Goal: Navigation & Orientation: Find specific page/section

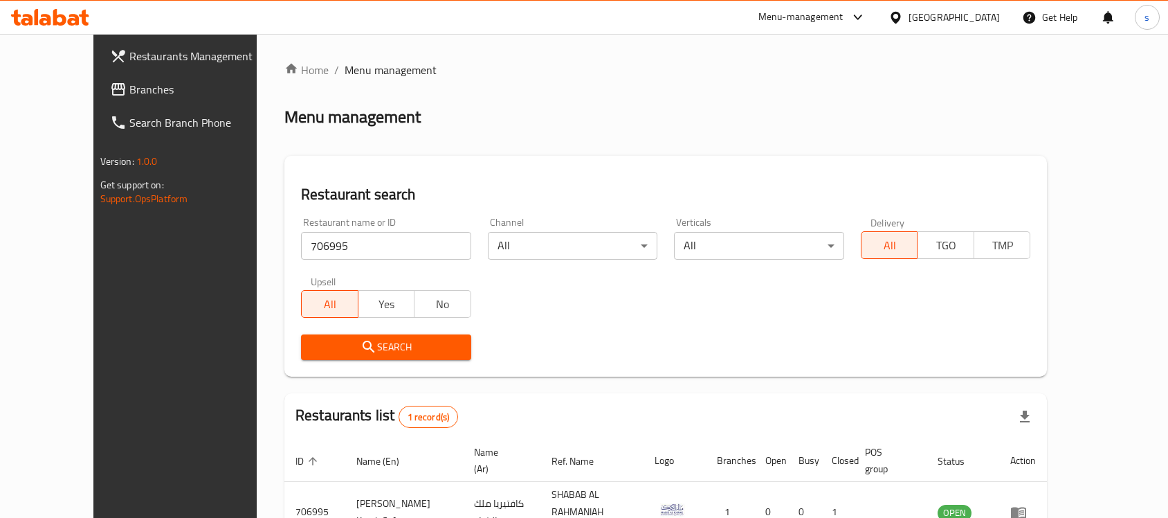
scroll to position [73, 0]
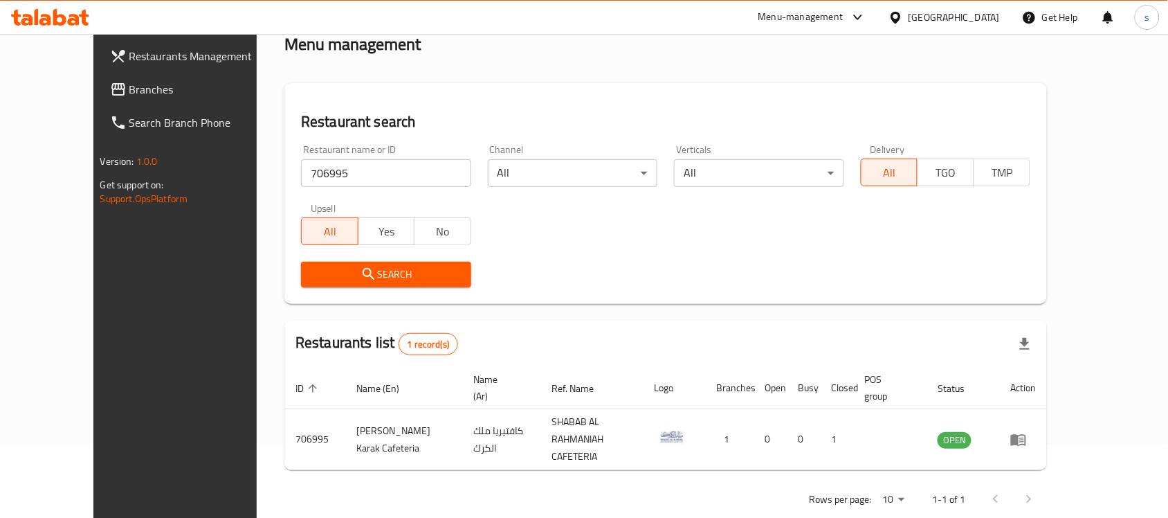
click at [374, 204] on div "All Yes No" at bounding box center [386, 225] width 170 height 42
click at [437, 73] on div "Home / Menu management Menu management Restaurant search Restaurant name or ID …" at bounding box center [665, 253] width 763 height 528
click at [137, 85] on span "Branches" at bounding box center [203, 89] width 148 height 17
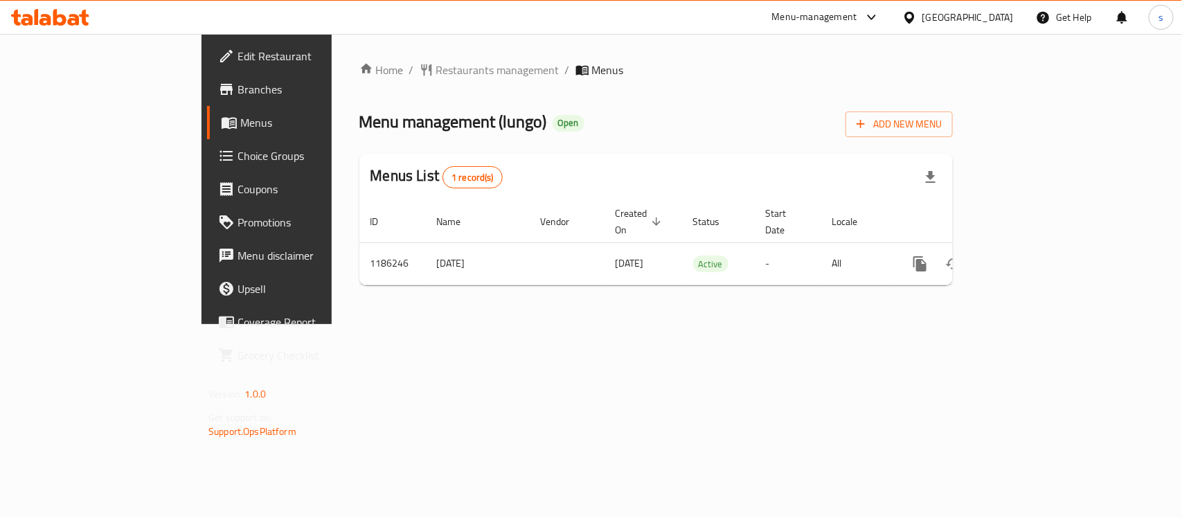
click at [237, 96] on span "Branches" at bounding box center [312, 89] width 150 height 17
click at [436, 76] on span "Restaurants management" at bounding box center [497, 70] width 123 height 17
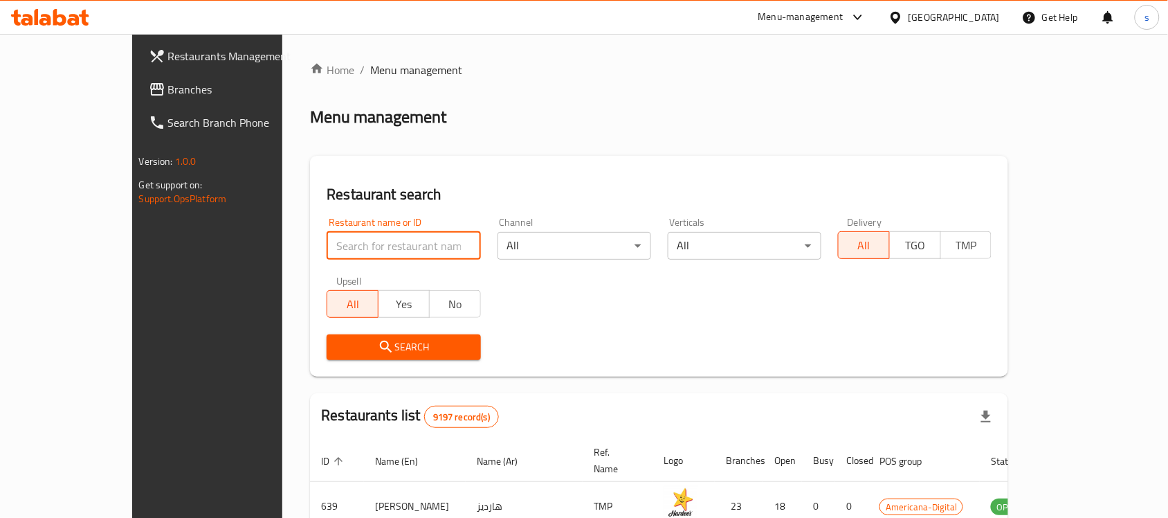
click at [327, 244] on input "search" at bounding box center [404, 246] width 154 height 28
paste input "666633"
type input "666633"
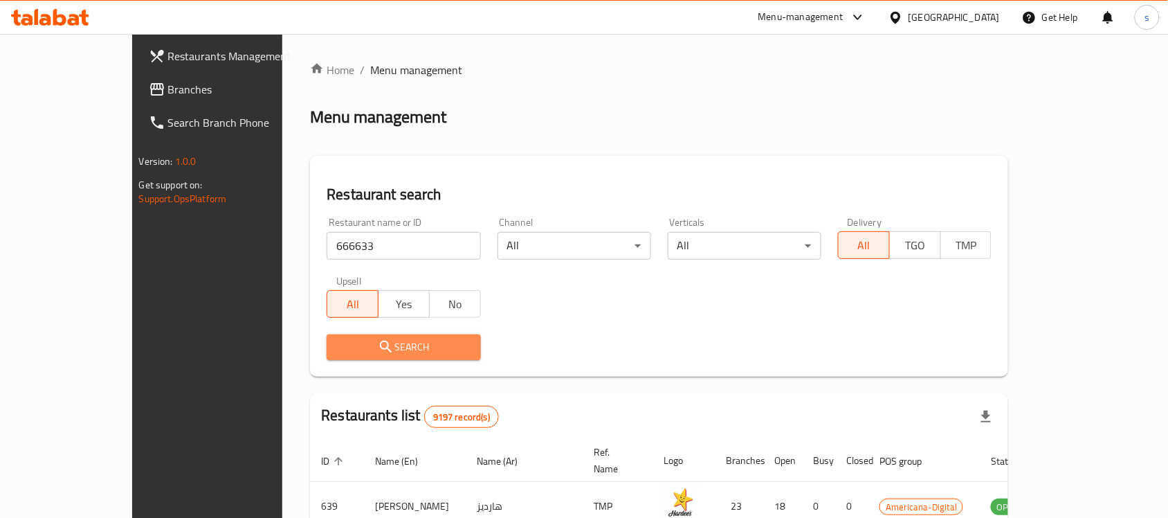
click at [378, 341] on icon "submit" at bounding box center [386, 346] width 17 height 17
click at [329, 341] on div at bounding box center [584, 259] width 1168 height 518
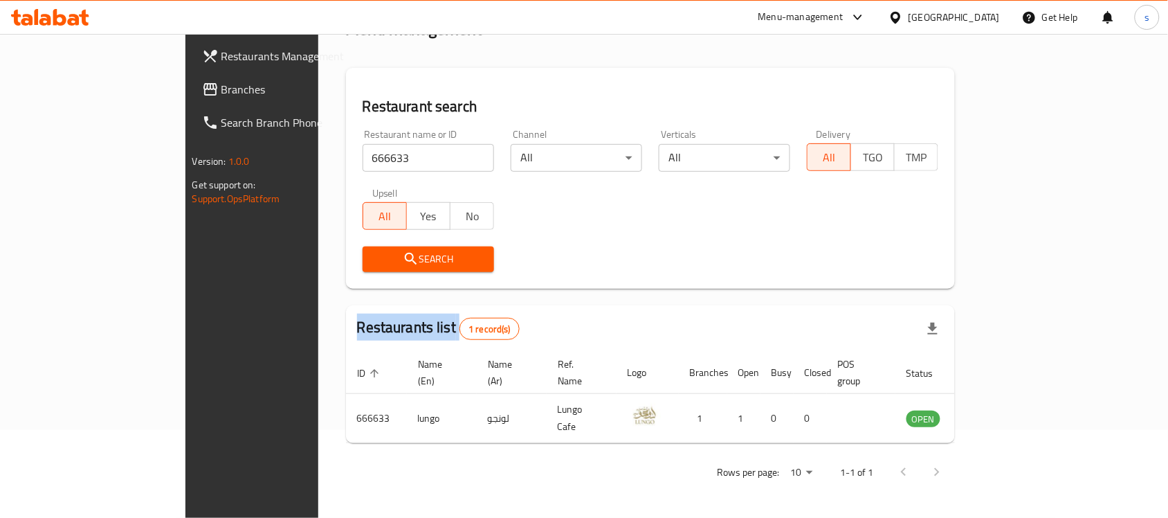
scroll to position [73, 0]
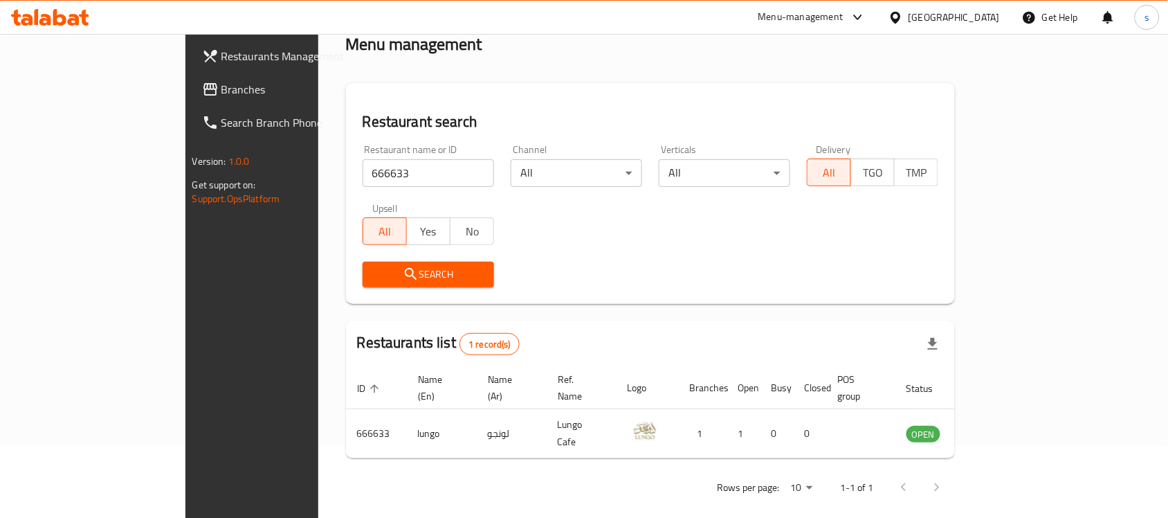
click at [993, 21] on div "Qatar" at bounding box center [954, 17] width 91 height 15
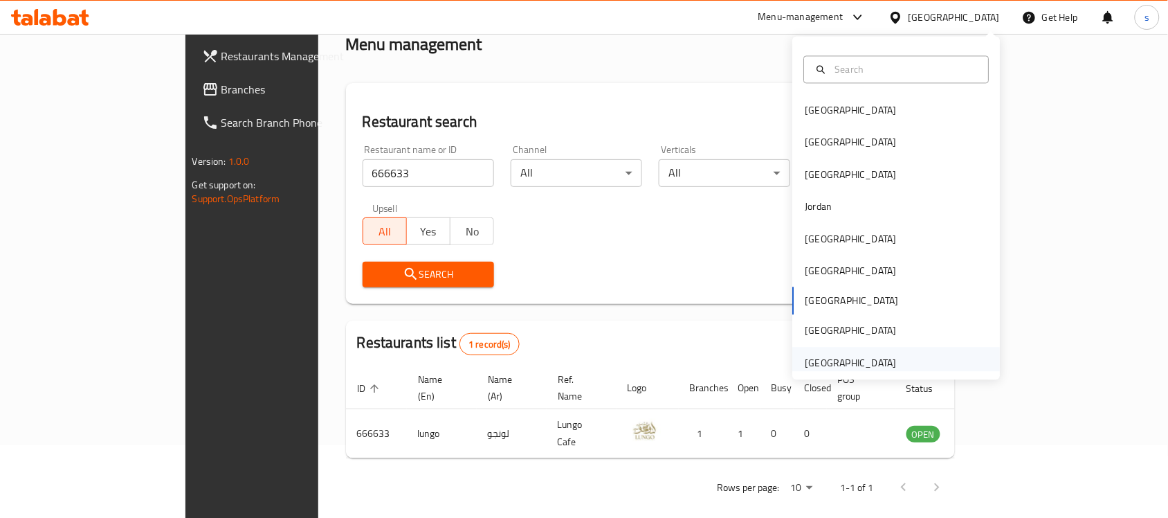
click at [865, 358] on div "[GEOGRAPHIC_DATA]" at bounding box center [851, 362] width 91 height 15
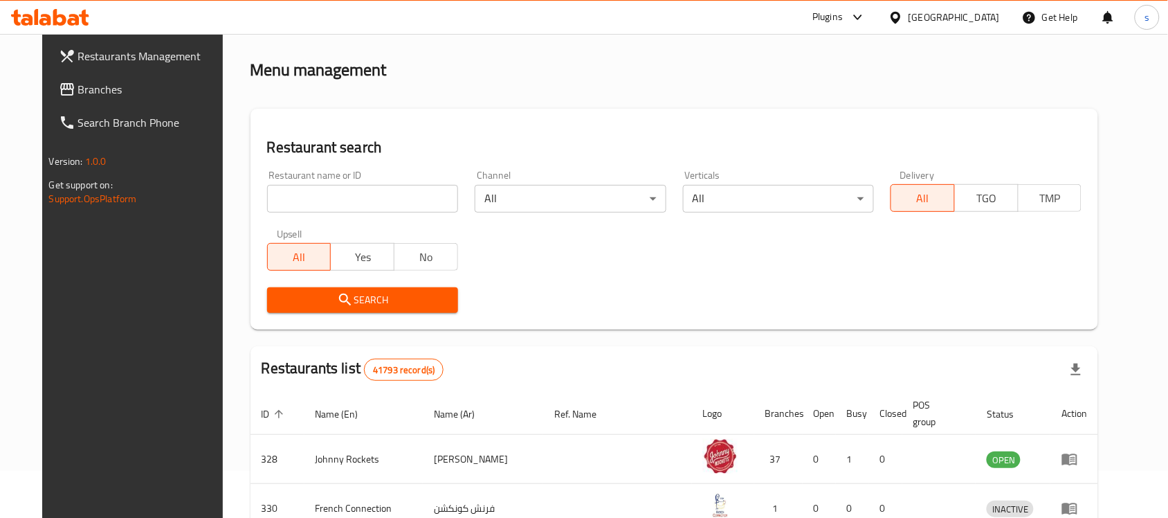
scroll to position [73, 0]
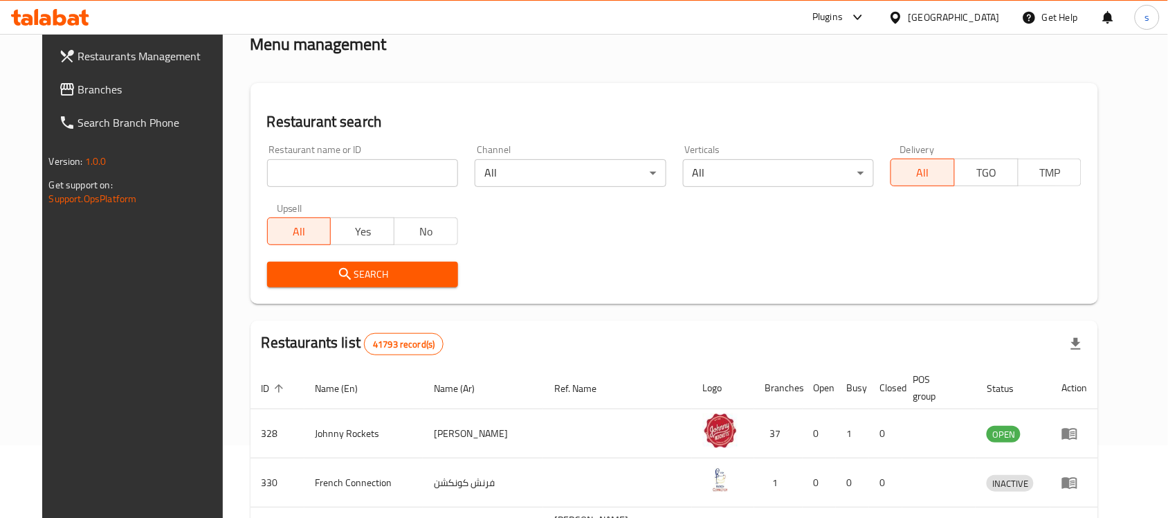
click at [78, 85] on span "Branches" at bounding box center [152, 89] width 148 height 17
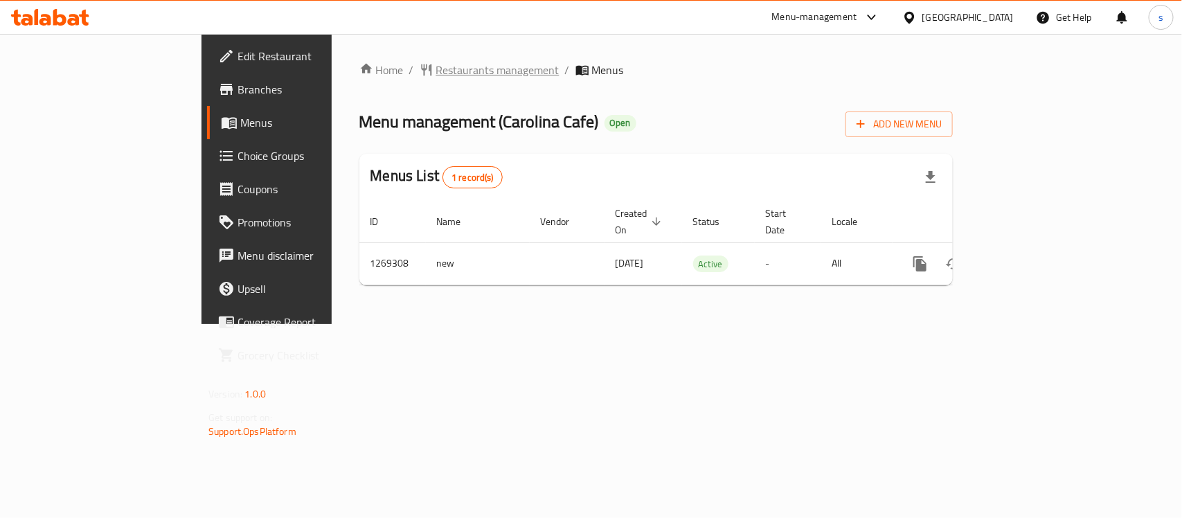
click at [436, 74] on span "Restaurants management" at bounding box center [497, 70] width 123 height 17
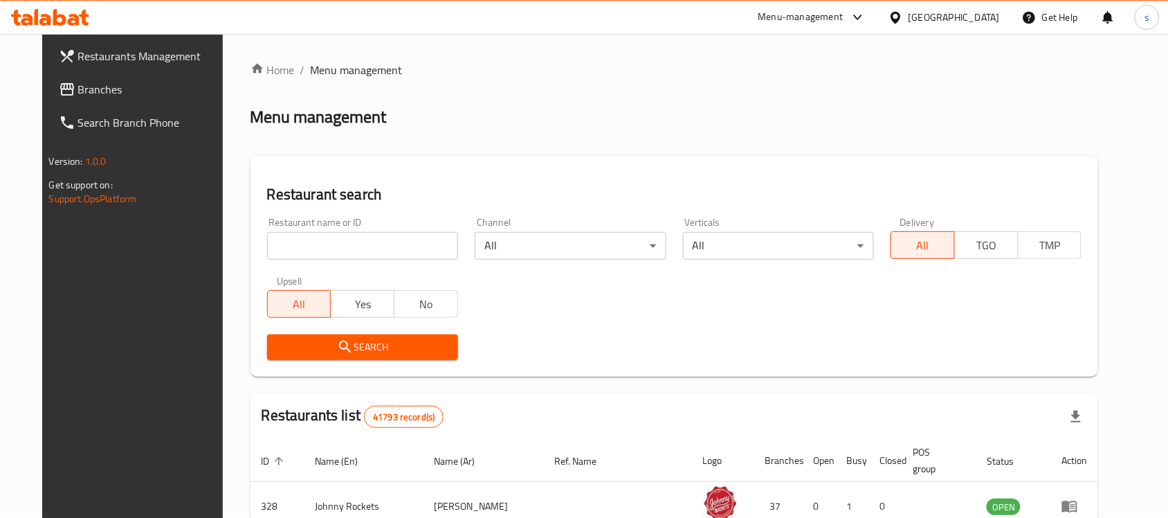
click at [344, 243] on div at bounding box center [584, 259] width 1168 height 518
click at [344, 243] on input "search" at bounding box center [362, 246] width 191 height 28
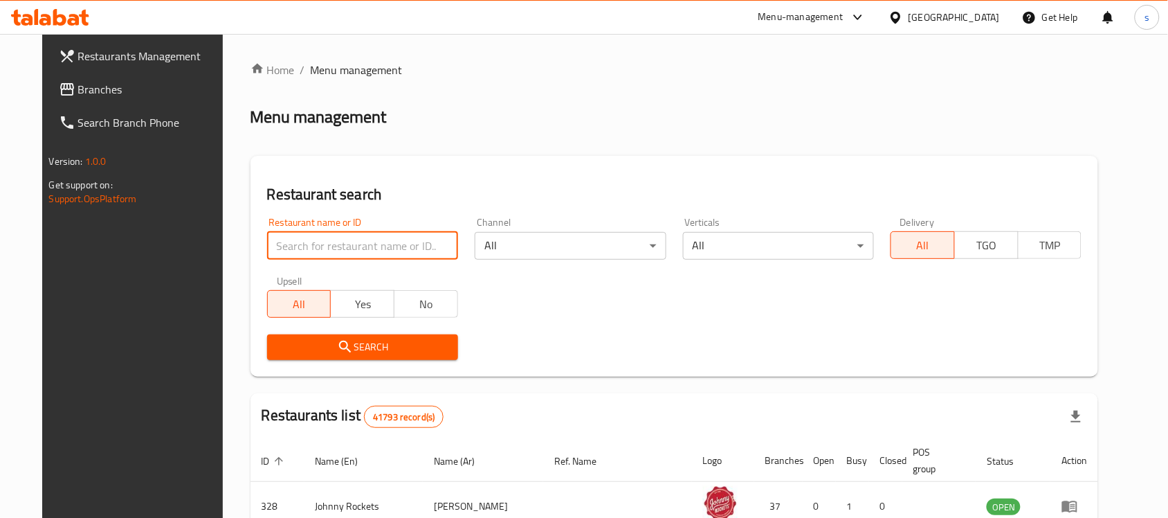
paste input "688566"
type input "688566"
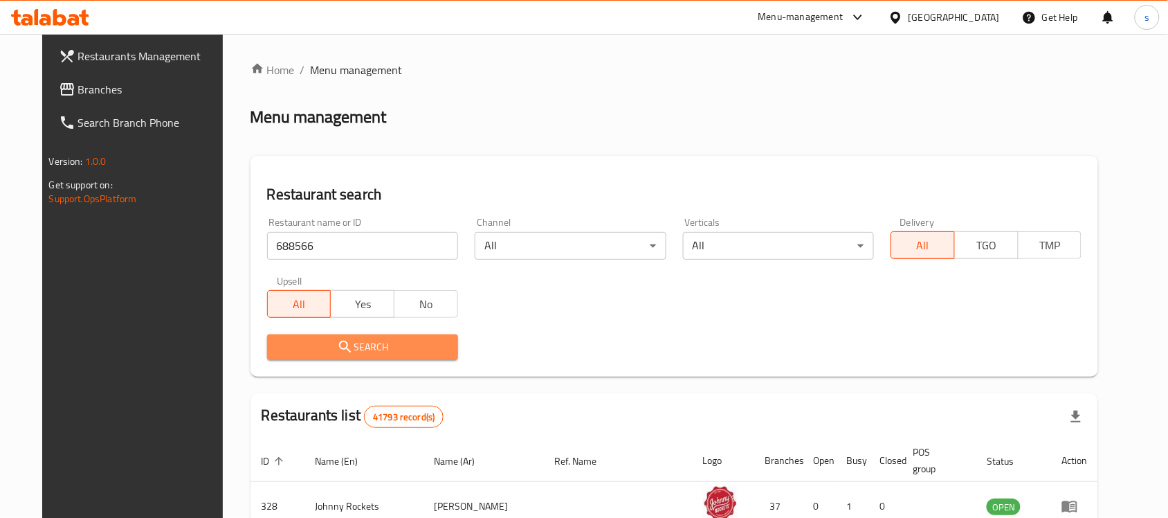
click at [346, 353] on span "Search" at bounding box center [362, 346] width 169 height 17
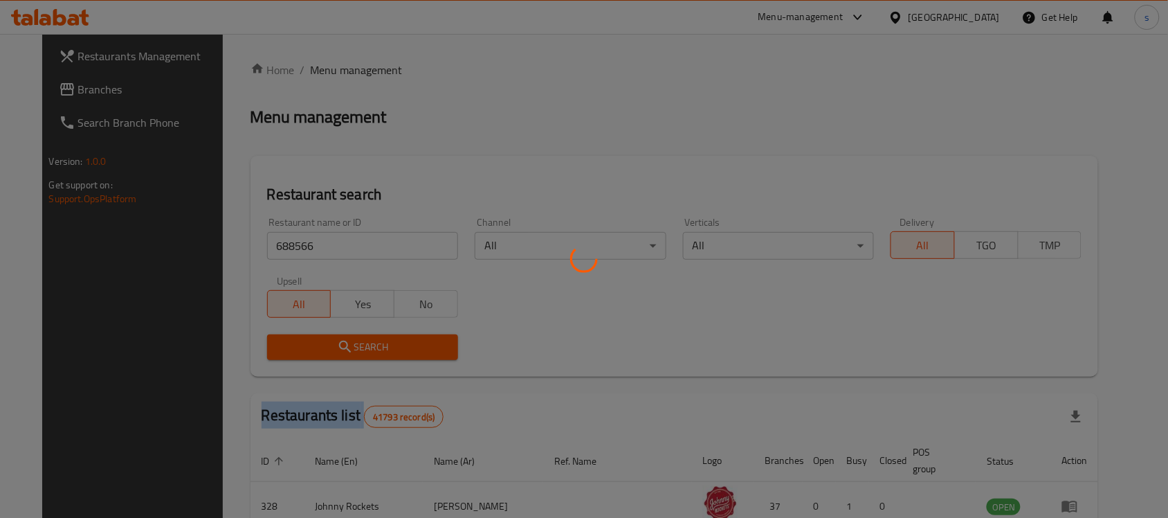
click at [346, 353] on div at bounding box center [584, 259] width 1168 height 518
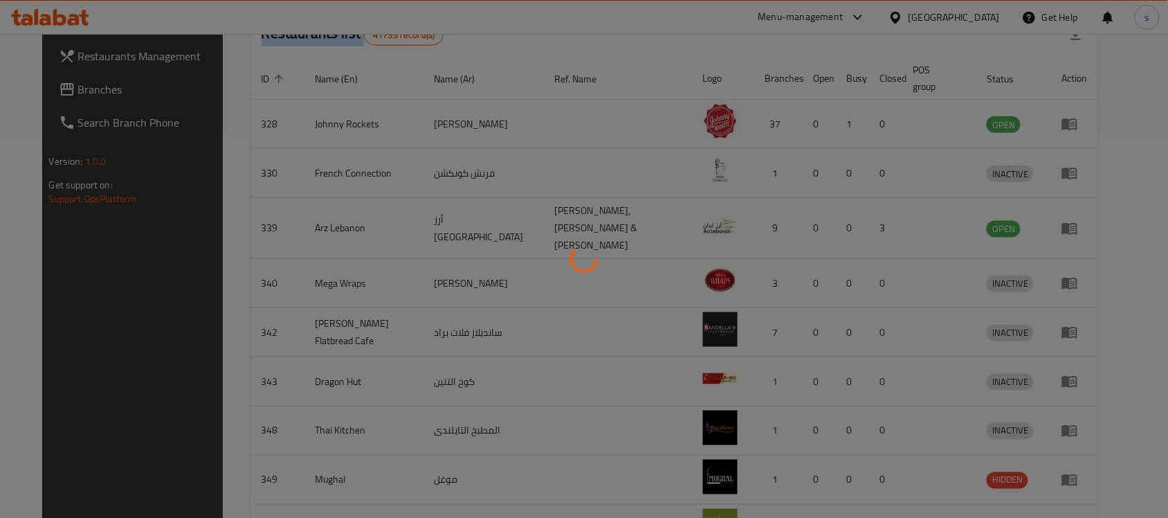
scroll to position [88, 0]
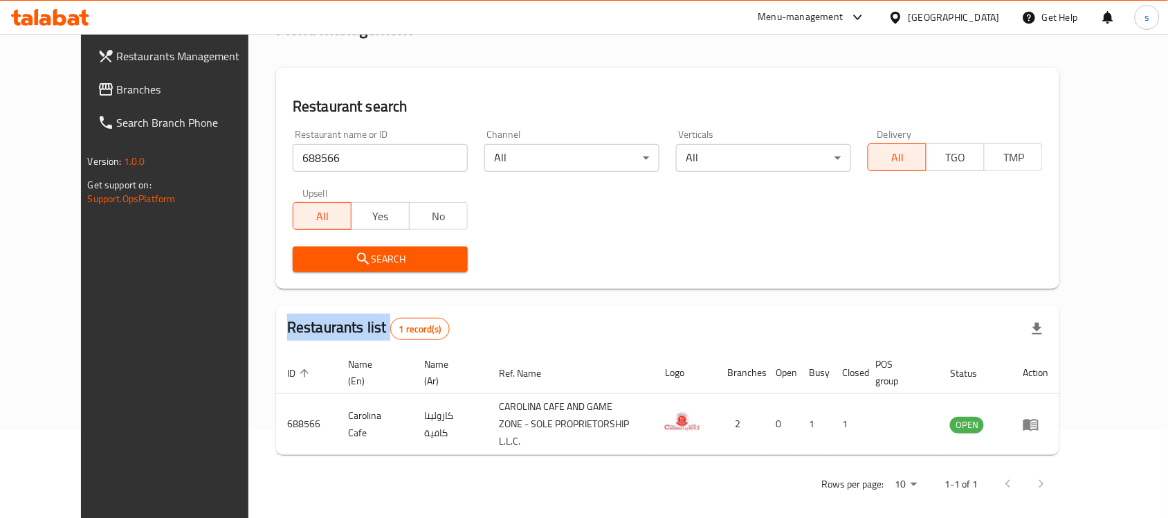
click at [117, 92] on span "Branches" at bounding box center [191, 89] width 148 height 17
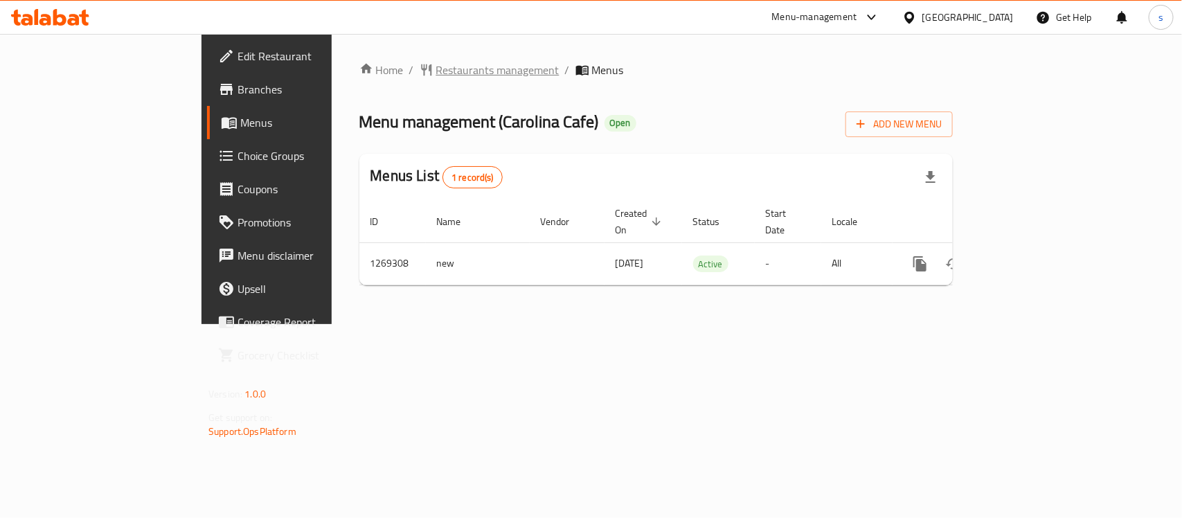
click at [436, 75] on span "Restaurants management" at bounding box center [497, 70] width 123 height 17
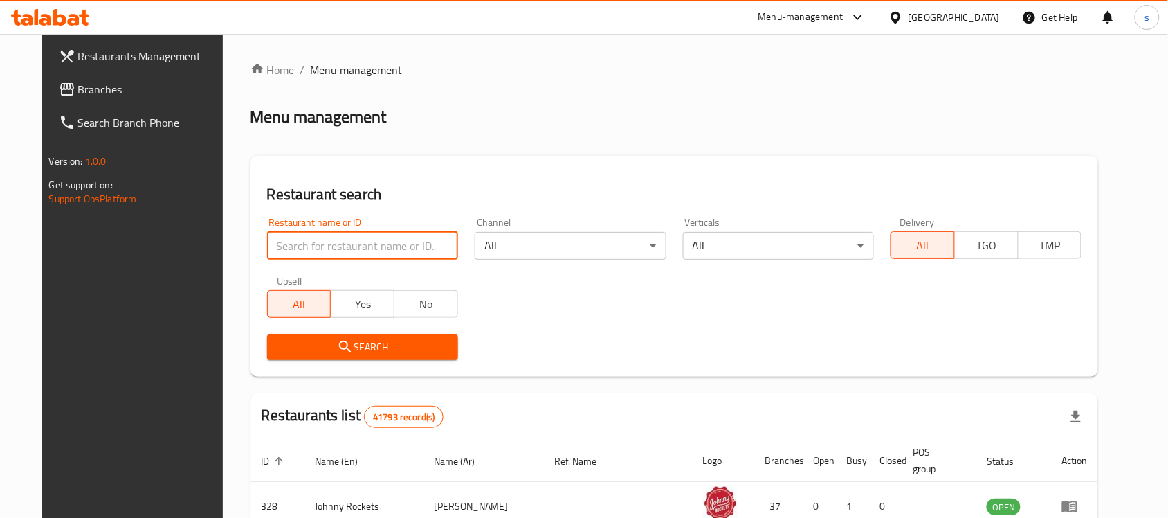
click at [312, 248] on input "search" at bounding box center [362, 246] width 191 height 28
paste input "748875"
type input "748875"
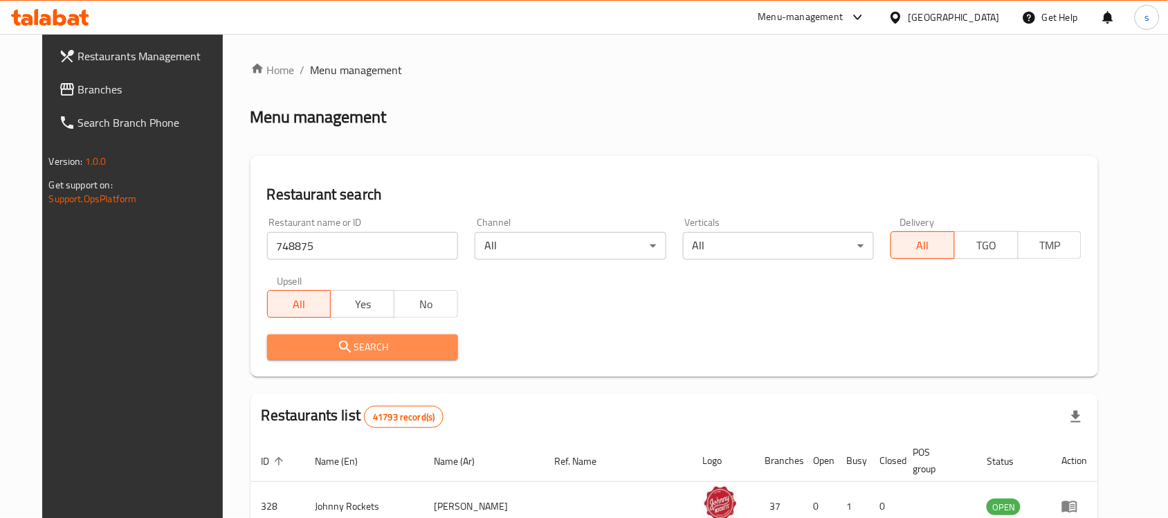
click at [343, 347] on span "Search" at bounding box center [362, 346] width 169 height 17
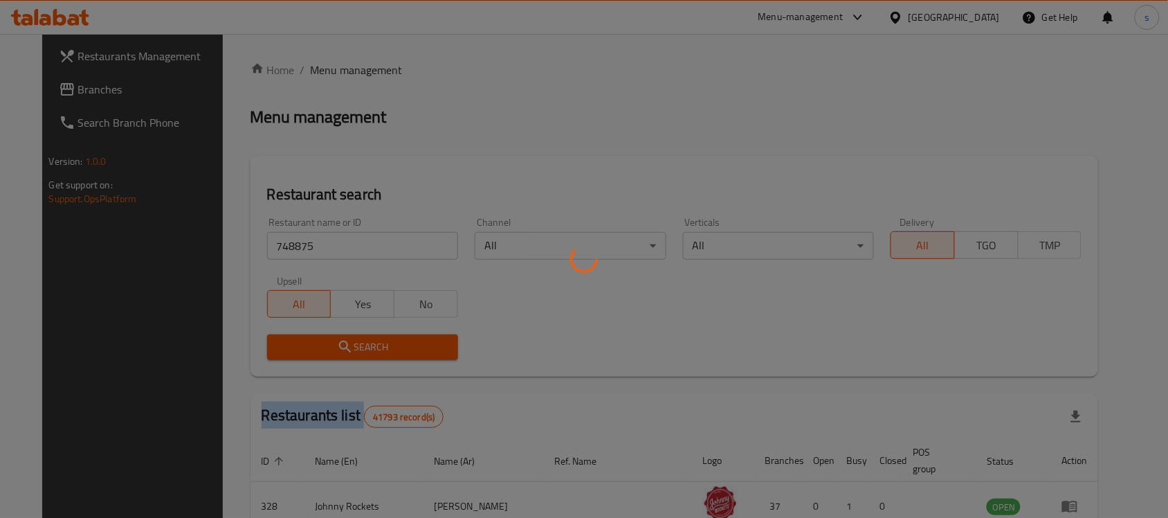
click at [343, 347] on div at bounding box center [584, 259] width 1168 height 518
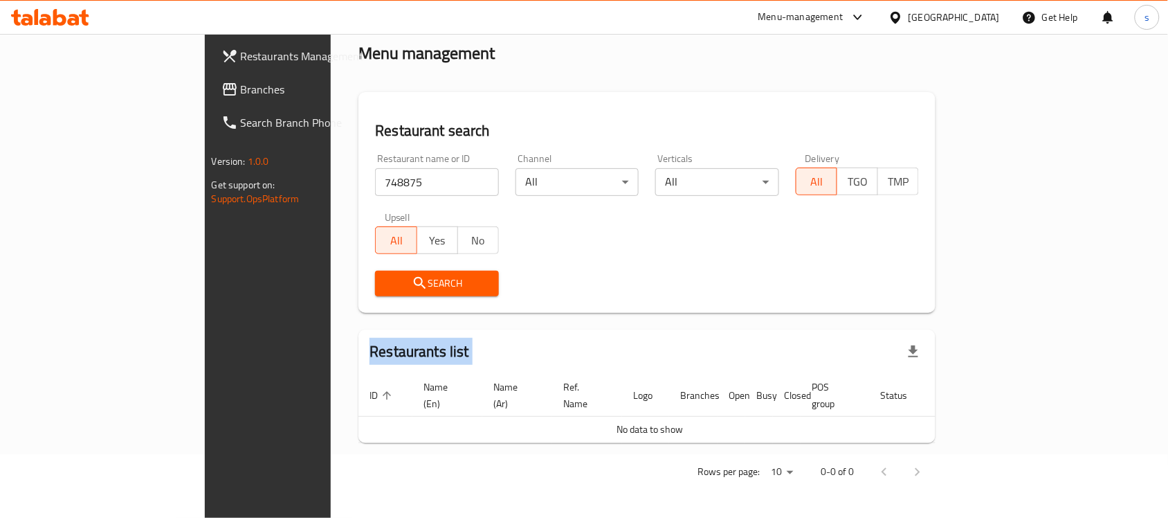
scroll to position [47, 0]
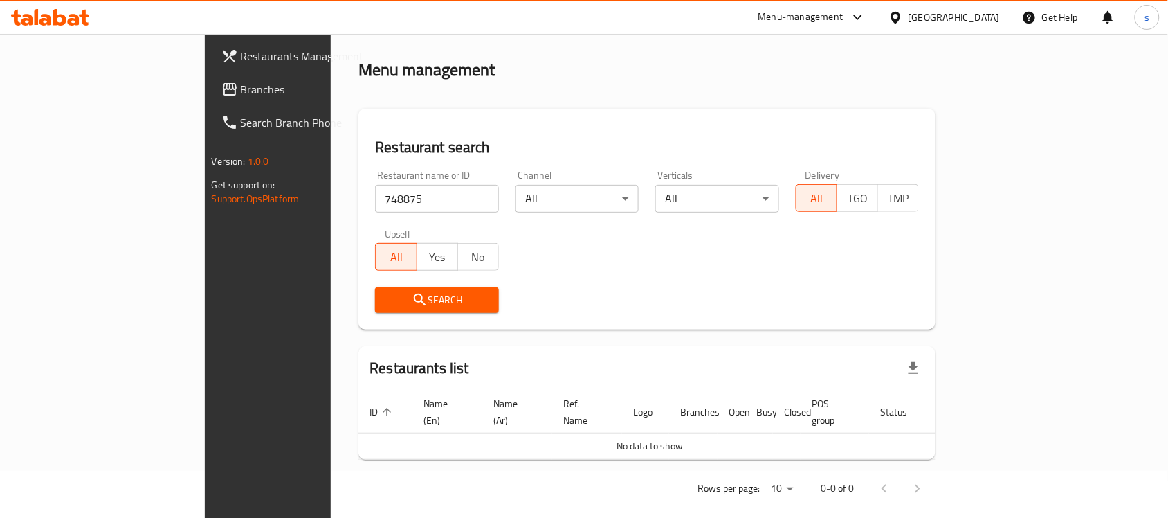
click at [367, 314] on div "Search" at bounding box center [437, 300] width 141 height 42
click at [386, 302] on span "Search" at bounding box center [437, 299] width 102 height 17
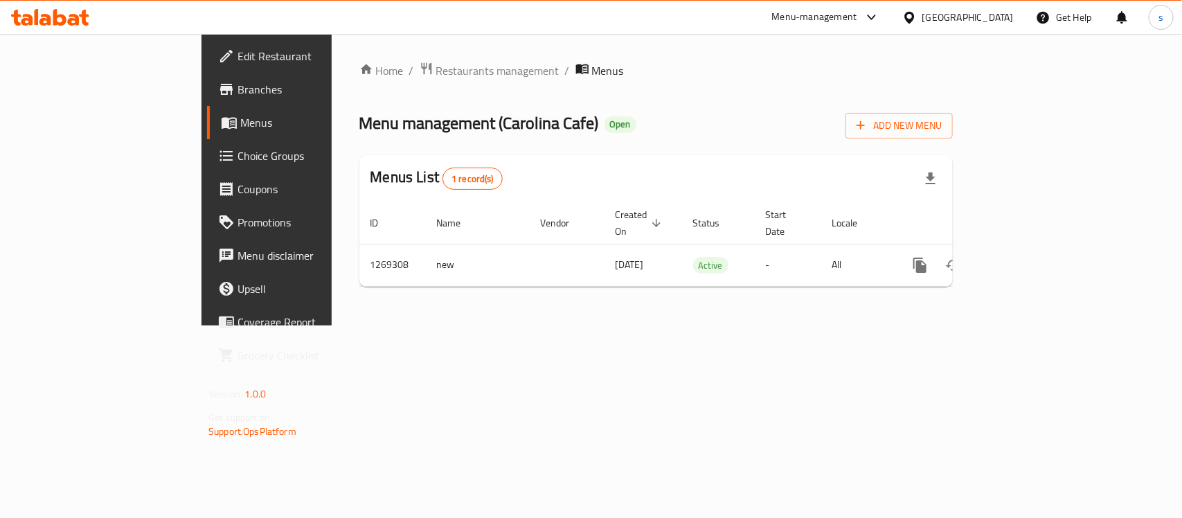
drag, startPoint x: 406, startPoint y: 71, endPoint x: 409, endPoint y: 85, distance: 14.8
click at [436, 71] on span "Restaurants management" at bounding box center [497, 70] width 123 height 17
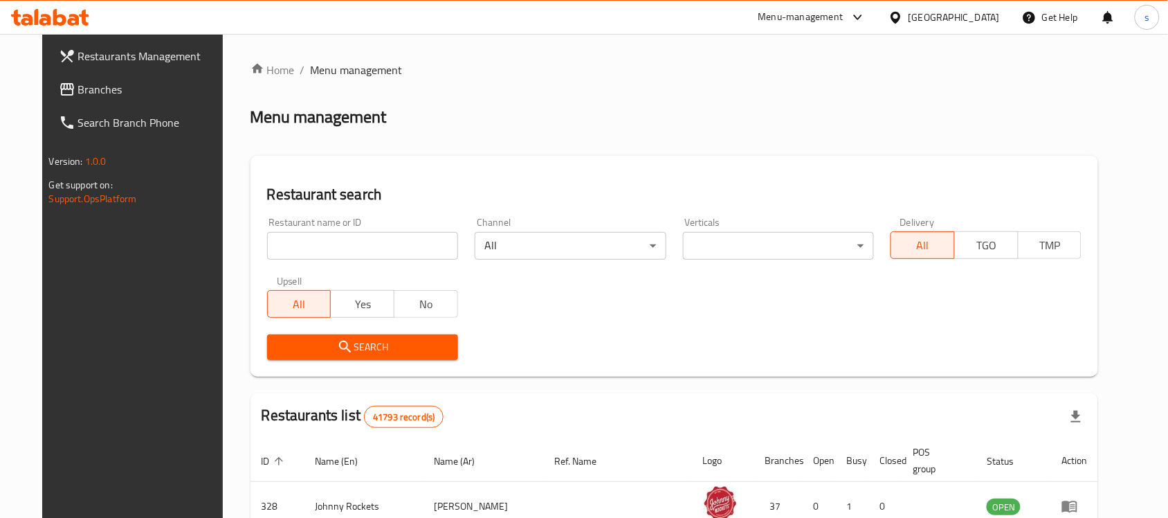
click at [367, 258] on input "search" at bounding box center [362, 246] width 191 height 28
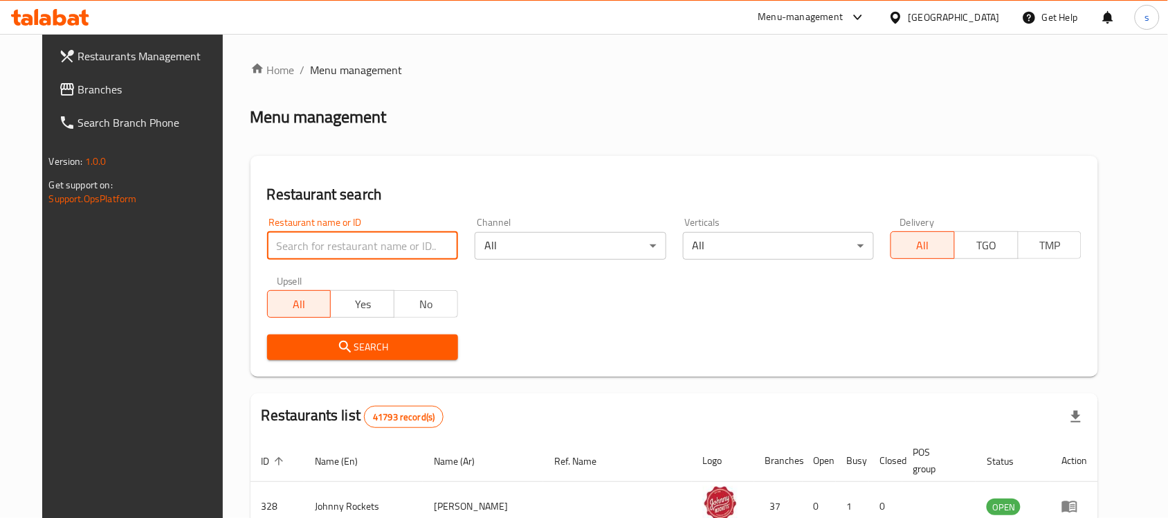
paste input "688566"
type input "688566"
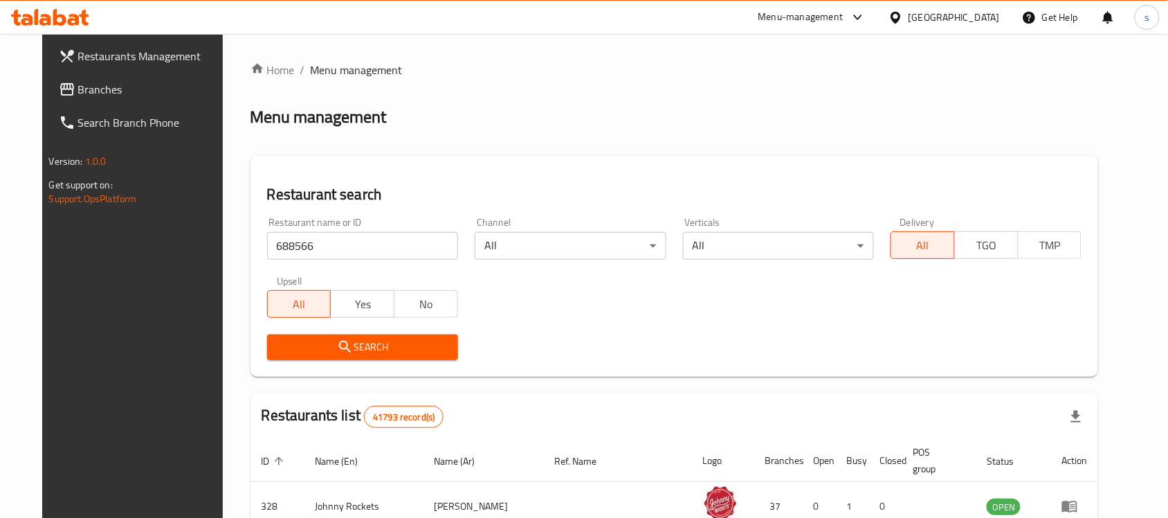
click at [375, 346] on span "Search" at bounding box center [362, 346] width 169 height 17
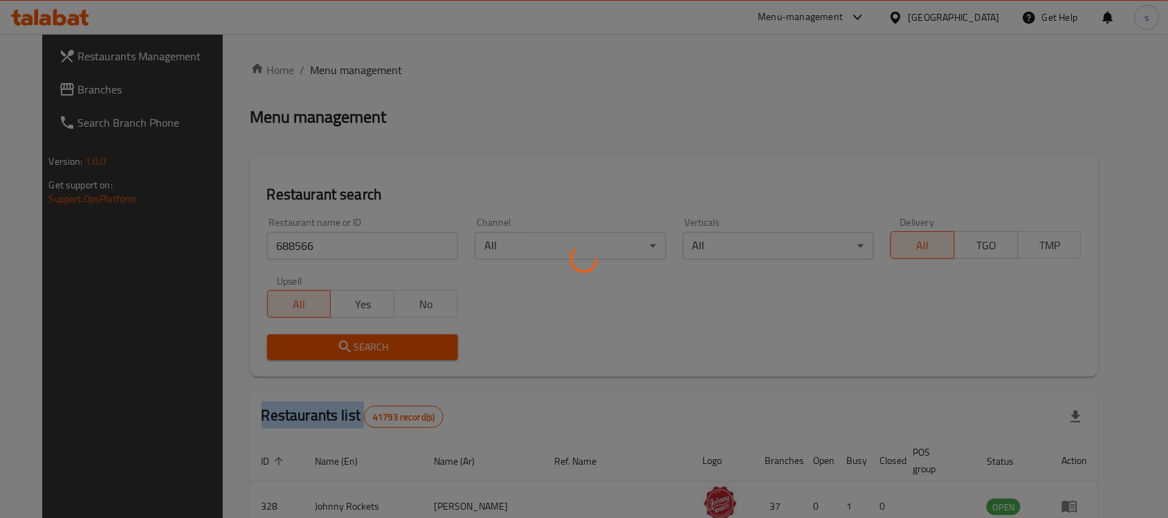
click at [375, 346] on div at bounding box center [584, 259] width 1168 height 518
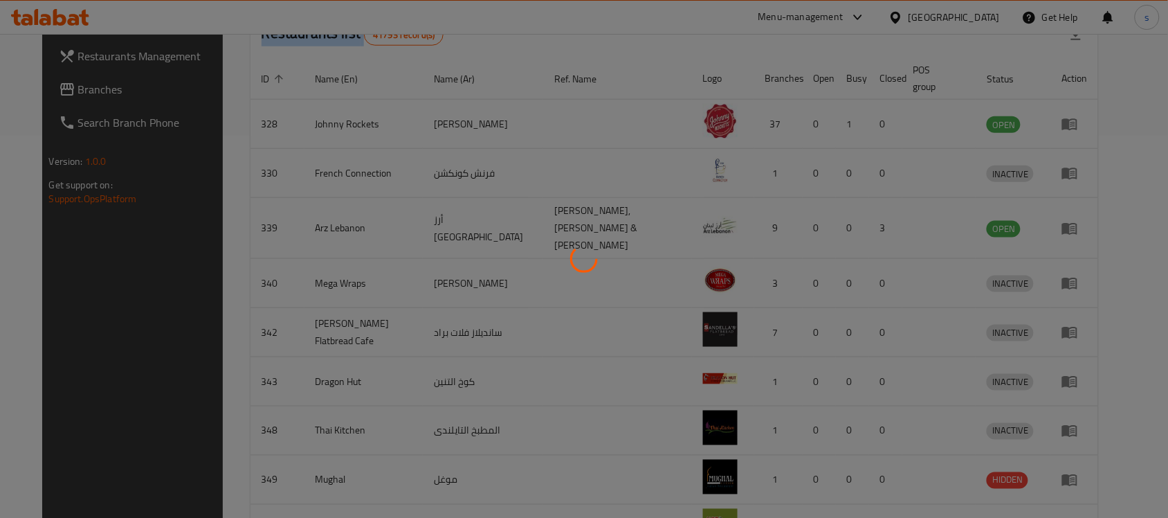
scroll to position [88, 0]
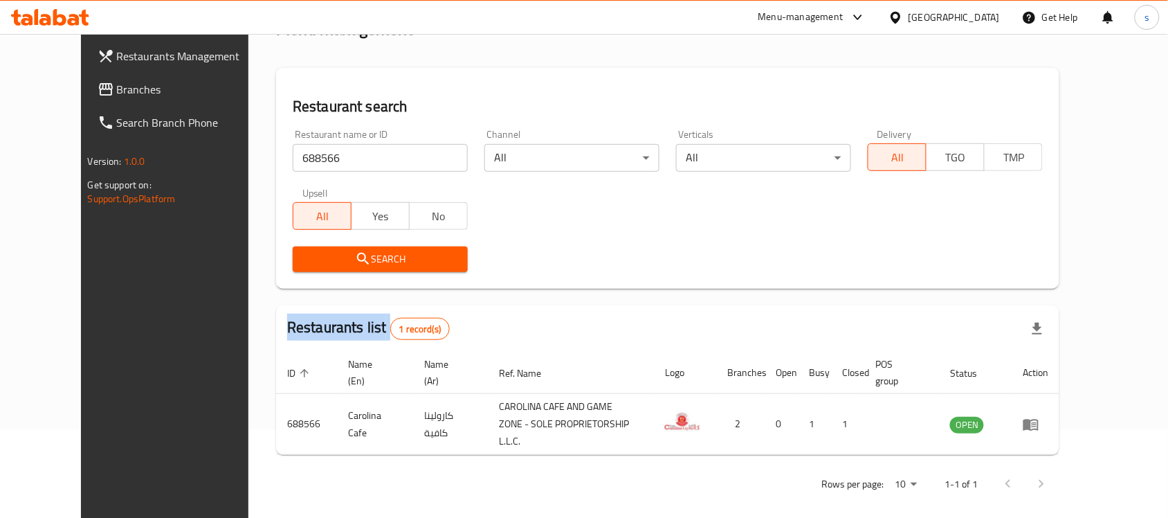
click at [136, 91] on span "Branches" at bounding box center [191, 89] width 148 height 17
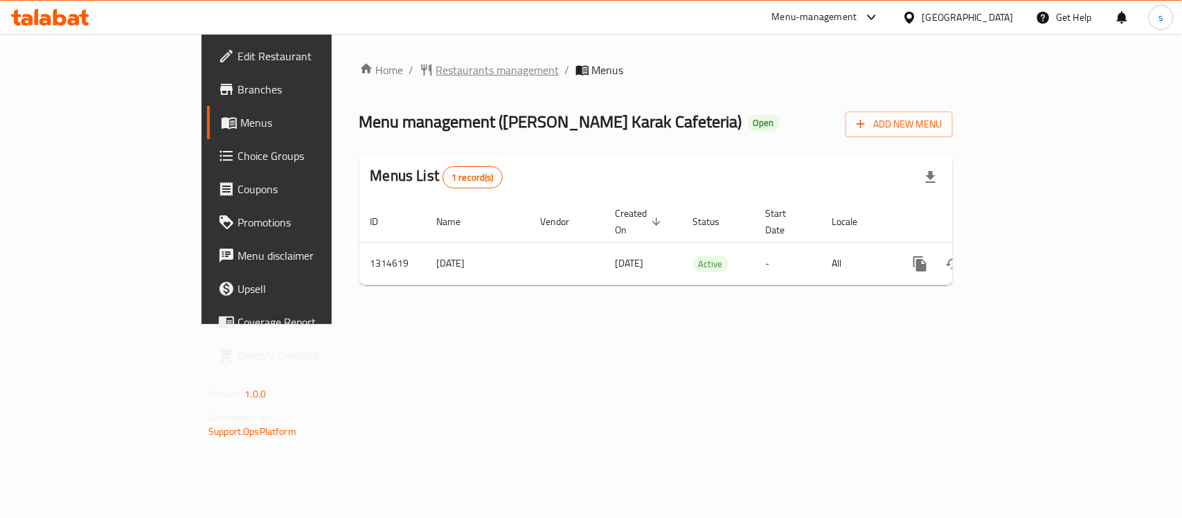
click at [436, 70] on span "Restaurants management" at bounding box center [497, 70] width 123 height 17
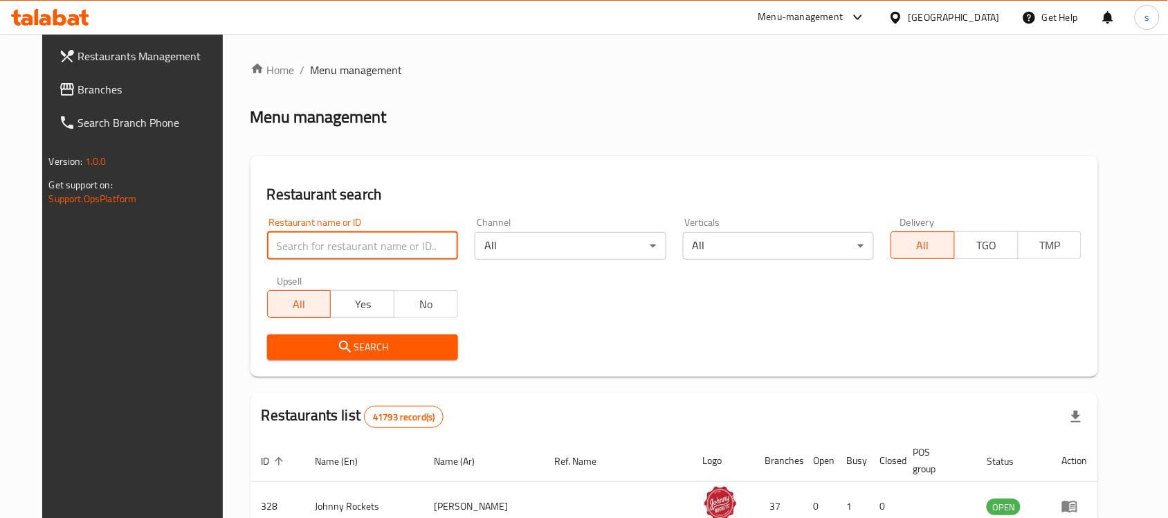
click at [323, 244] on input "search" at bounding box center [362, 246] width 191 height 28
paste input "706995"
type input "706995"
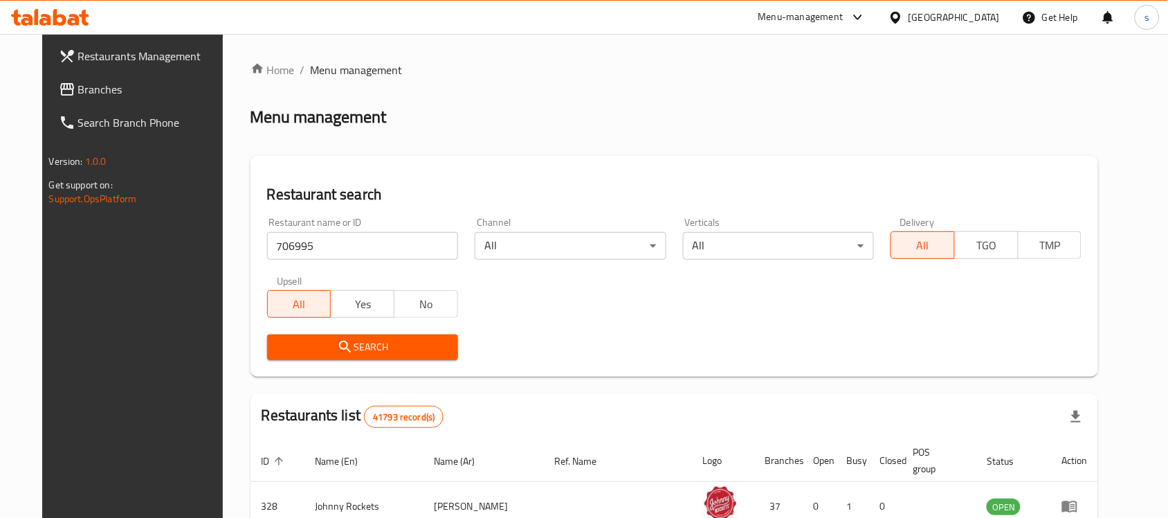
click at [358, 345] on span "Search" at bounding box center [362, 346] width 169 height 17
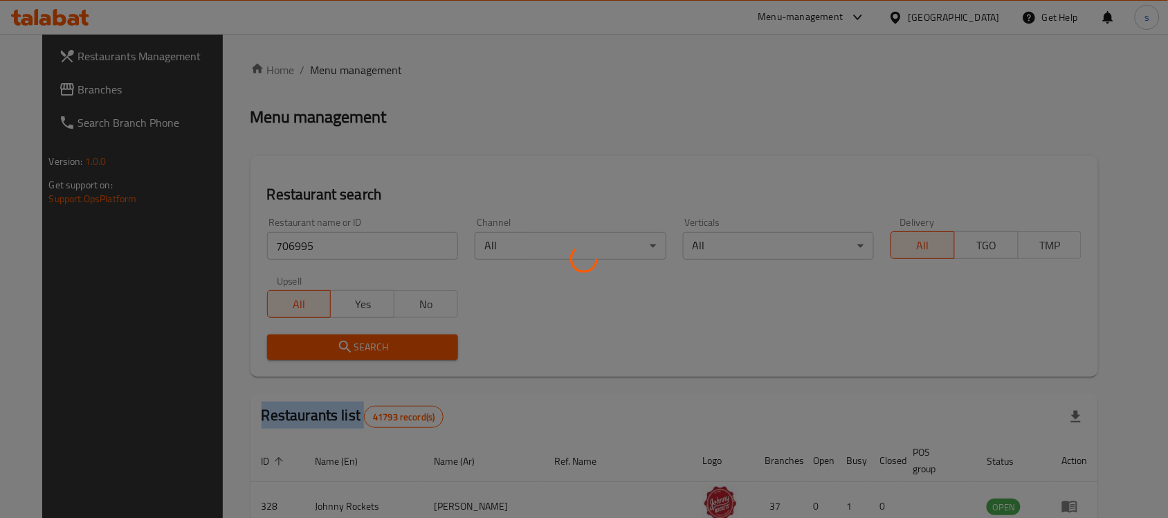
click at [358, 345] on div at bounding box center [584, 259] width 1168 height 518
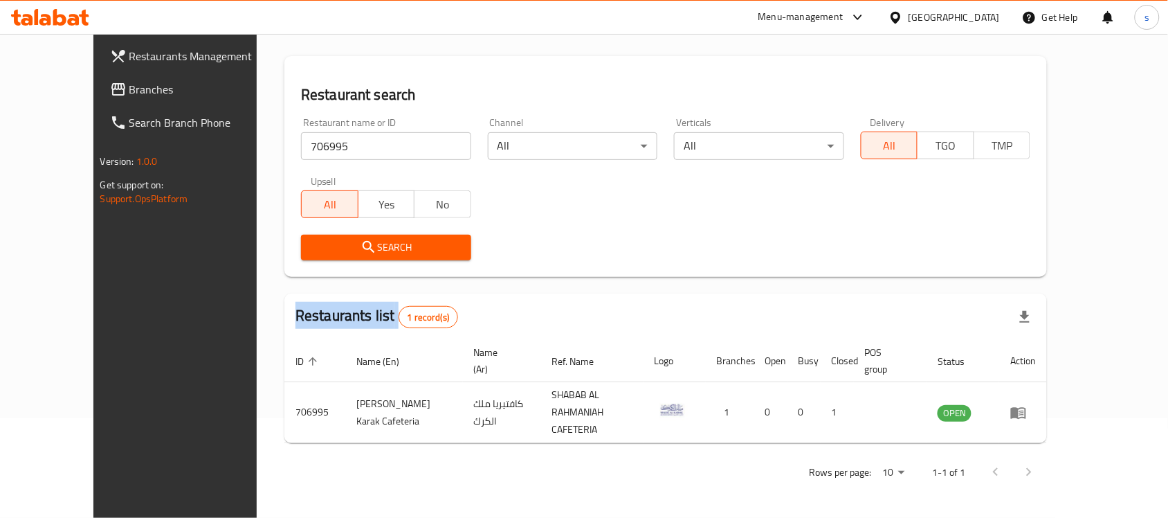
scroll to position [73, 0]
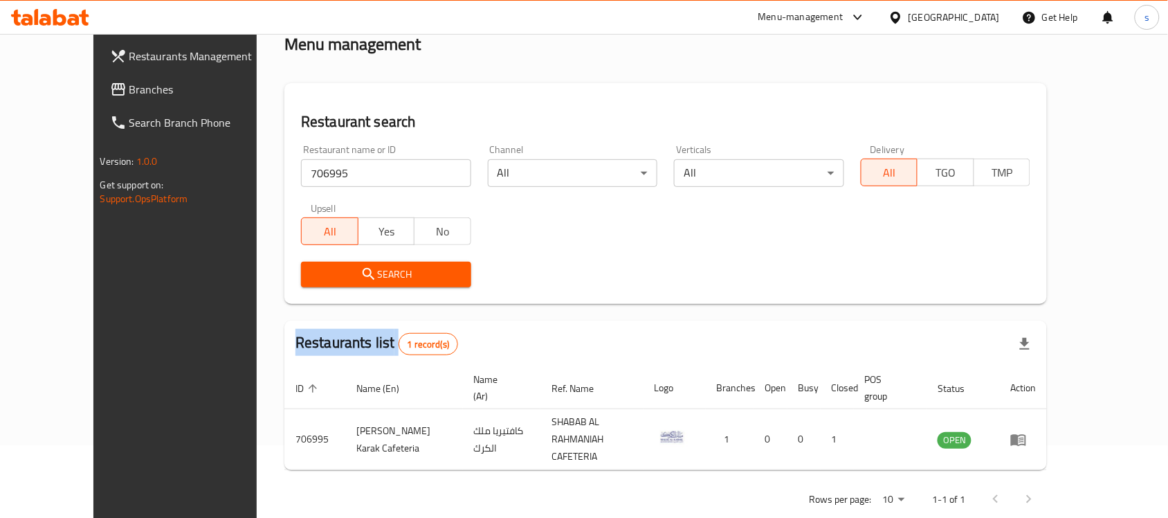
click at [312, 275] on span "Search" at bounding box center [386, 274] width 148 height 17
click at [129, 92] on span "Branches" at bounding box center [203, 89] width 148 height 17
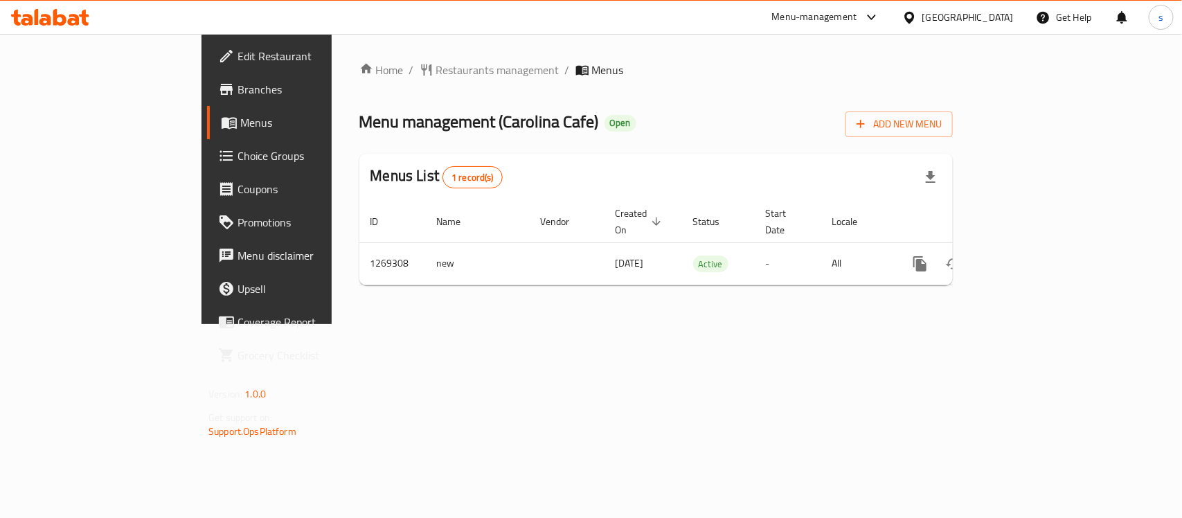
click at [406, 82] on div "Home / Restaurants management / Menus Menu management ( Carolina Cafe ) Open Ad…" at bounding box center [655, 179] width 593 height 235
click at [436, 78] on span "Restaurants management" at bounding box center [497, 70] width 123 height 17
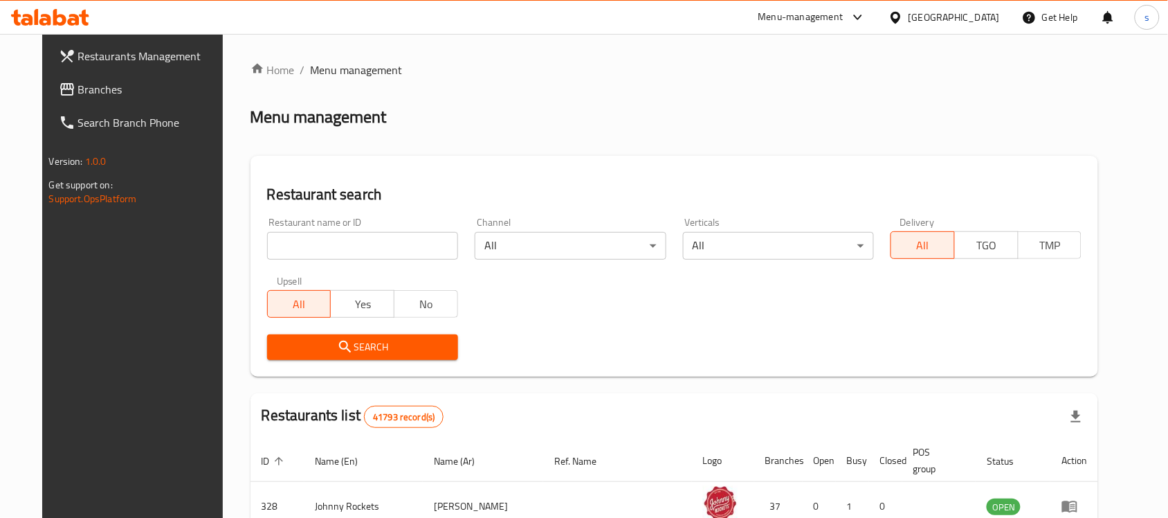
click at [350, 240] on input "search" at bounding box center [362, 246] width 191 height 28
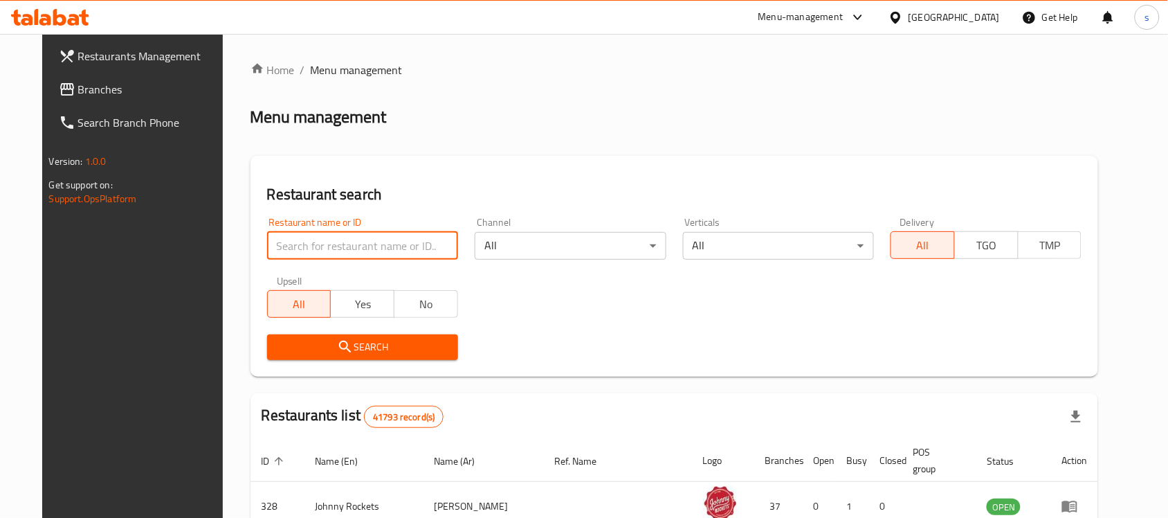
paste input "688566"
type input "688566"
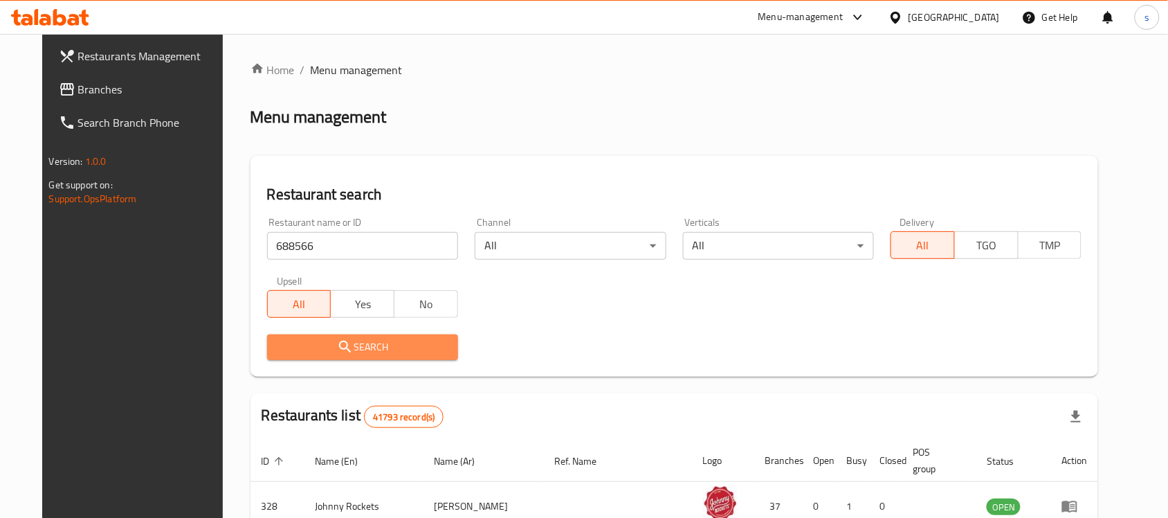
click at [337, 338] on icon "submit" at bounding box center [345, 346] width 17 height 17
click at [330, 336] on div at bounding box center [584, 259] width 1168 height 518
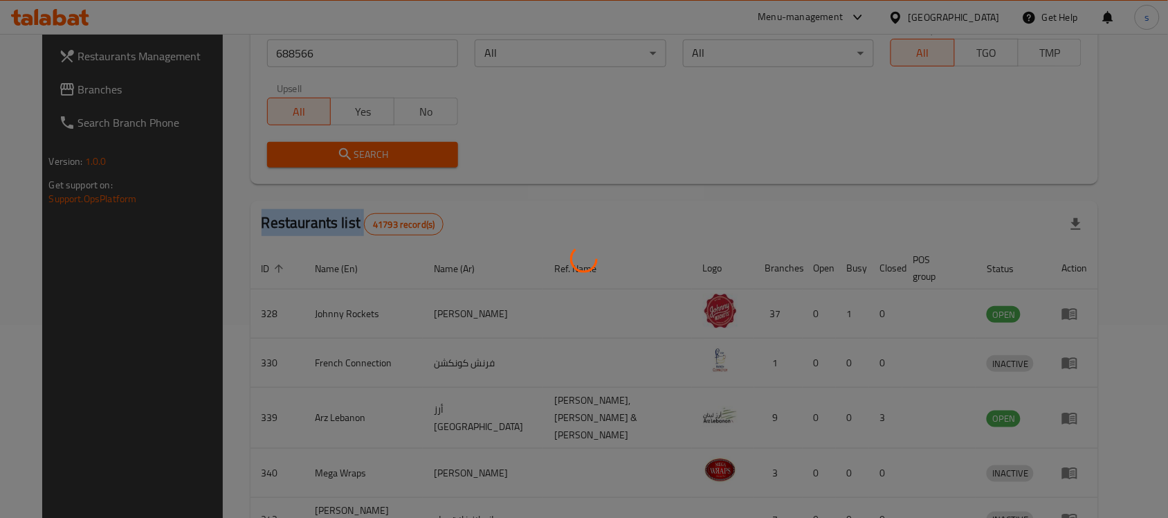
scroll to position [88, 0]
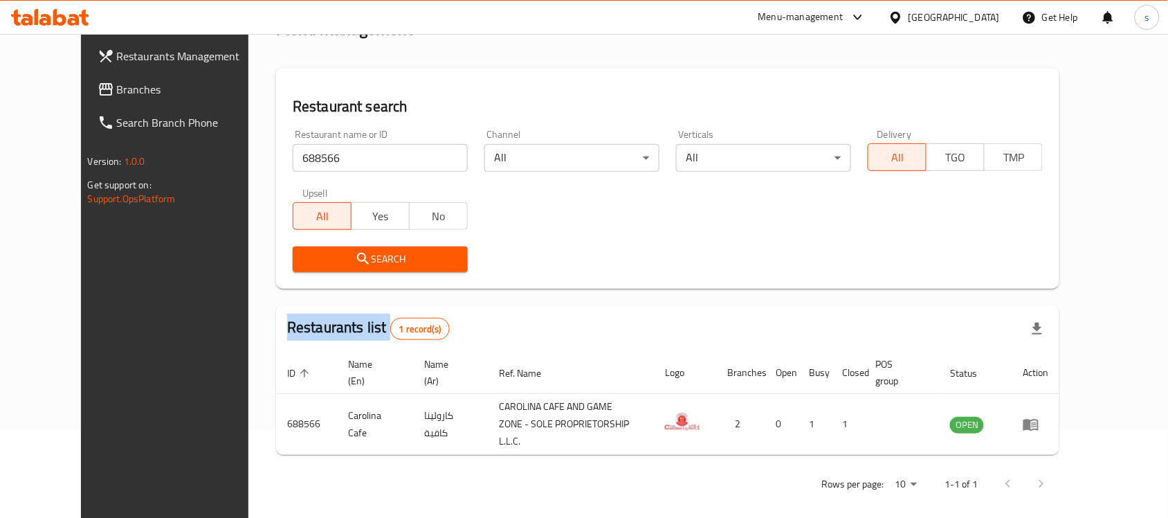
click at [117, 85] on span "Branches" at bounding box center [191, 89] width 148 height 17
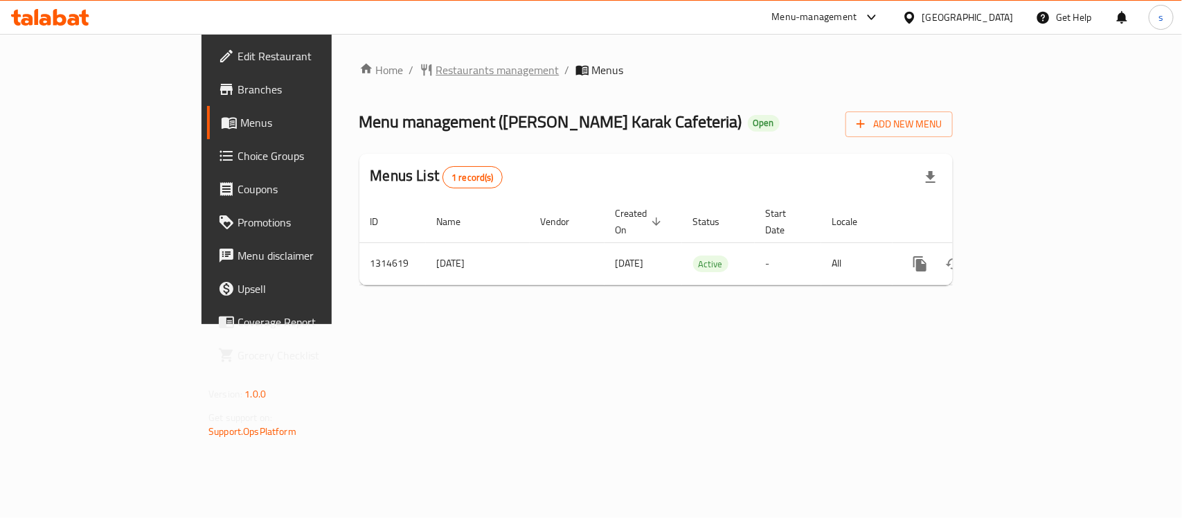
click at [436, 73] on span "Restaurants management" at bounding box center [497, 70] width 123 height 17
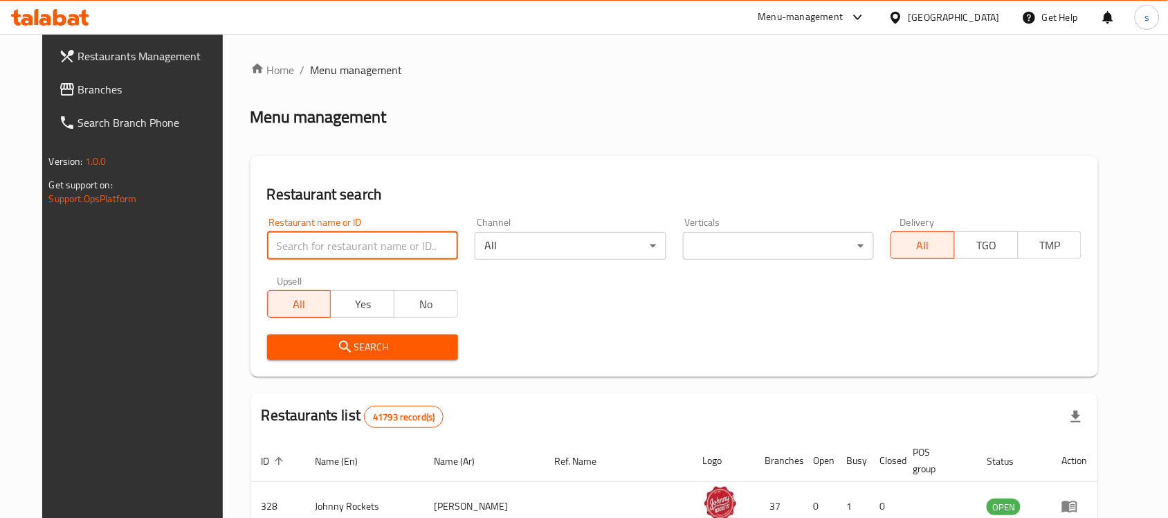
click at [329, 243] on input "search" at bounding box center [362, 246] width 191 height 28
paste input "779039"
type input "779039"
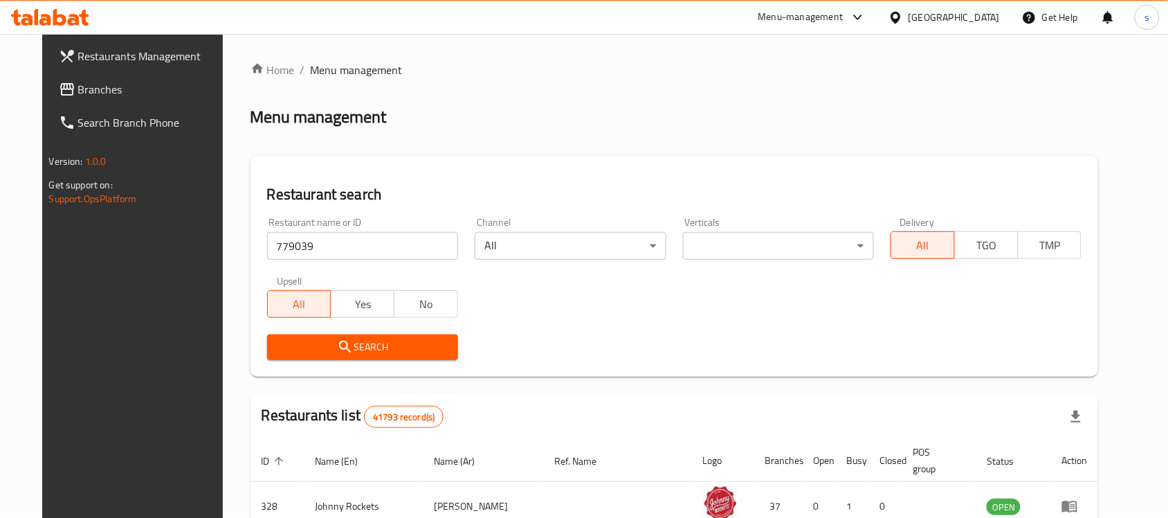
click at [314, 338] on span "Search" at bounding box center [362, 346] width 169 height 17
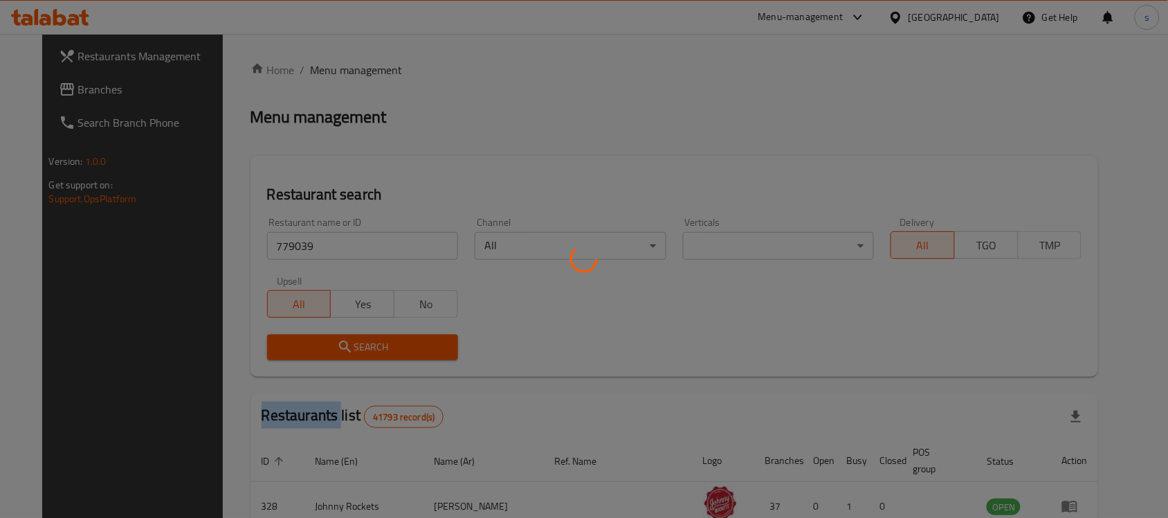
click at [314, 338] on div at bounding box center [584, 259] width 1168 height 518
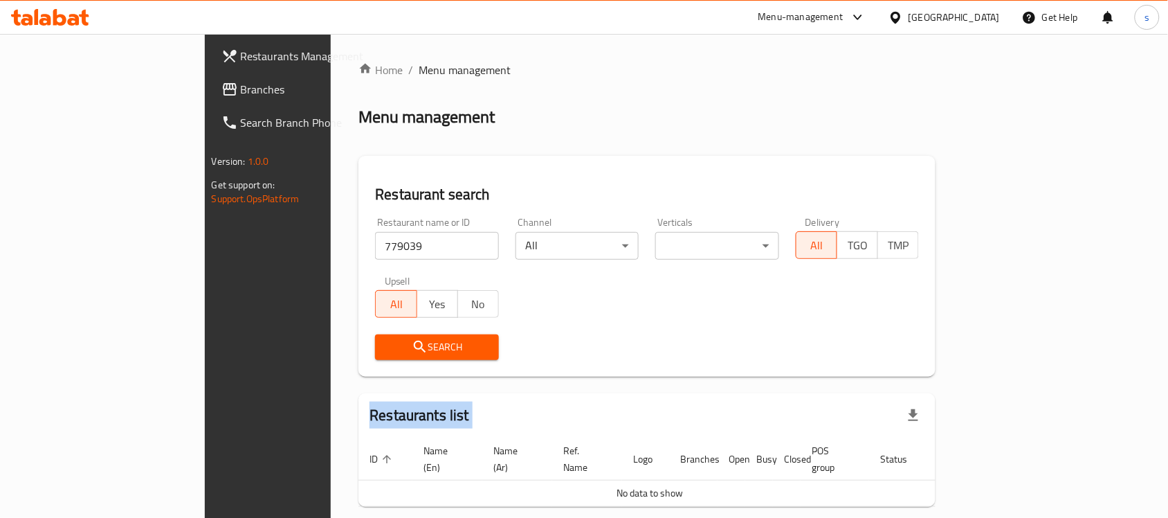
scroll to position [47, 0]
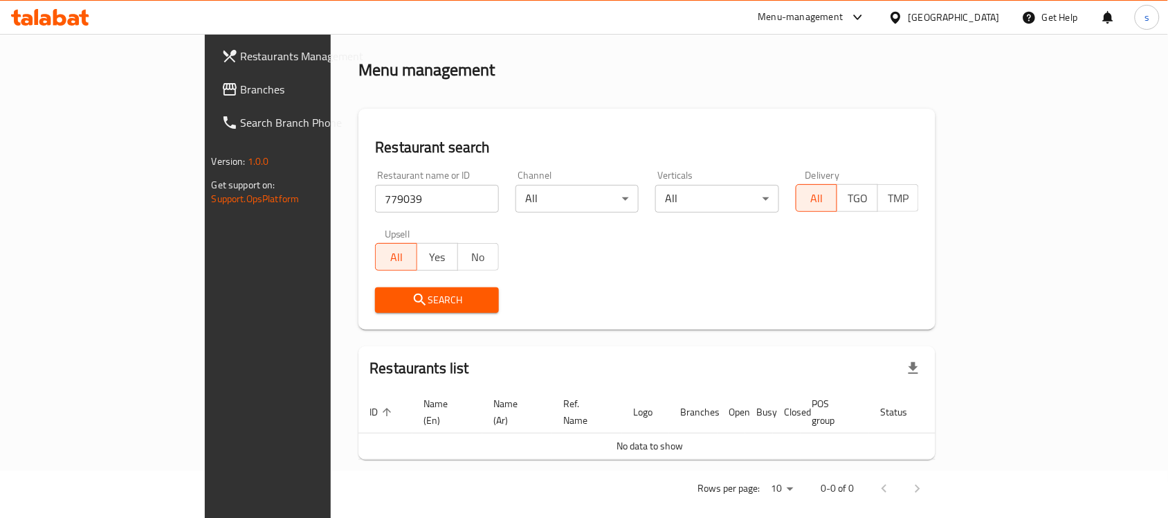
click at [171, 10] on div "Menu-management United Arab Emirates Get Help s" at bounding box center [584, 17] width 1168 height 33
click at [241, 81] on span "Branches" at bounding box center [315, 89] width 148 height 17
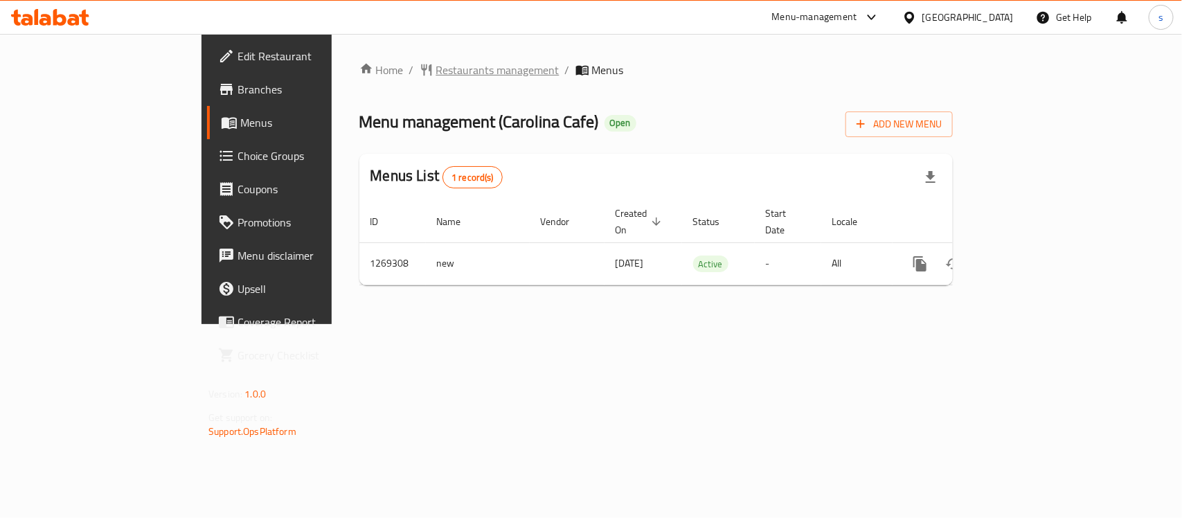
click at [436, 70] on span "Restaurants management" at bounding box center [497, 70] width 123 height 17
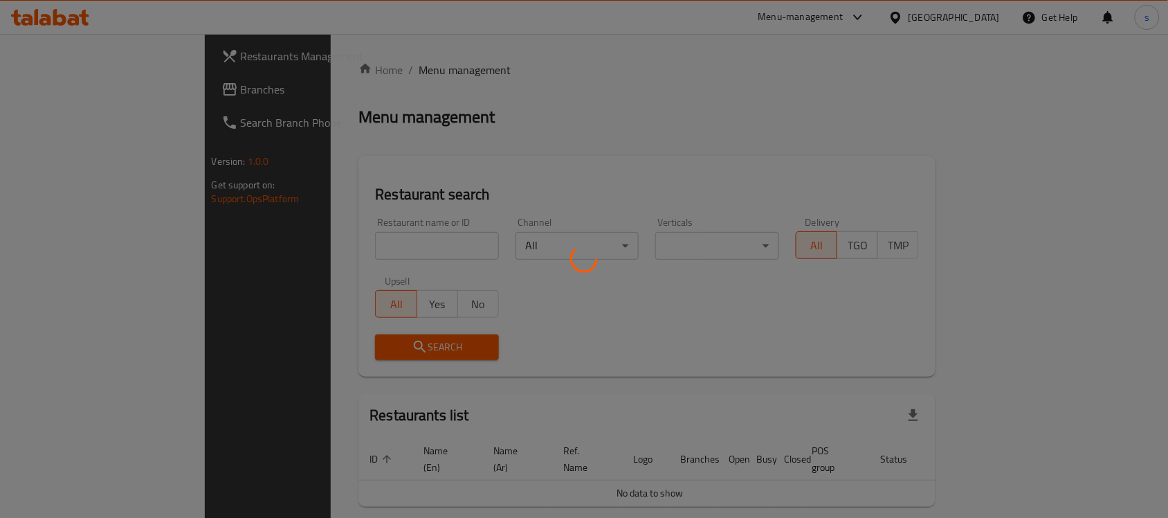
click at [309, 244] on div at bounding box center [584, 259] width 1168 height 518
click at [303, 241] on div at bounding box center [584, 259] width 1168 height 518
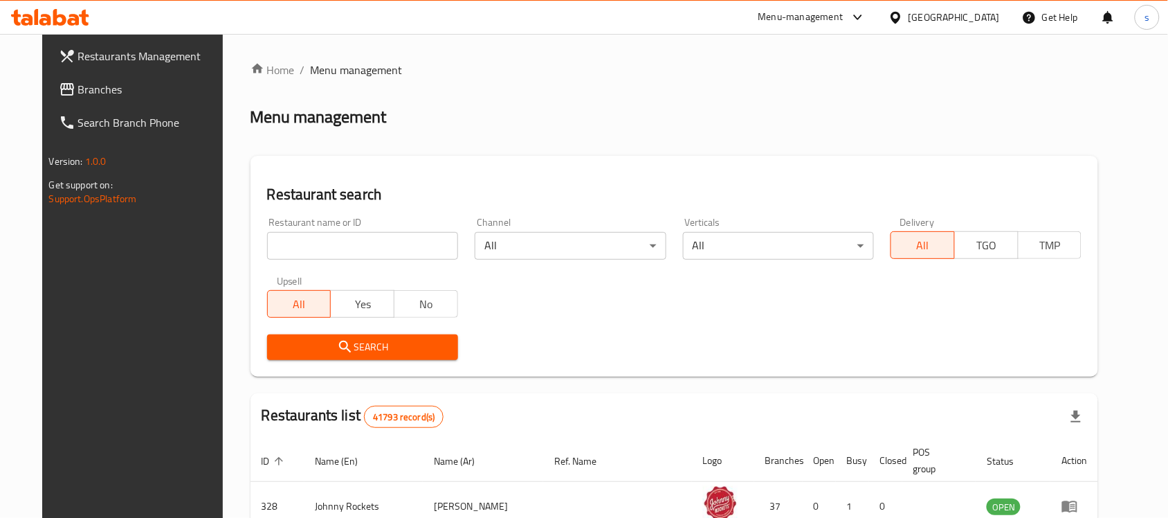
click at [303, 240] on div "Home / Menu management Menu management Restaurant search Restaurant name or ID …" at bounding box center [675, 488] width 849 height 853
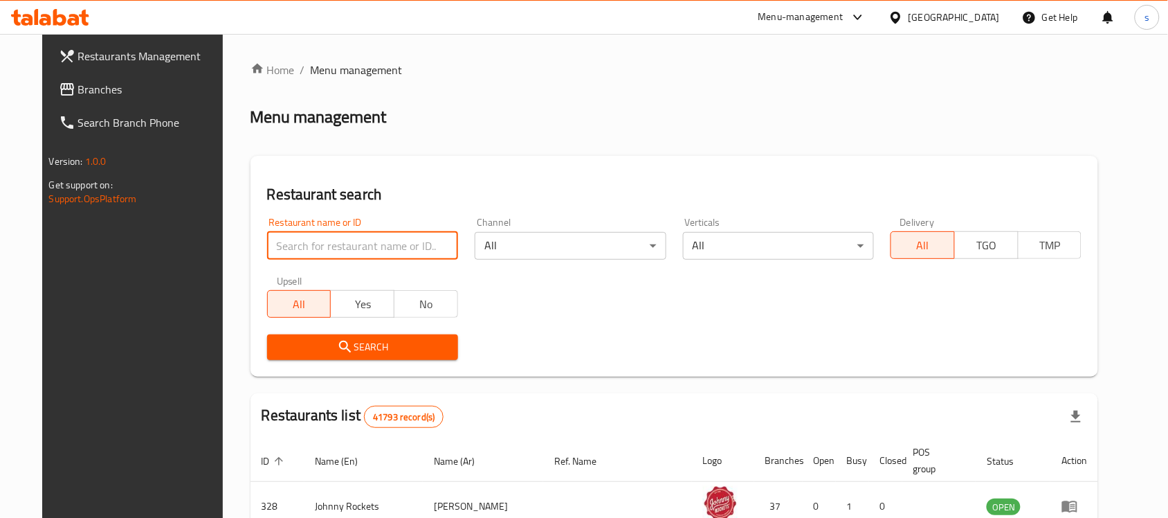
paste input "688566"
type input "688566"
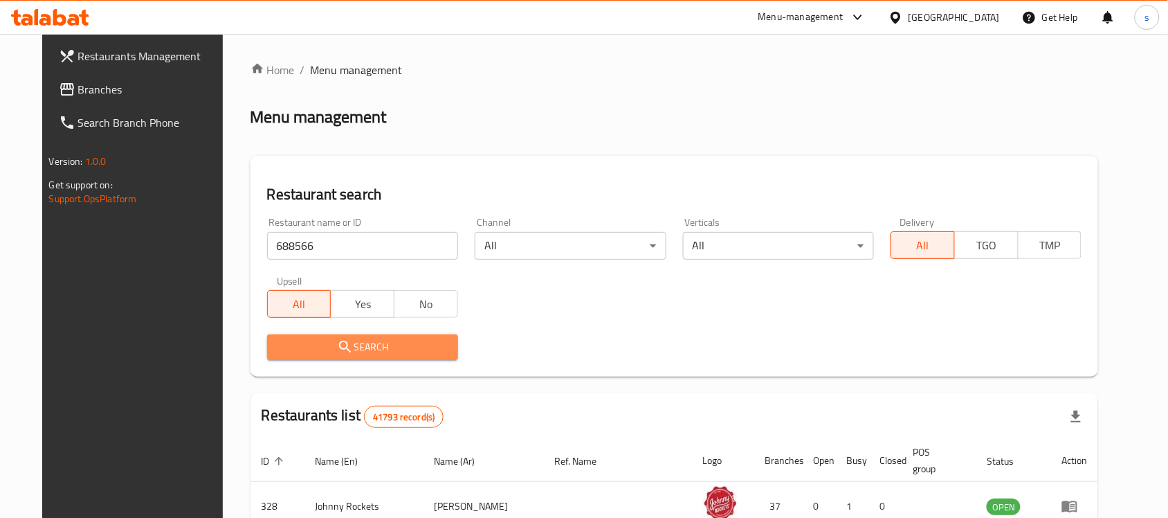
click at [331, 359] on button "Search" at bounding box center [362, 347] width 191 height 26
click at [331, 359] on div at bounding box center [584, 259] width 1168 height 518
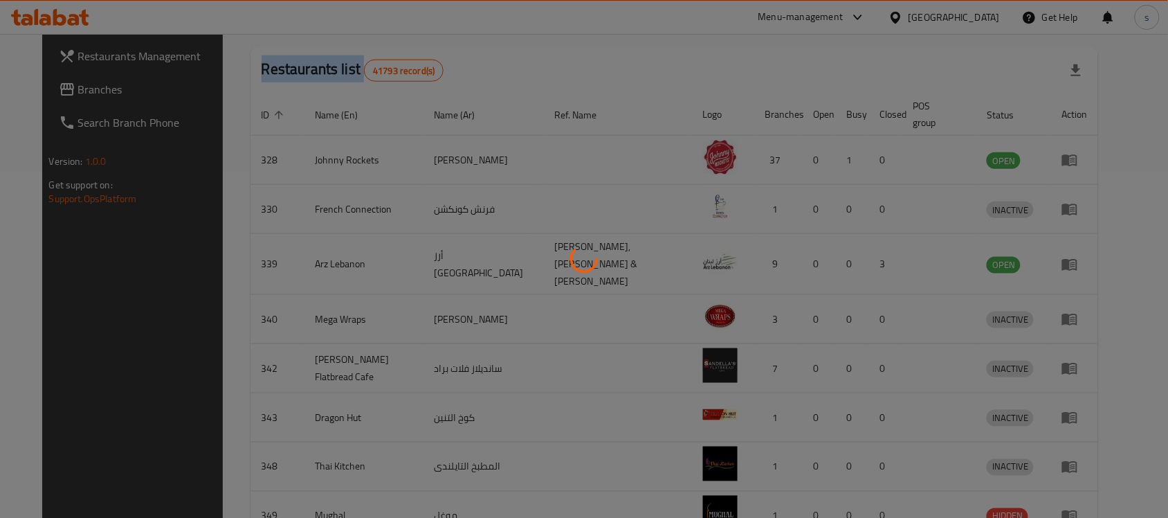
scroll to position [88, 0]
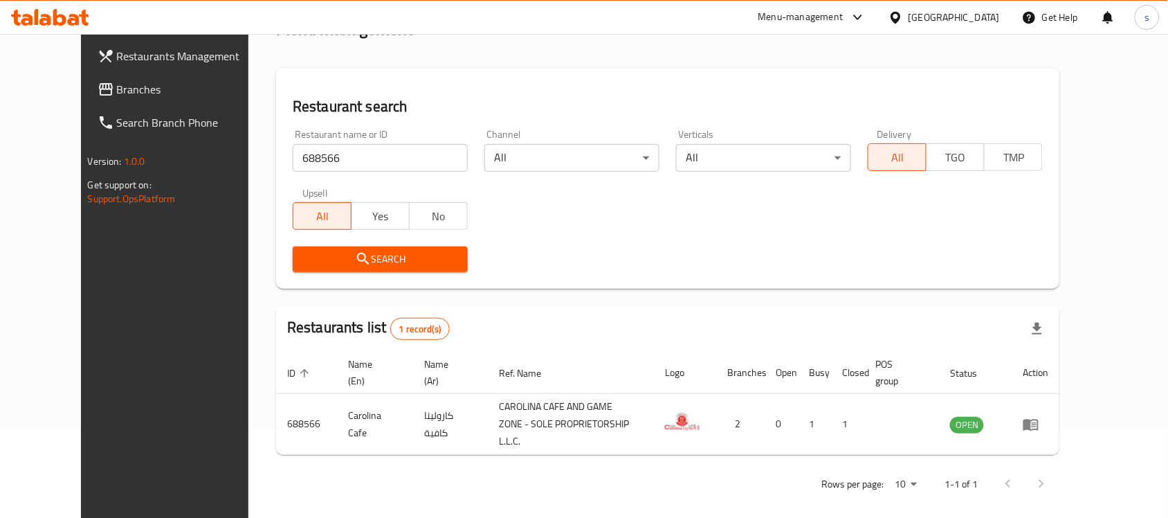
click at [138, 5] on div "Menu-management United Arab Emirates Get Help s" at bounding box center [584, 17] width 1168 height 33
click at [125, 91] on span "Branches" at bounding box center [191, 89] width 148 height 17
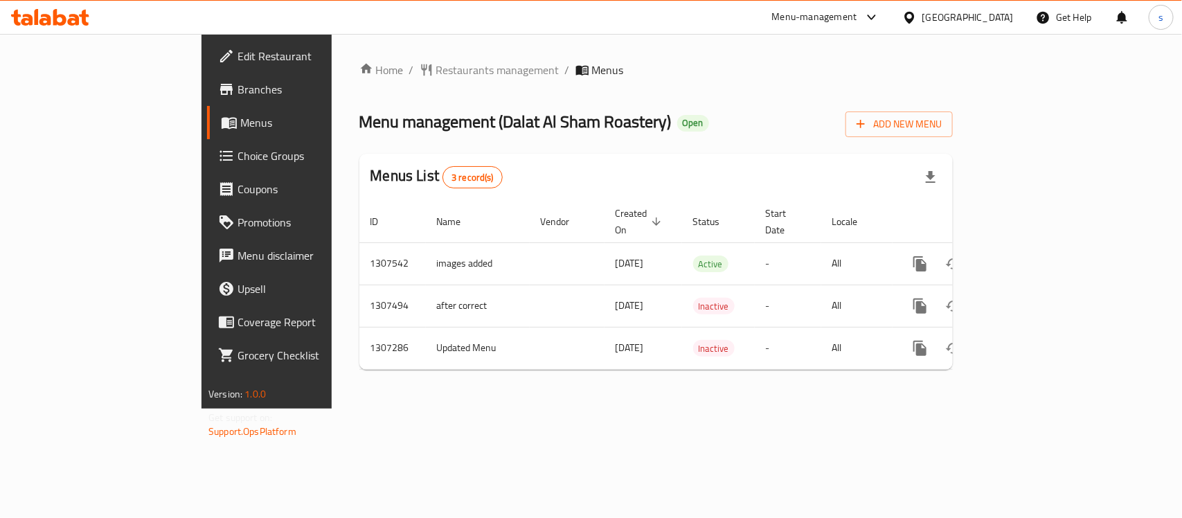
click at [436, 68] on span "Restaurants management" at bounding box center [497, 70] width 123 height 17
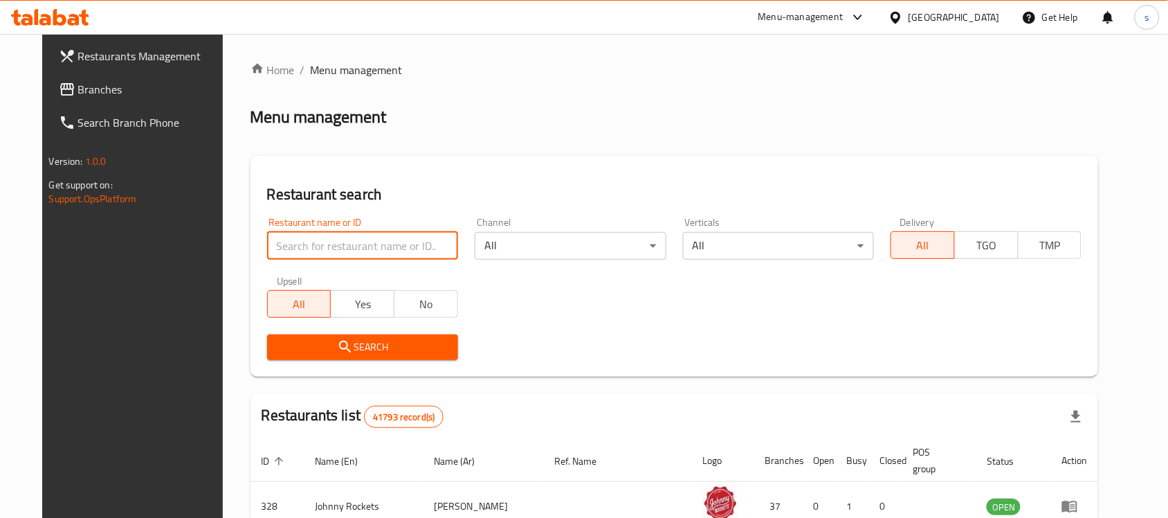
click at [306, 240] on input "search" at bounding box center [362, 246] width 191 height 28
paste input "703842"
type input "703842"
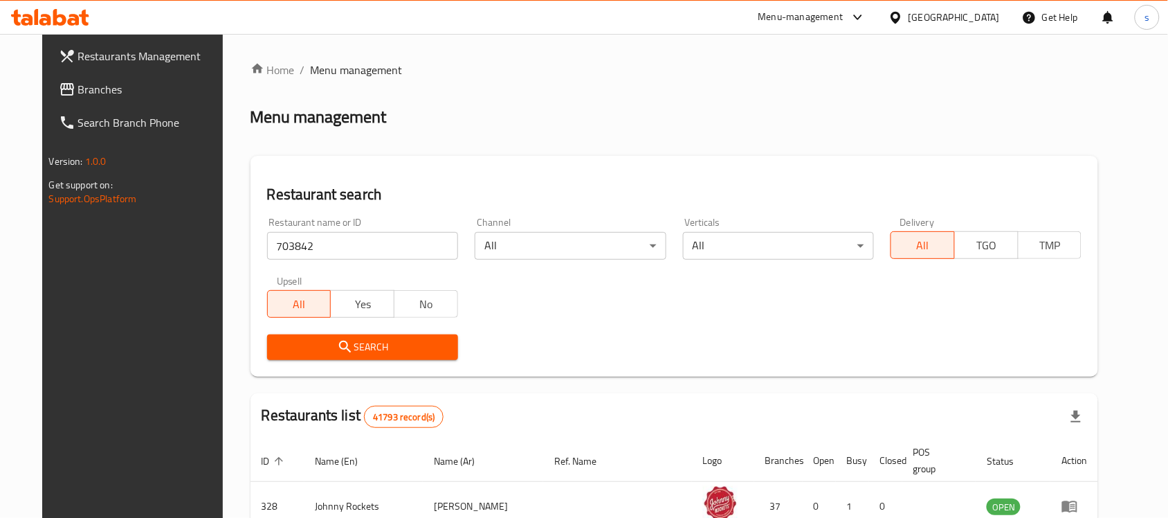
click at [357, 353] on span "Search" at bounding box center [362, 346] width 169 height 17
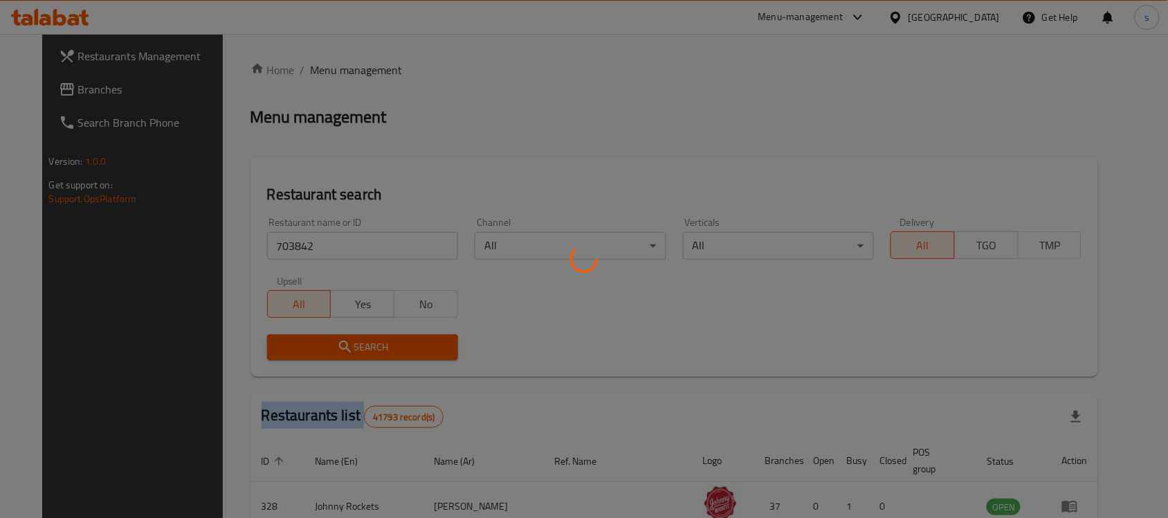
click at [357, 353] on div at bounding box center [584, 259] width 1168 height 518
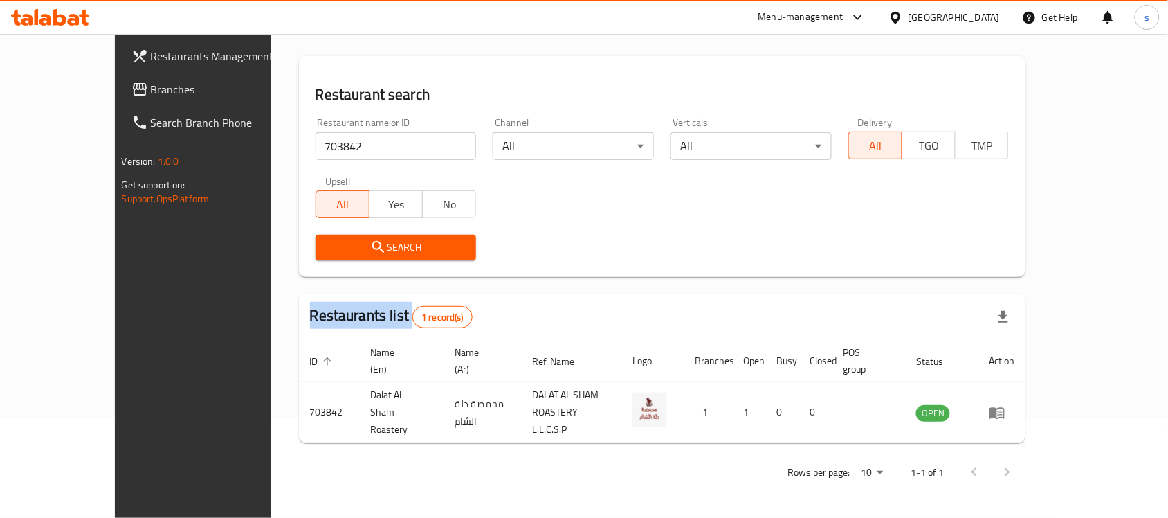
scroll to position [73, 0]
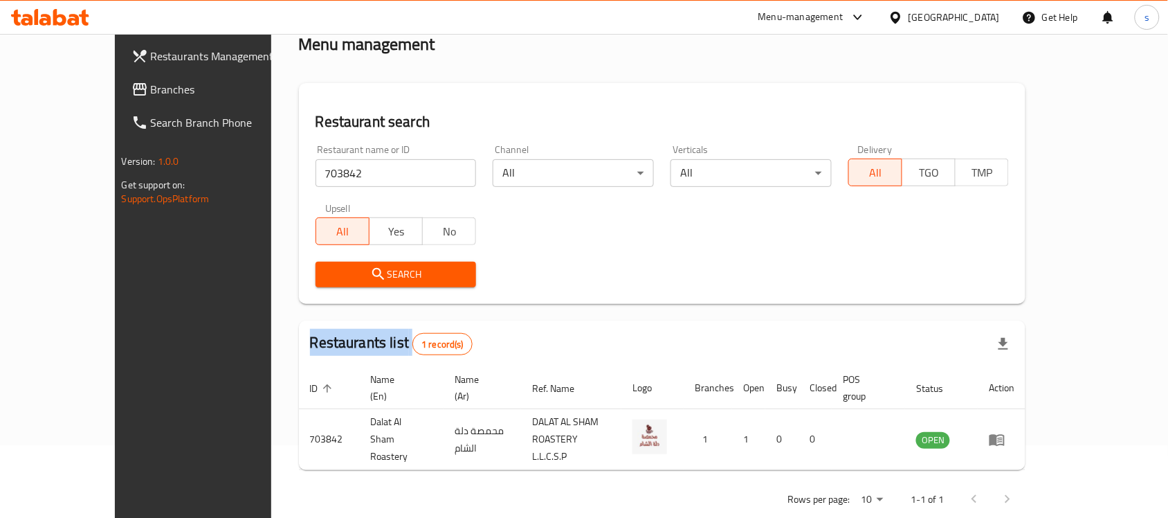
click at [151, 87] on span "Branches" at bounding box center [225, 89] width 148 height 17
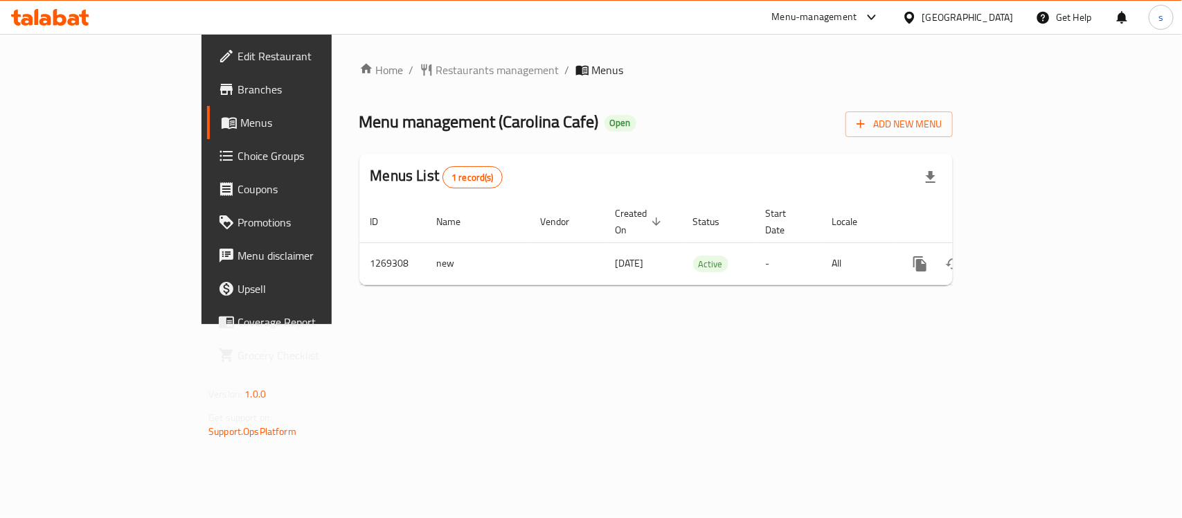
click at [359, 80] on div "Home / Restaurants management / Menus Menu management ( Carolina Cafe ) Open Ad…" at bounding box center [655, 179] width 593 height 235
click at [436, 69] on span "Restaurants management" at bounding box center [497, 70] width 123 height 17
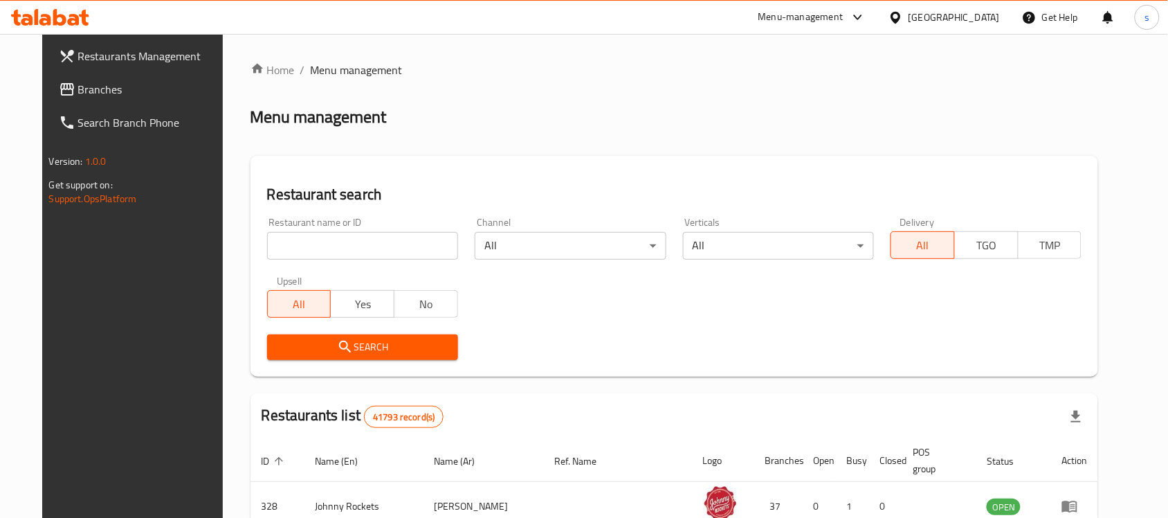
click at [102, 92] on span "Branches" at bounding box center [152, 89] width 148 height 17
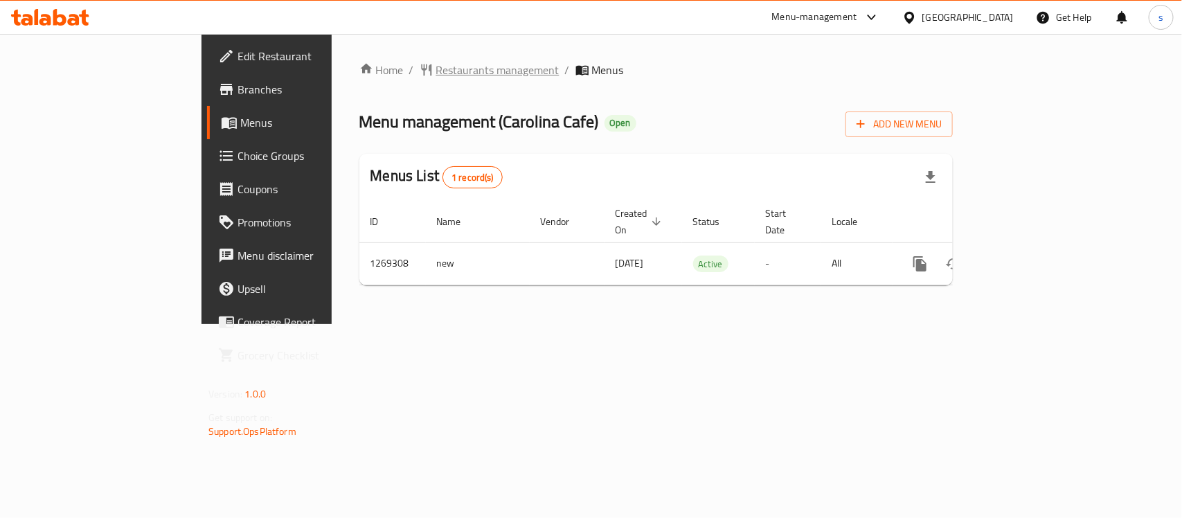
click at [436, 64] on span "Restaurants management" at bounding box center [497, 70] width 123 height 17
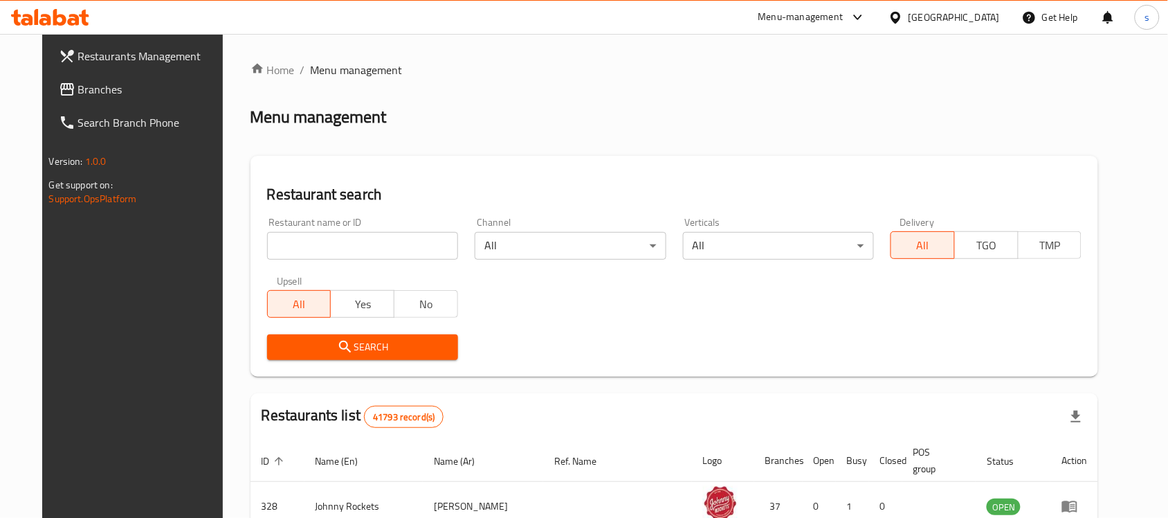
click at [360, 248] on input "search" at bounding box center [362, 246] width 191 height 28
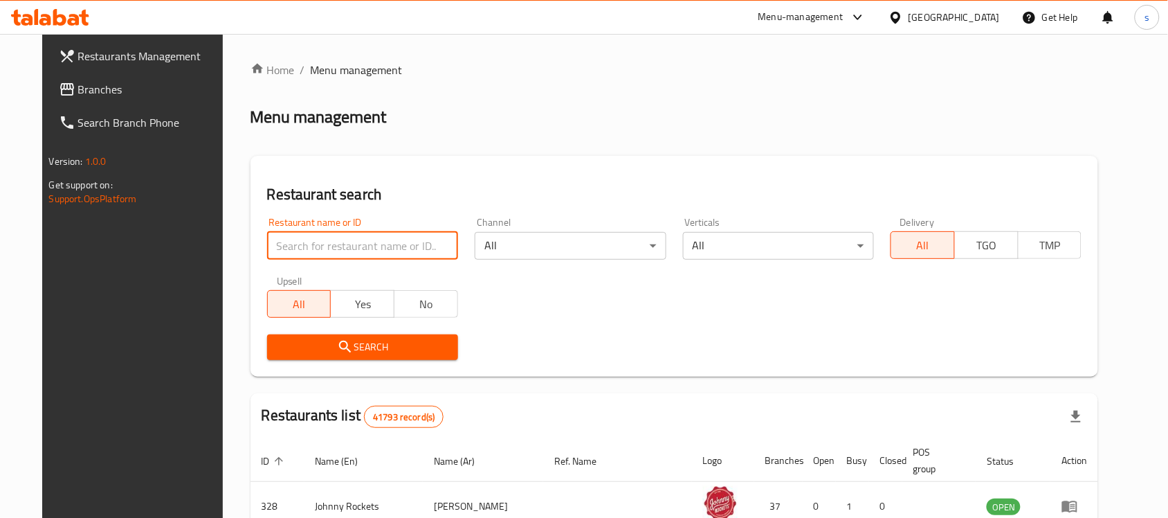
paste input "688566"
type input "688566"
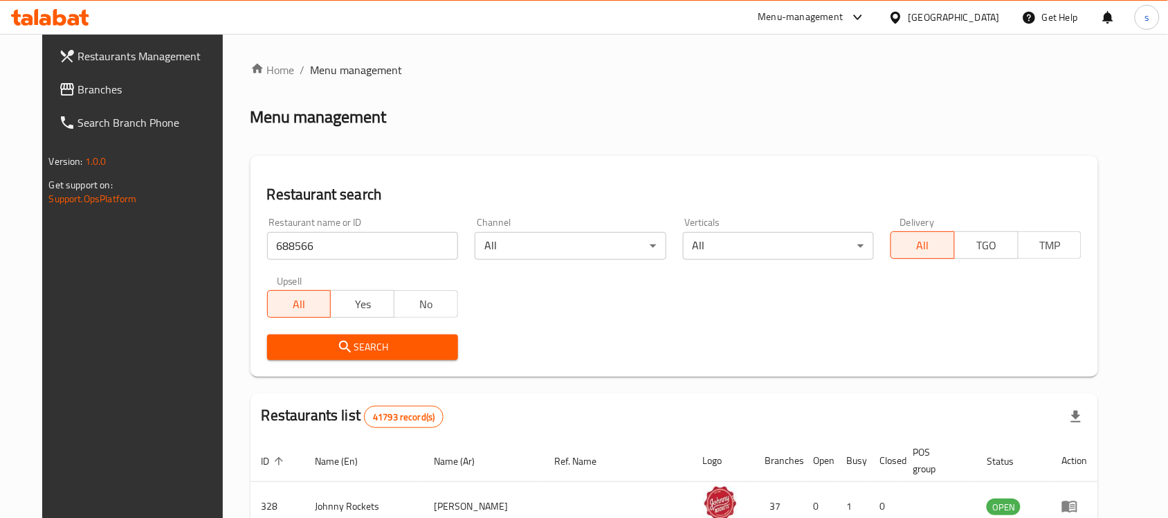
click at [370, 340] on span "Search" at bounding box center [362, 346] width 169 height 17
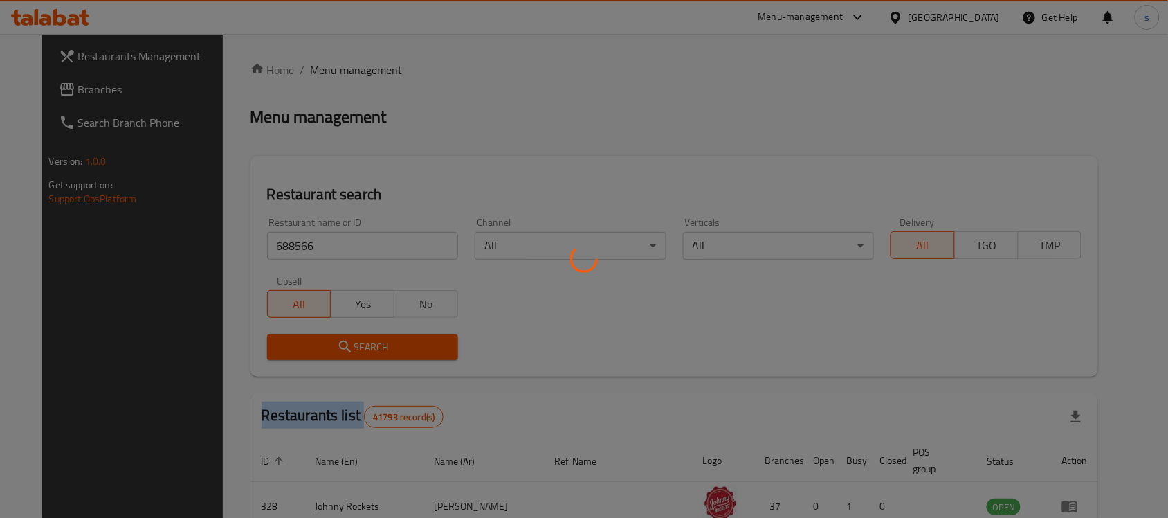
click at [370, 340] on div at bounding box center [584, 259] width 1168 height 518
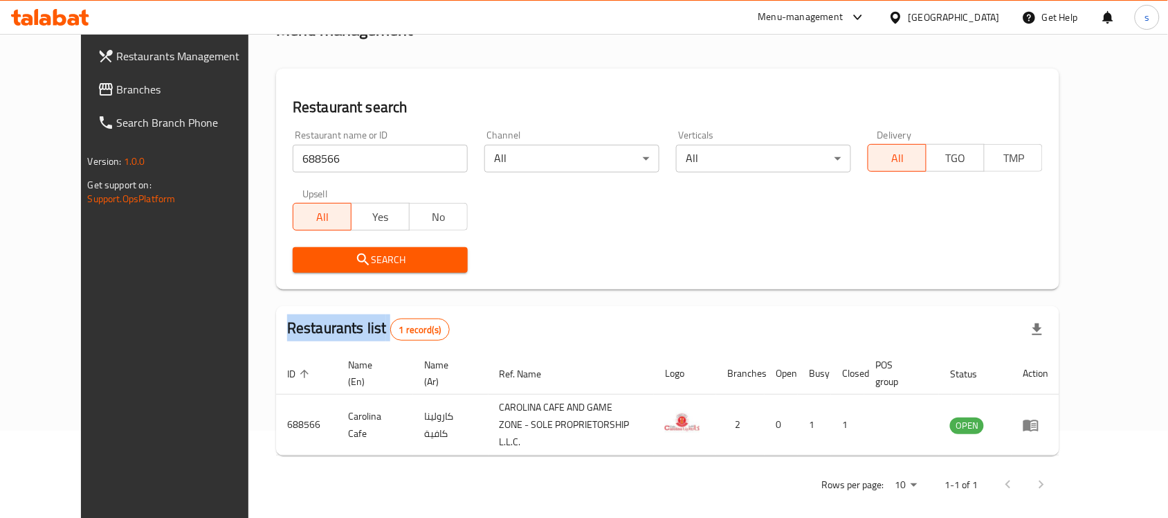
scroll to position [88, 0]
click at [161, 2] on div "Menu-management United Arab Emirates Get Help s" at bounding box center [584, 17] width 1168 height 33
click at [117, 92] on span "Branches" at bounding box center [191, 89] width 148 height 17
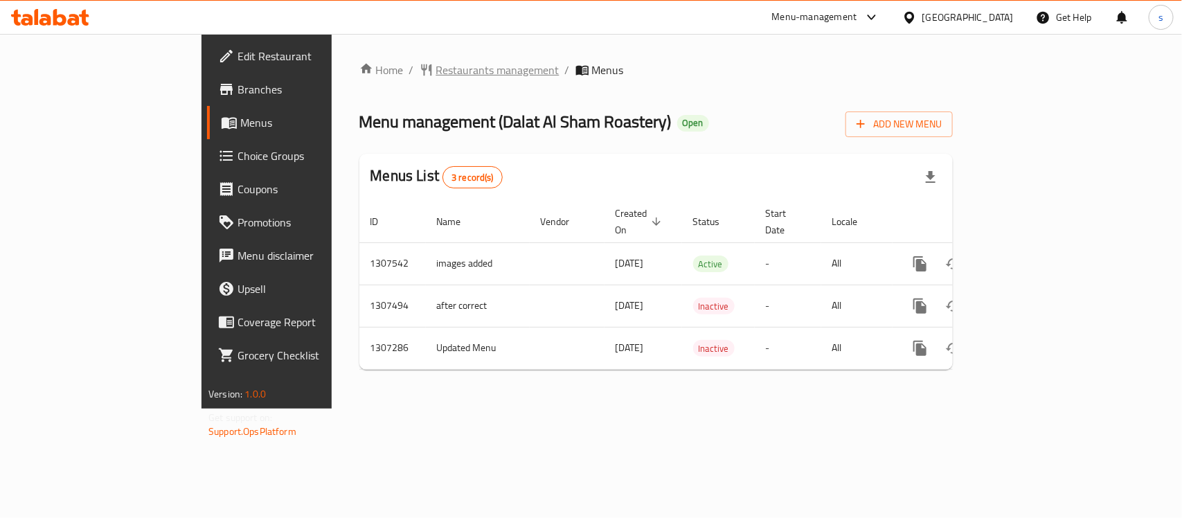
click at [436, 68] on span "Restaurants management" at bounding box center [497, 70] width 123 height 17
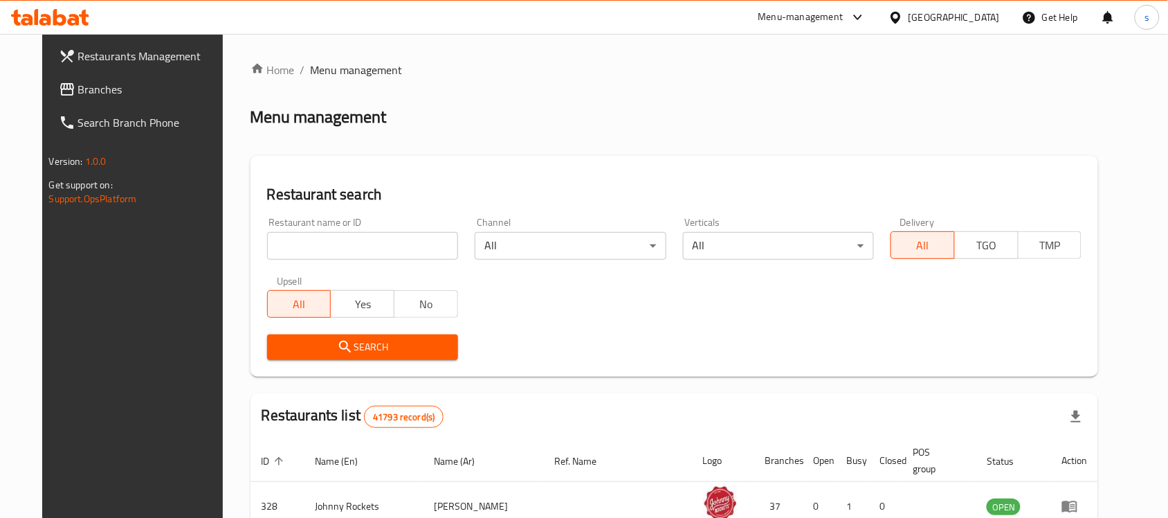
click at [370, 244] on input "search" at bounding box center [362, 246] width 191 height 28
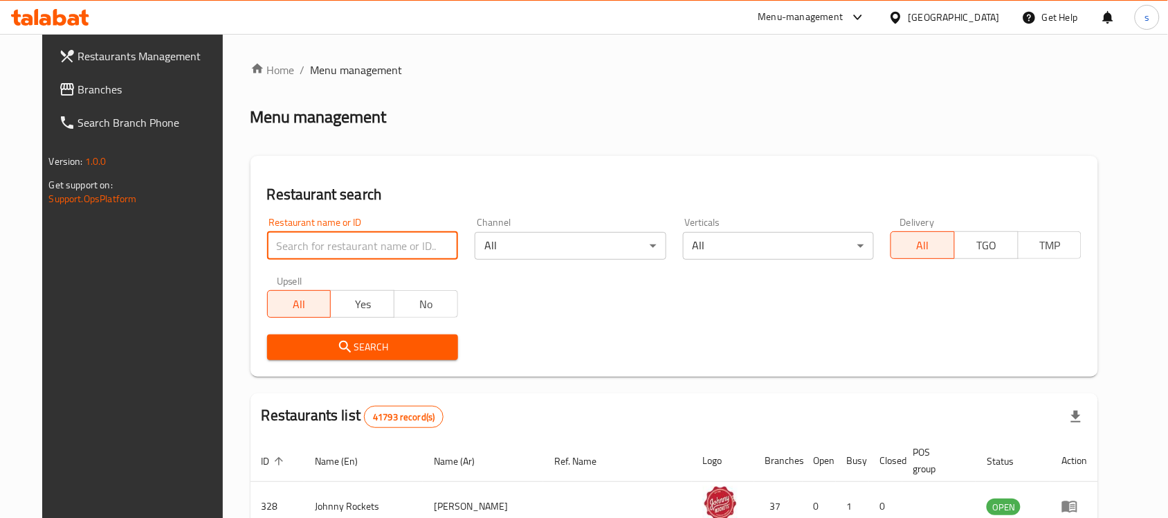
paste input "703842"
type input "703842"
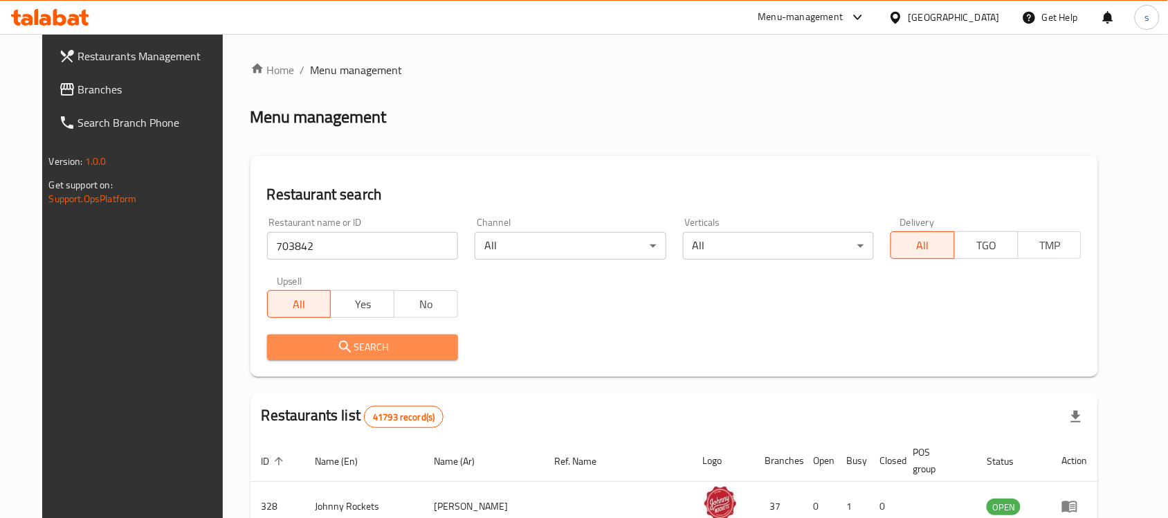
click at [392, 354] on span "Search" at bounding box center [362, 346] width 169 height 17
click at [392, 354] on div at bounding box center [584, 259] width 1168 height 518
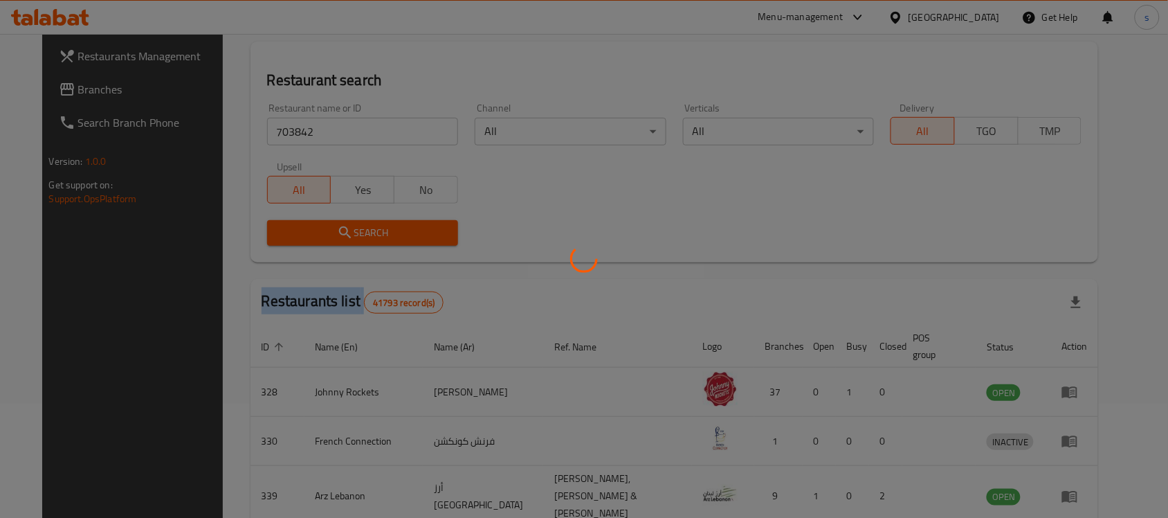
scroll to position [73, 0]
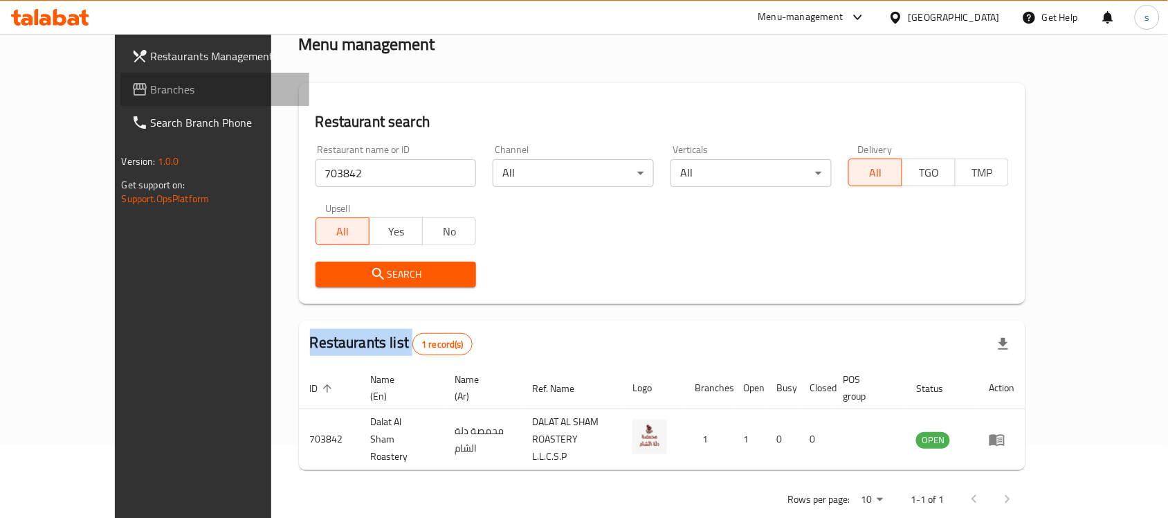
click at [120, 80] on link "Branches" at bounding box center [215, 89] width 190 height 33
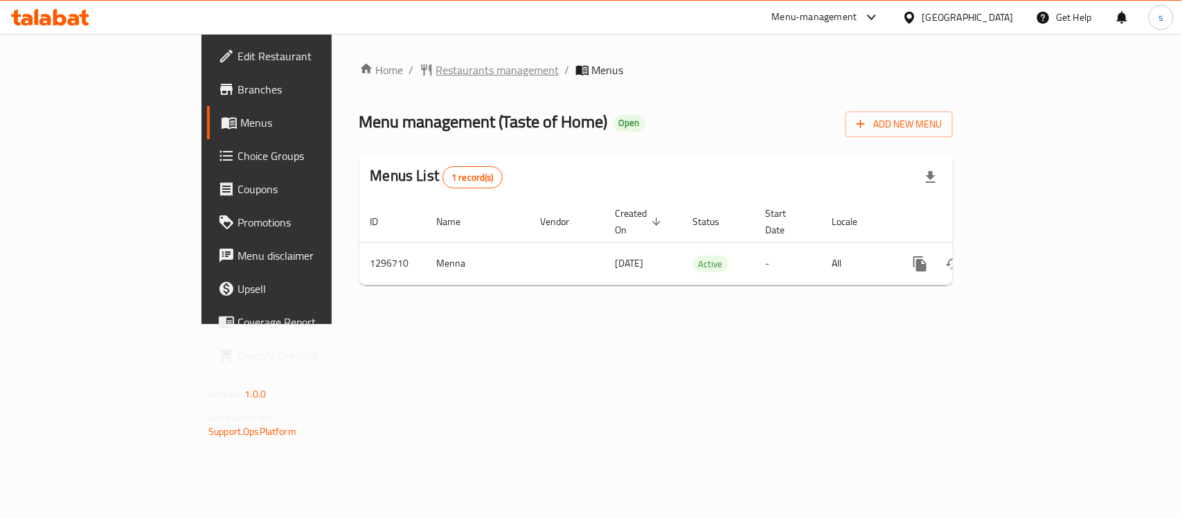
click at [436, 76] on span "Restaurants management" at bounding box center [497, 70] width 123 height 17
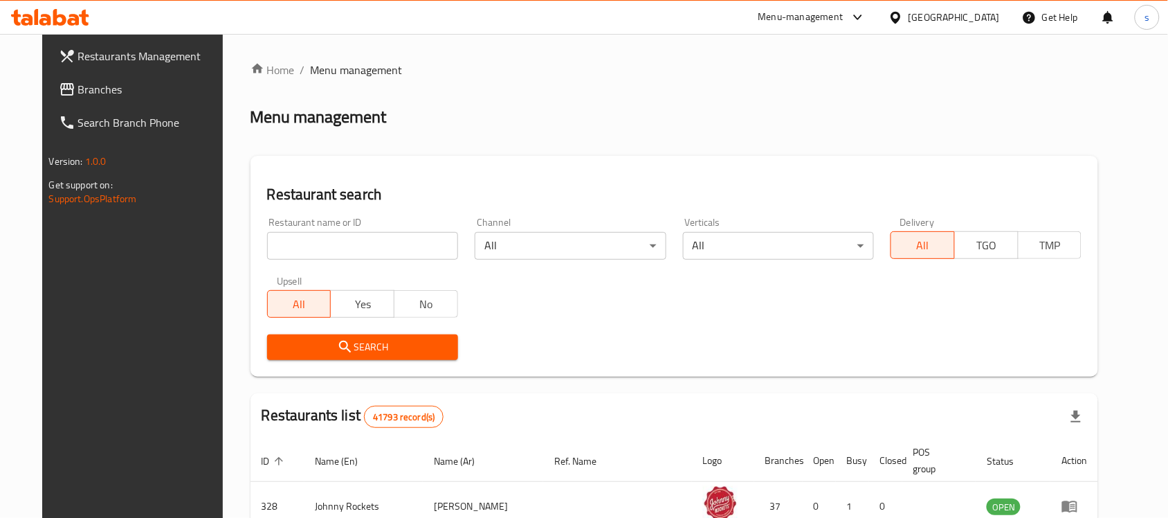
click at [360, 244] on input "search" at bounding box center [362, 246] width 191 height 28
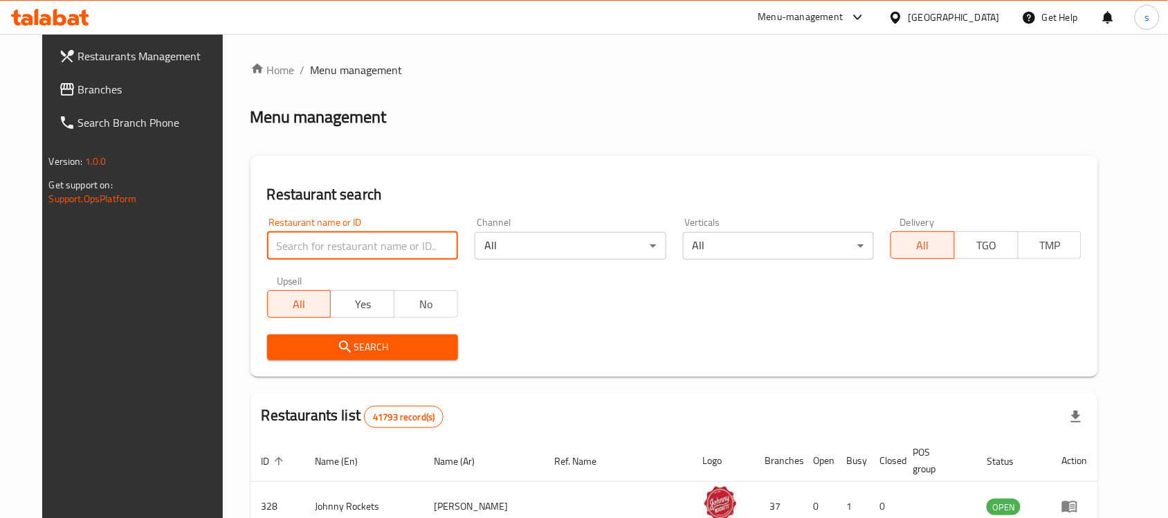
paste input "700157"
type input "700157"
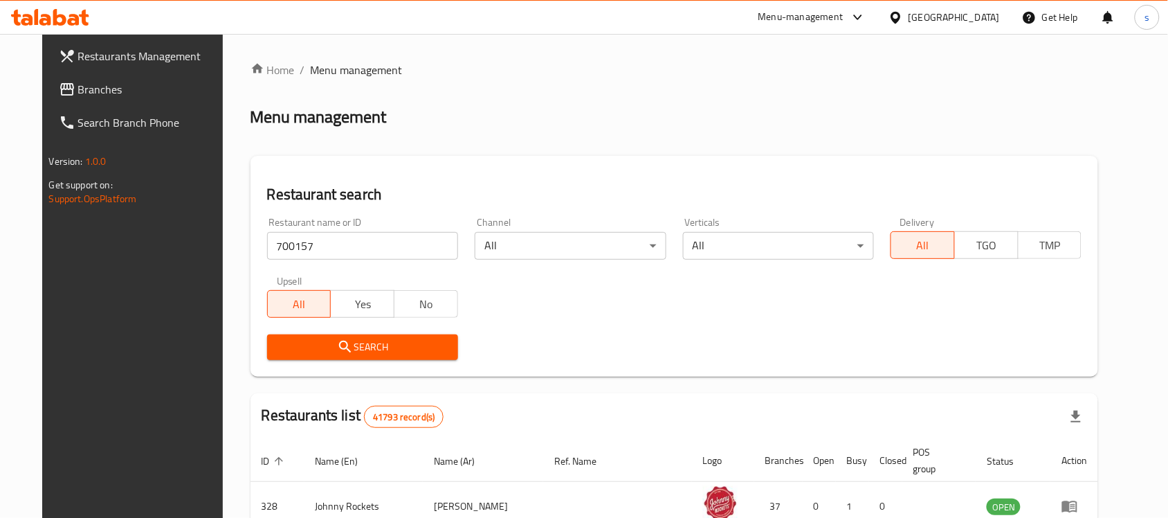
click at [341, 350] on span "Search" at bounding box center [362, 346] width 169 height 17
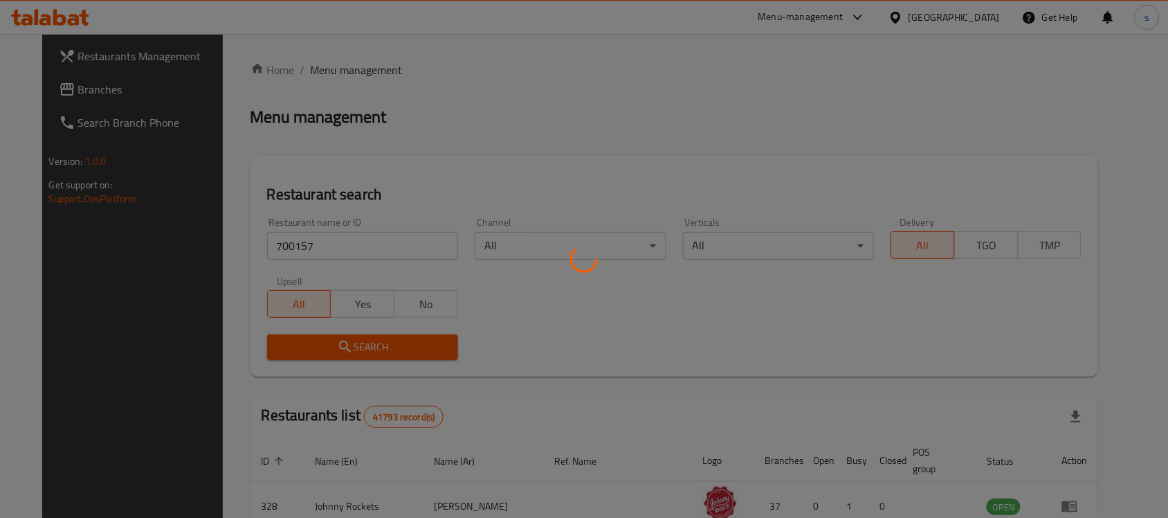
click at [341, 350] on div at bounding box center [584, 259] width 1168 height 518
click at [341, 348] on div at bounding box center [584, 259] width 1168 height 518
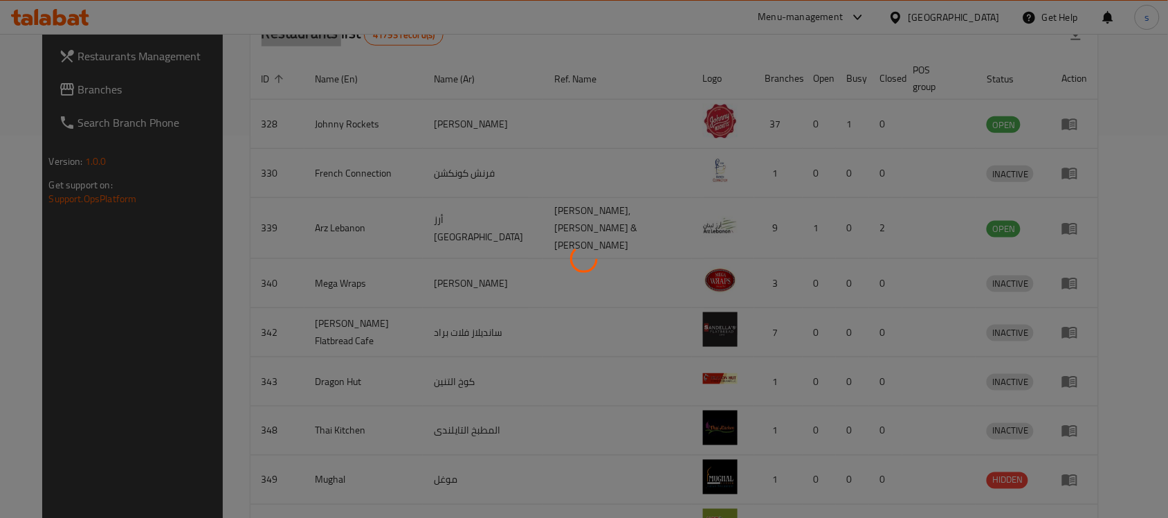
scroll to position [73, 0]
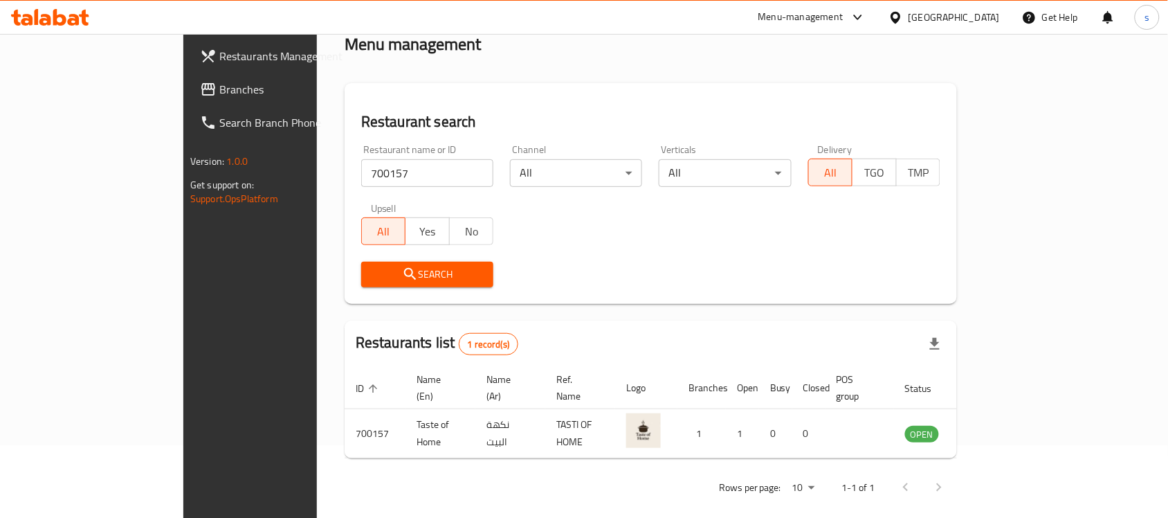
click at [150, 0] on div "Menu-management United Arab Emirates Get Help s" at bounding box center [584, 17] width 1168 height 35
click at [219, 81] on span "Branches" at bounding box center [293, 89] width 148 height 17
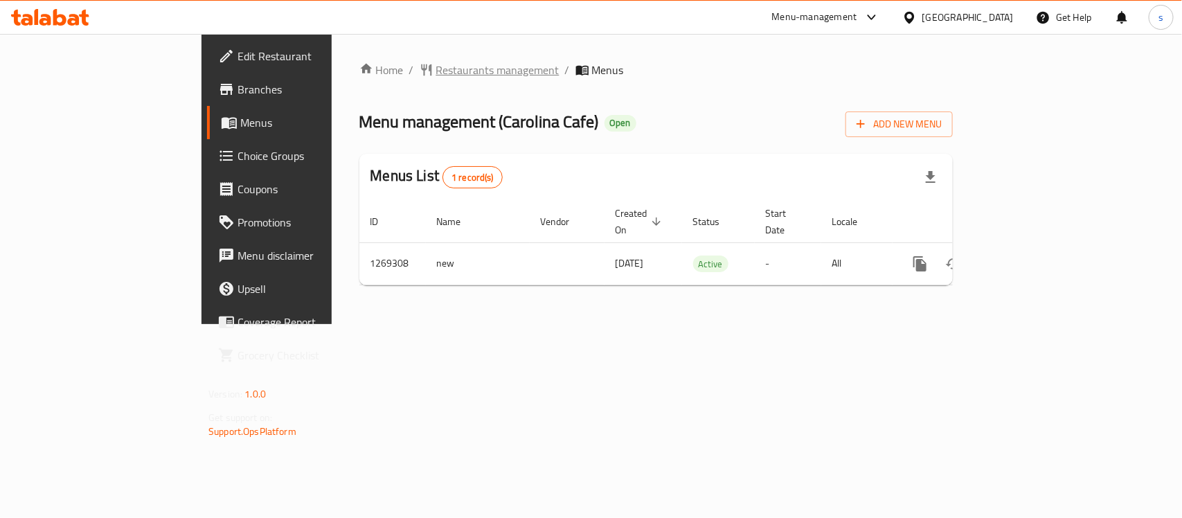
click at [436, 74] on span "Restaurants management" at bounding box center [497, 70] width 123 height 17
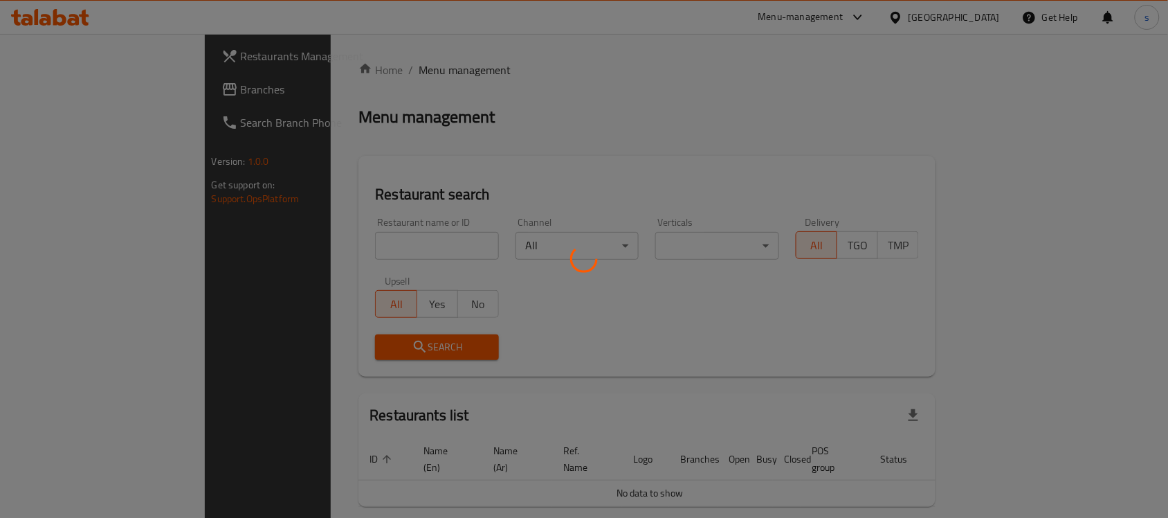
click at [305, 243] on div at bounding box center [584, 259] width 1168 height 518
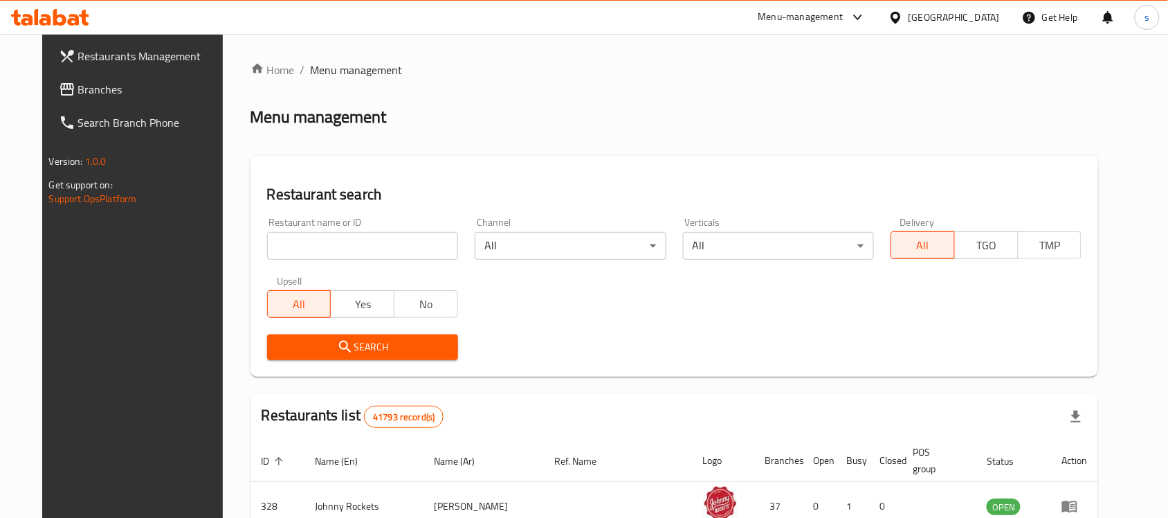
click at [320, 249] on input "search" at bounding box center [362, 246] width 191 height 28
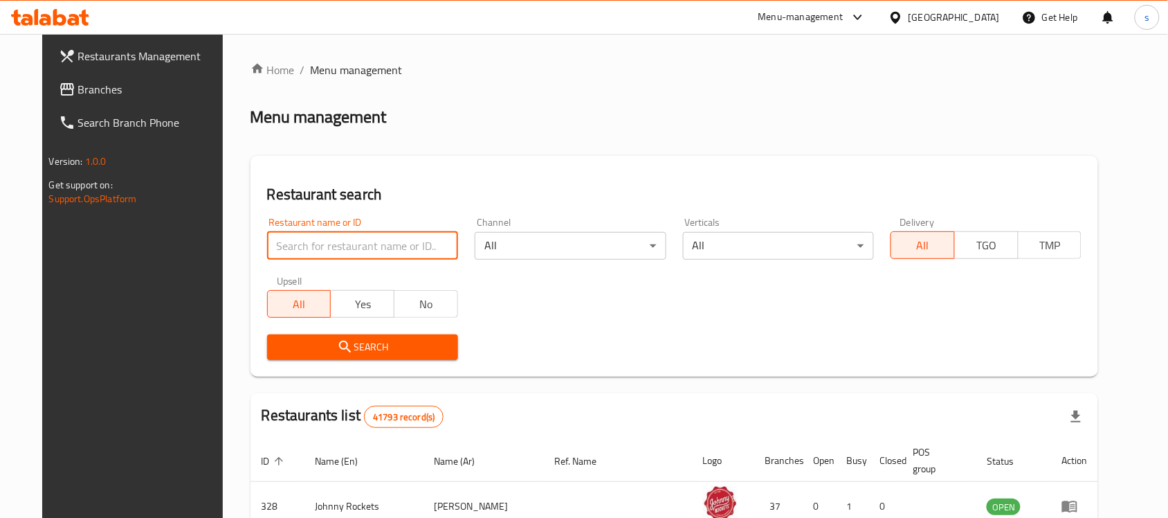
paste input "688566"
type input "688566"
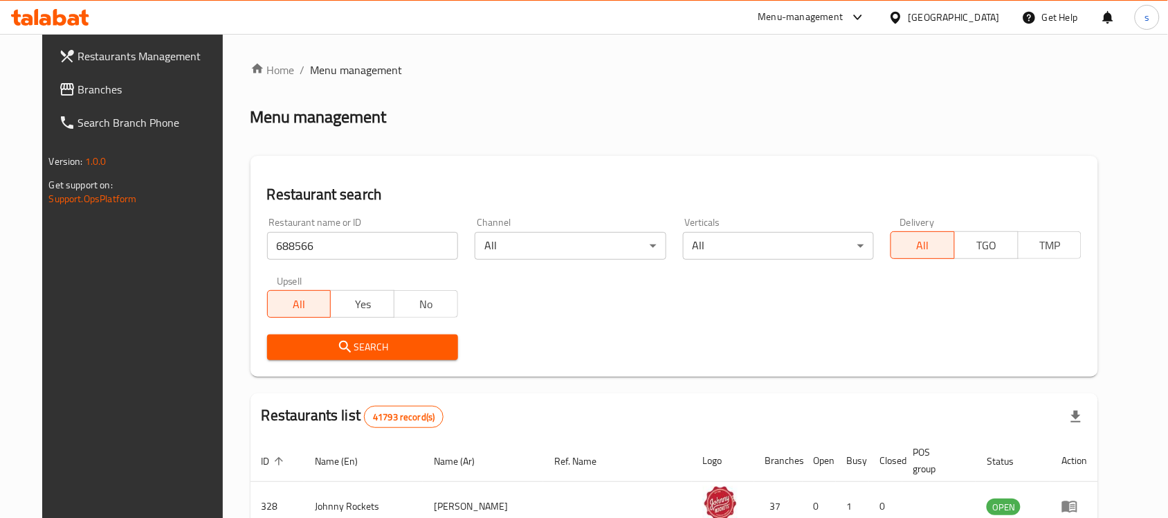
click at [354, 345] on span "Search" at bounding box center [362, 346] width 169 height 17
click at [354, 345] on div at bounding box center [584, 259] width 1168 height 518
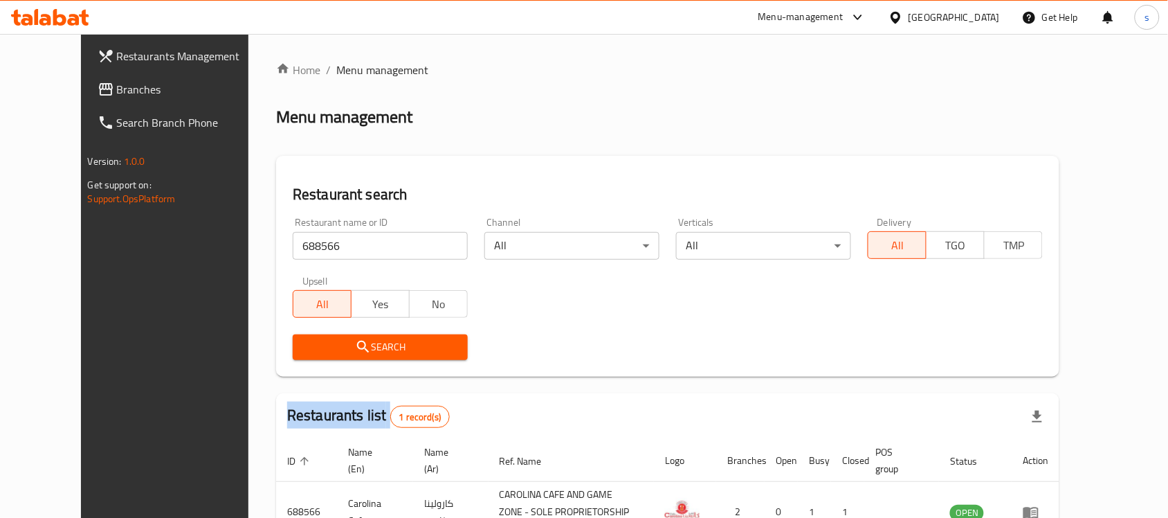
scroll to position [88, 0]
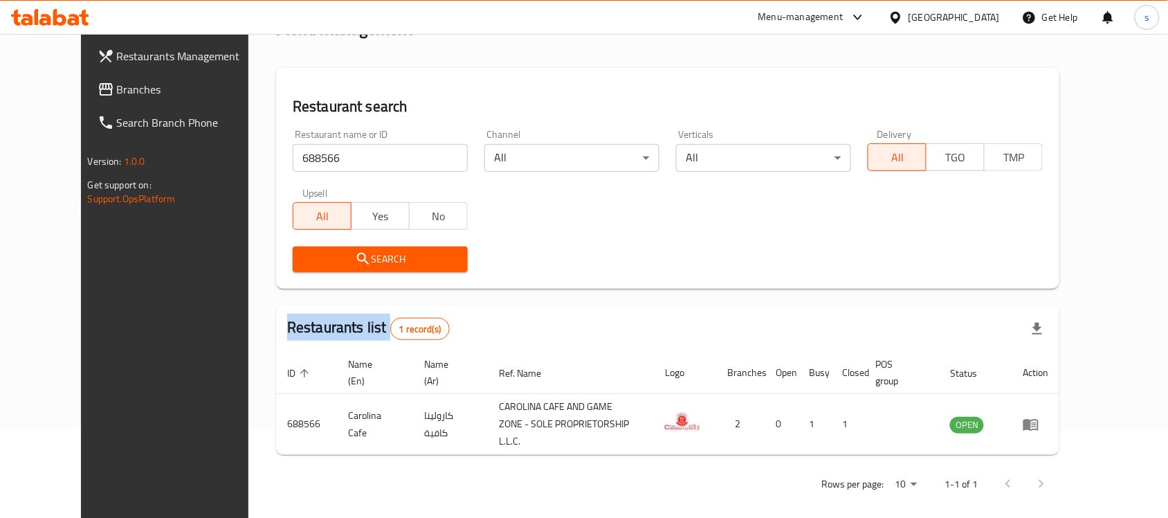
drag, startPoint x: 113, startPoint y: 44, endPoint x: 118, endPoint y: 39, distance: 7.4
click at [113, 44] on link "Restaurants Management" at bounding box center [182, 55] width 190 height 33
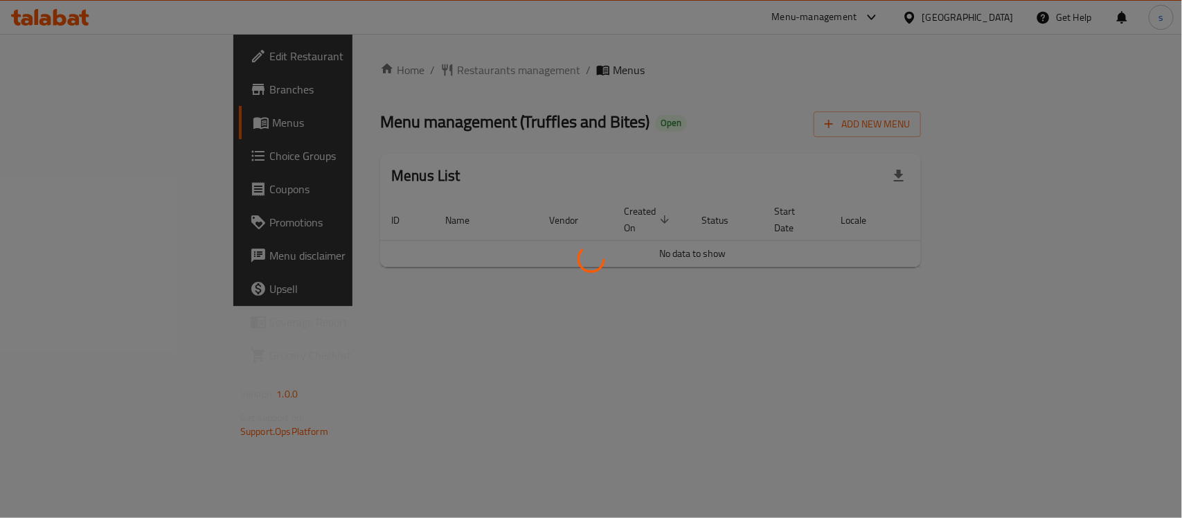
click at [372, 66] on div at bounding box center [591, 259] width 1182 height 518
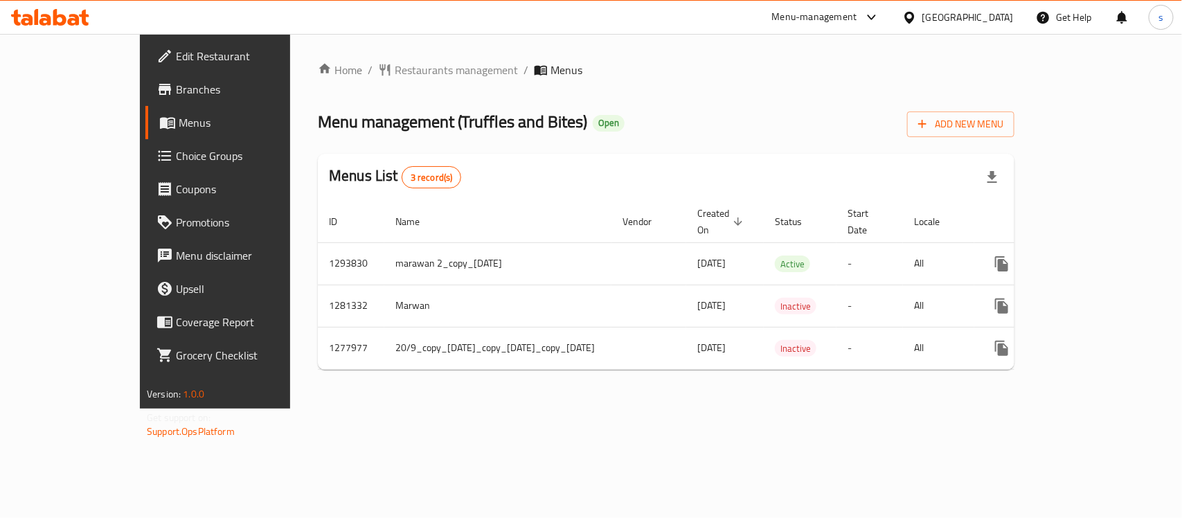
click at [372, 70] on div at bounding box center [591, 259] width 1182 height 518
click at [395, 70] on span "Restaurants management" at bounding box center [456, 70] width 123 height 17
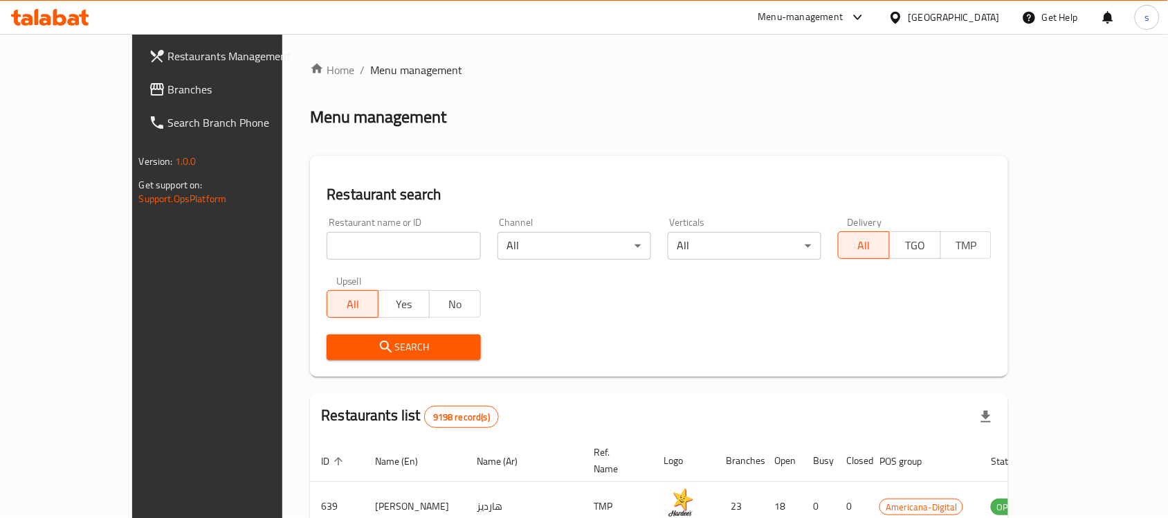
click at [351, 243] on input "search" at bounding box center [404, 246] width 154 height 28
paste input "659030"
type input "659030"
click at [392, 338] on span "Search" at bounding box center [404, 346] width 132 height 17
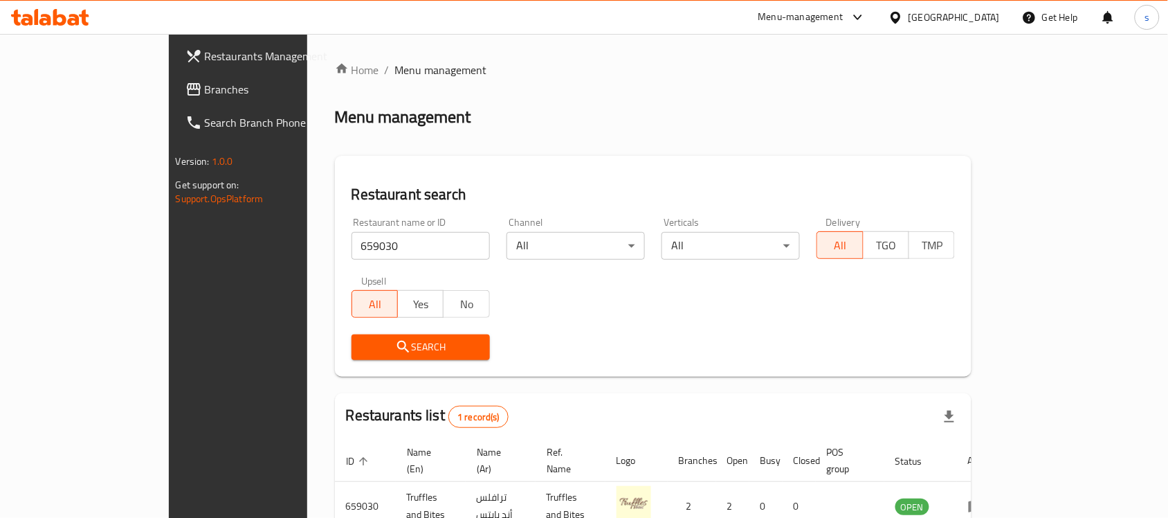
scroll to position [73, 0]
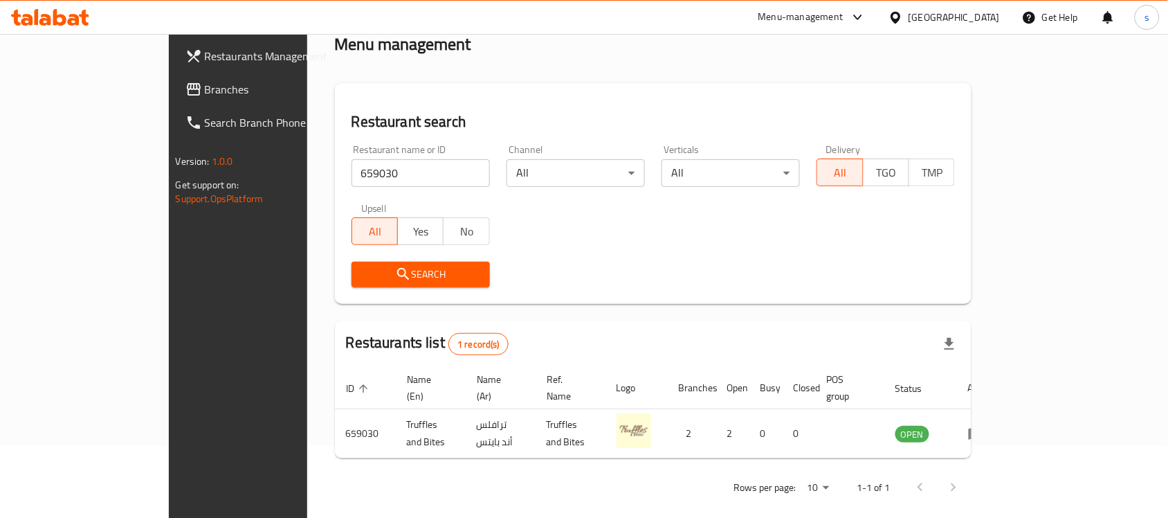
click at [383, 268] on span "Search" at bounding box center [421, 274] width 116 height 17
click at [986, 19] on div "[GEOGRAPHIC_DATA]" at bounding box center [954, 17] width 91 height 15
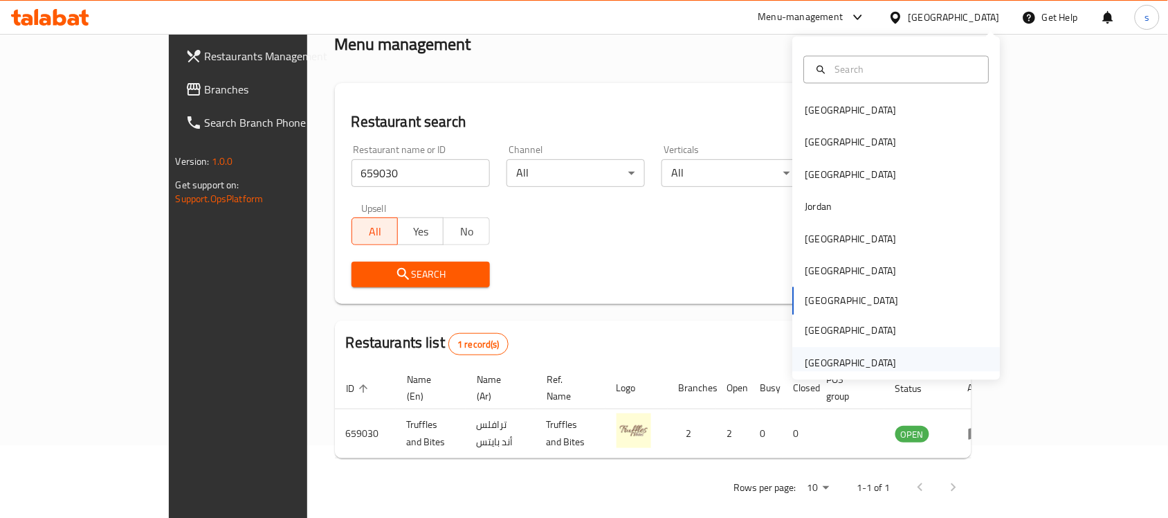
click at [883, 364] on div "[GEOGRAPHIC_DATA]" at bounding box center [852, 363] width 114 height 32
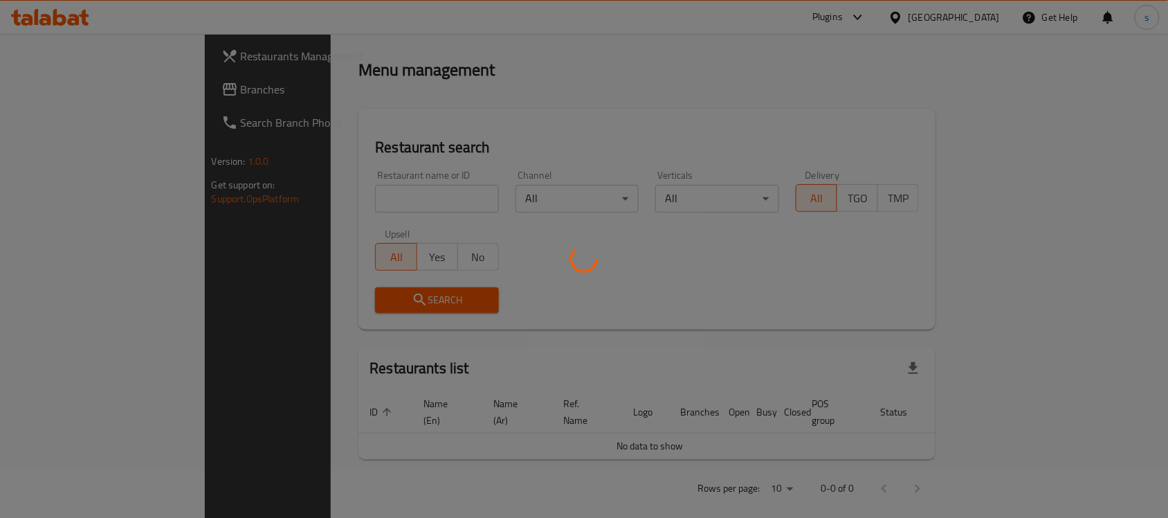
scroll to position [73, 0]
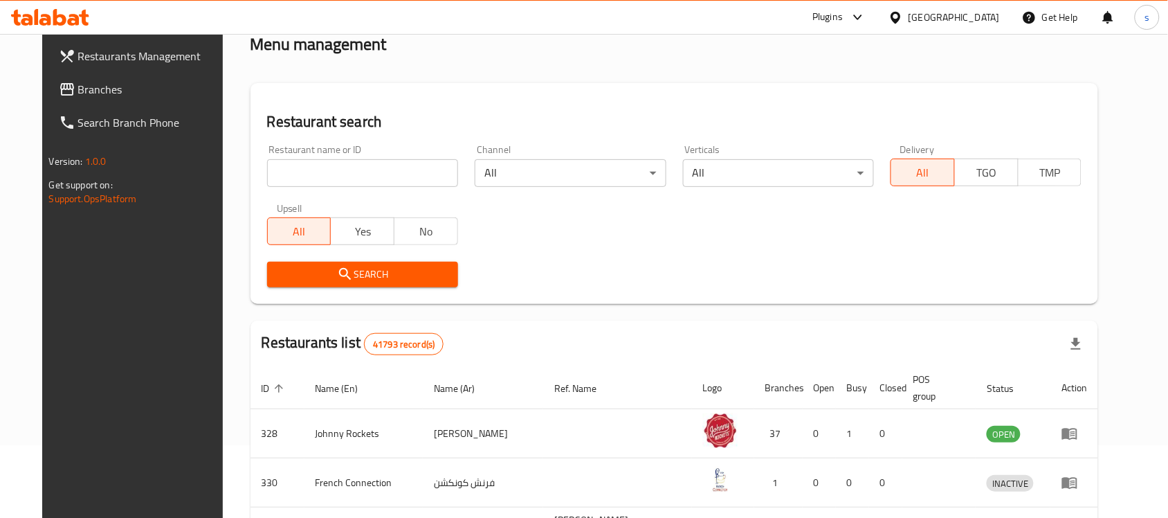
click at [78, 91] on span "Branches" at bounding box center [152, 89] width 148 height 17
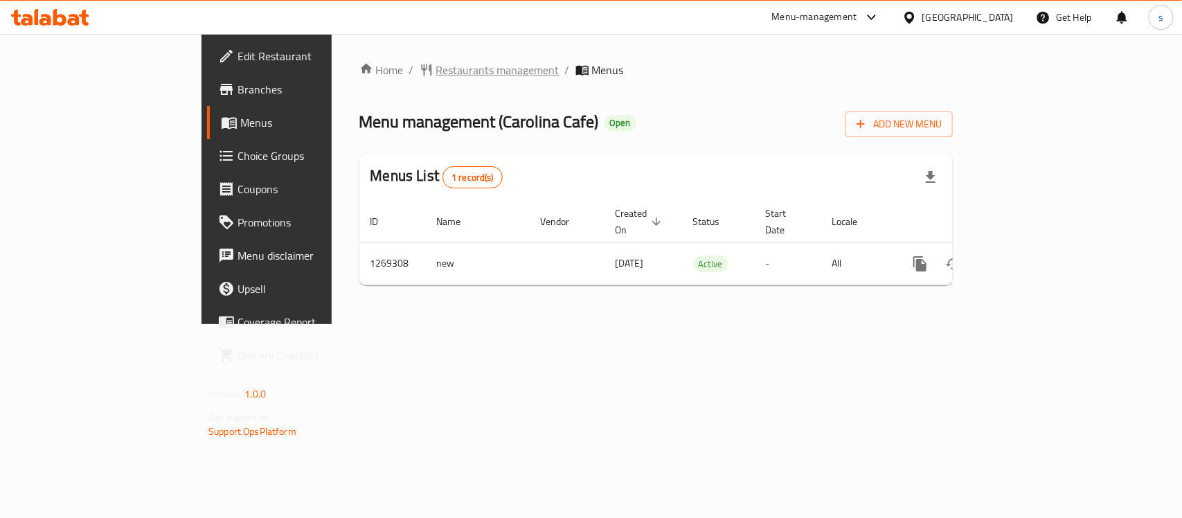
click at [436, 68] on span "Restaurants management" at bounding box center [497, 70] width 123 height 17
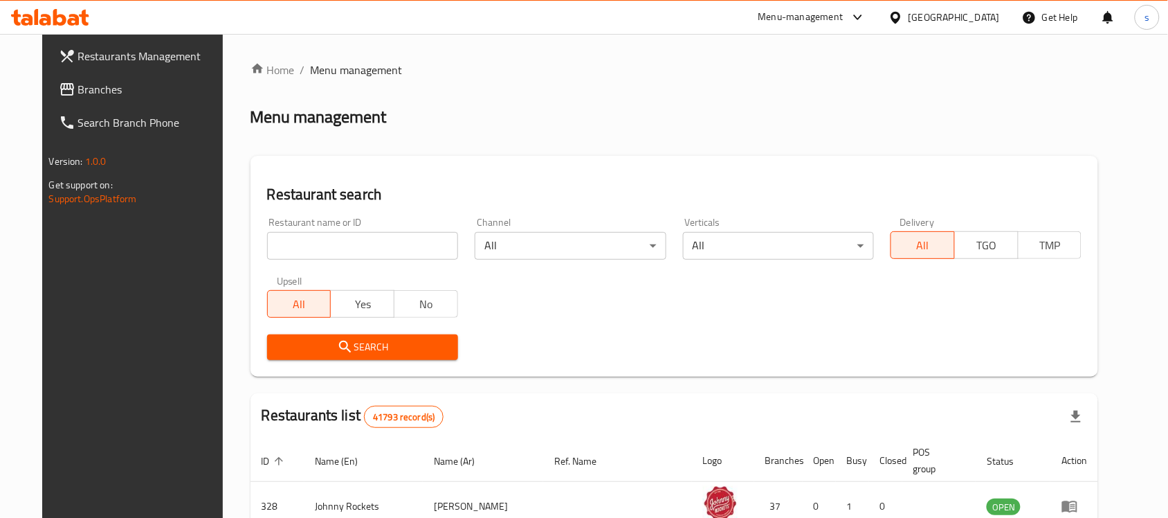
click at [351, 239] on div "Home / Menu management Menu management Restaurant search Restaurant name or ID …" at bounding box center [675, 488] width 849 height 853
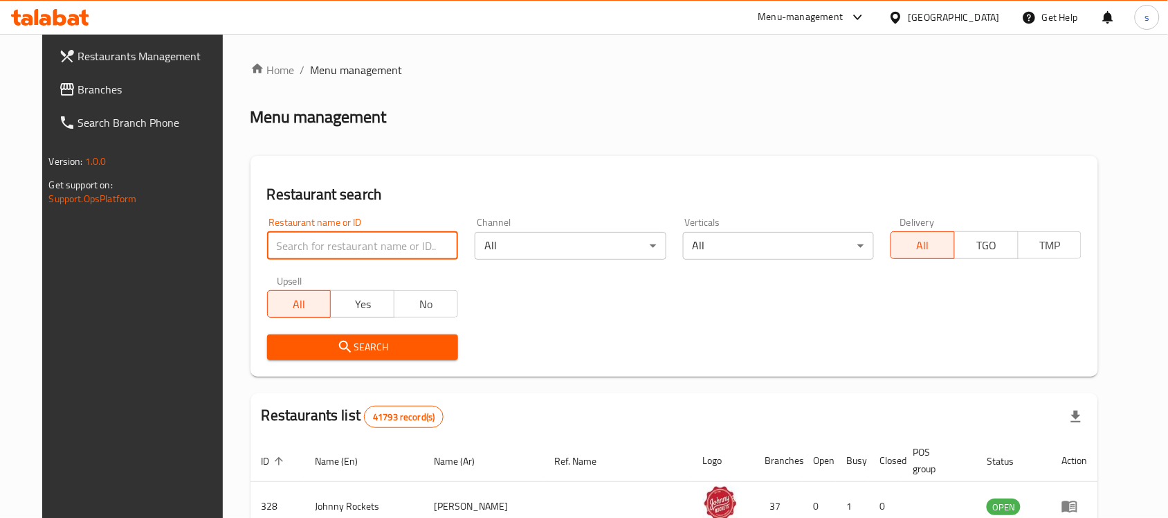
click at [351, 239] on input "search" at bounding box center [362, 246] width 191 height 28
paste input "688566"
type input "688566"
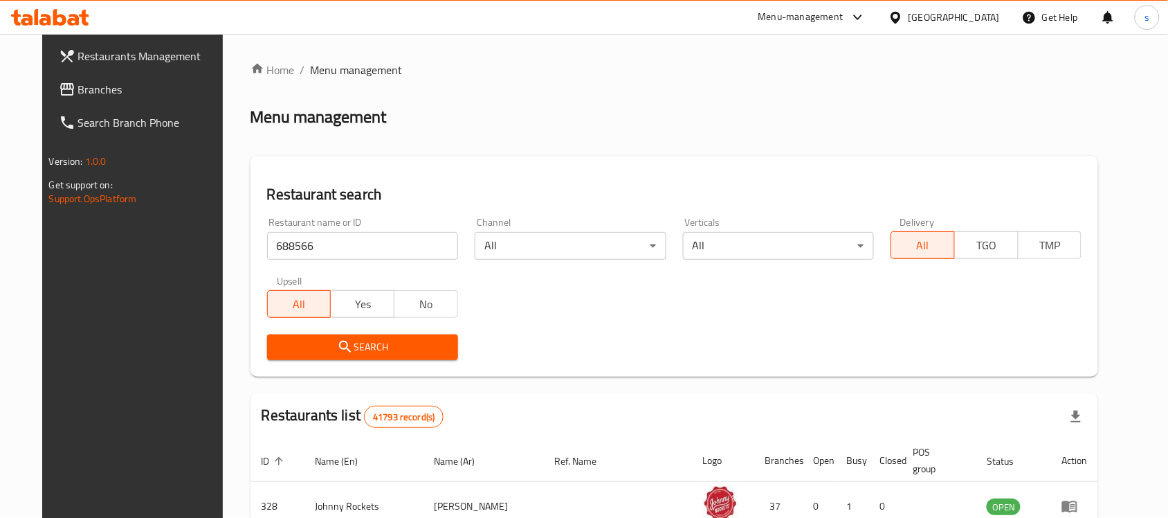
click at [354, 338] on span "Search" at bounding box center [362, 346] width 169 height 17
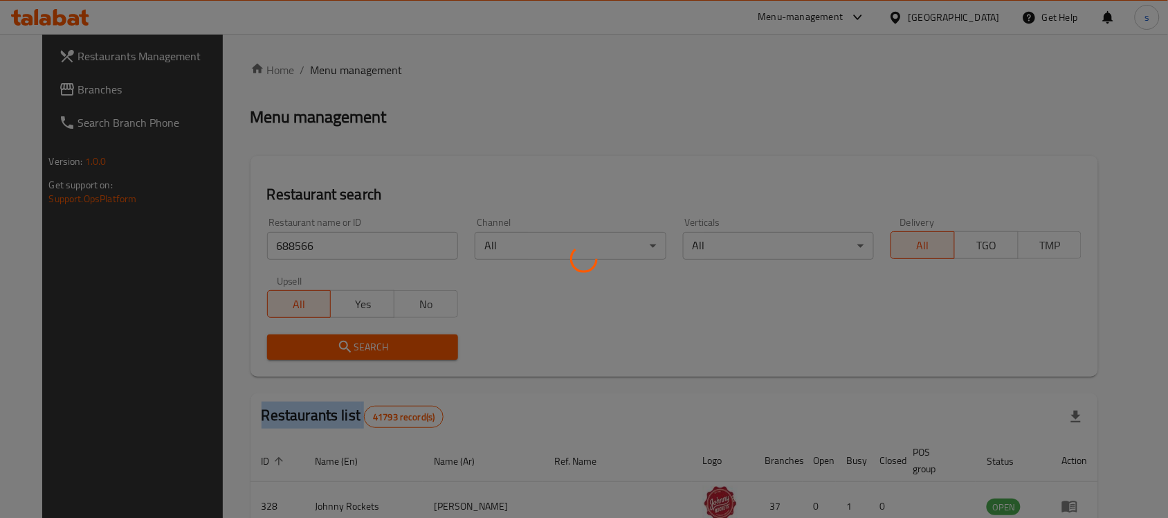
click at [354, 338] on div at bounding box center [584, 259] width 1168 height 518
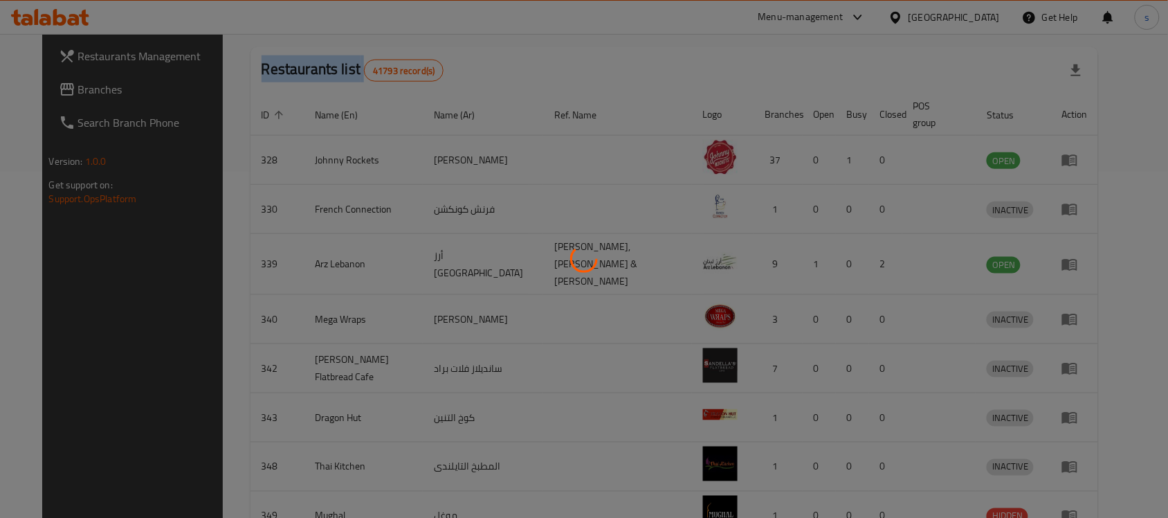
scroll to position [88, 0]
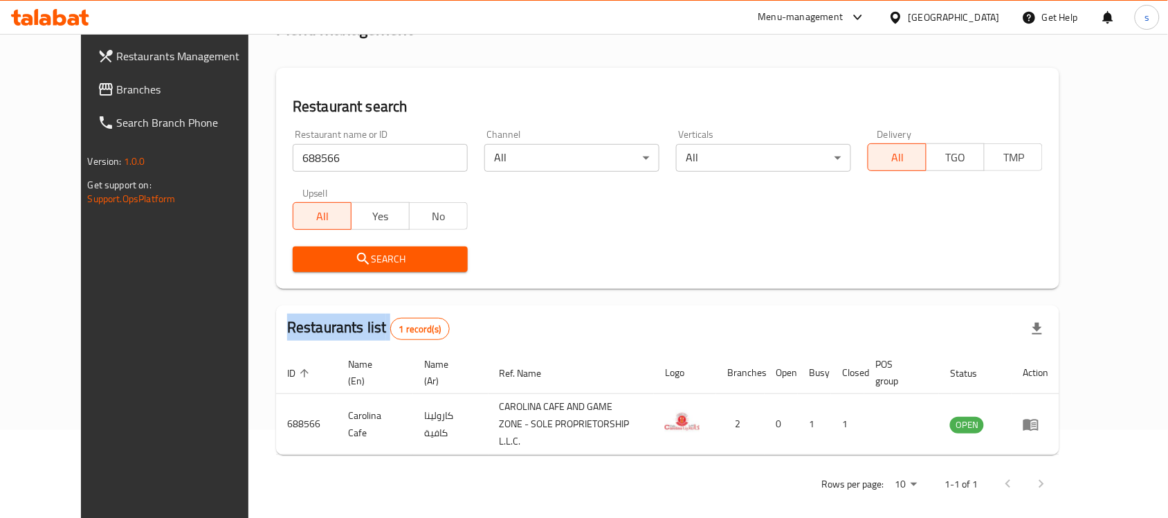
click at [117, 91] on span "Branches" at bounding box center [191, 89] width 148 height 17
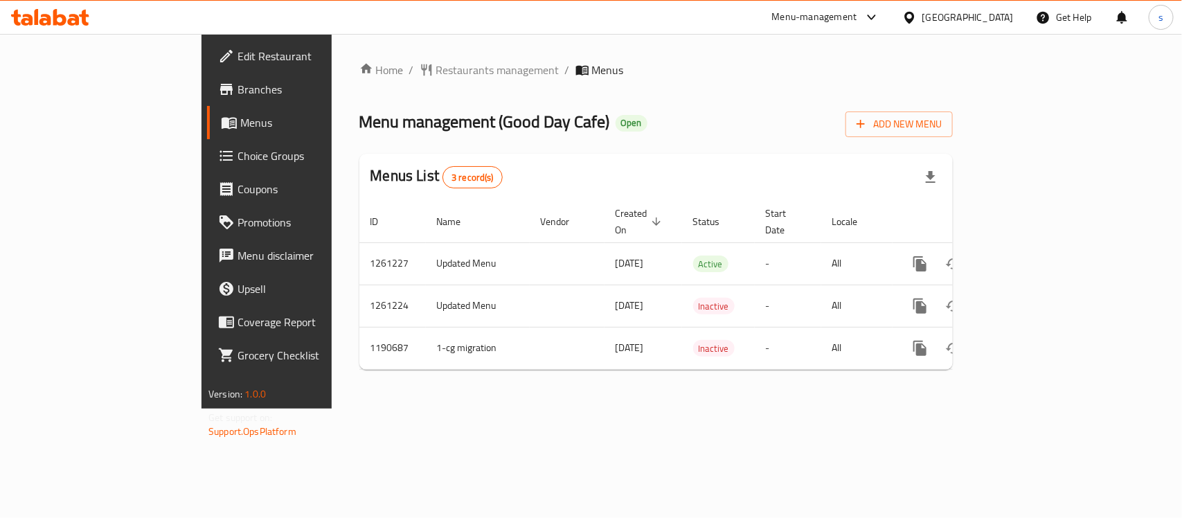
click at [374, 52] on div "Home / Restaurants management / Menus Menu management ( Good Day Cafe ) Open Ad…" at bounding box center [656, 221] width 649 height 374
click at [436, 62] on span "Restaurants management" at bounding box center [497, 70] width 123 height 17
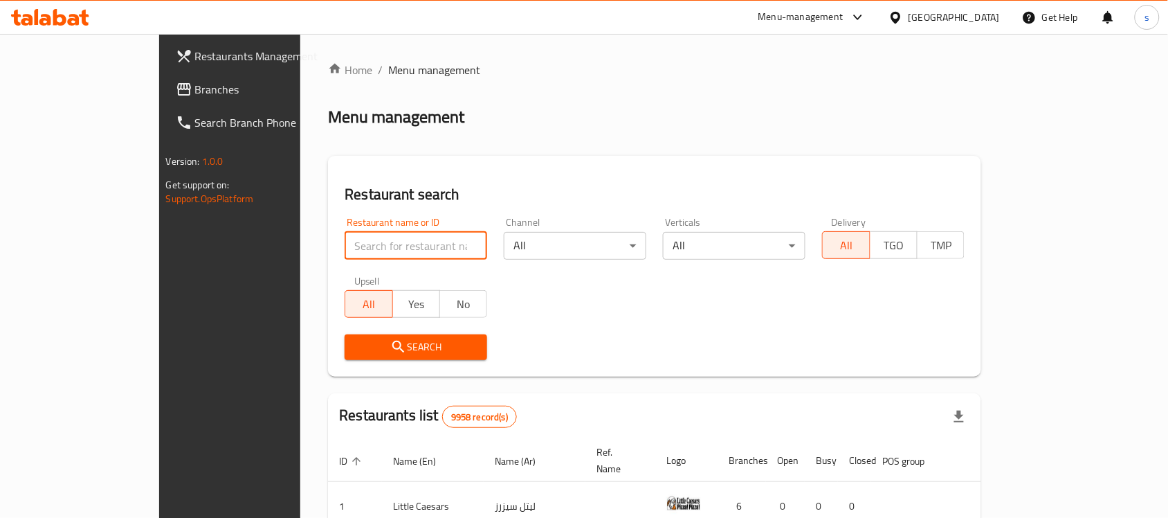
click at [350, 251] on input "search" at bounding box center [416, 246] width 143 height 28
paste input "655893"
type input "655893"
click at [361, 346] on span "Search" at bounding box center [416, 346] width 120 height 17
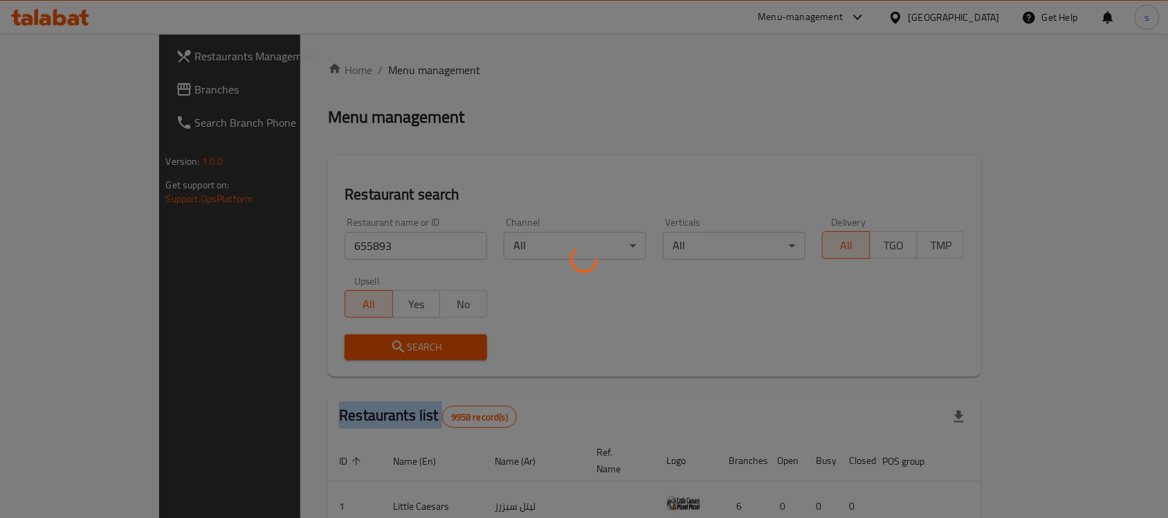
click at [361, 346] on div at bounding box center [584, 259] width 1168 height 518
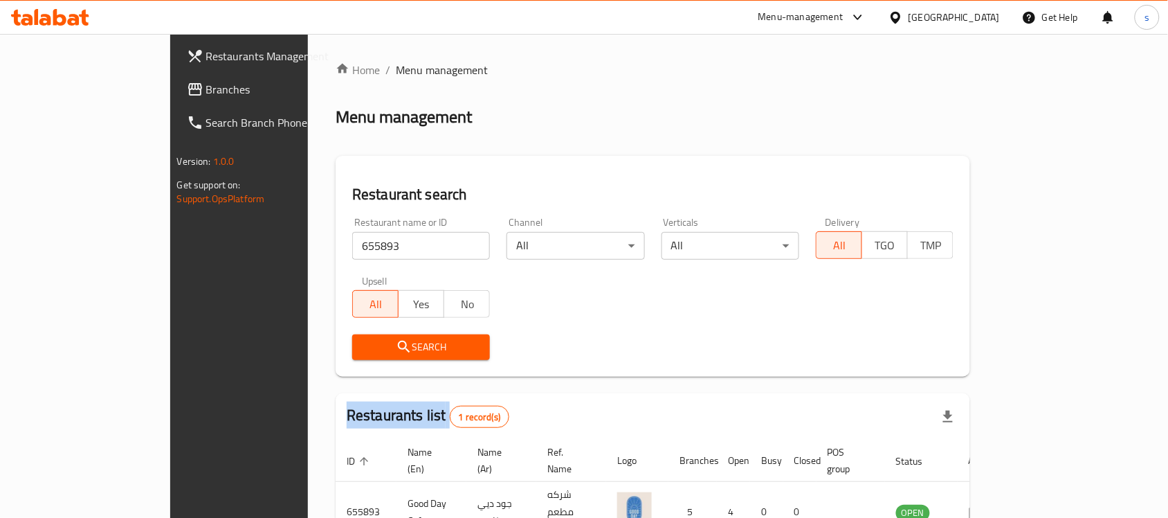
scroll to position [73, 0]
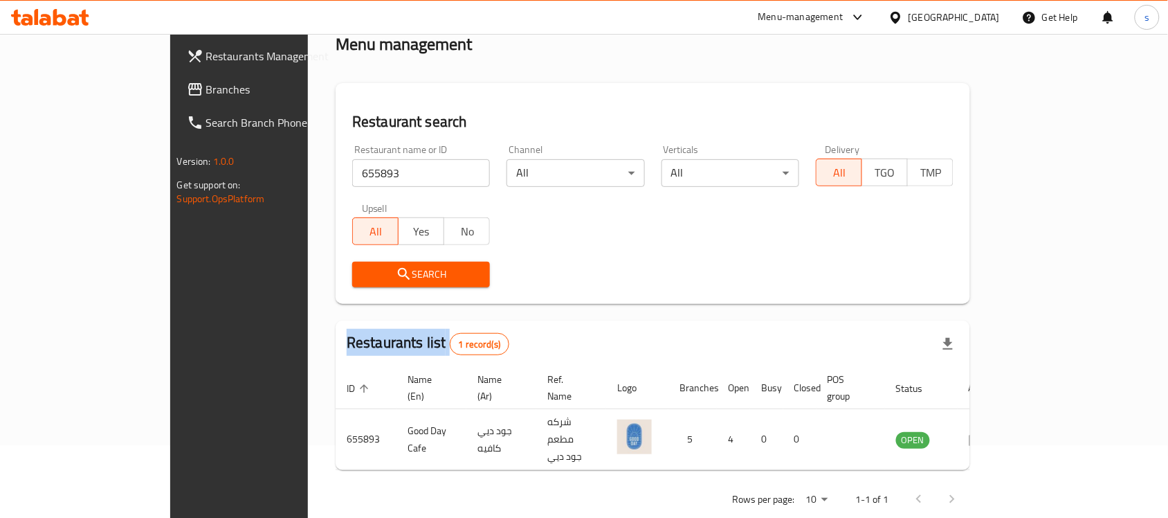
click at [170, 271] on div "Restaurants Management Branches Search Branch Phone Version: 1.0.0 Get support …" at bounding box center [267, 293] width 195 height 518
click at [903, 16] on icon at bounding box center [896, 17] width 15 height 15
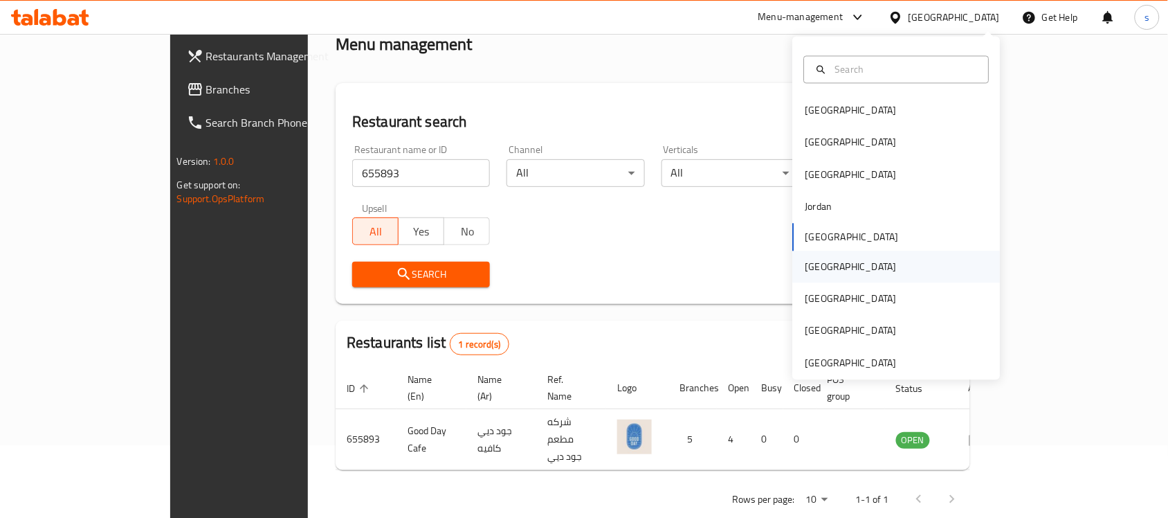
click at [829, 275] on div "[GEOGRAPHIC_DATA]" at bounding box center [897, 267] width 208 height 32
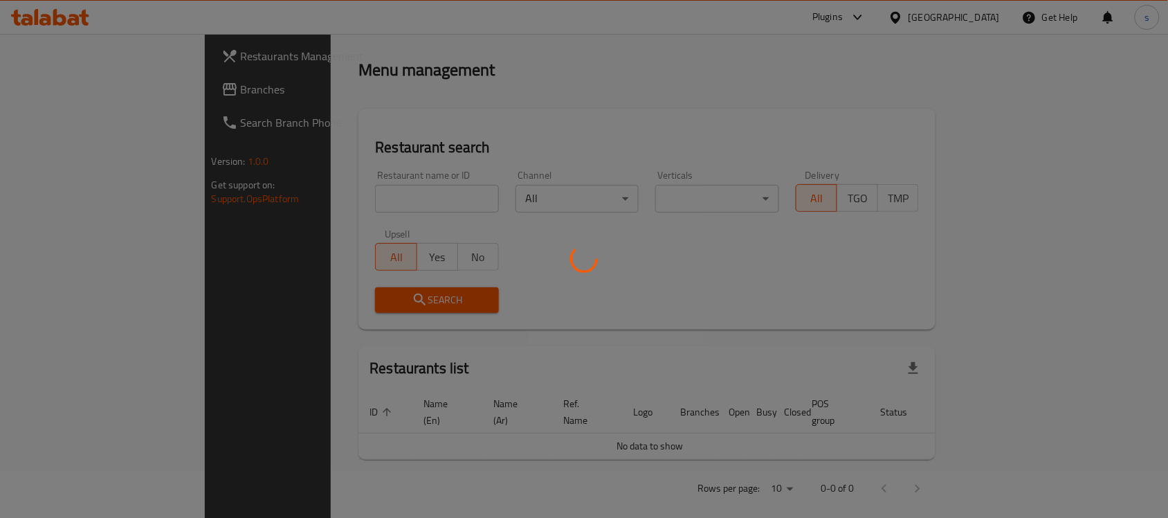
scroll to position [73, 0]
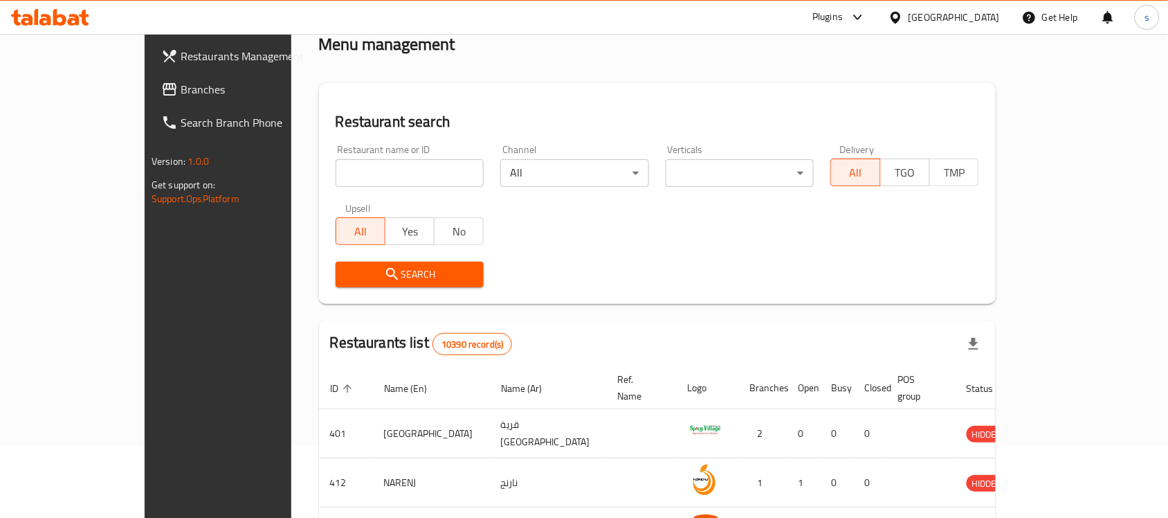
click at [181, 90] on span "Branches" at bounding box center [255, 89] width 148 height 17
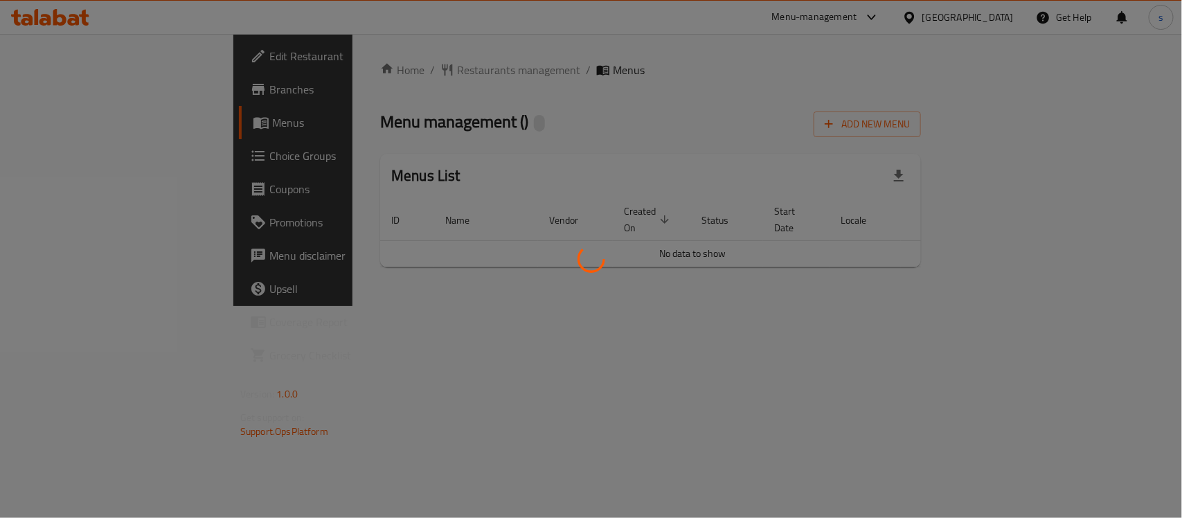
click at [606, 168] on div at bounding box center [591, 259] width 1182 height 518
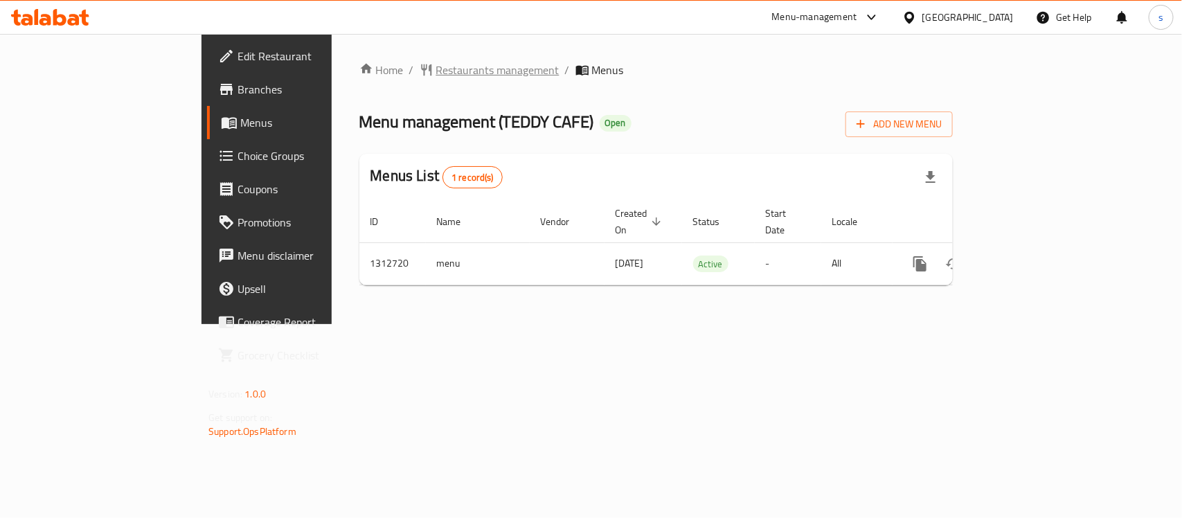
click at [436, 68] on span "Restaurants management" at bounding box center [497, 70] width 123 height 17
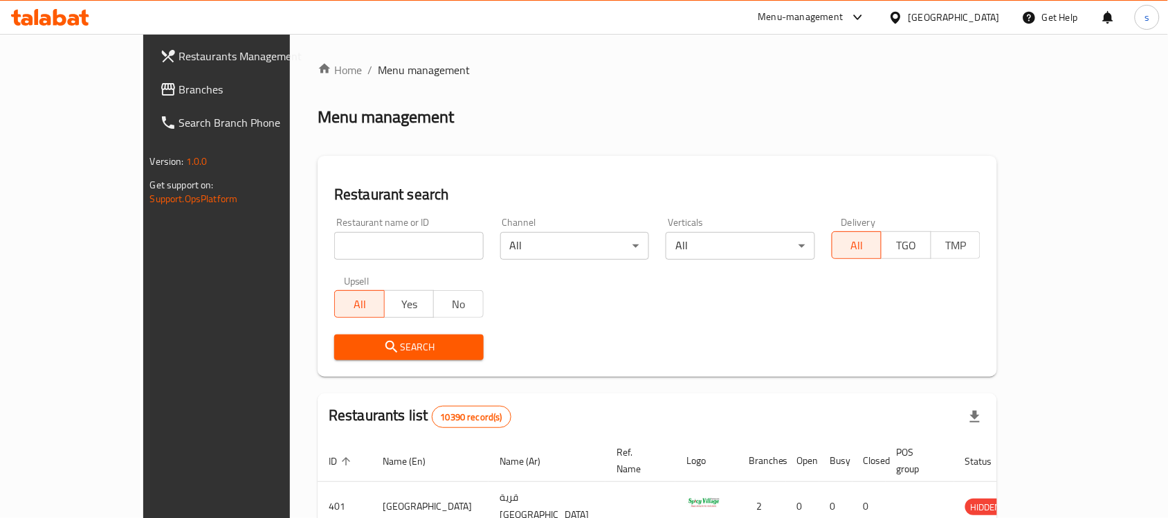
click at [354, 250] on div at bounding box center [584, 259] width 1168 height 518
click at [354, 250] on input "search" at bounding box center [409, 246] width 150 height 28
paste input "706207"
type input "706207"
click at [379, 340] on span "Search" at bounding box center [408, 346] width 127 height 17
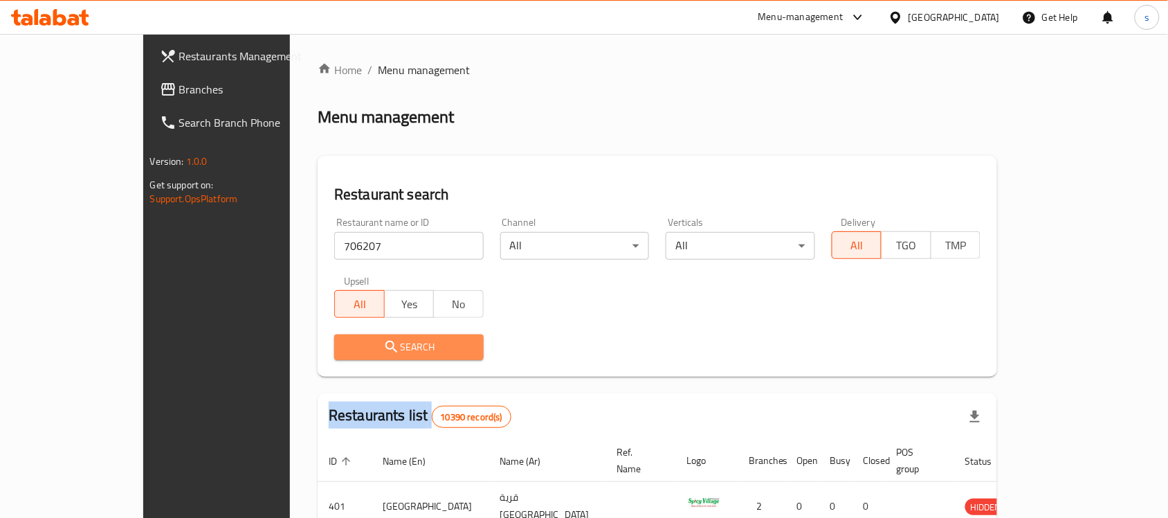
click at [379, 340] on div at bounding box center [584, 259] width 1168 height 518
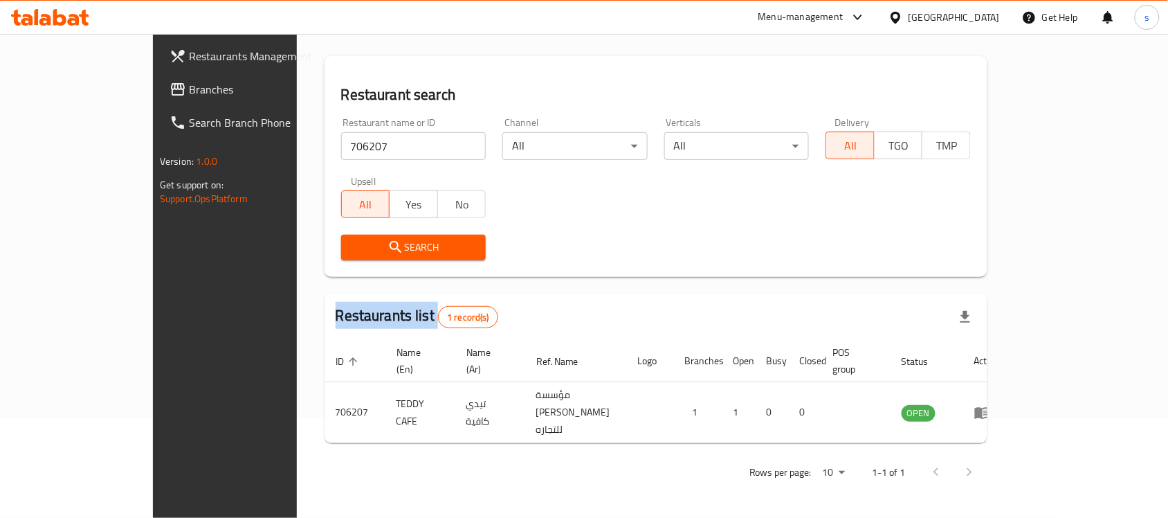
scroll to position [73, 0]
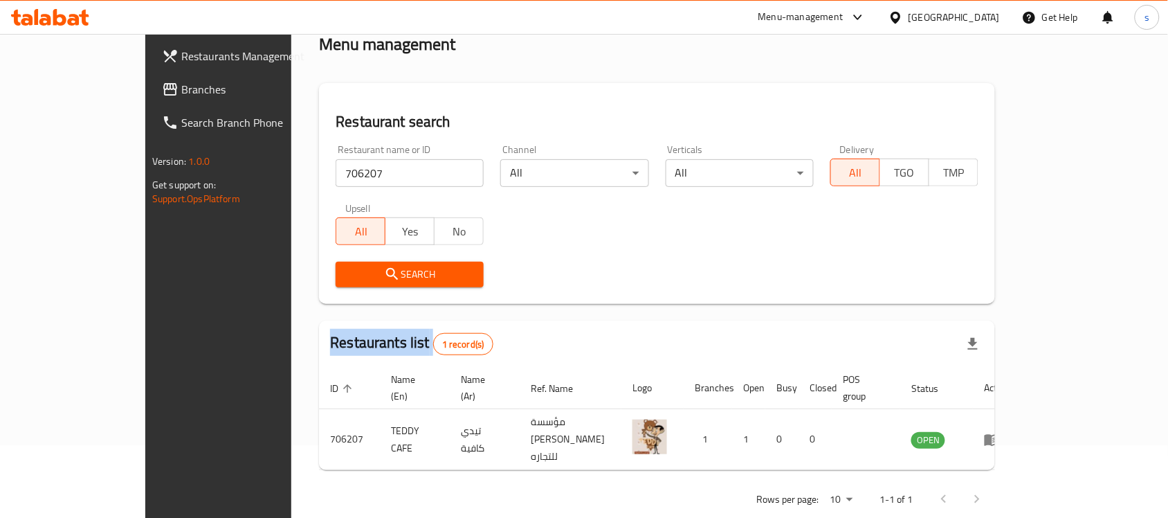
click at [903, 16] on icon at bounding box center [896, 17] width 15 height 15
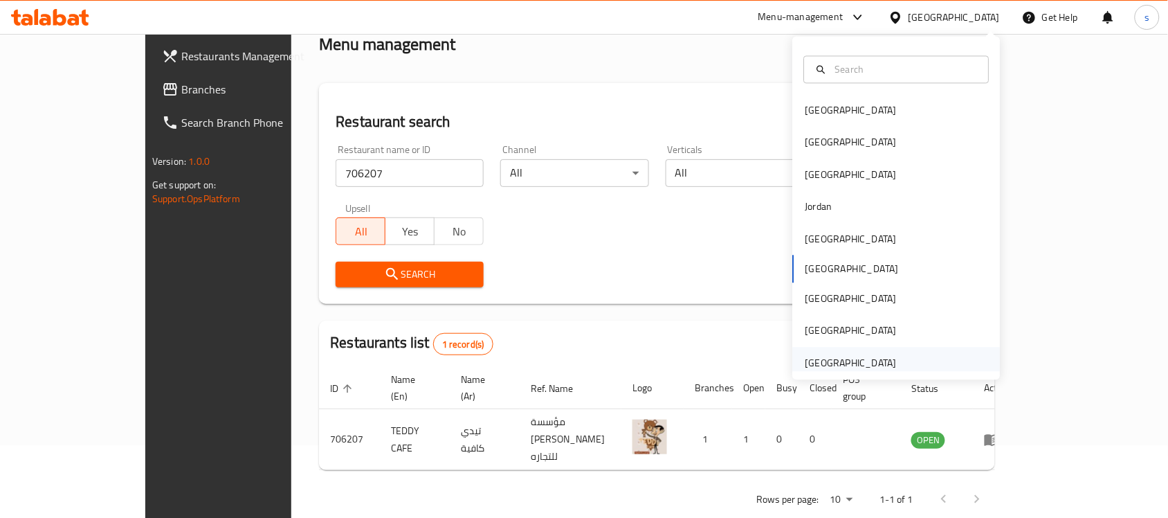
click at [860, 358] on div "[GEOGRAPHIC_DATA]" at bounding box center [851, 362] width 91 height 15
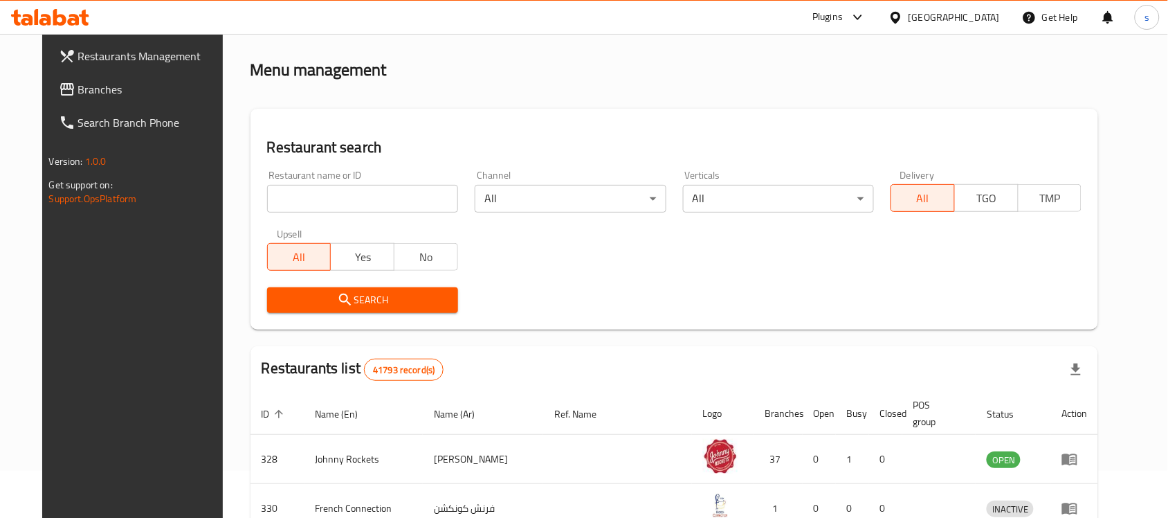
scroll to position [73, 0]
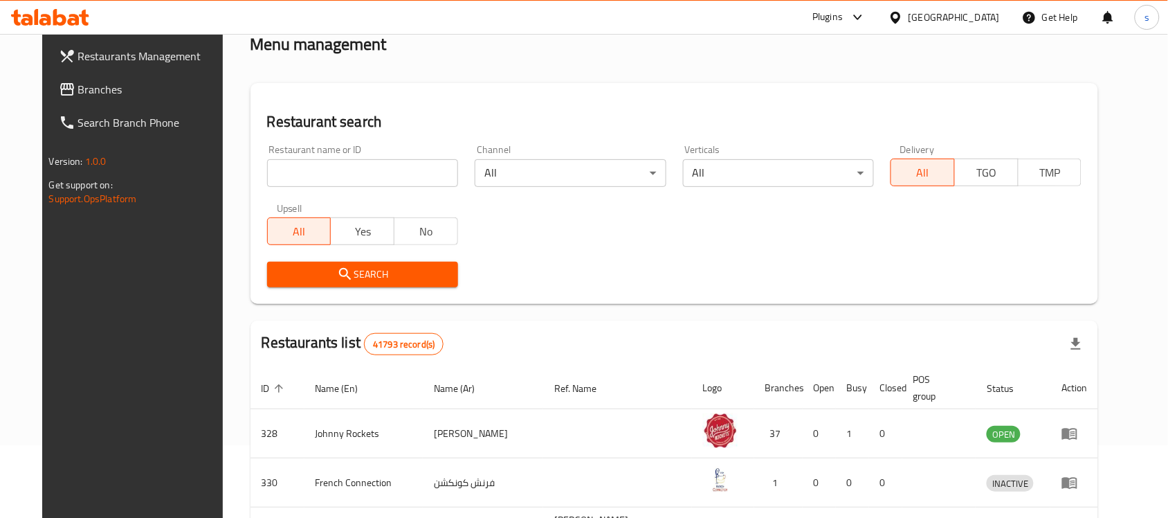
click at [84, 89] on span "Branches" at bounding box center [152, 89] width 148 height 17
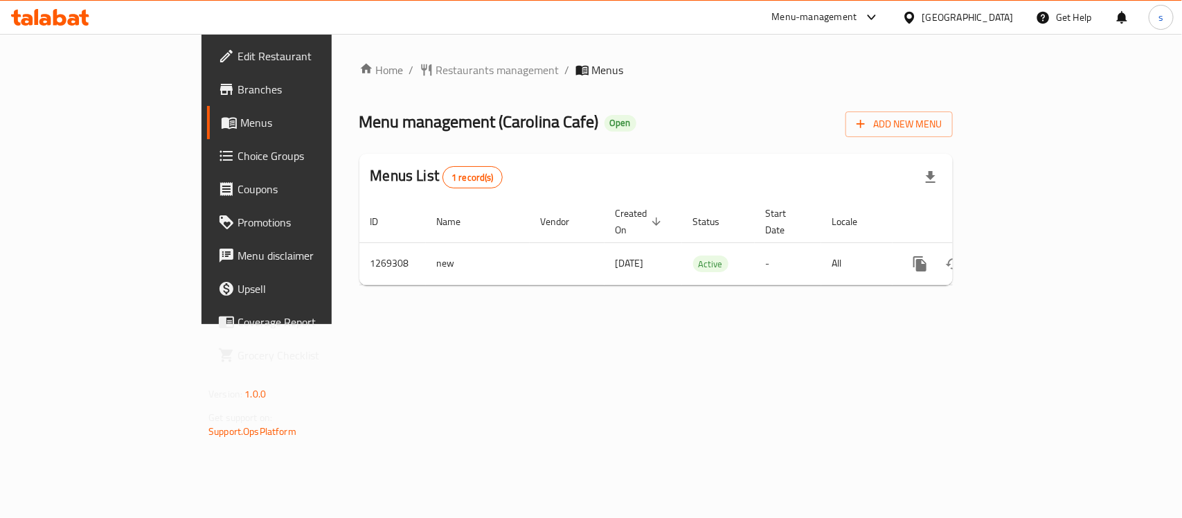
click at [436, 70] on span "Restaurants management" at bounding box center [497, 70] width 123 height 17
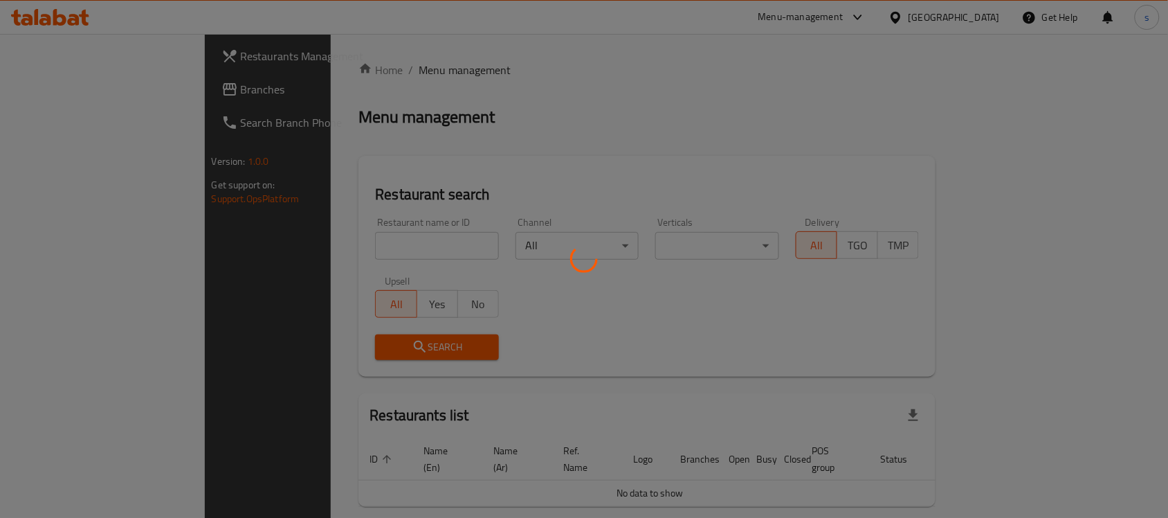
click at [345, 232] on div at bounding box center [584, 259] width 1168 height 518
click at [341, 242] on div at bounding box center [584, 259] width 1168 height 518
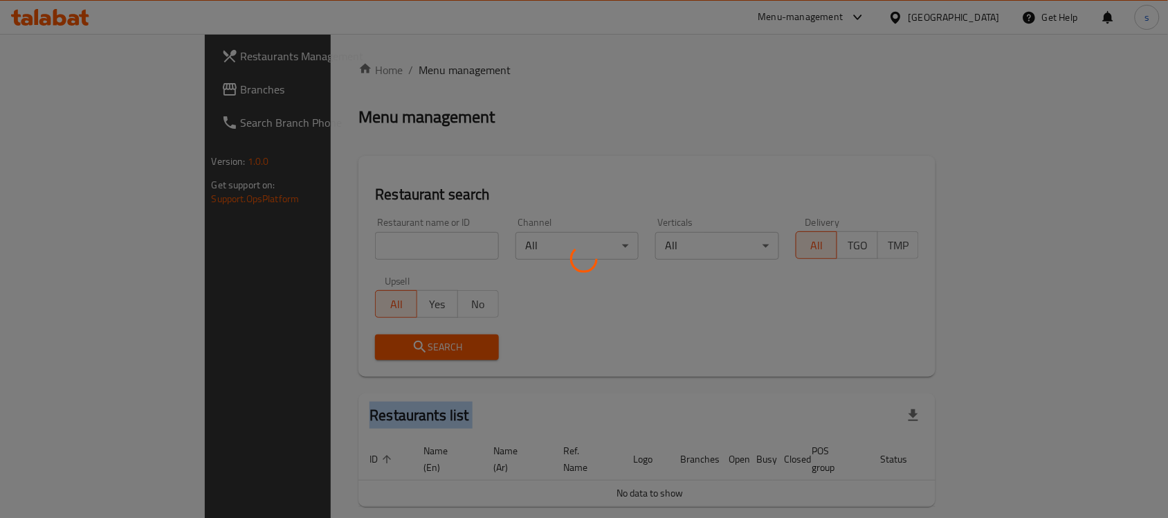
click at [341, 242] on div at bounding box center [584, 259] width 1168 height 518
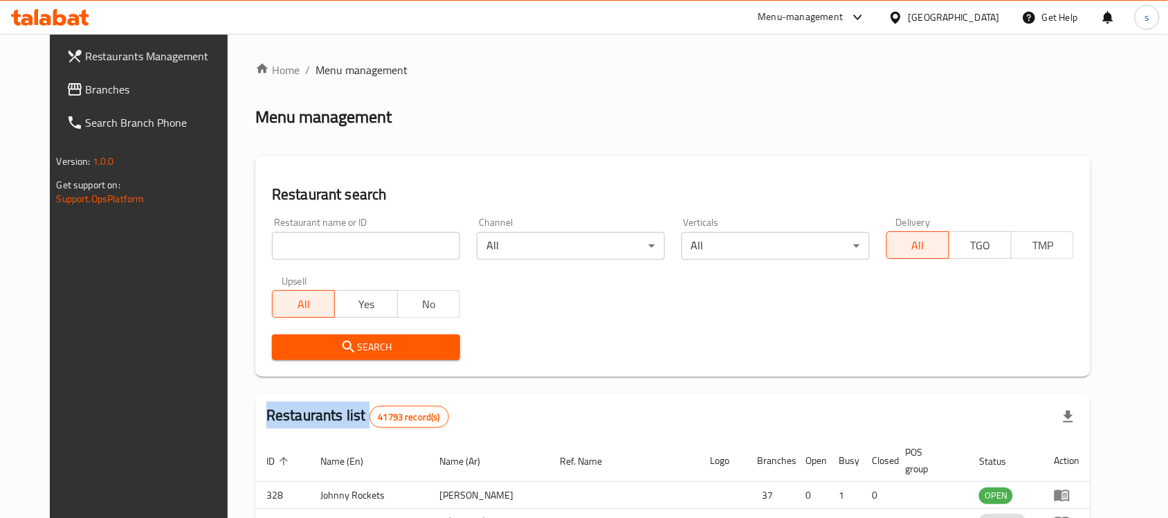
click at [341, 242] on div at bounding box center [584, 259] width 1168 height 518
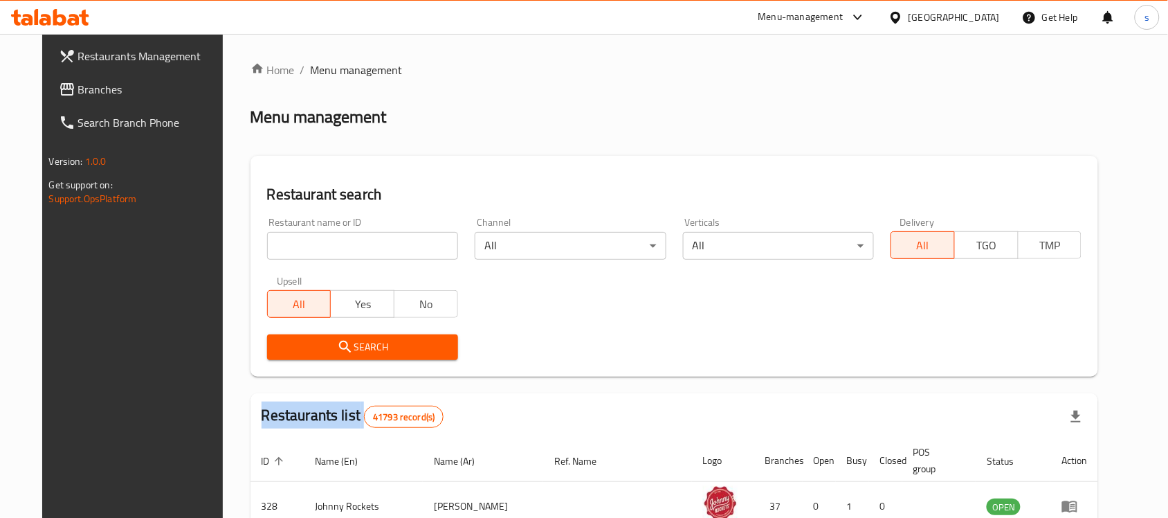
click at [341, 242] on div "Home / Menu management Menu management Restaurant search Restaurant name or ID …" at bounding box center [675, 488] width 849 height 853
click at [341, 242] on input "search" at bounding box center [362, 246] width 191 height 28
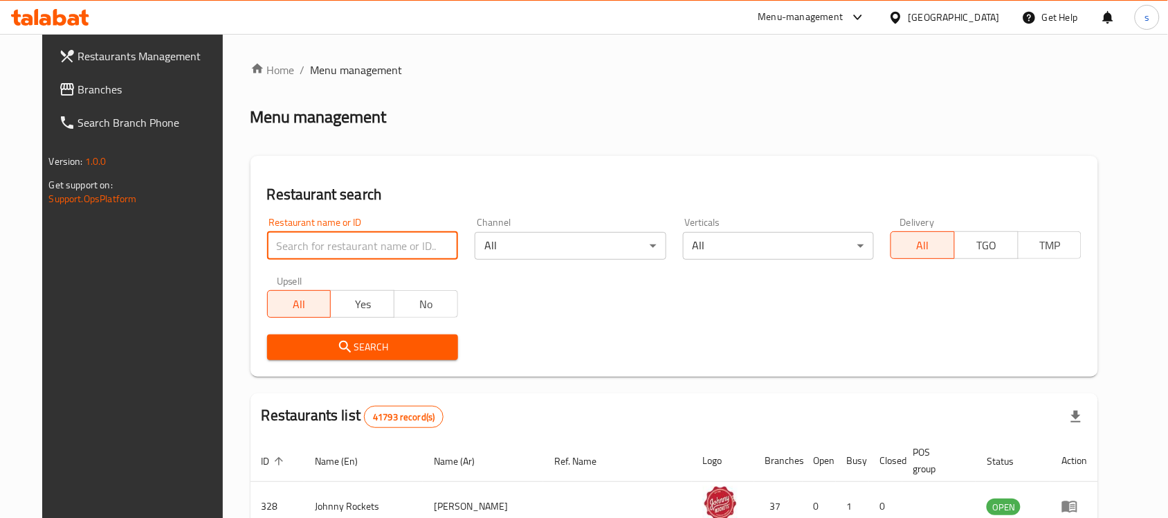
paste input "688566"
type input "688566"
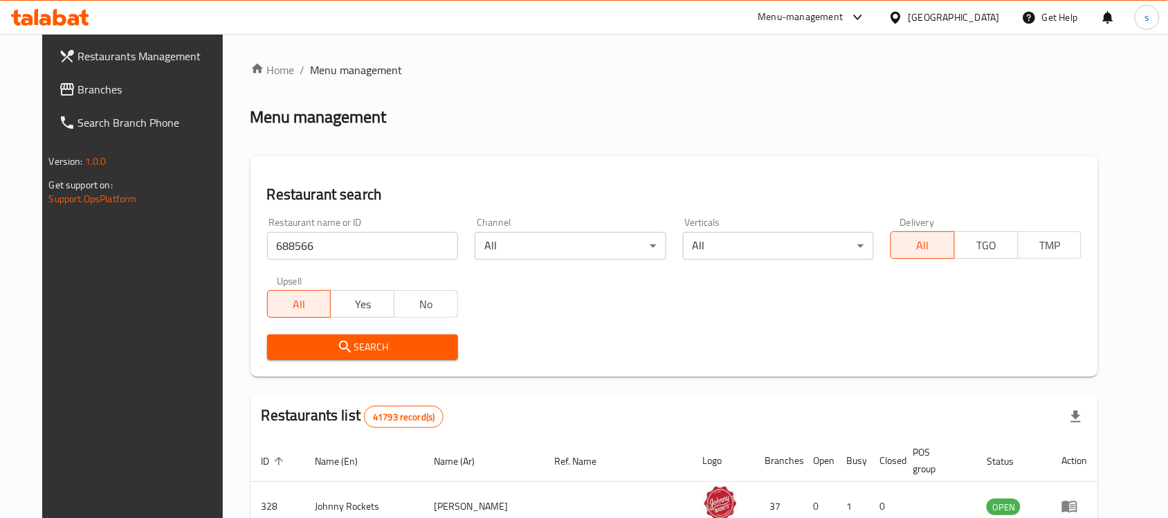
click at [371, 353] on span "Search" at bounding box center [362, 346] width 169 height 17
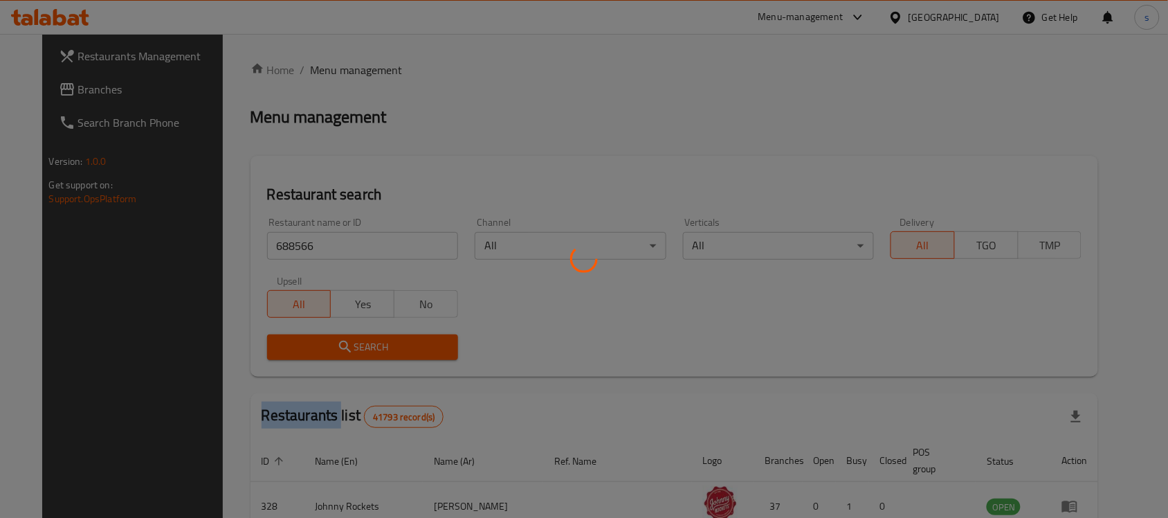
click at [371, 353] on div at bounding box center [584, 259] width 1168 height 518
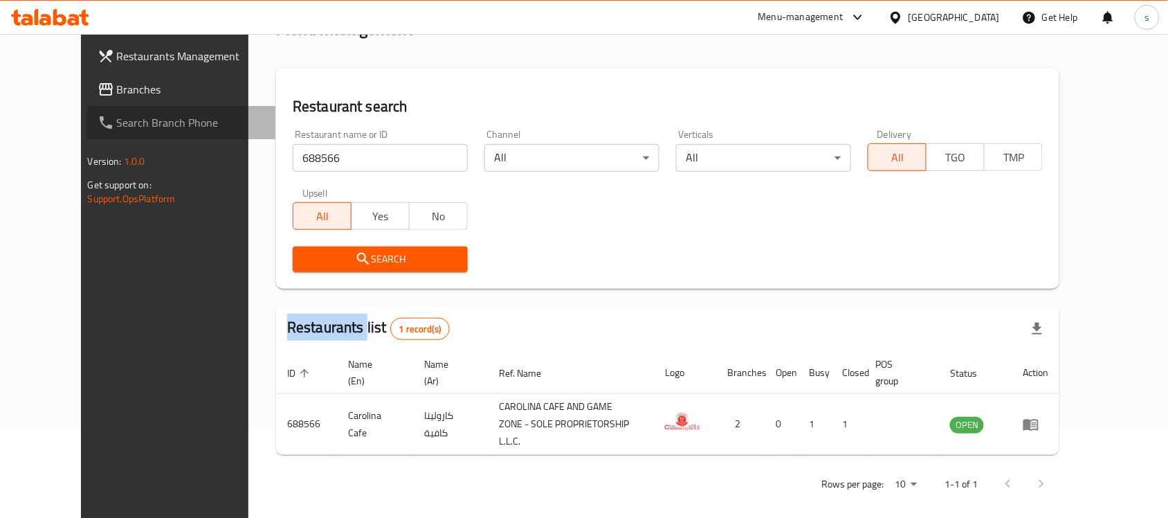
click at [87, 106] on link "Search Branch Phone" at bounding box center [182, 122] width 190 height 33
click at [117, 93] on span "Branches" at bounding box center [191, 89] width 148 height 17
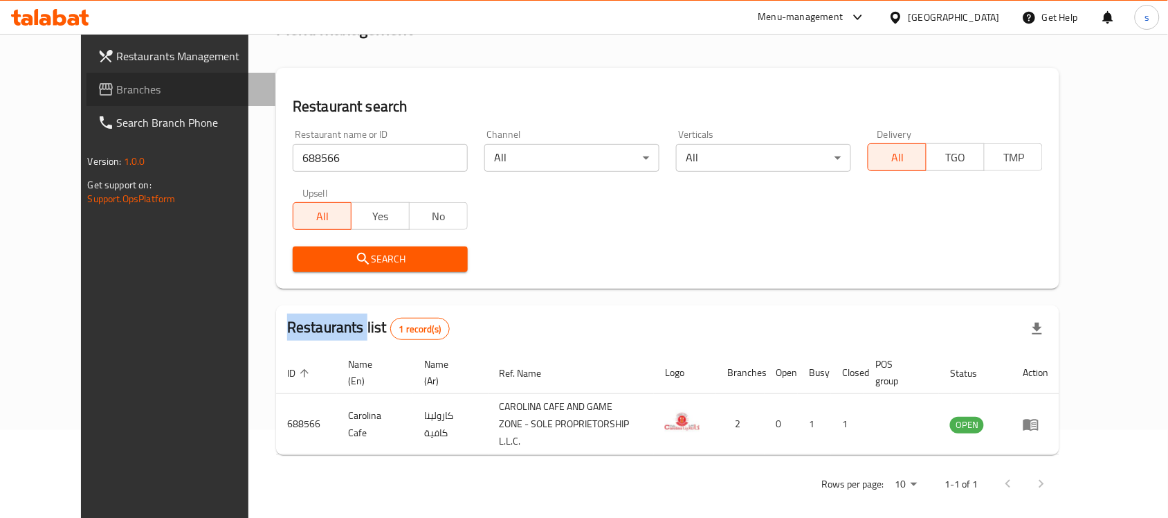
click at [117, 93] on span "Branches" at bounding box center [191, 89] width 148 height 17
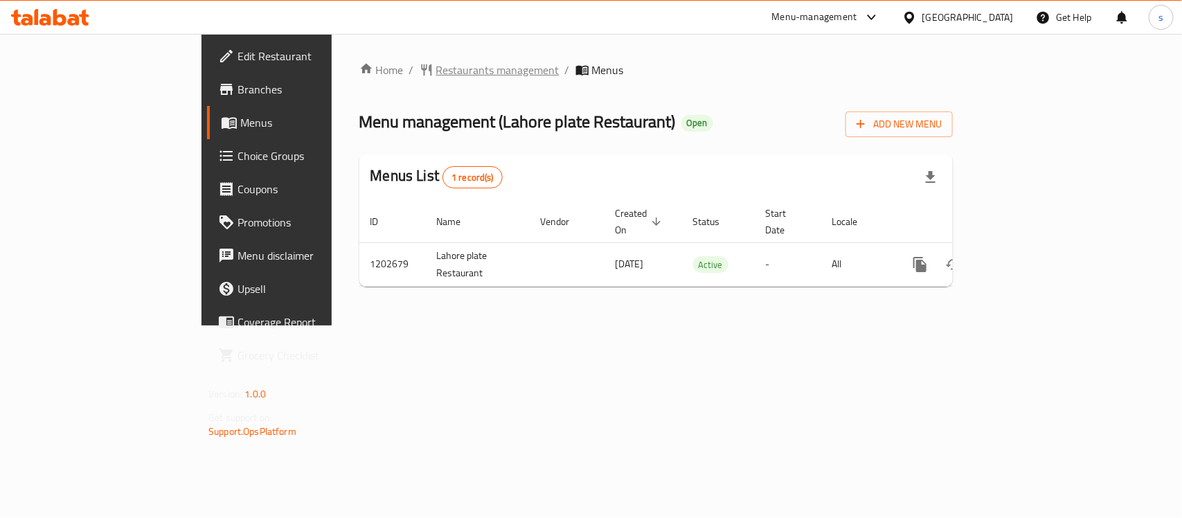
click at [436, 70] on span "Restaurants management" at bounding box center [497, 70] width 123 height 17
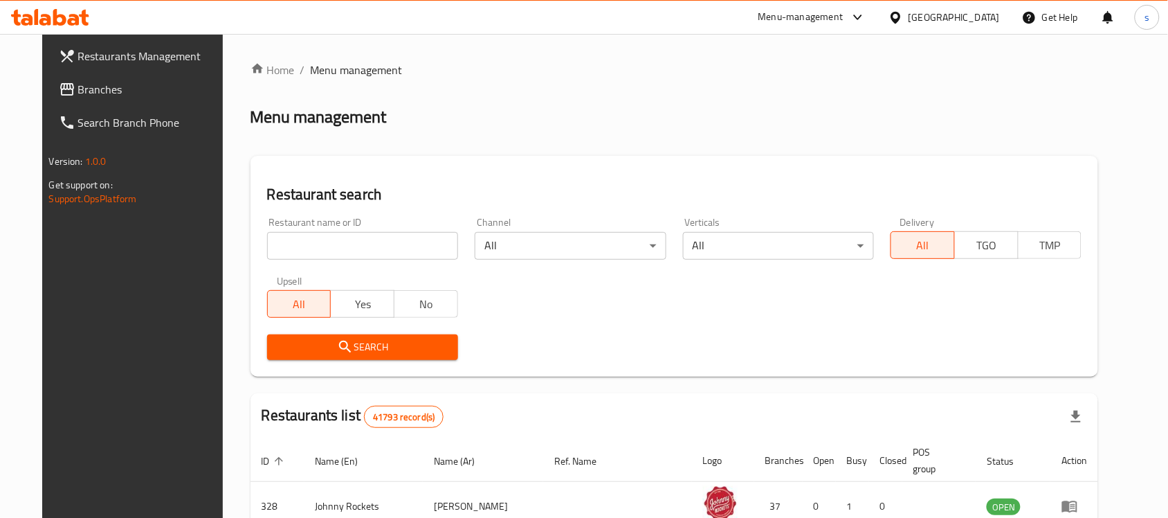
click at [357, 247] on input "search" at bounding box center [362, 246] width 191 height 28
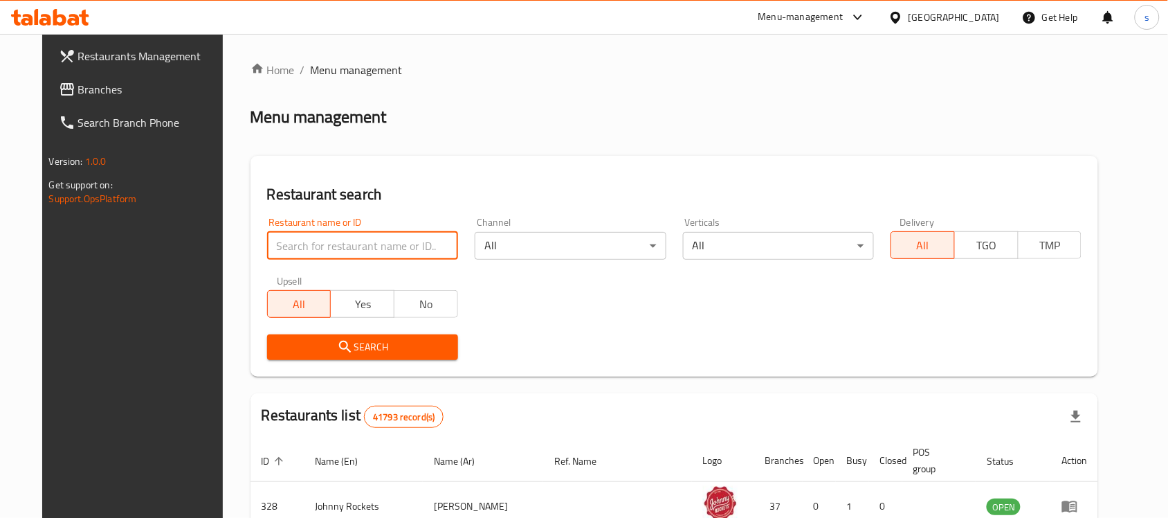
paste input "669322"
type input "669322"
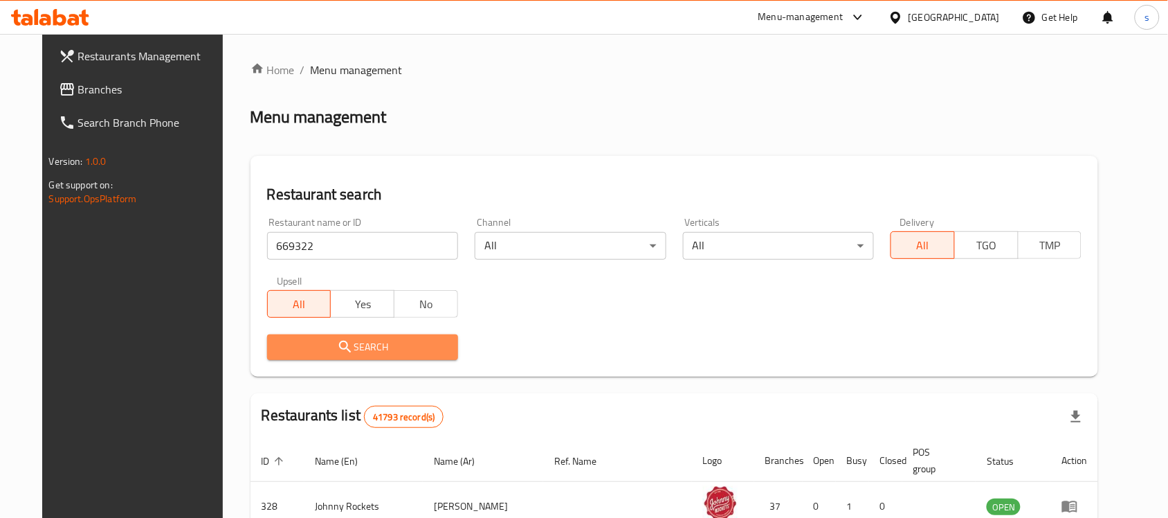
click at [374, 337] on button "Search" at bounding box center [362, 347] width 191 height 26
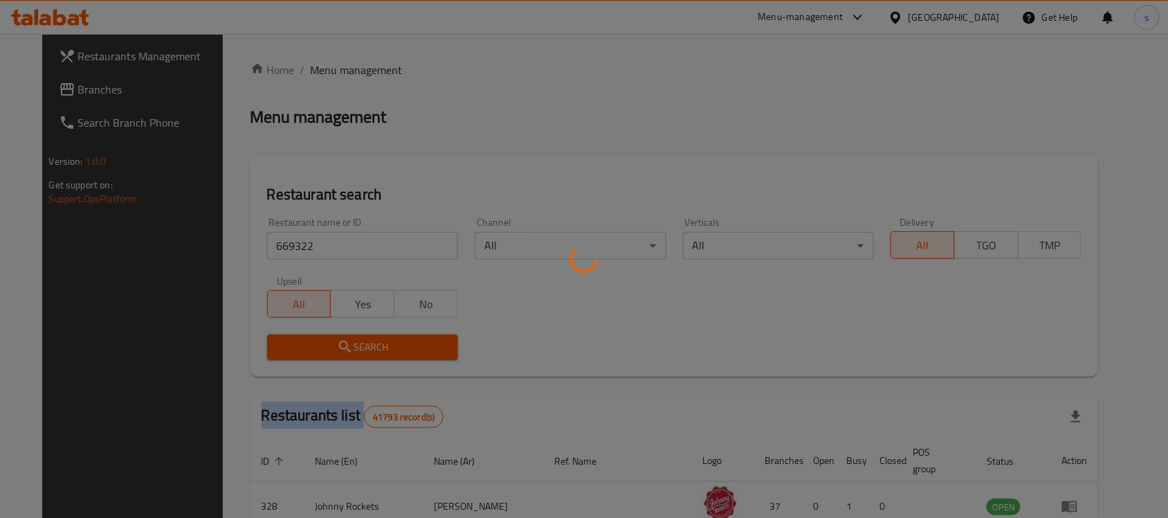
click at [374, 337] on div at bounding box center [584, 259] width 1168 height 518
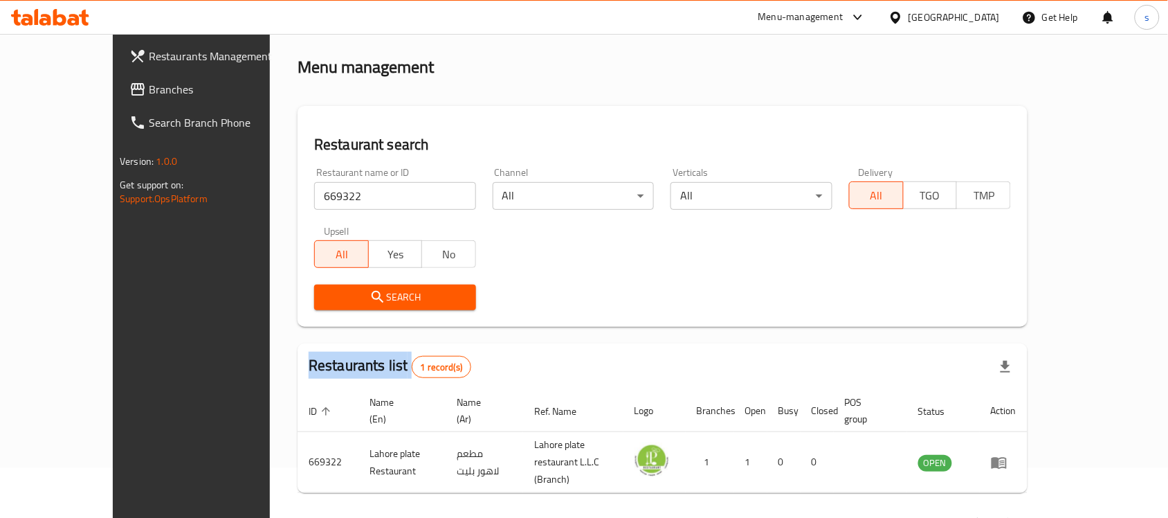
scroll to position [73, 0]
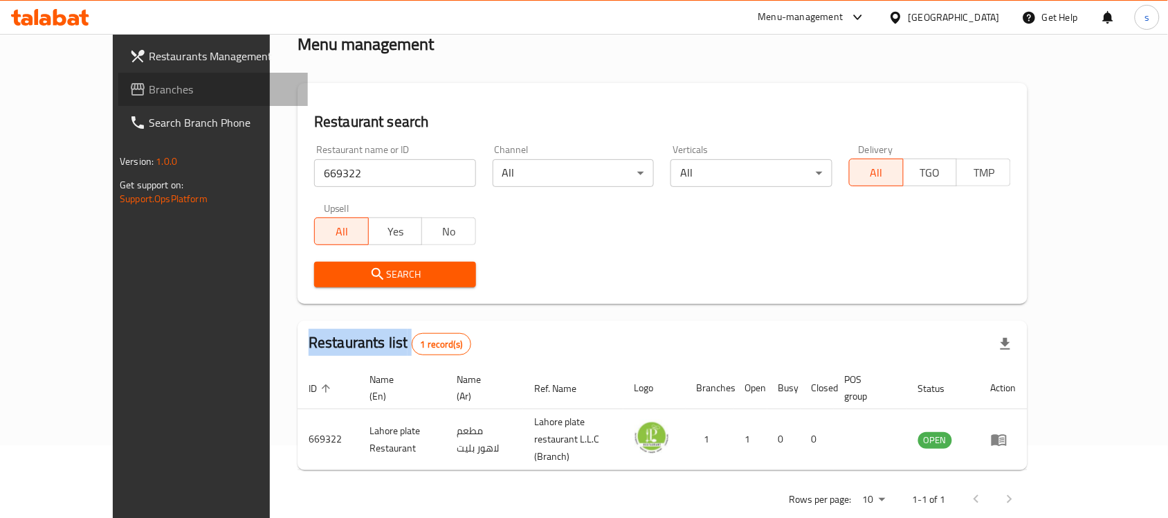
click at [149, 90] on span "Branches" at bounding box center [223, 89] width 148 height 17
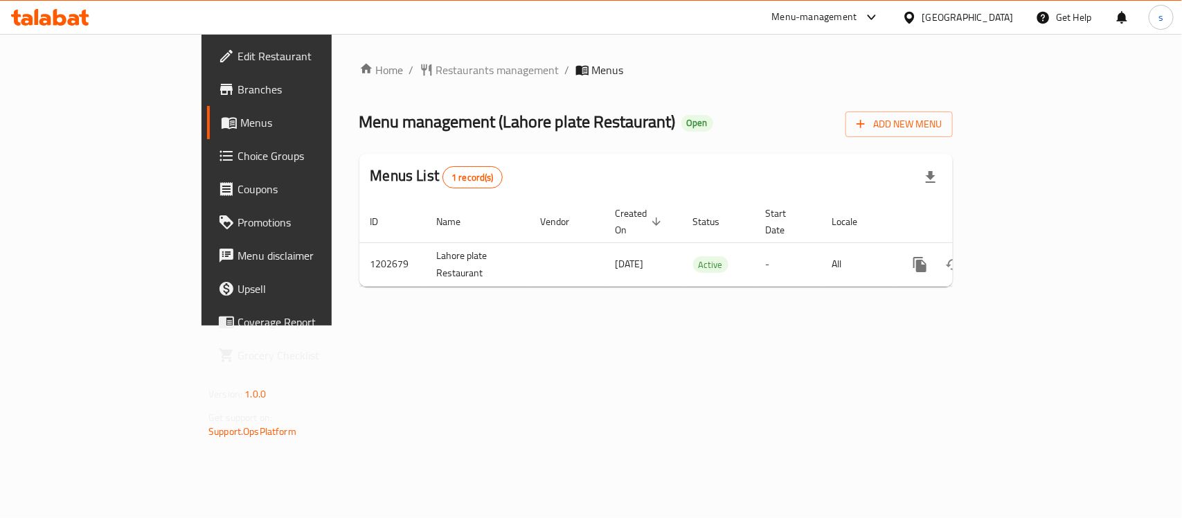
click at [332, 44] on div "Home / Restaurants management / Menus Menu management ( Lahore plate Restaurant…" at bounding box center [656, 179] width 649 height 291
click at [436, 71] on span "Restaurants management" at bounding box center [497, 70] width 123 height 17
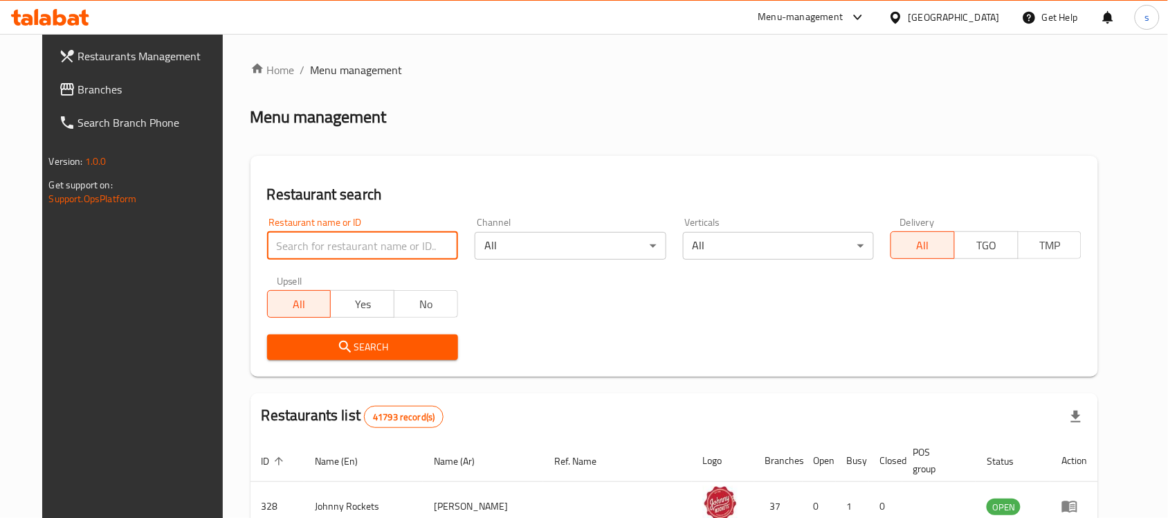
click at [329, 244] on input "search" at bounding box center [362, 246] width 191 height 28
paste input "669322"
type input "669322"
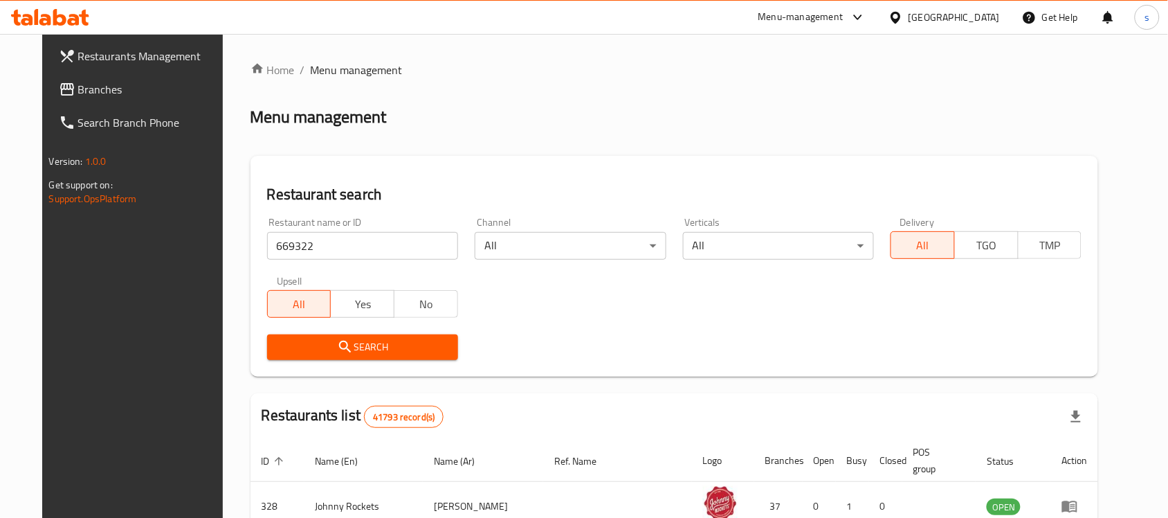
click at [368, 339] on span "Search" at bounding box center [362, 346] width 169 height 17
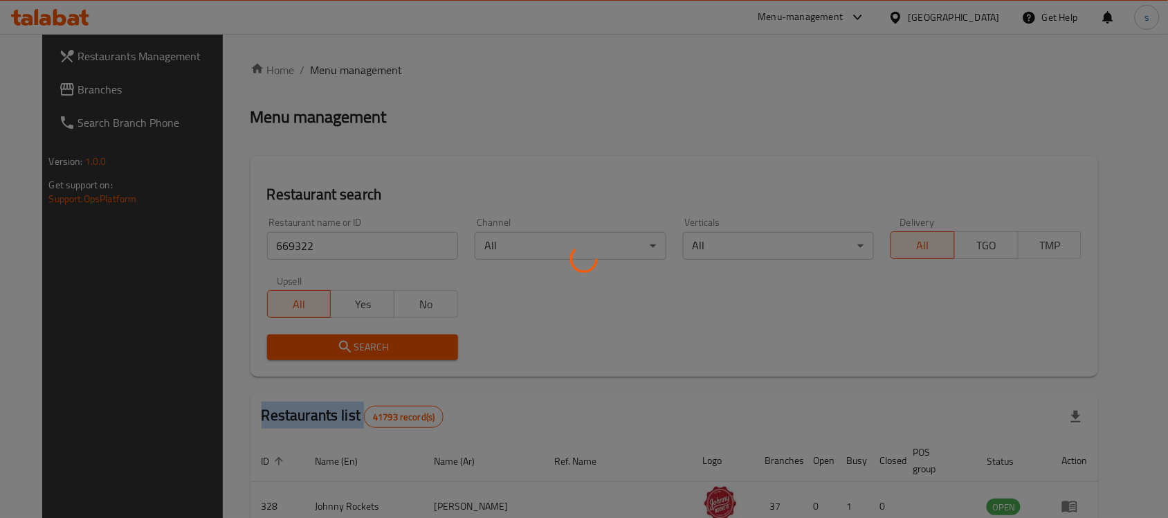
click at [368, 339] on div at bounding box center [584, 259] width 1168 height 518
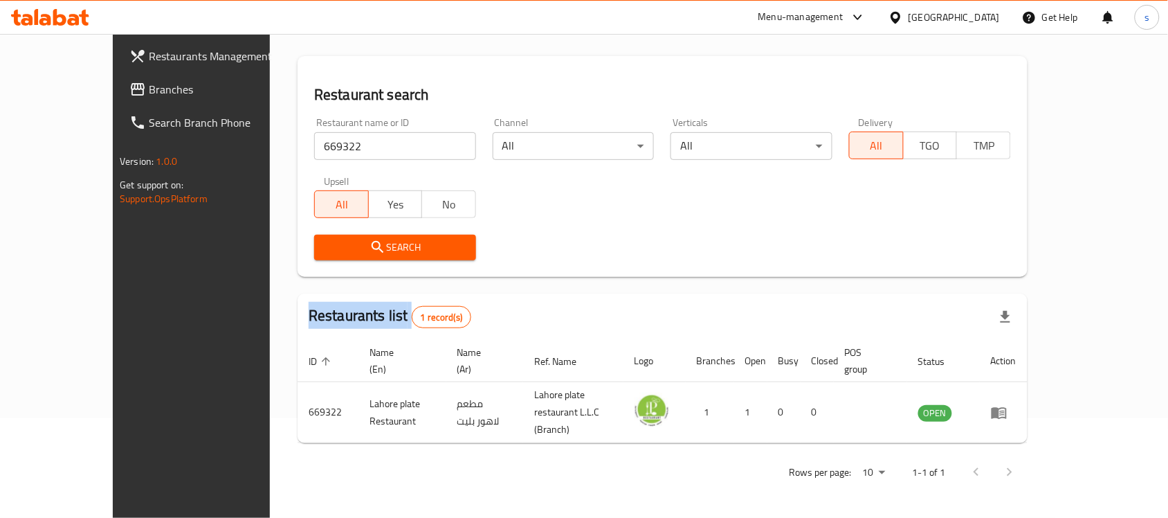
scroll to position [73, 0]
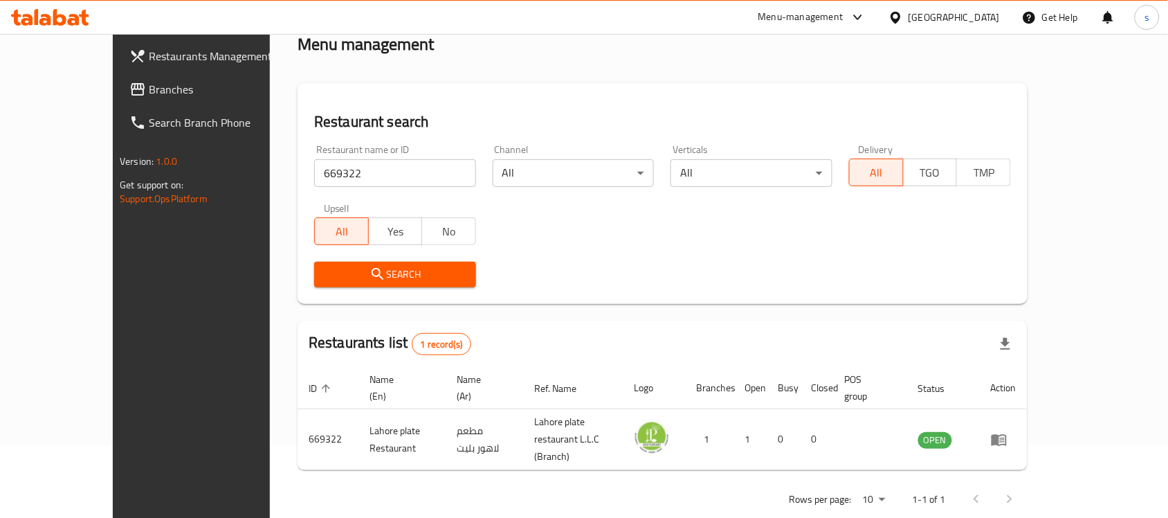
click at [935, 23] on div "[GEOGRAPHIC_DATA]" at bounding box center [954, 17] width 91 height 15
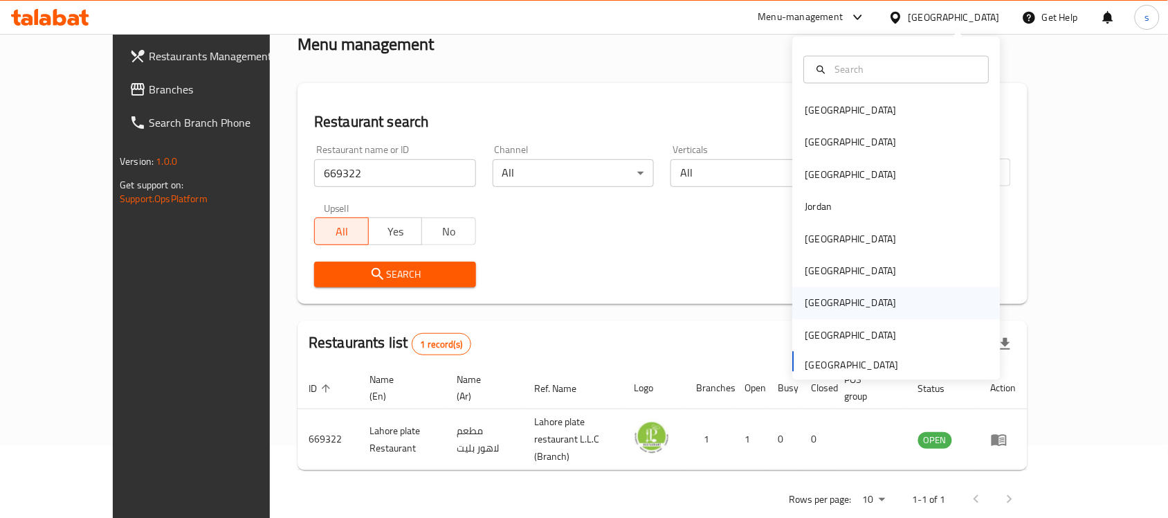
click at [833, 300] on div "[GEOGRAPHIC_DATA]" at bounding box center [897, 303] width 208 height 32
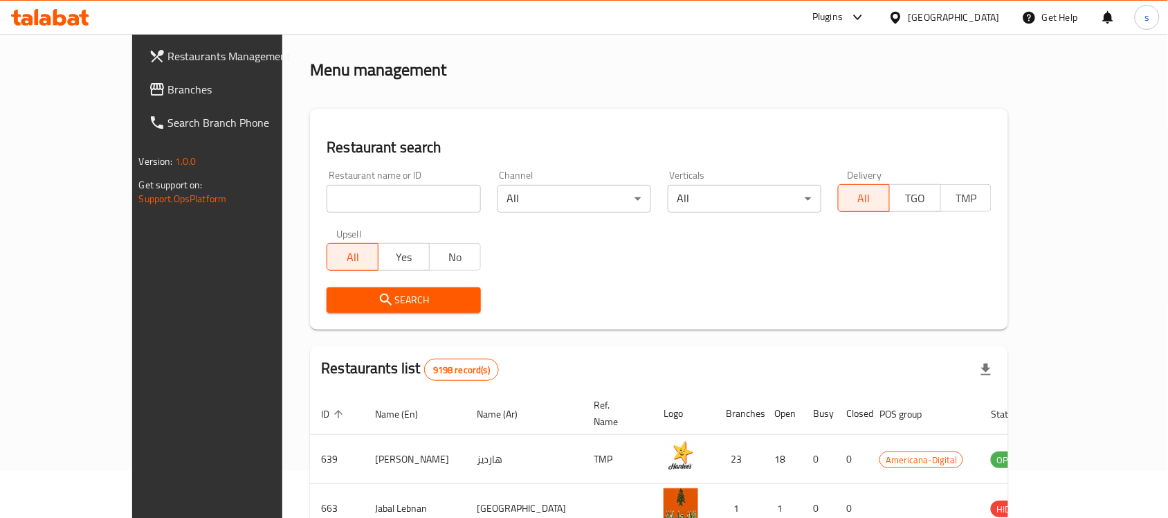
scroll to position [73, 0]
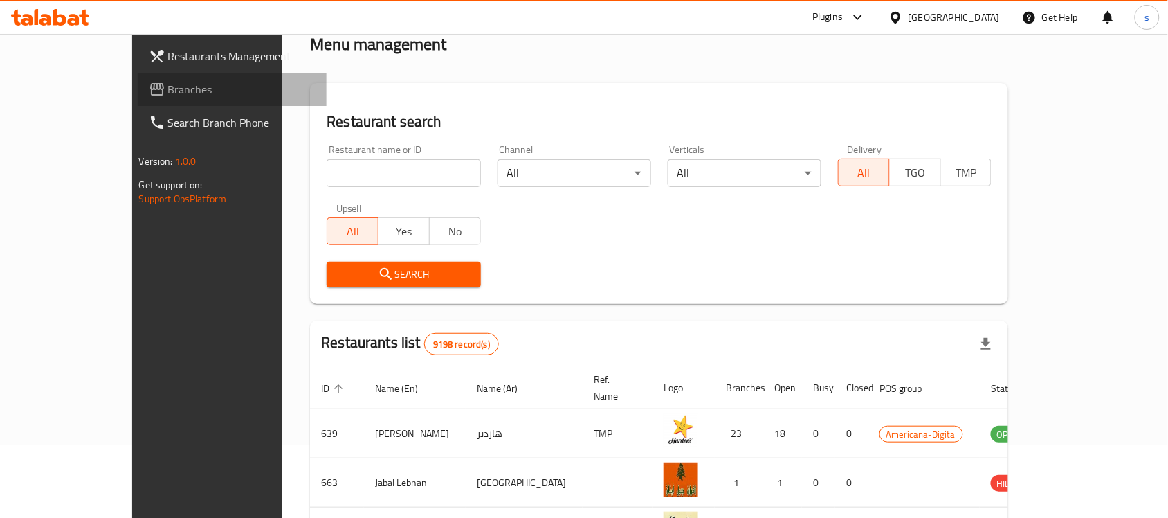
click at [138, 99] on link "Branches" at bounding box center [233, 89] width 190 height 33
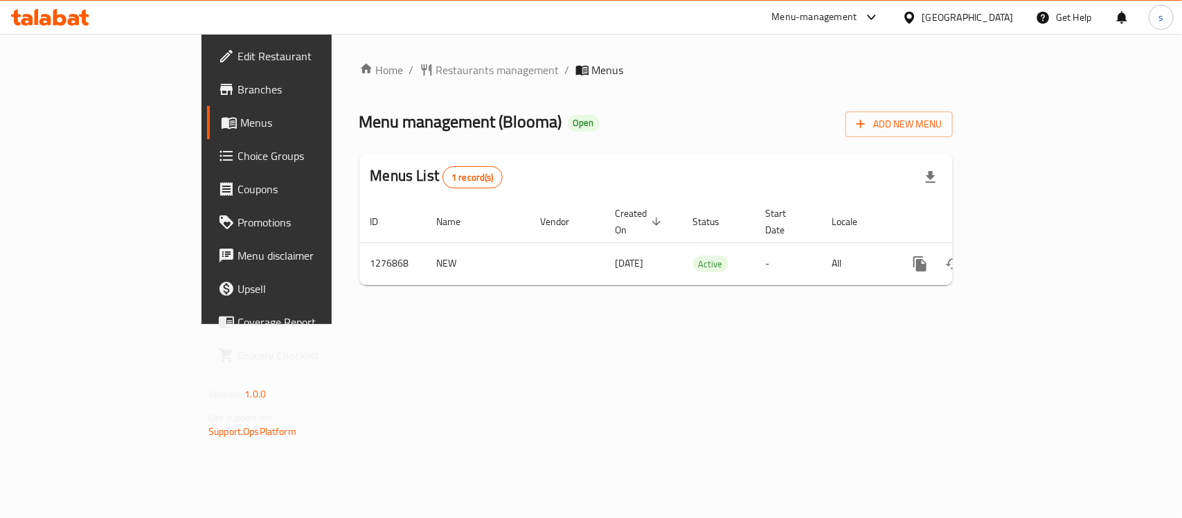
click at [1011, 24] on div "[GEOGRAPHIC_DATA]" at bounding box center [967, 17] width 91 height 15
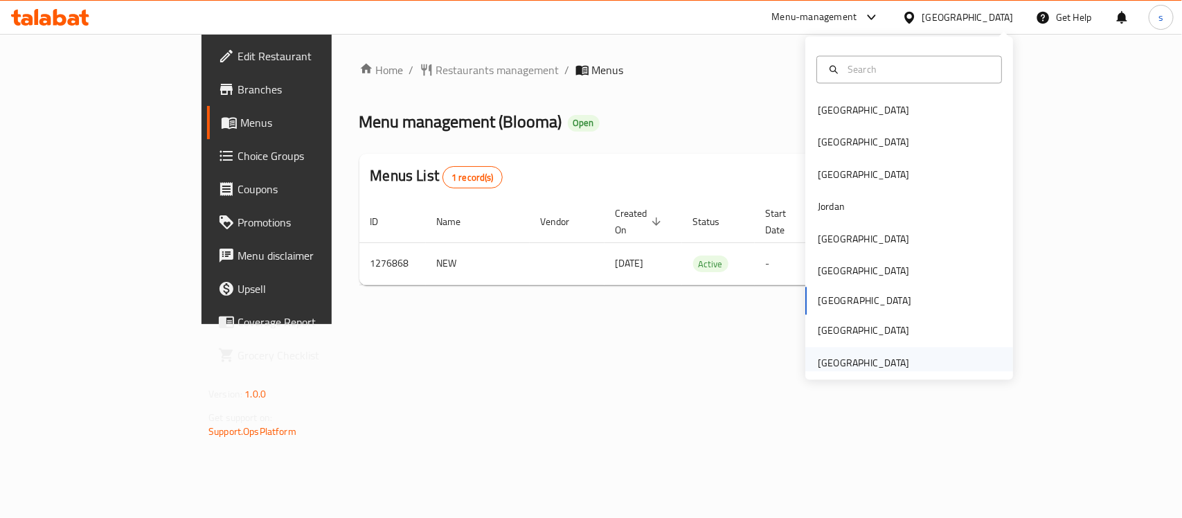
click at [866, 355] on div "[GEOGRAPHIC_DATA]" at bounding box center [862, 362] width 91 height 15
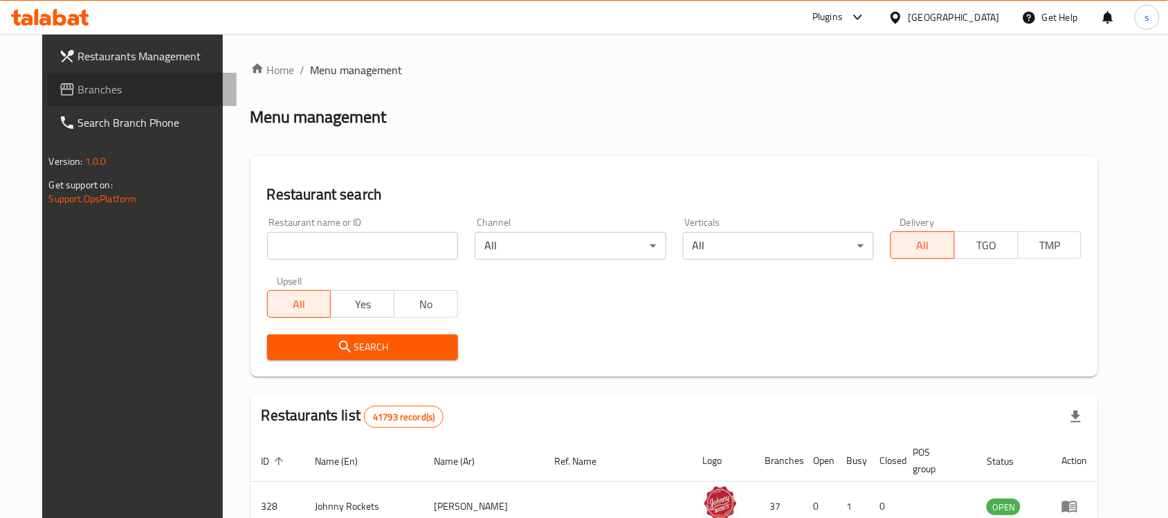
click at [93, 101] on link "Branches" at bounding box center [143, 89] width 190 height 33
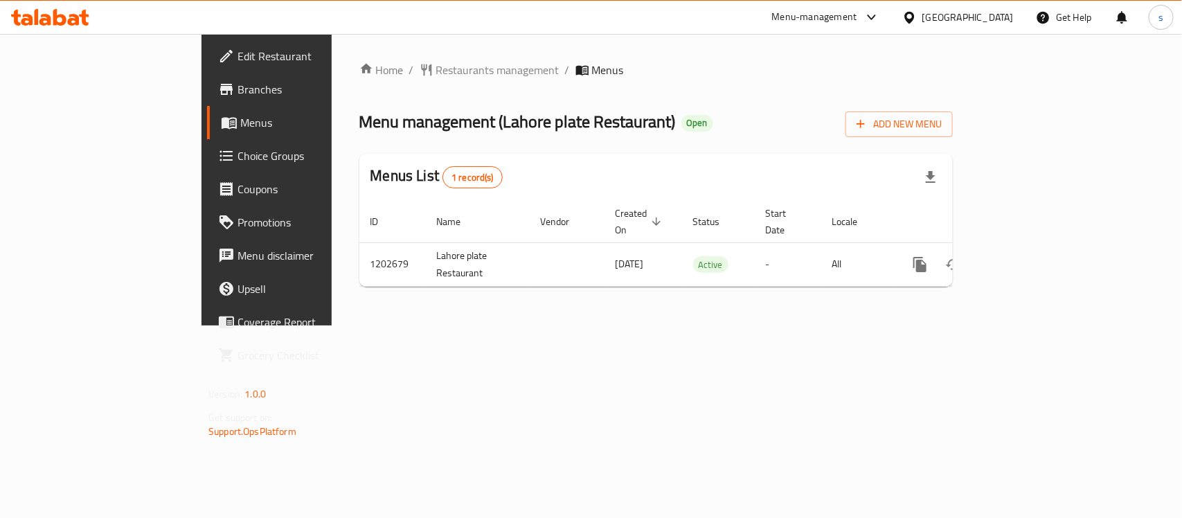
click at [436, 70] on span "Restaurants management" at bounding box center [497, 70] width 123 height 17
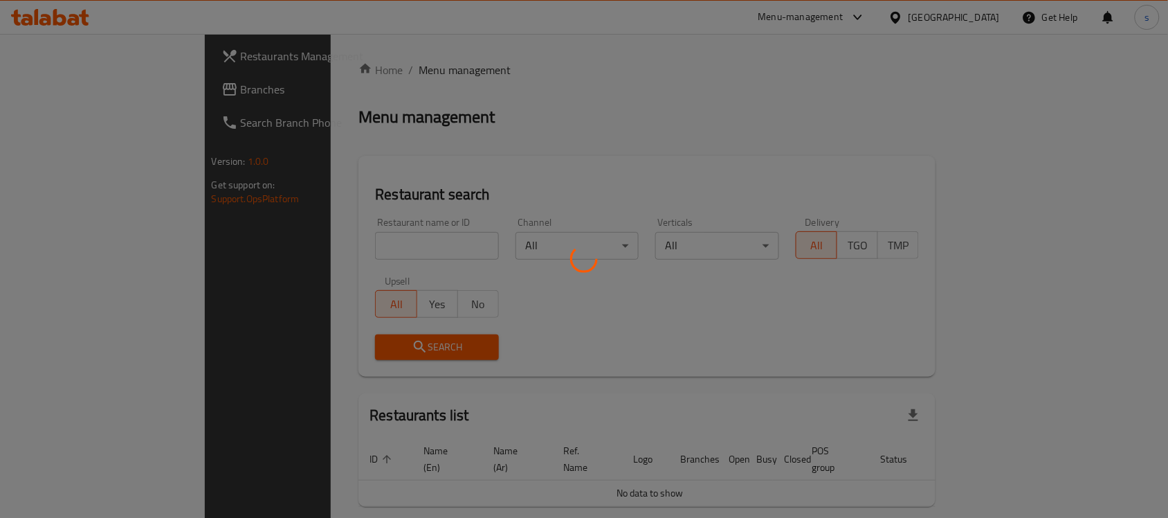
click at [336, 244] on div at bounding box center [584, 259] width 1168 height 518
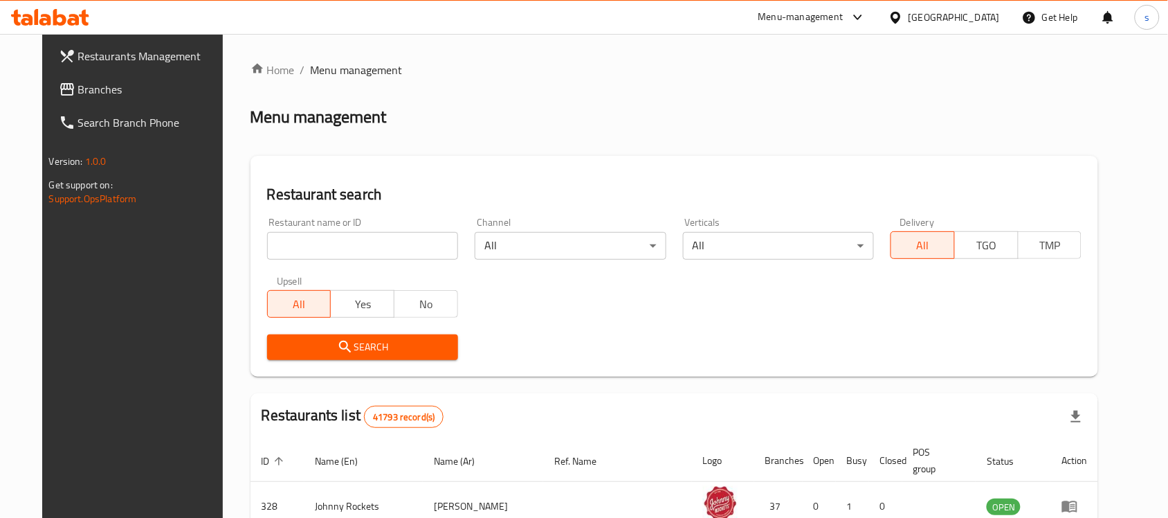
click at [336, 244] on input "search" at bounding box center [362, 246] width 191 height 28
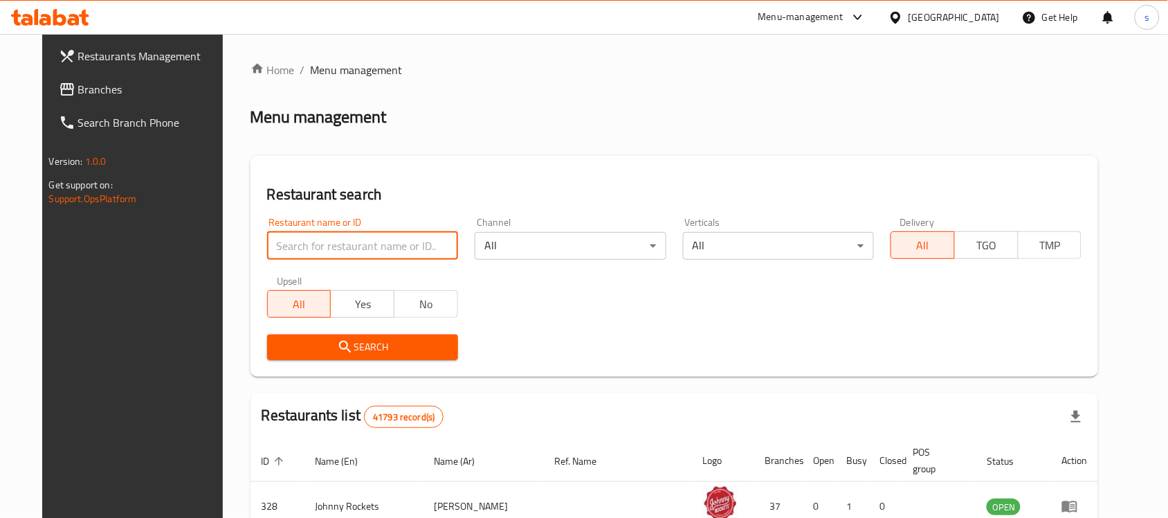
paste input "669322"
type input "669322"
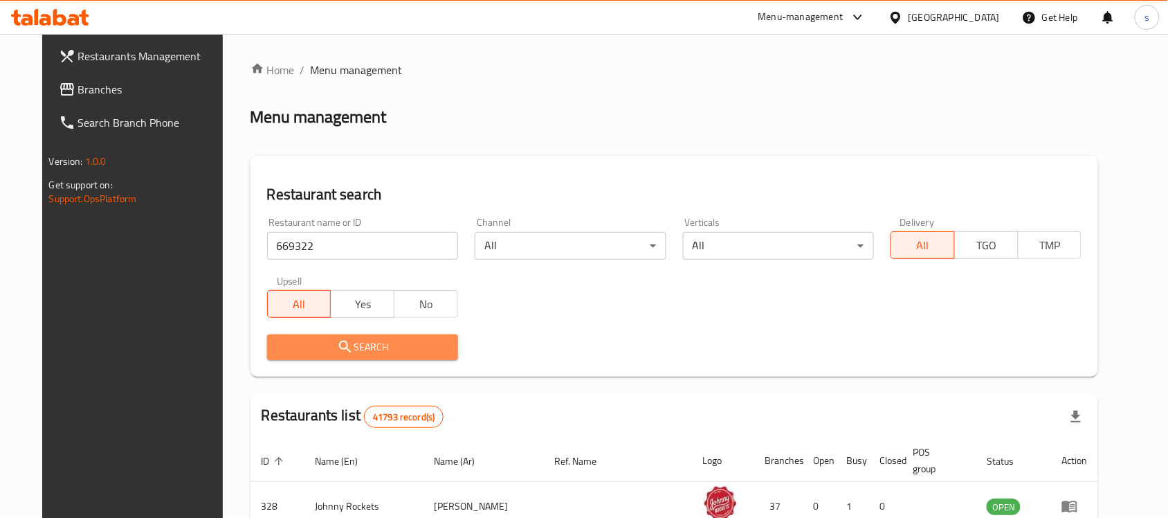
click at [370, 336] on button "Search" at bounding box center [362, 347] width 191 height 26
click at [370, 336] on div at bounding box center [584, 259] width 1168 height 518
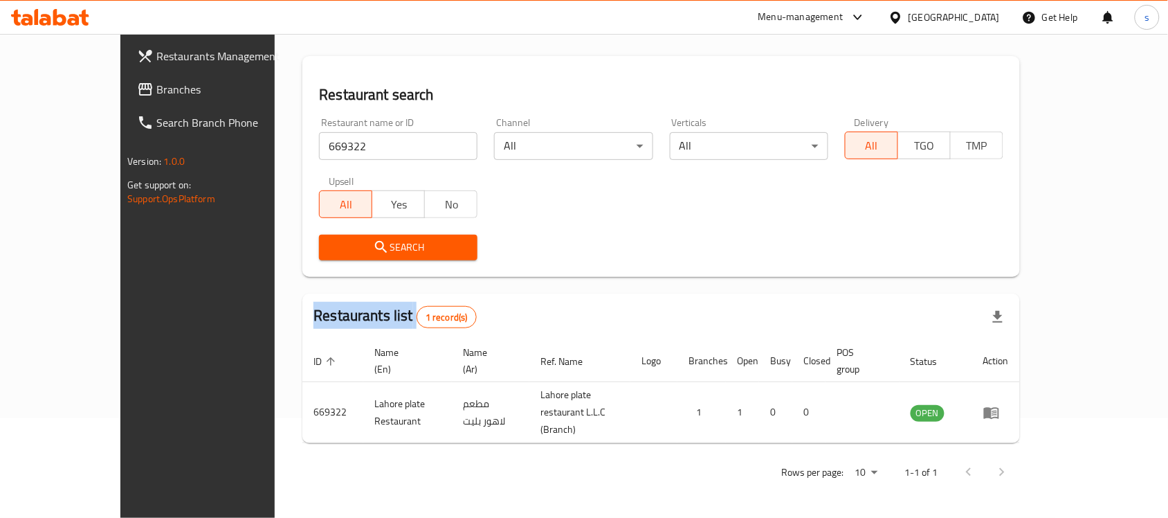
scroll to position [73, 0]
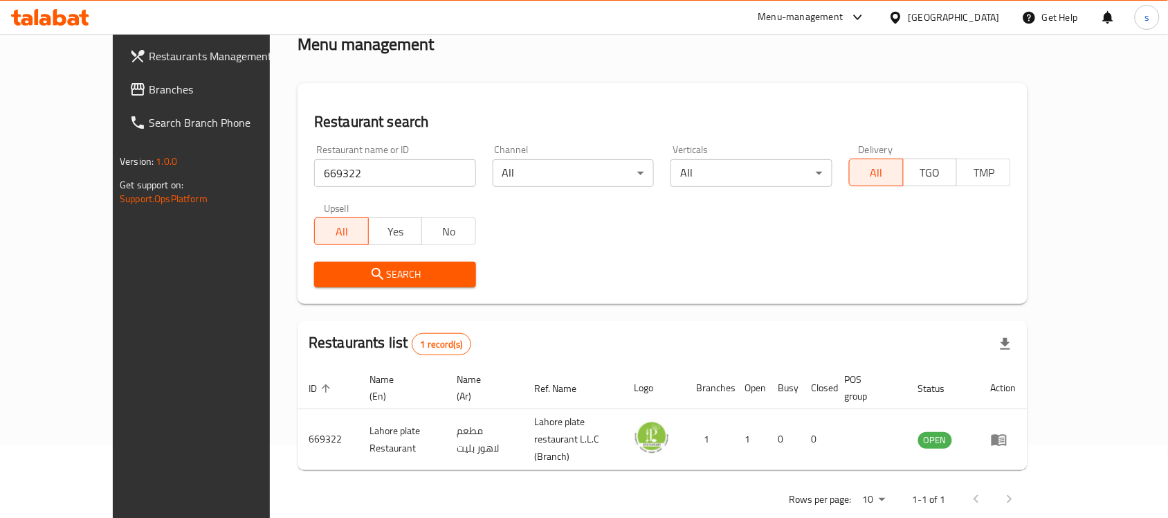
click at [113, 258] on div "Restaurants Management Branches Search Branch Phone Version: 1.0.0 Get support …" at bounding box center [210, 293] width 195 height 518
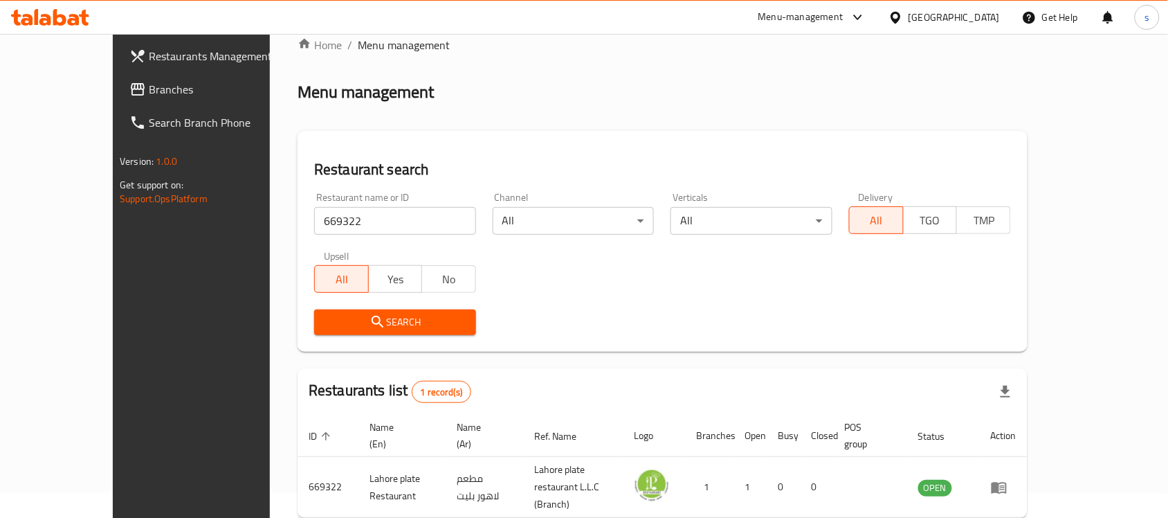
scroll to position [0, 0]
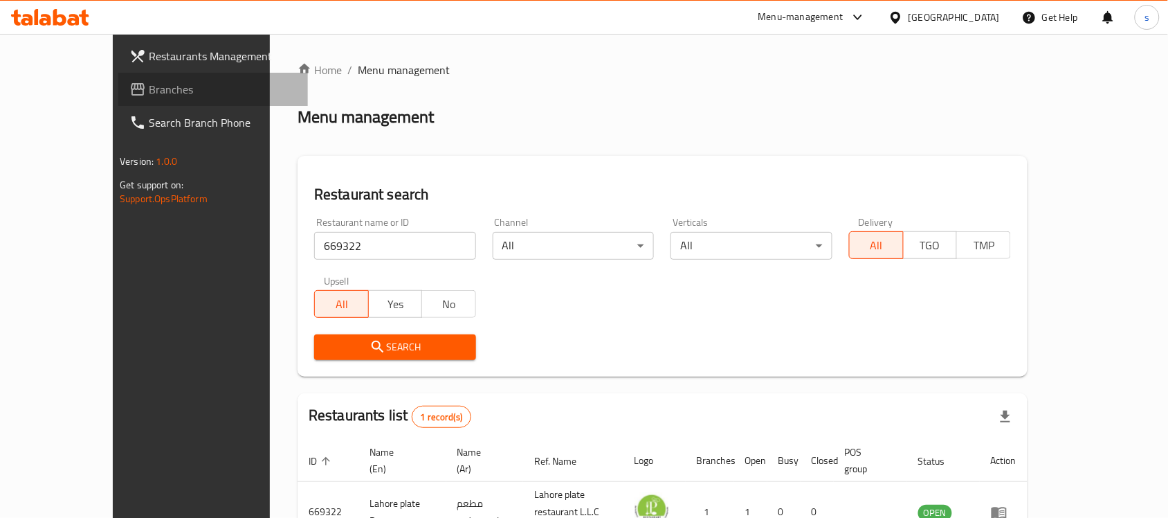
click at [149, 81] on span "Branches" at bounding box center [223, 89] width 148 height 17
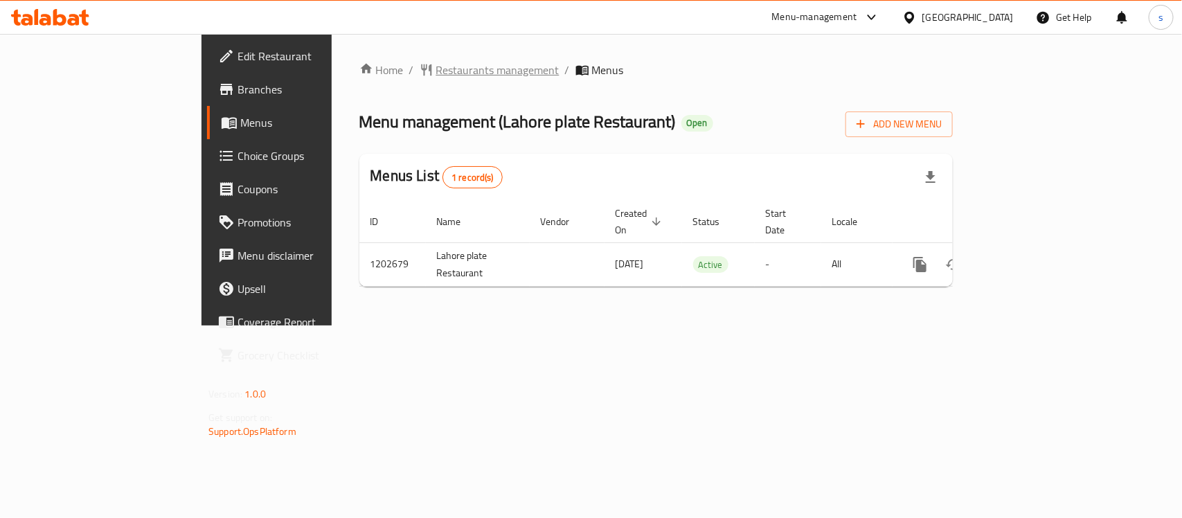
click at [436, 77] on span "Restaurants management" at bounding box center [497, 70] width 123 height 17
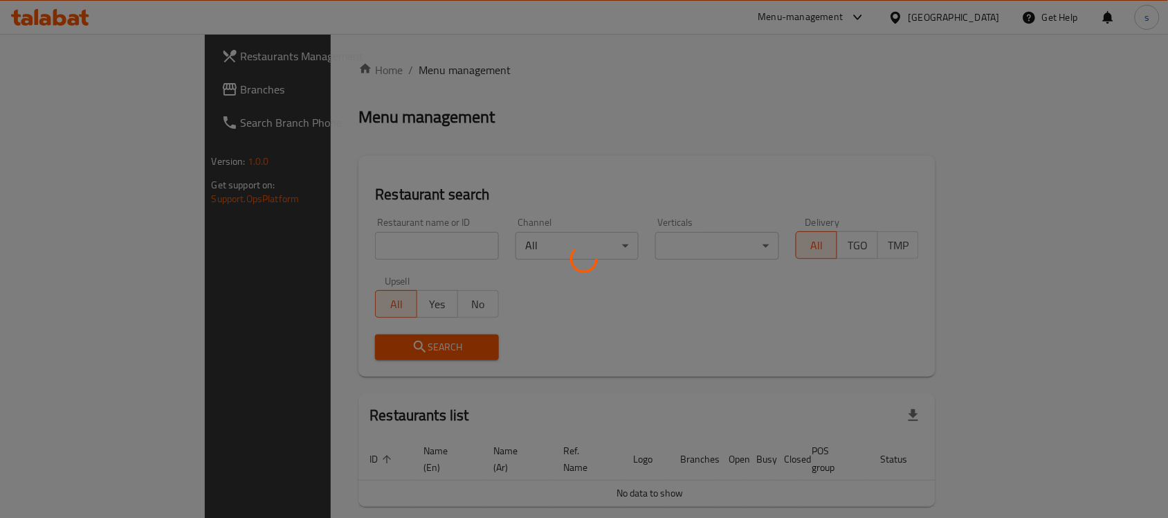
click at [350, 246] on div at bounding box center [584, 259] width 1168 height 518
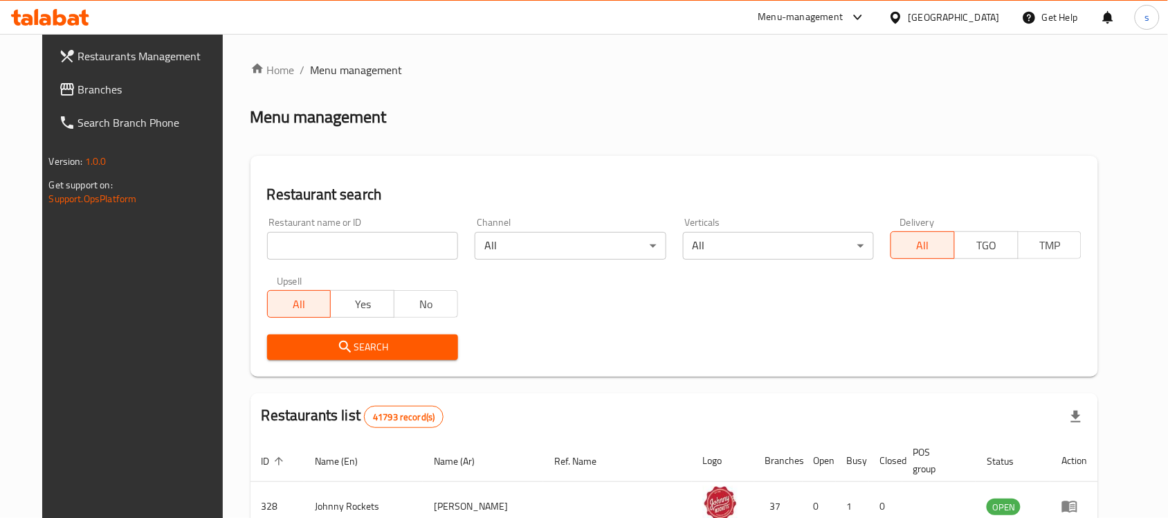
click at [337, 246] on input "search" at bounding box center [362, 246] width 191 height 28
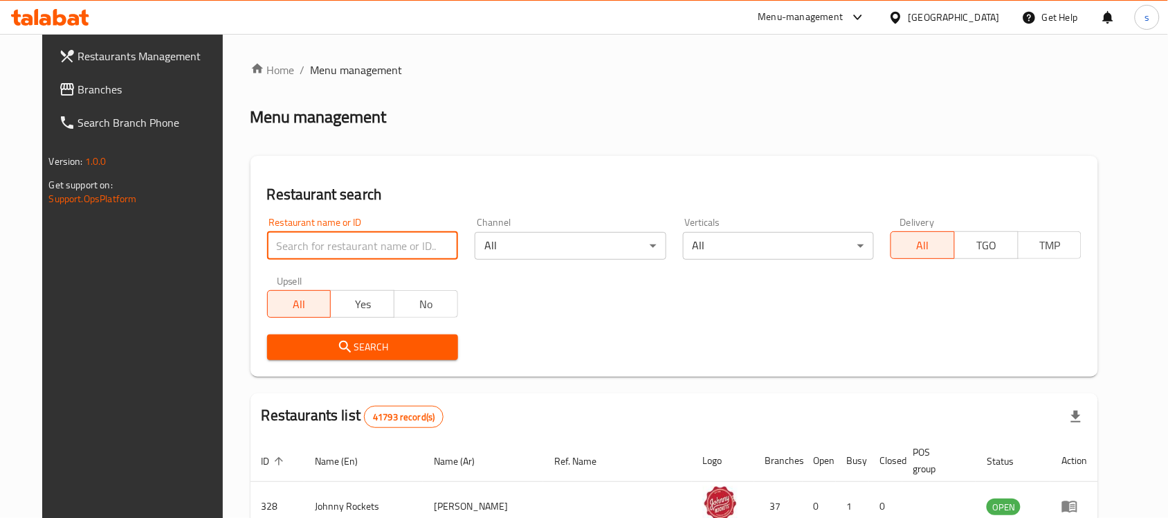
paste input "669322"
type input "669322"
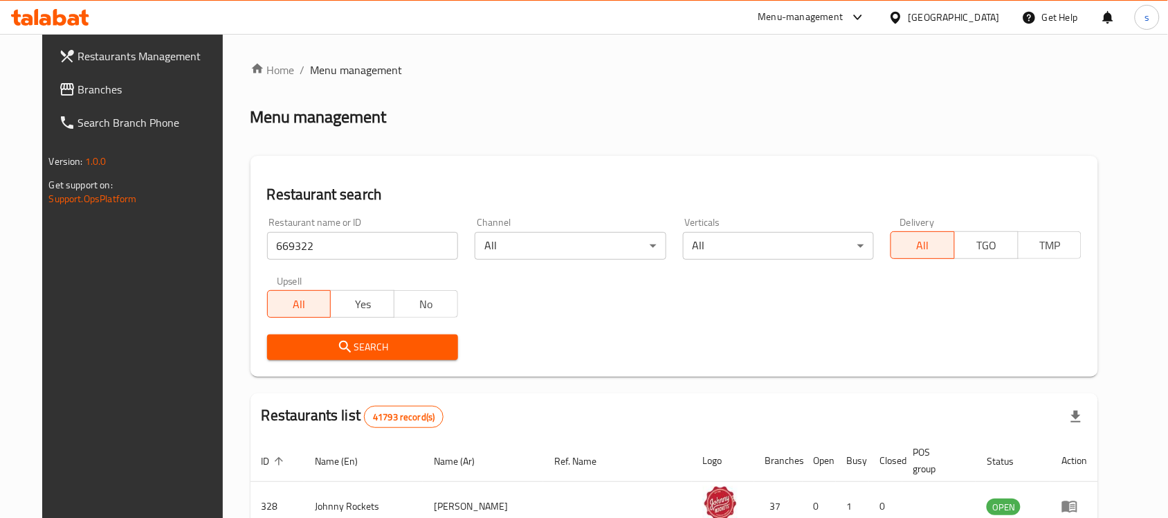
click at [372, 347] on span "Search" at bounding box center [362, 346] width 169 height 17
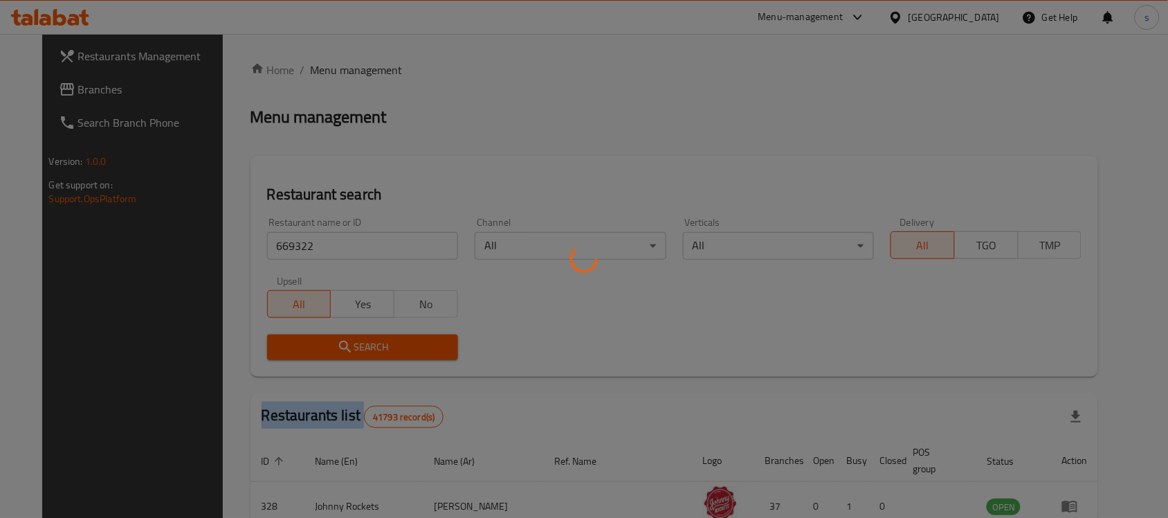
click at [372, 347] on div at bounding box center [584, 259] width 1168 height 518
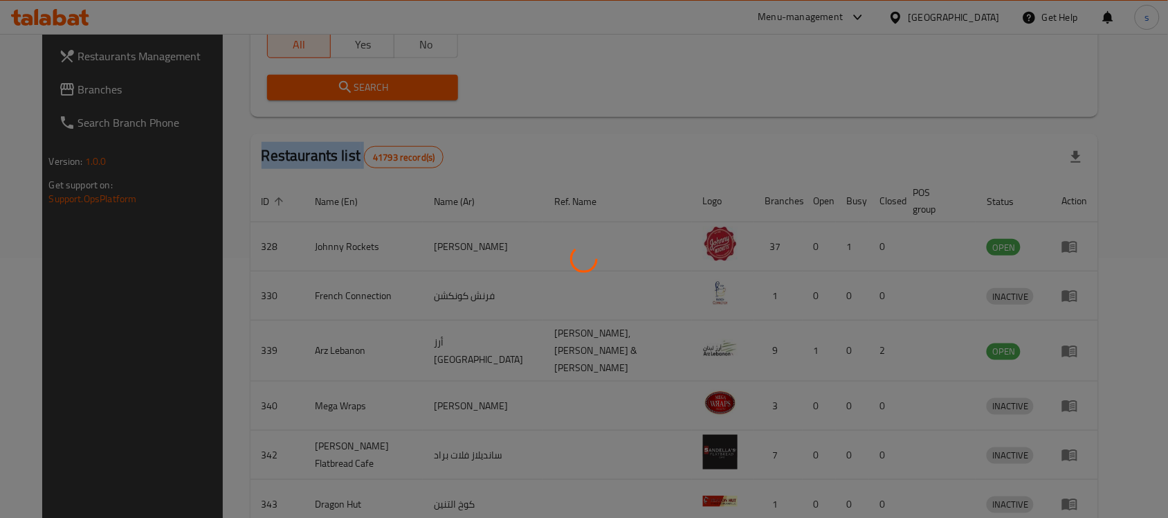
scroll to position [73, 0]
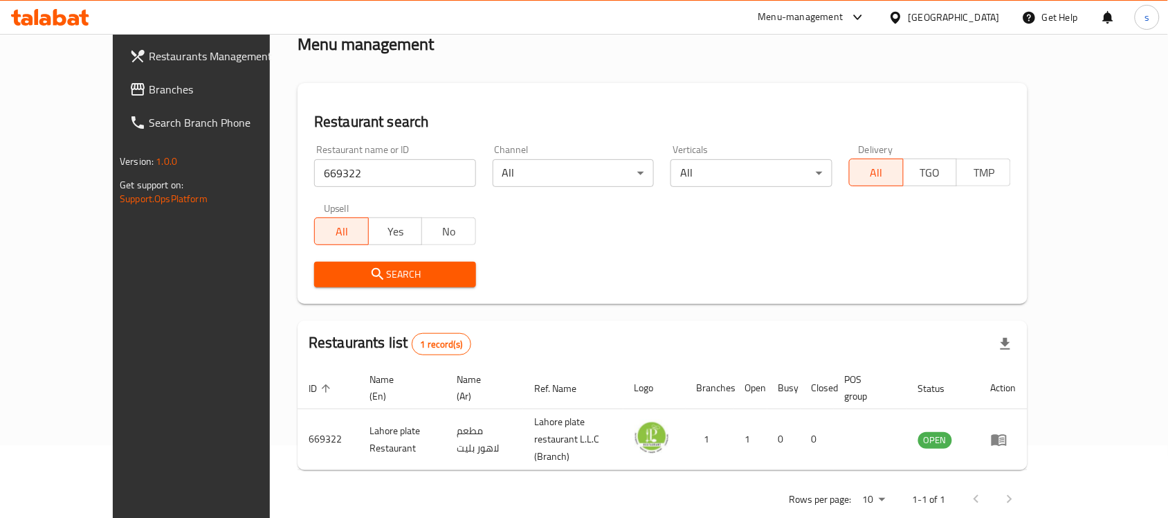
click at [113, 230] on div "Restaurants Management Branches Search Branch Phone Version: 1.0.0 Get support …" at bounding box center [210, 293] width 195 height 518
click at [149, 98] on span "Branches" at bounding box center [223, 89] width 148 height 17
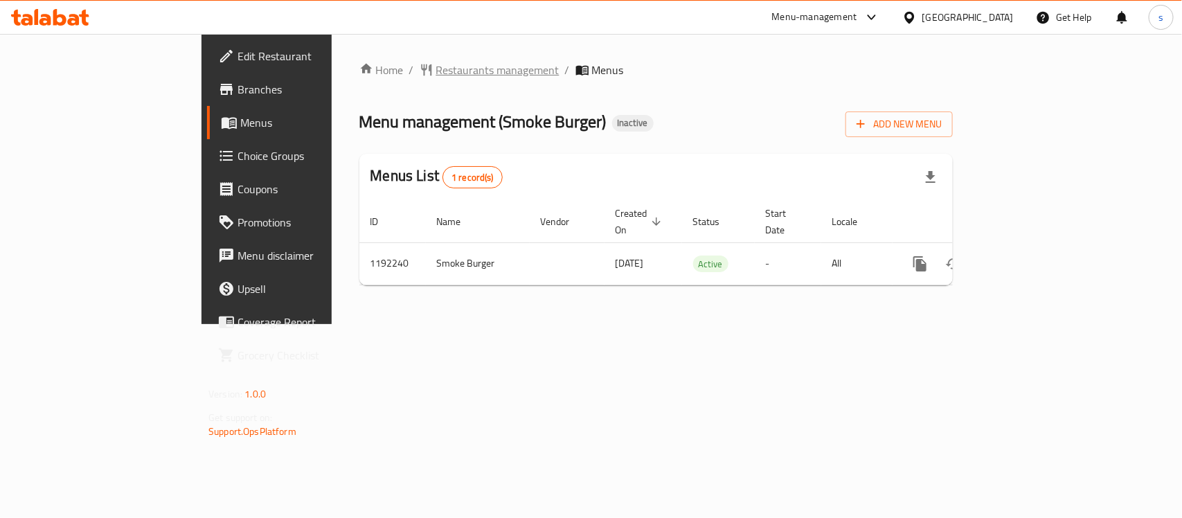
click at [436, 67] on span "Restaurants management" at bounding box center [497, 70] width 123 height 17
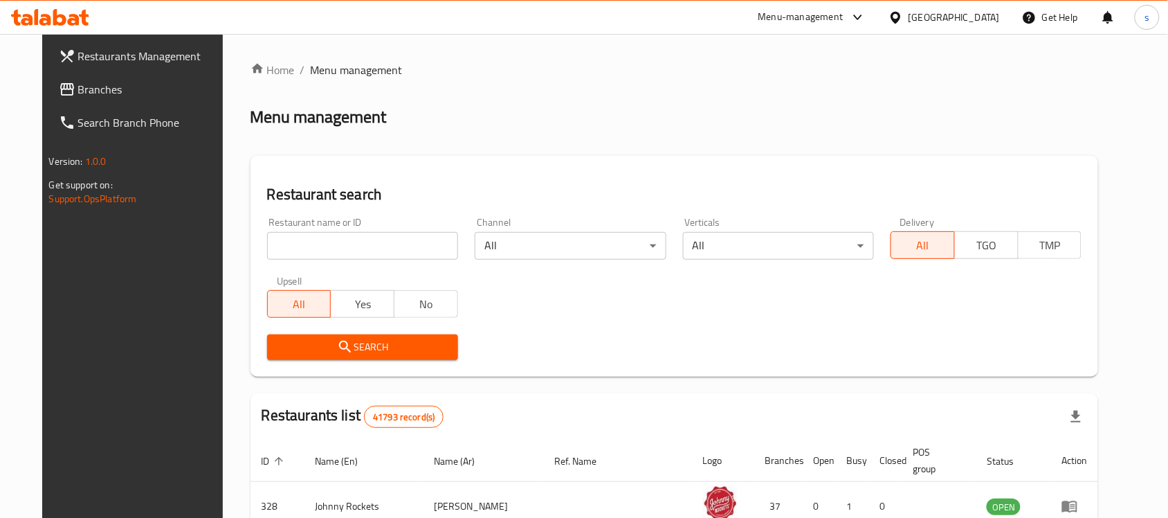
click at [355, 237] on div at bounding box center [584, 259] width 1168 height 518
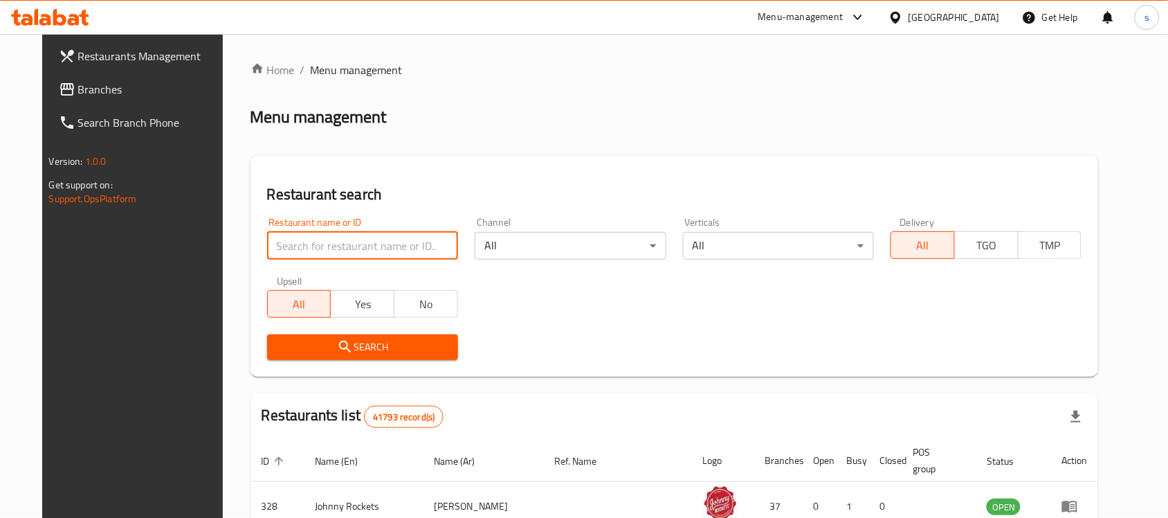
click at [355, 237] on input "search" at bounding box center [362, 246] width 191 height 28
paste input "667455"
type input "667455"
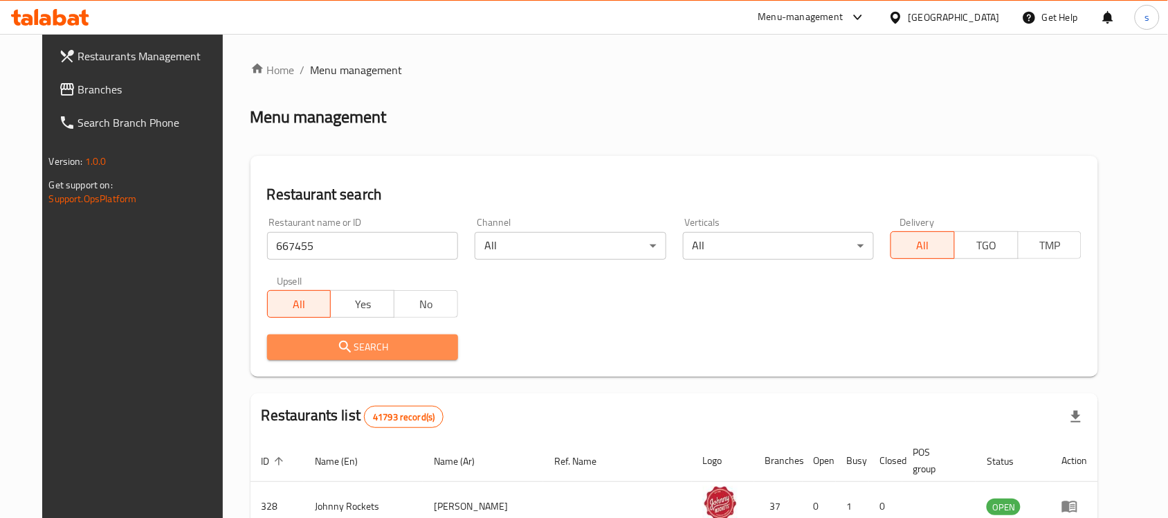
click at [370, 343] on span "Search" at bounding box center [362, 346] width 169 height 17
click at [370, 343] on div at bounding box center [584, 259] width 1168 height 518
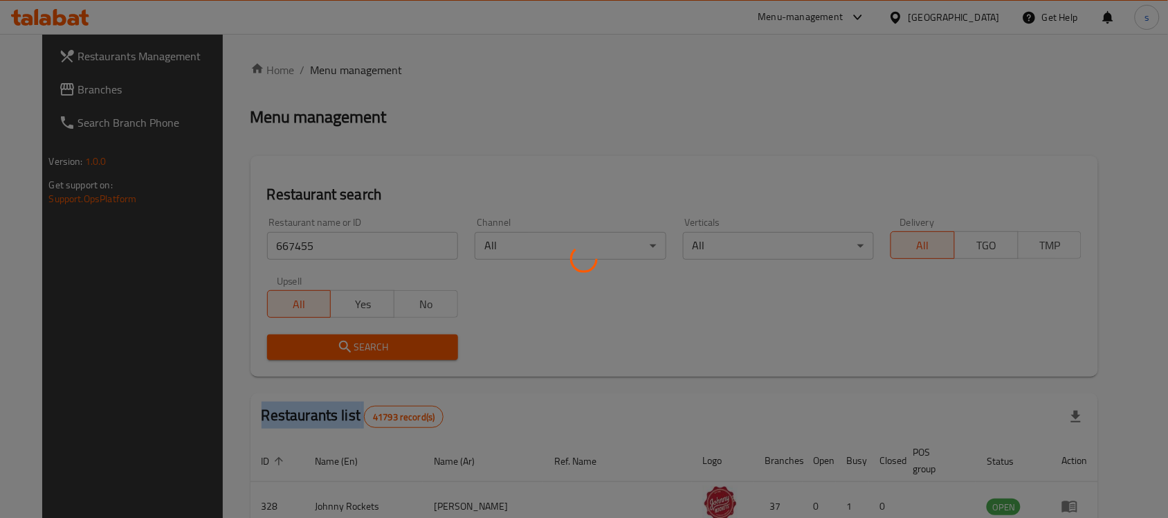
click at [370, 343] on div at bounding box center [584, 259] width 1168 height 518
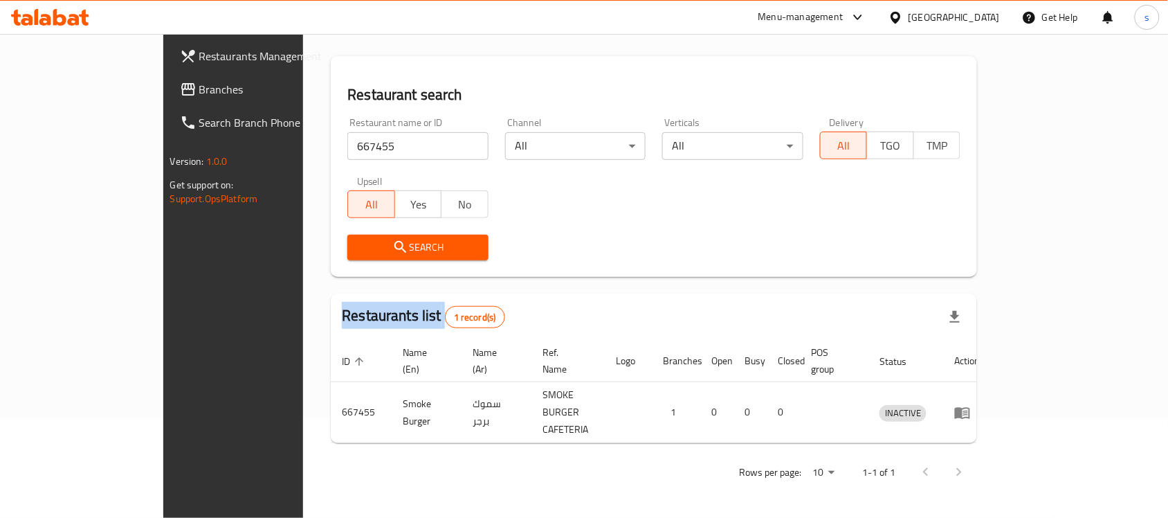
scroll to position [73, 0]
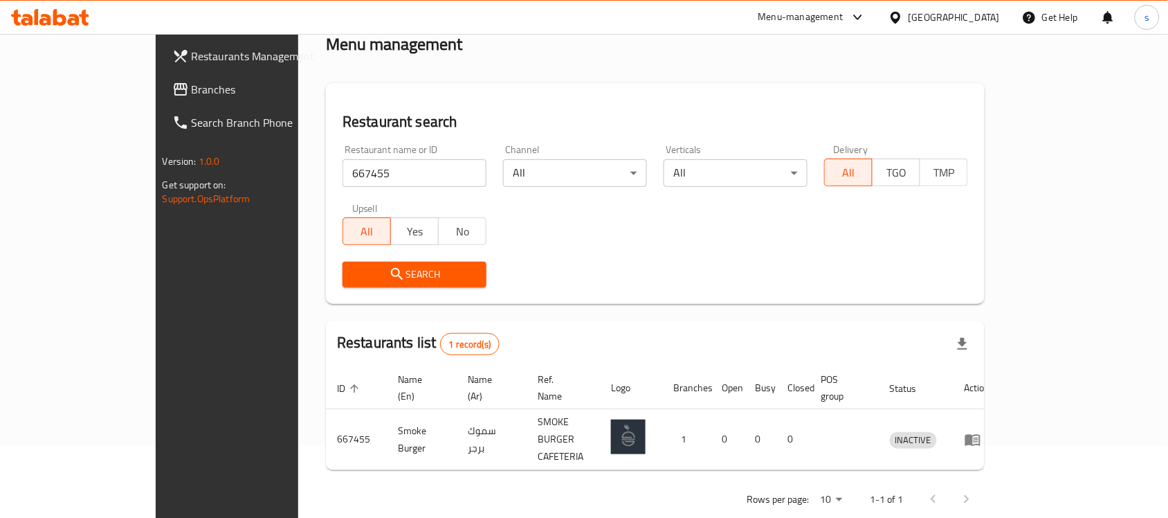
click at [959, 15] on div "[GEOGRAPHIC_DATA]" at bounding box center [954, 17] width 91 height 15
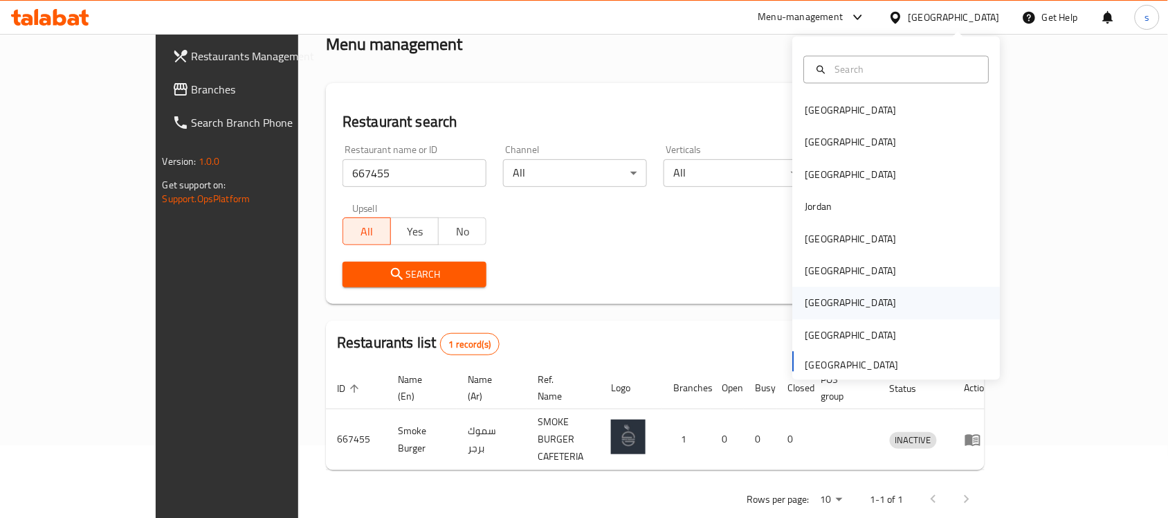
click at [806, 298] on div "[GEOGRAPHIC_DATA]" at bounding box center [851, 303] width 91 height 15
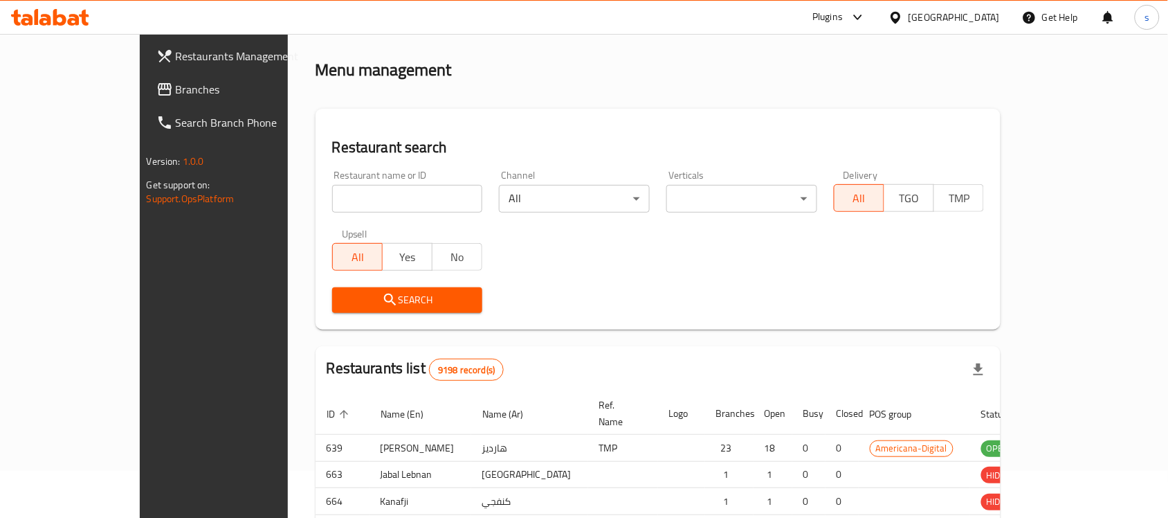
scroll to position [73, 0]
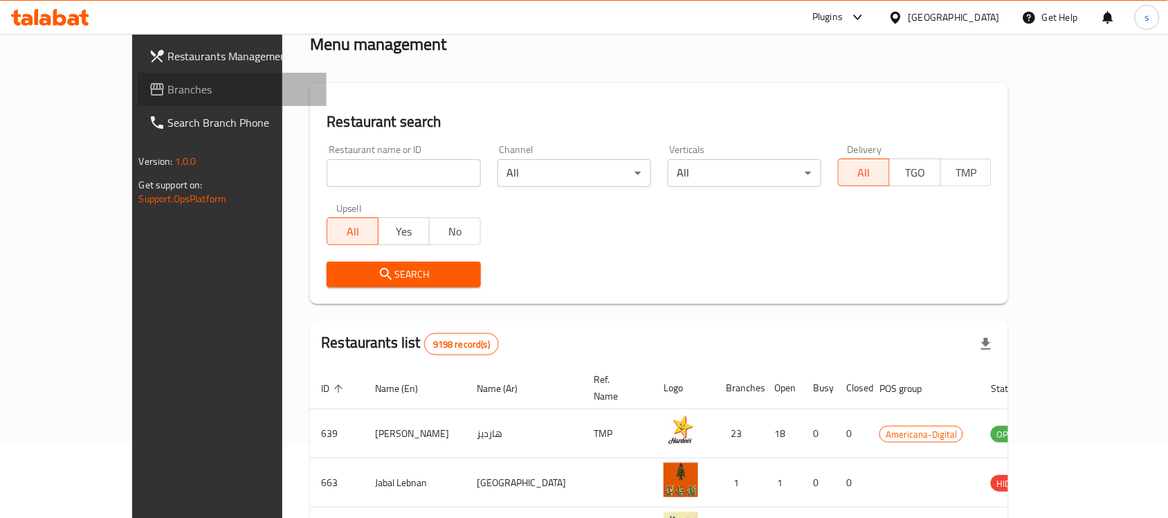
click at [168, 95] on span "Branches" at bounding box center [242, 89] width 148 height 17
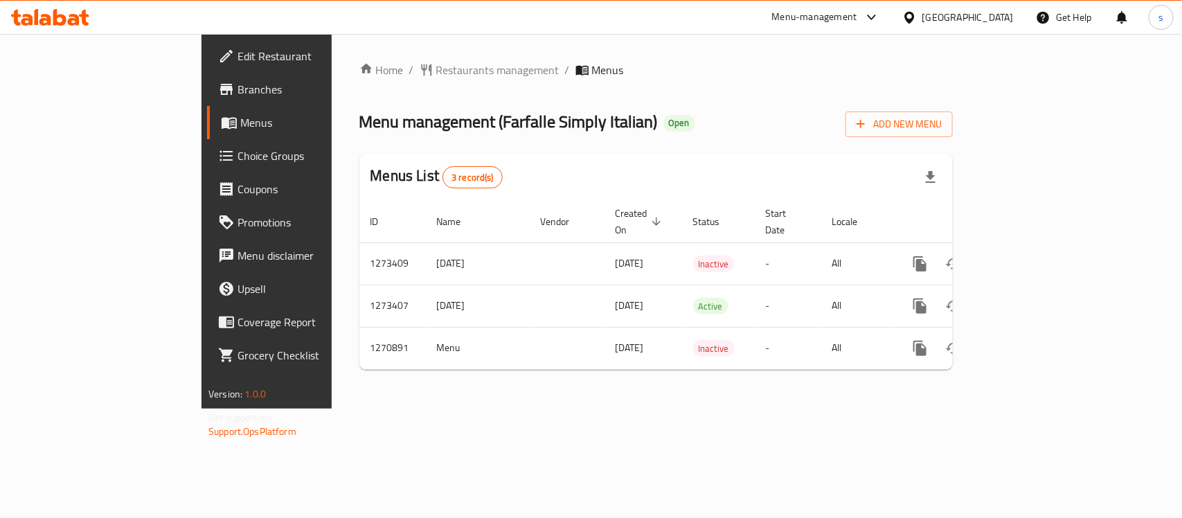
click at [332, 53] on div "Home / Restaurants management / Menus Menu management ( Farfalle Simply Italian…" at bounding box center [656, 221] width 649 height 374
click at [359, 81] on div "Home / Restaurants management / Menus Menu management ( Farfalle Simply Italian…" at bounding box center [655, 221] width 593 height 319
click at [436, 73] on span "Restaurants management" at bounding box center [497, 70] width 123 height 17
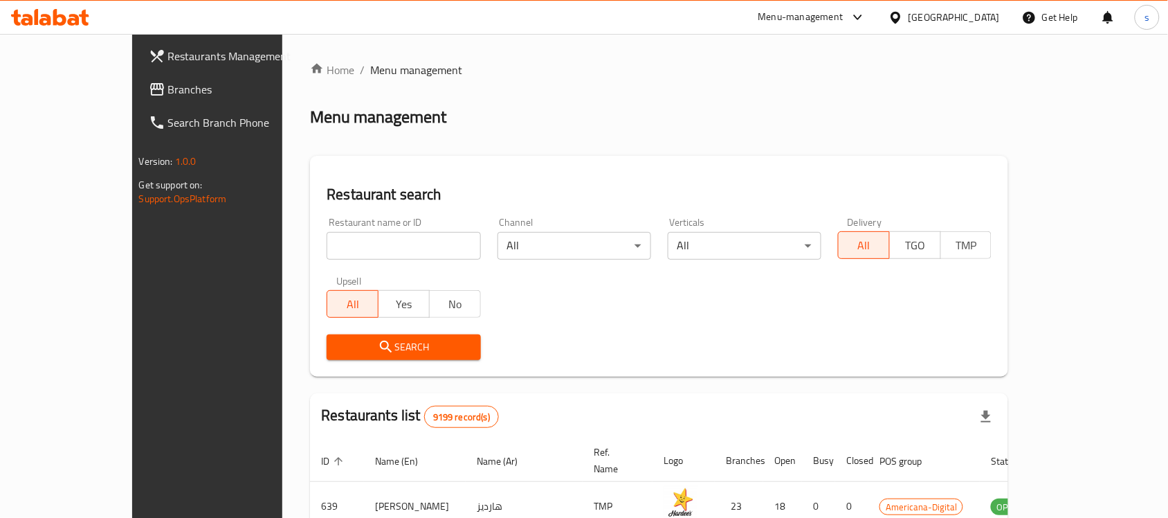
click at [324, 247] on div "Home / Menu management Menu management Restaurant search Restaurant name or ID …" at bounding box center [659, 482] width 698 height 841
paste input "689407"
type input "689407"
click at [353, 343] on span "Search" at bounding box center [404, 346] width 132 height 17
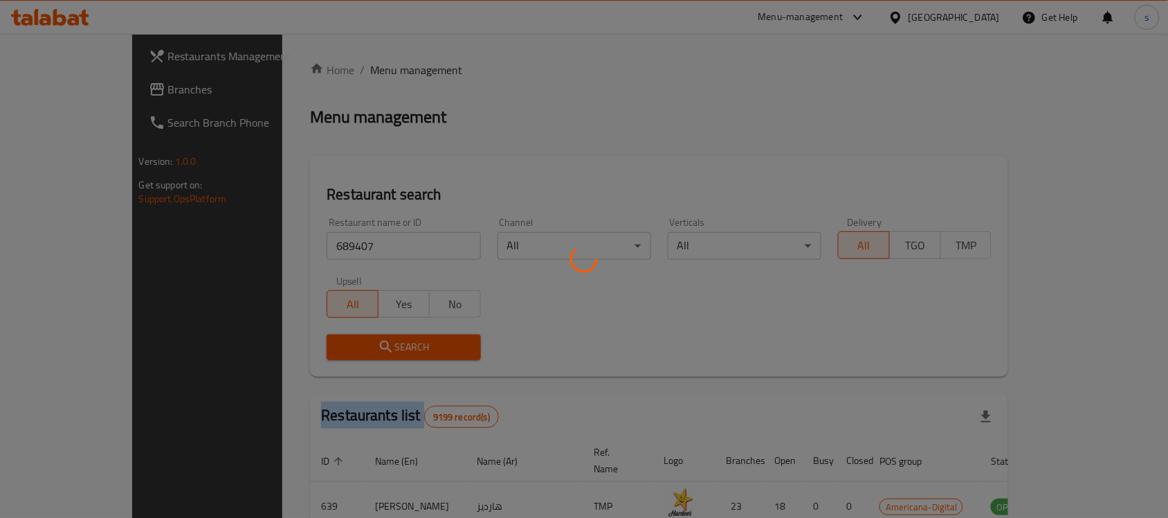
click at [353, 343] on div at bounding box center [584, 259] width 1168 height 518
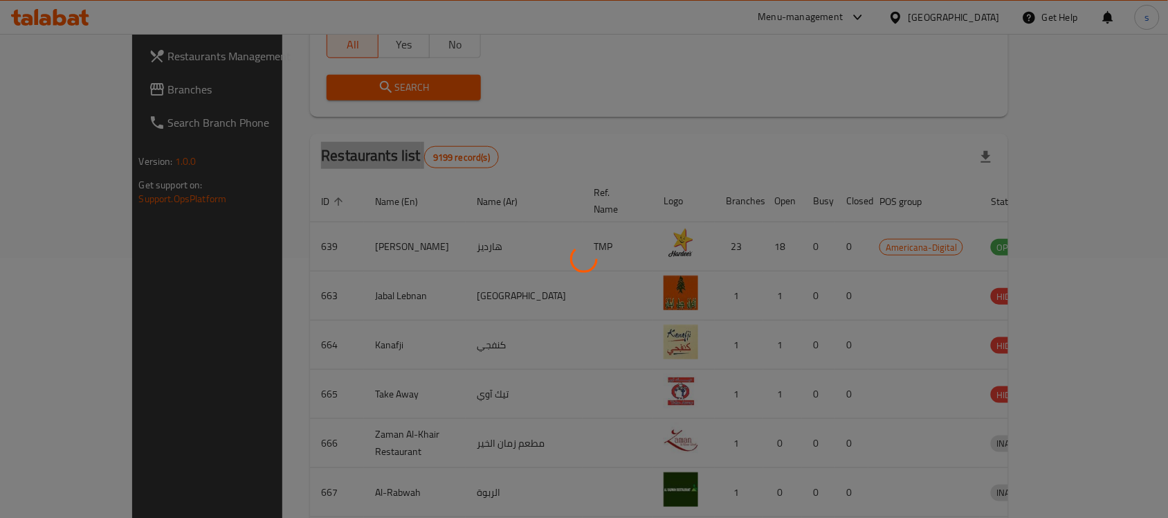
scroll to position [73, 0]
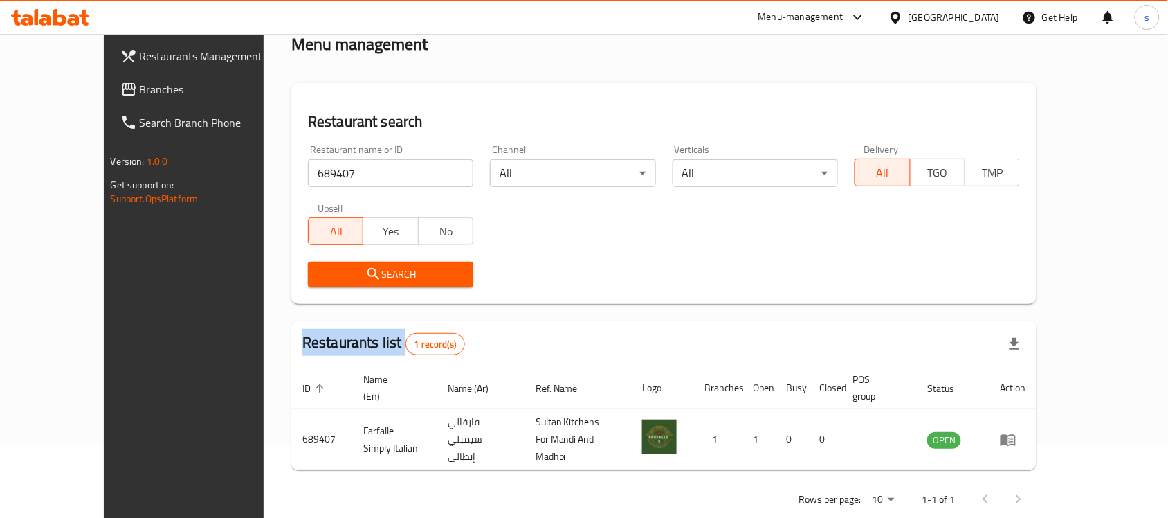
click at [903, 21] on icon at bounding box center [896, 17] width 15 height 15
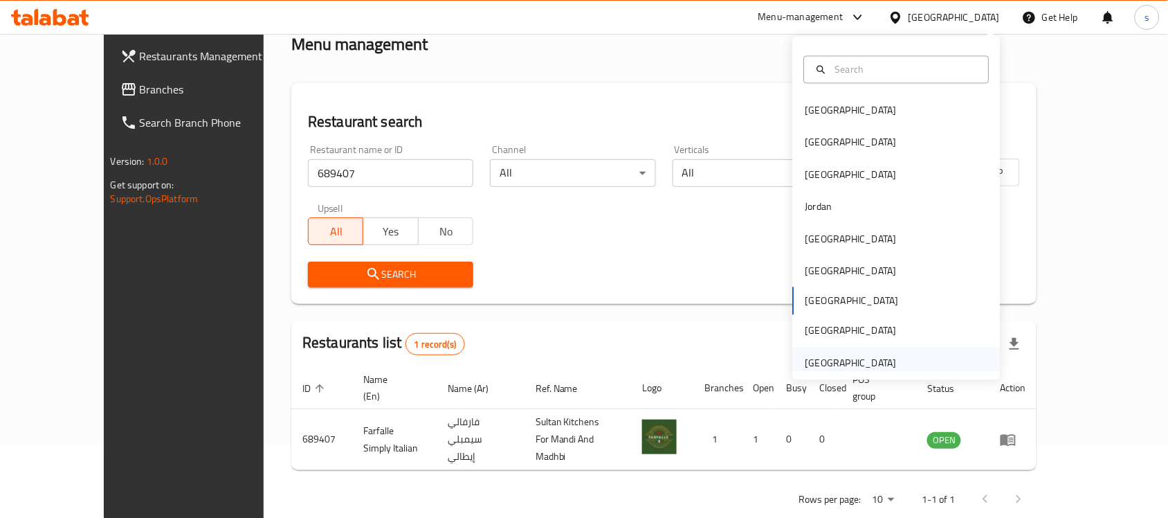
click at [866, 357] on div "[GEOGRAPHIC_DATA]" at bounding box center [851, 362] width 91 height 15
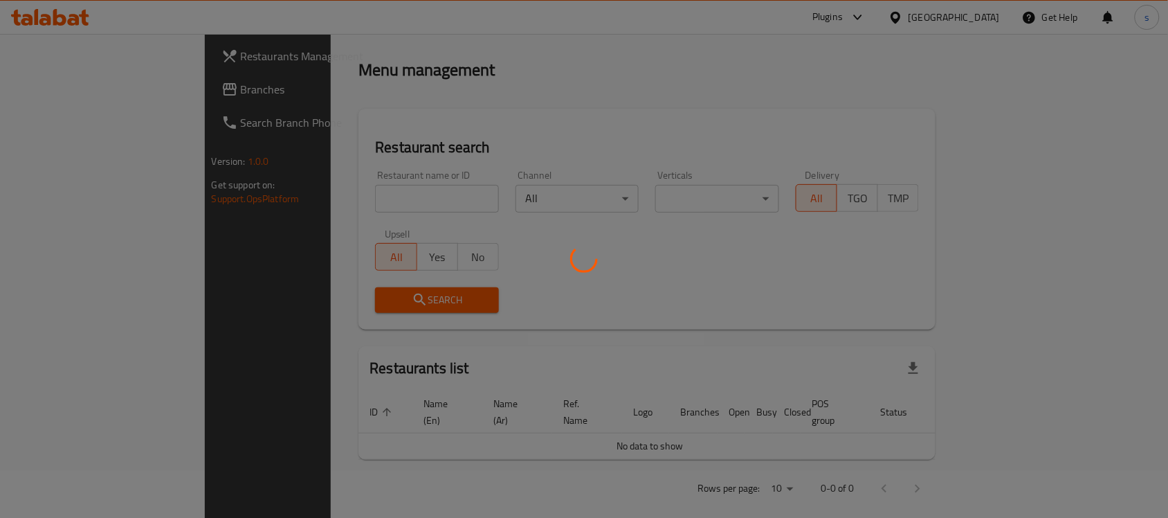
scroll to position [73, 0]
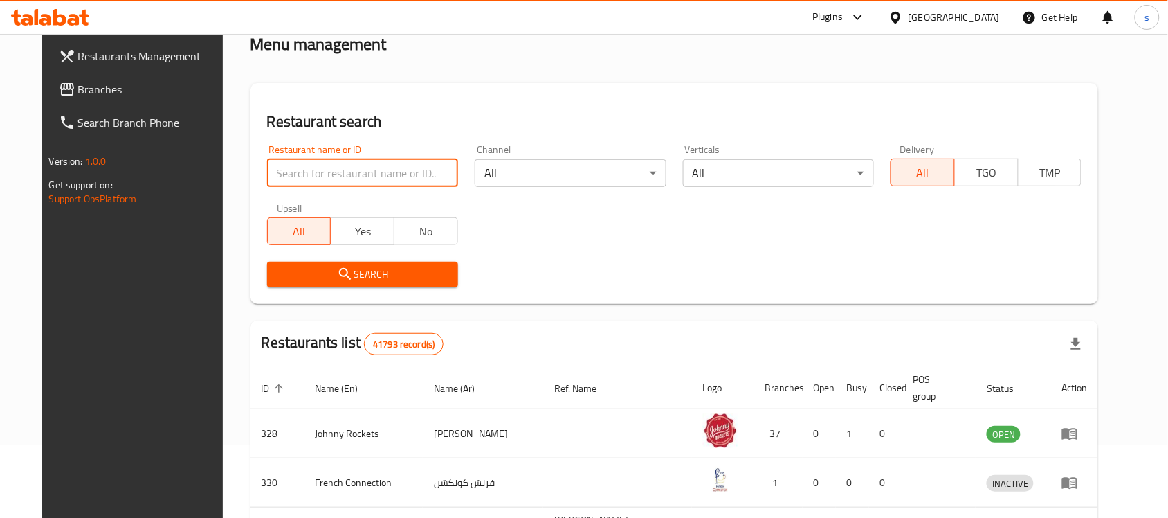
click at [312, 174] on input "search" at bounding box center [362, 173] width 191 height 28
paste input "716213"
type input "716213"
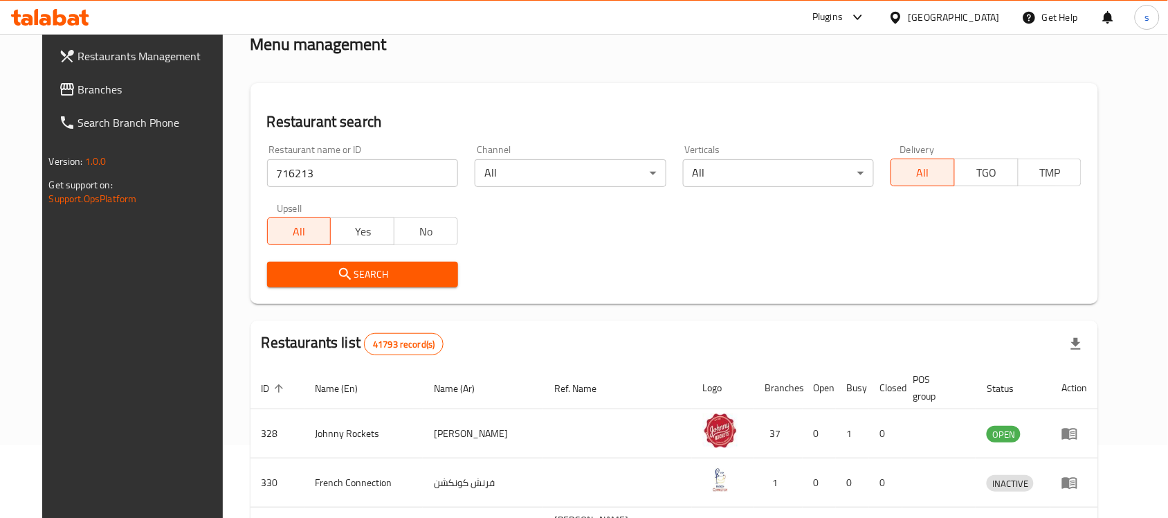
click at [375, 281] on span "Search" at bounding box center [362, 274] width 169 height 17
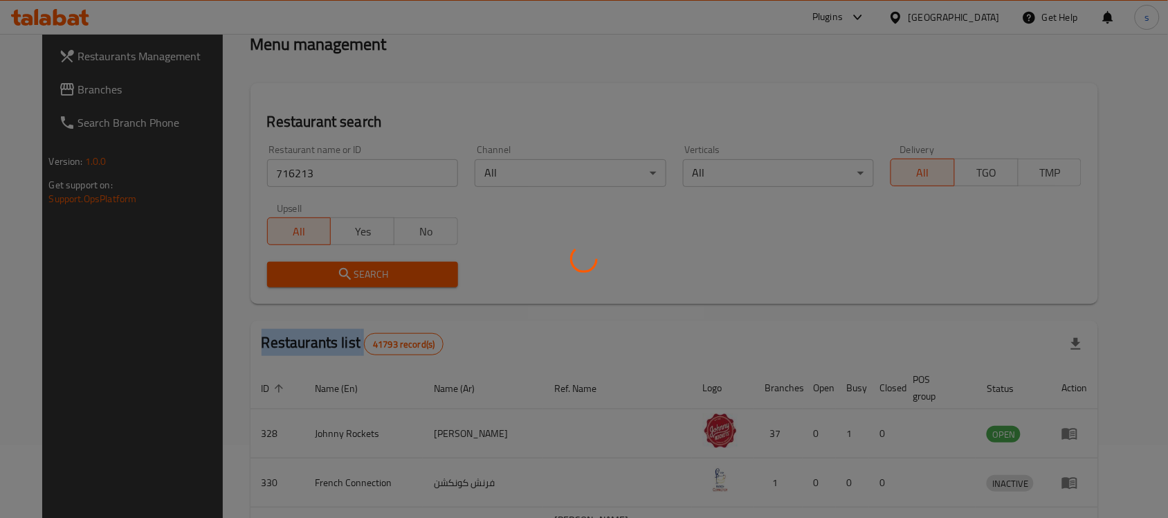
click at [375, 281] on div at bounding box center [584, 259] width 1168 height 518
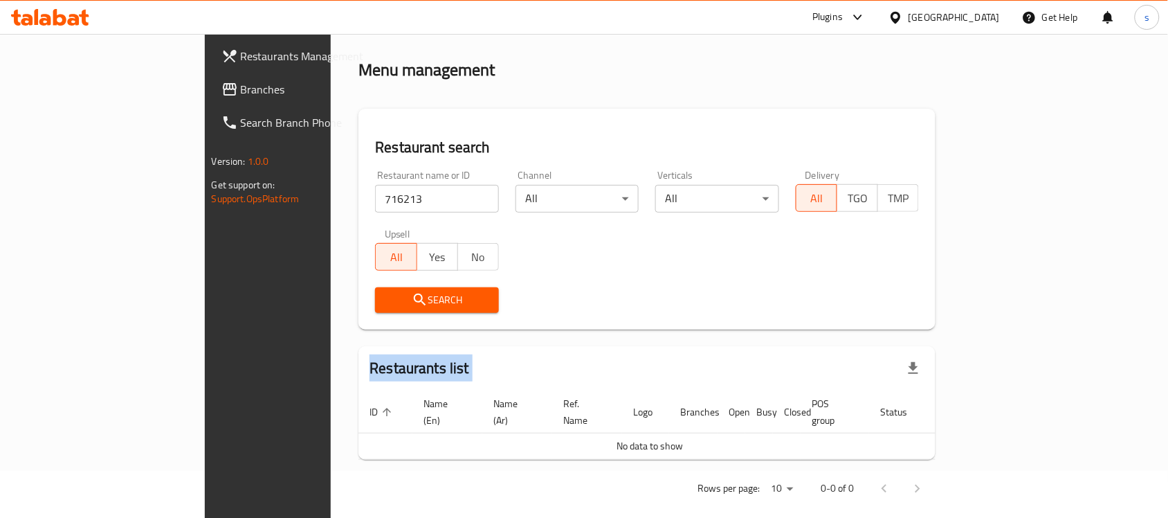
click at [210, 73] on link "Branches" at bounding box center [305, 89] width 190 height 33
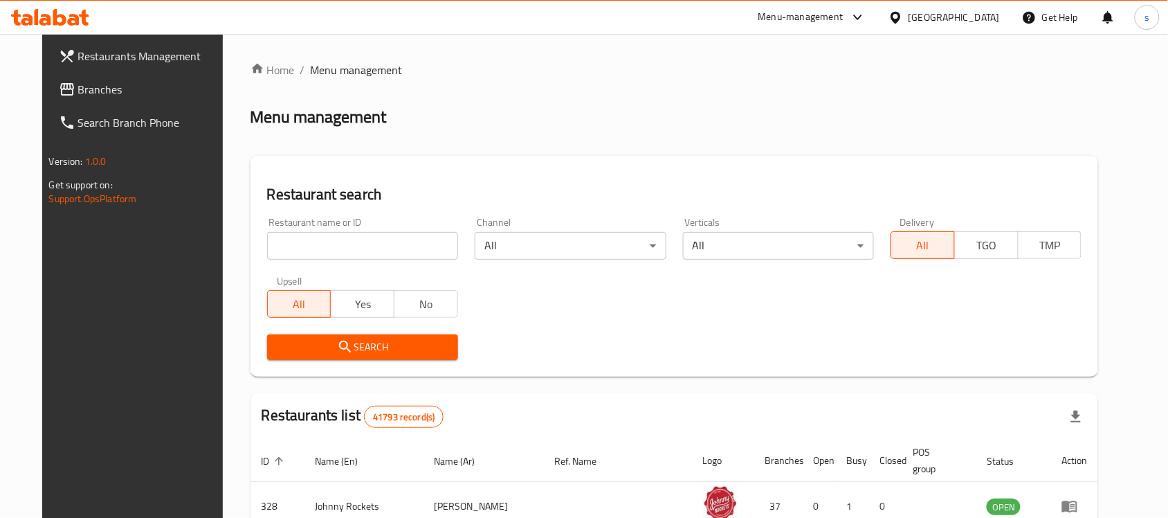
click at [909, 7] on div "[GEOGRAPHIC_DATA]" at bounding box center [945, 17] width 134 height 33
click at [901, 17] on icon at bounding box center [896, 17] width 15 height 15
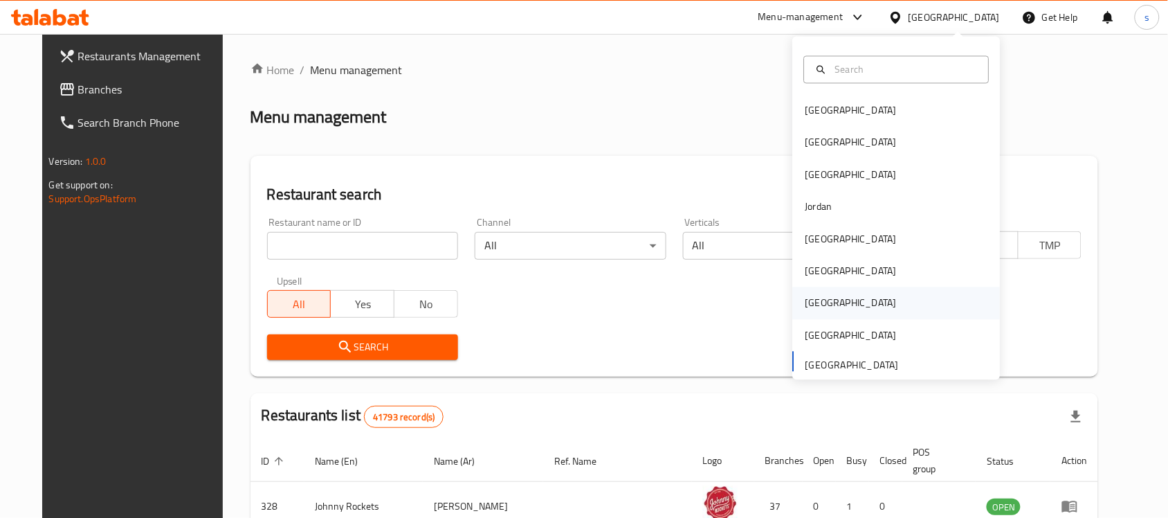
click at [817, 307] on div "[GEOGRAPHIC_DATA]" at bounding box center [852, 303] width 114 height 32
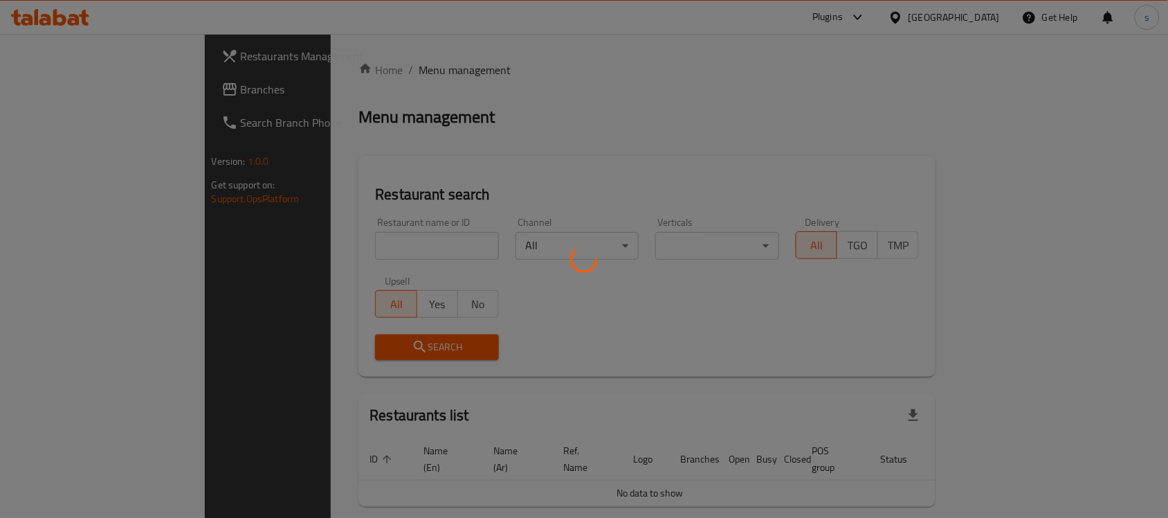
click at [53, 97] on div at bounding box center [584, 259] width 1168 height 518
click at [57, 91] on div at bounding box center [584, 259] width 1168 height 518
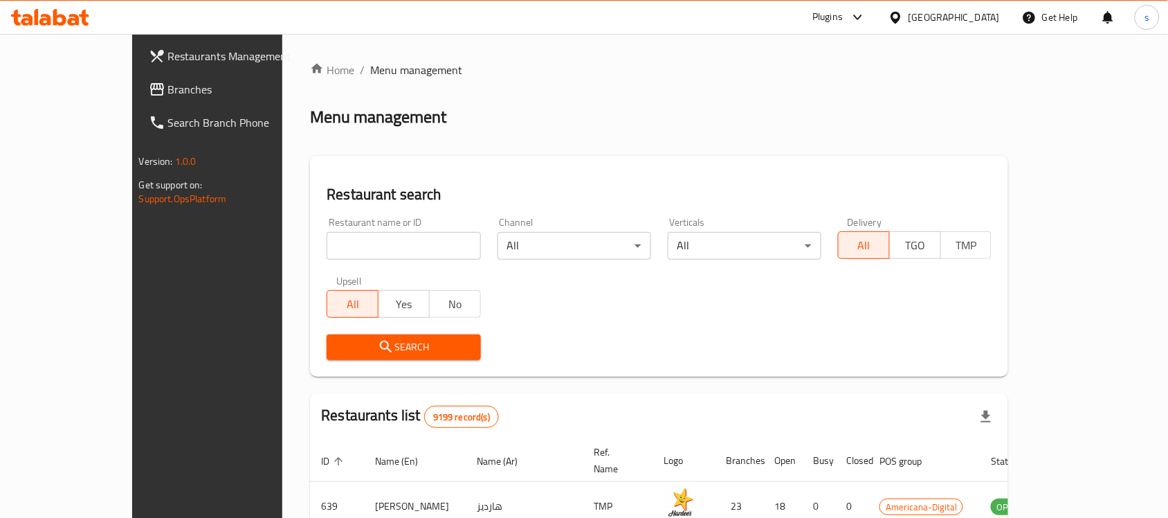
click at [168, 84] on span "Branches" at bounding box center [242, 89] width 148 height 17
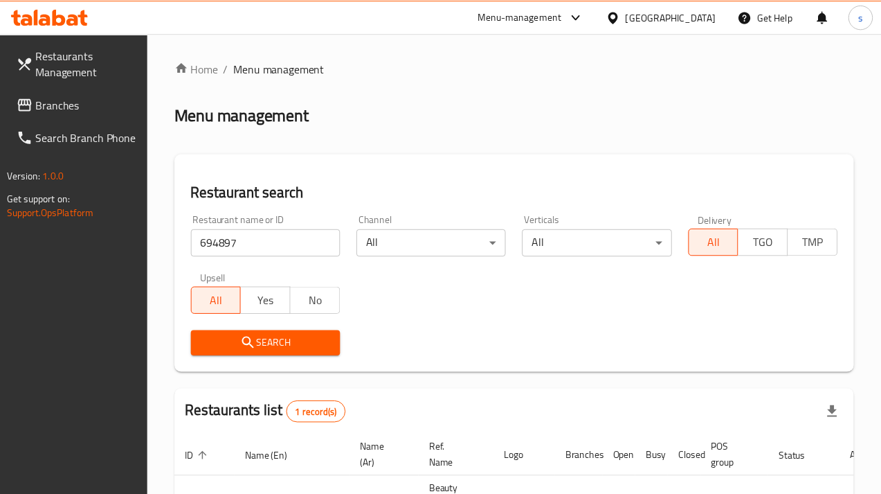
scroll to position [88, 0]
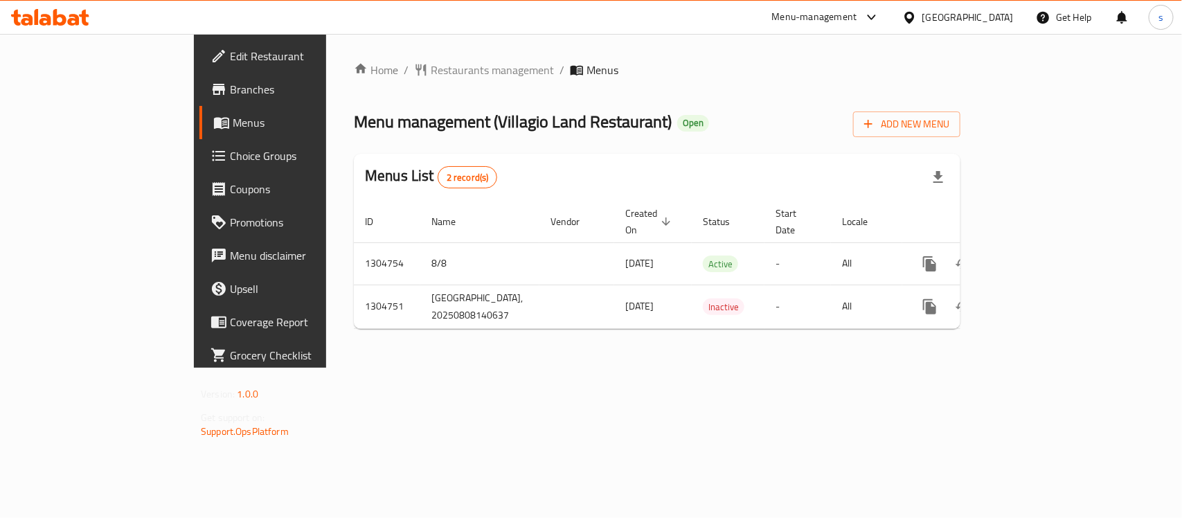
drag, startPoint x: 1125, startPoint y: 54, endPoint x: 822, endPoint y: 7, distance: 307.5
click at [988, 56] on div "Home / Restaurants management / Menus Menu management ( Villagio Land Restauran…" at bounding box center [657, 201] width 662 height 334
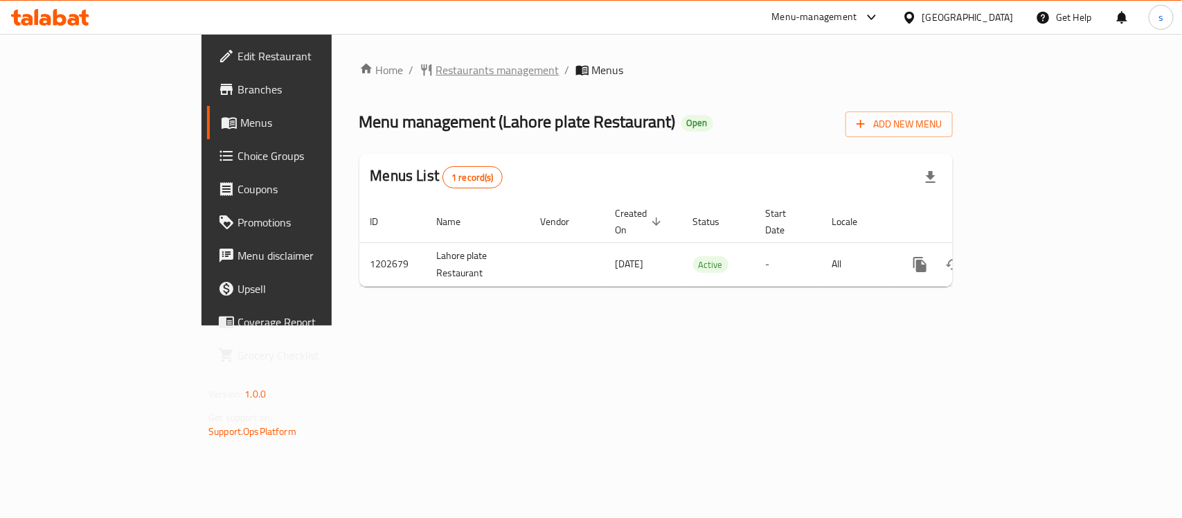
click at [436, 64] on span "Restaurants management" at bounding box center [497, 70] width 123 height 17
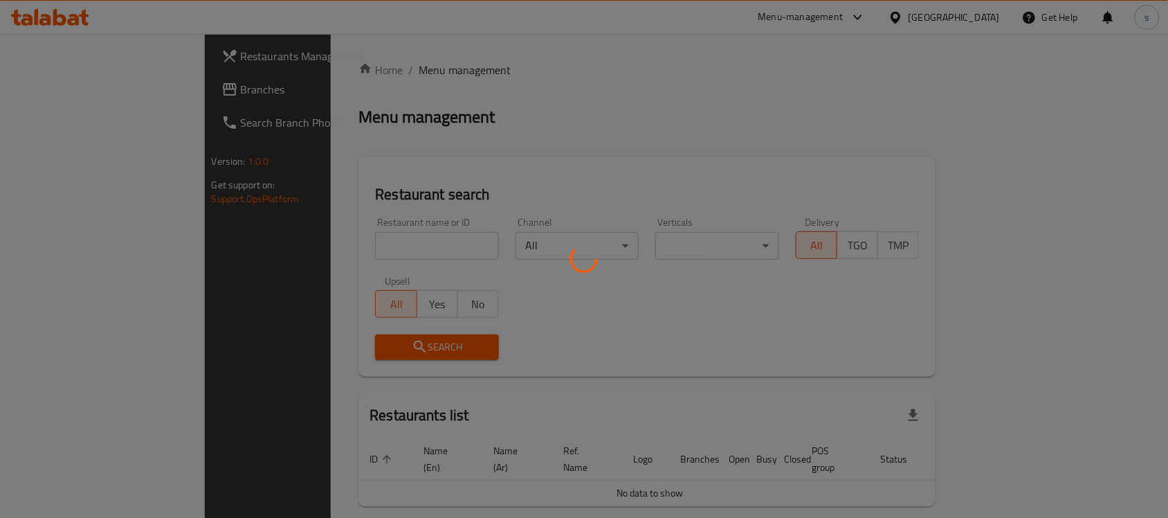
click at [89, 92] on div at bounding box center [584, 259] width 1168 height 518
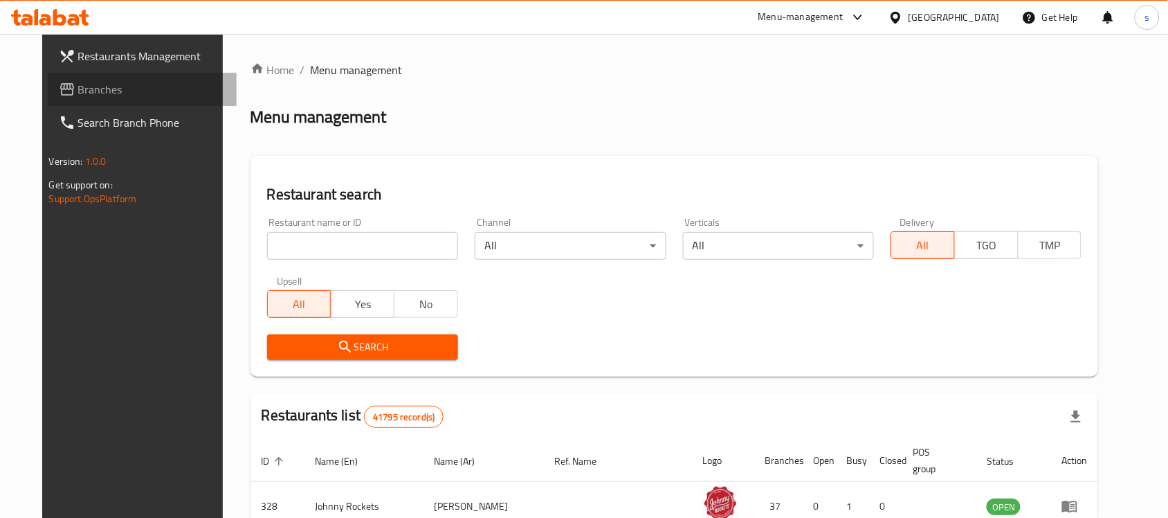
click at [89, 92] on span "Branches" at bounding box center [152, 89] width 148 height 17
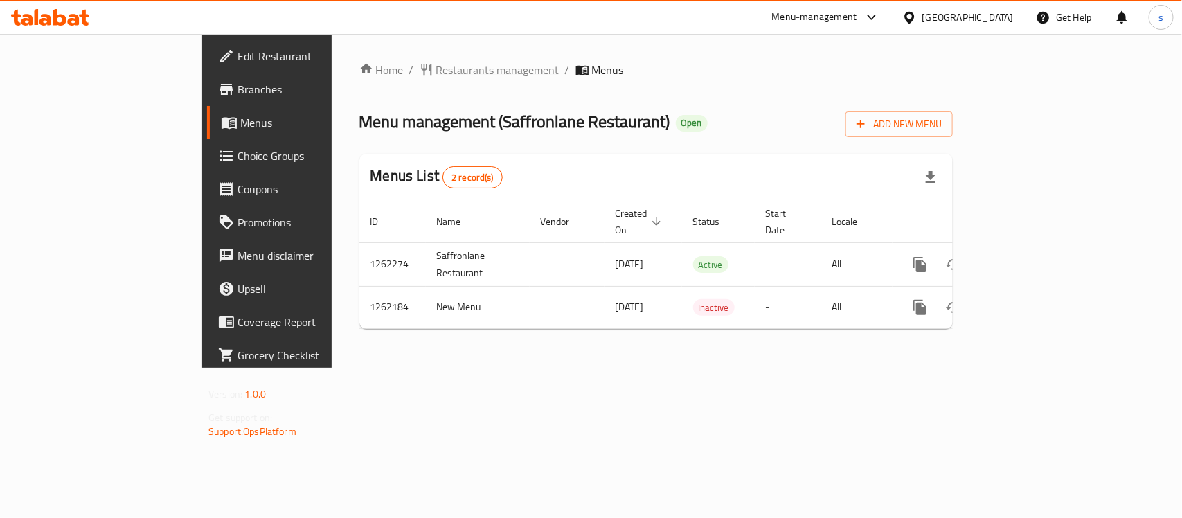
click at [436, 63] on span "Restaurants management" at bounding box center [497, 70] width 123 height 17
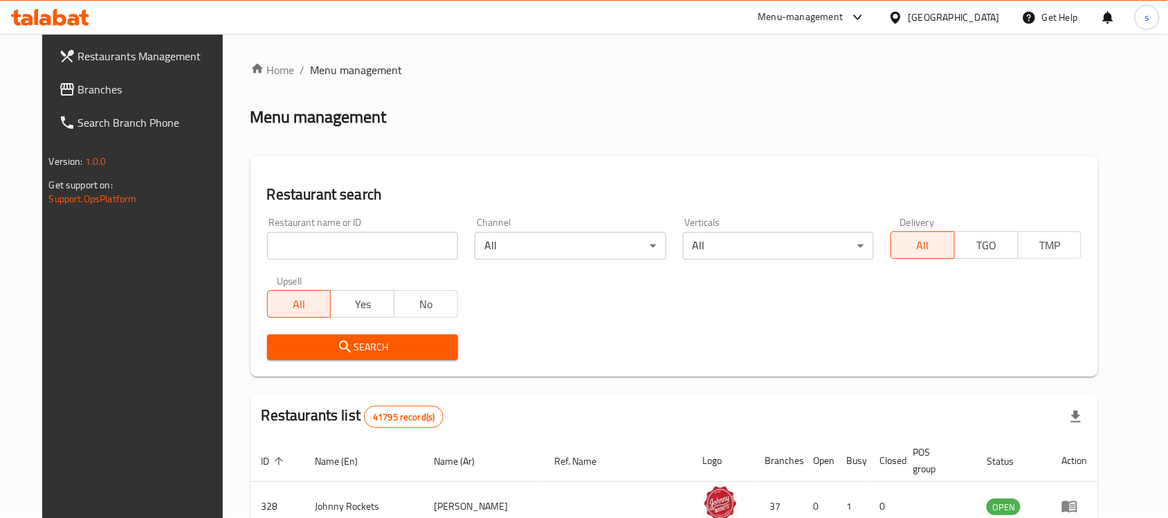
click at [269, 244] on input "search" at bounding box center [362, 246] width 191 height 28
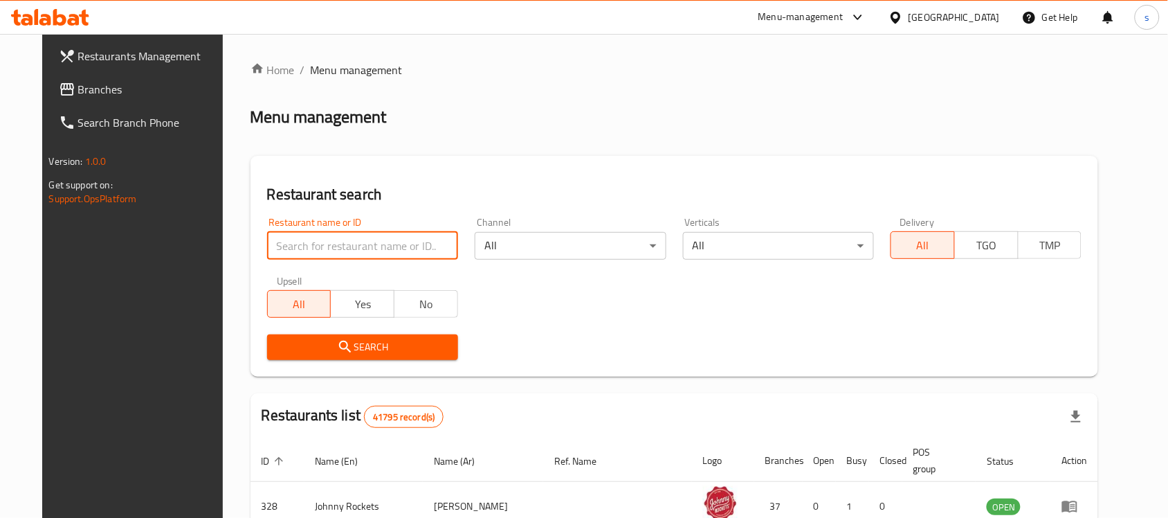
paste input "685457"
type input "685457"
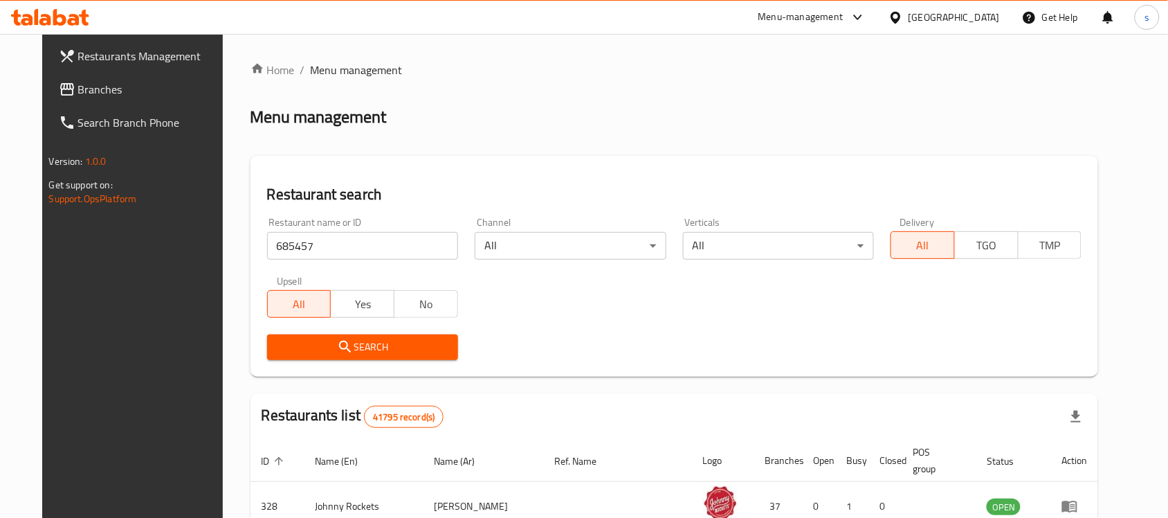
click at [296, 347] on span "Search" at bounding box center [362, 346] width 169 height 17
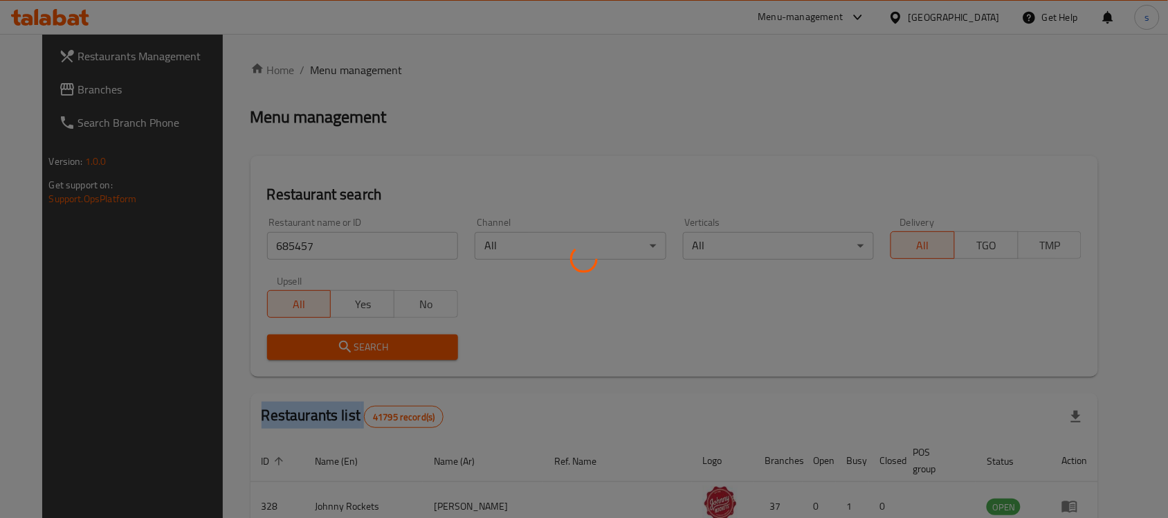
click at [296, 347] on div at bounding box center [584, 259] width 1168 height 518
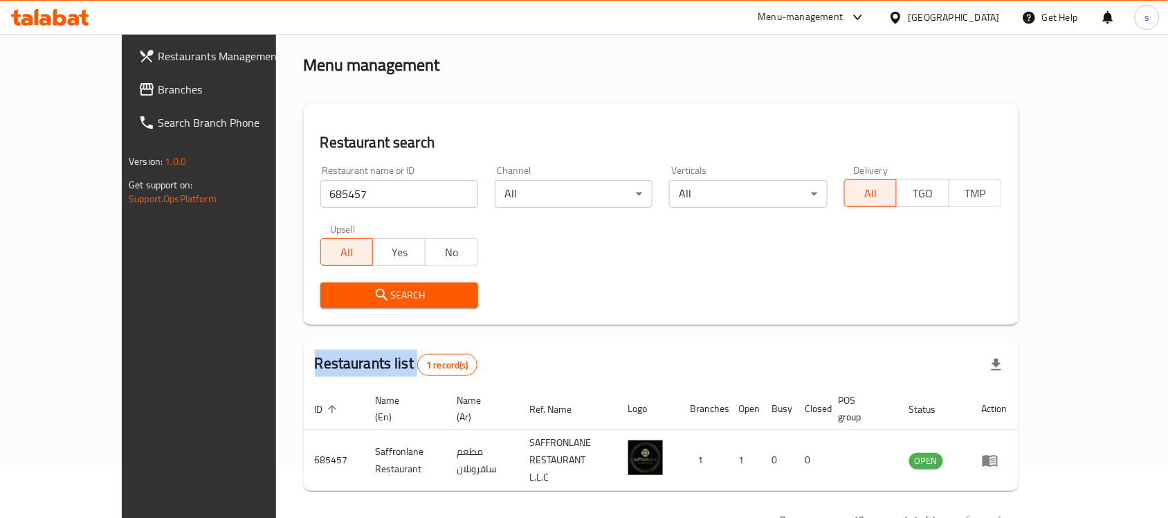
scroll to position [73, 0]
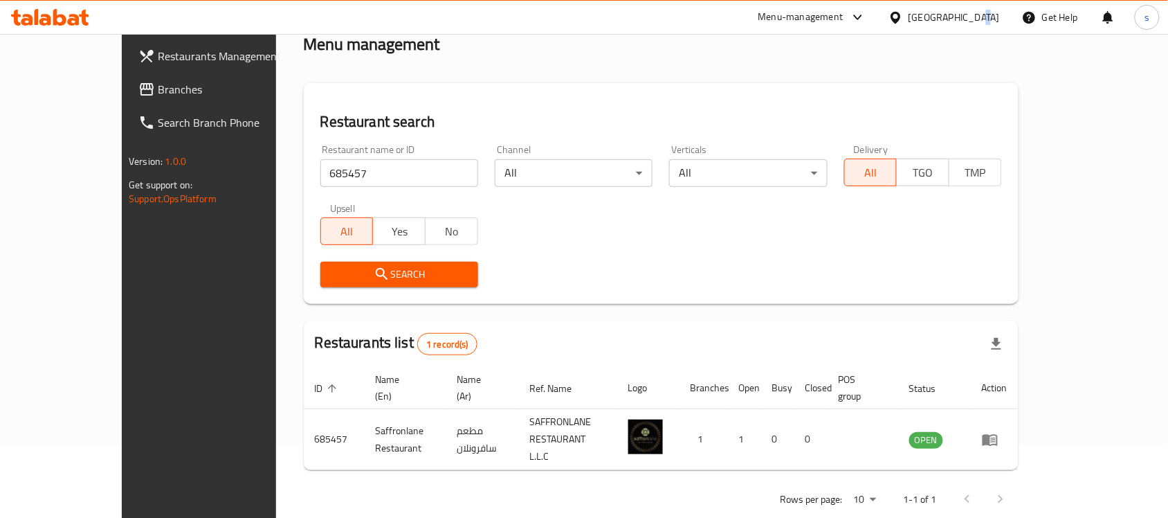
click at [977, 19] on div "[GEOGRAPHIC_DATA]" at bounding box center [954, 17] width 91 height 15
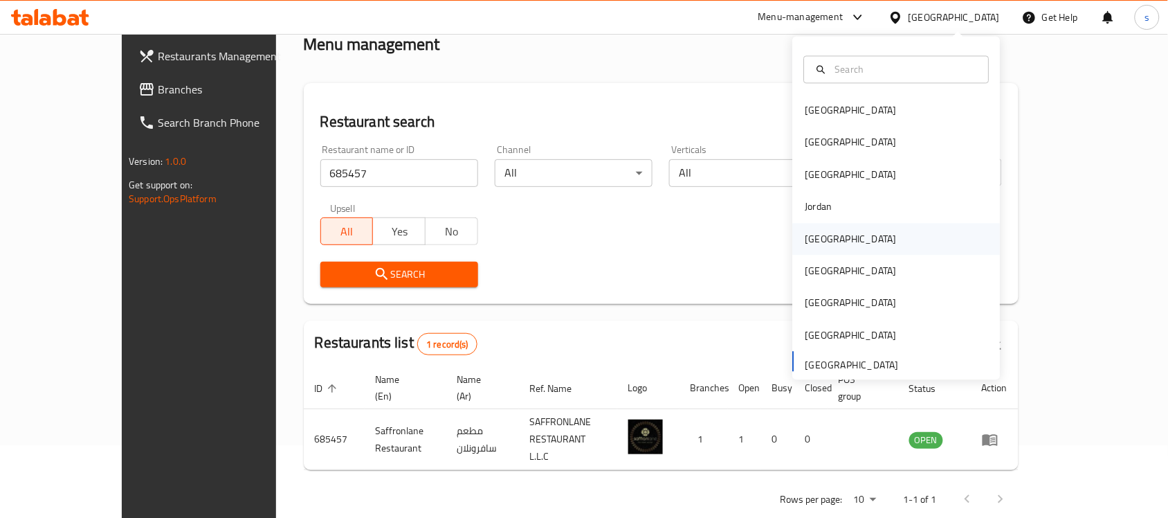
click at [817, 250] on div "[GEOGRAPHIC_DATA]" at bounding box center [852, 239] width 114 height 32
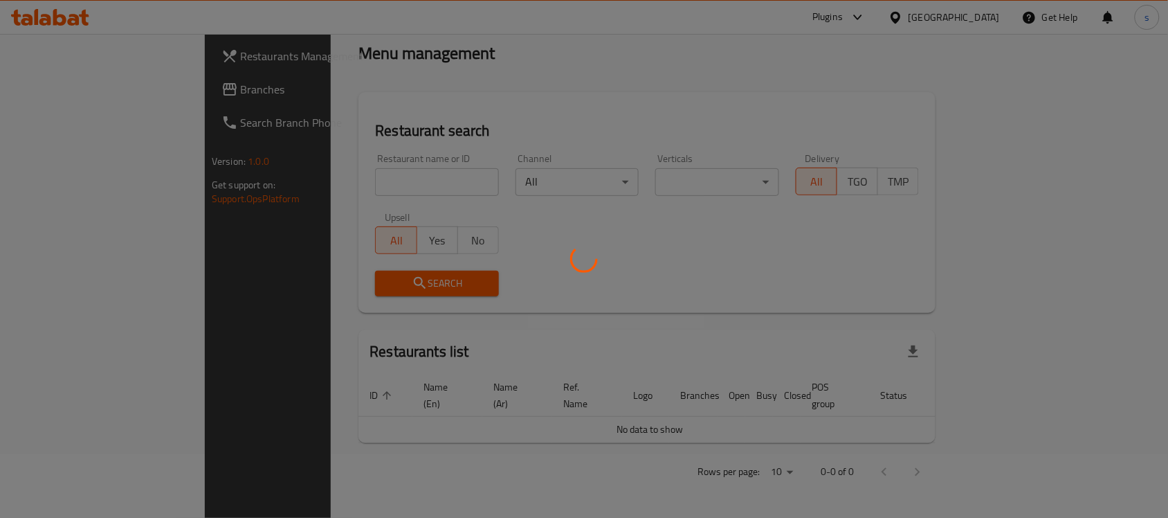
scroll to position [47, 0]
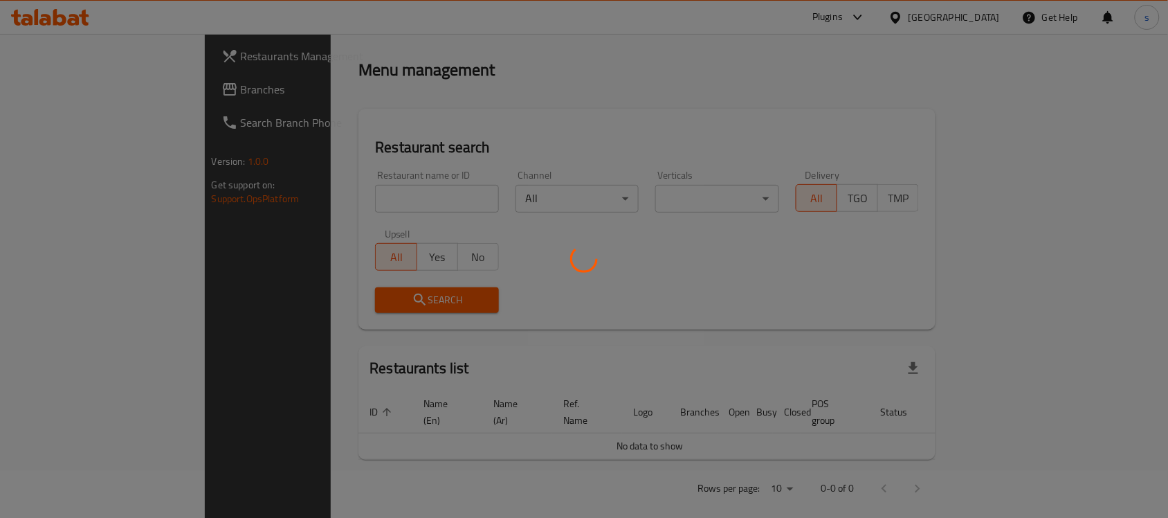
click at [84, 91] on div at bounding box center [584, 259] width 1168 height 518
click at [59, 96] on div at bounding box center [584, 259] width 1168 height 518
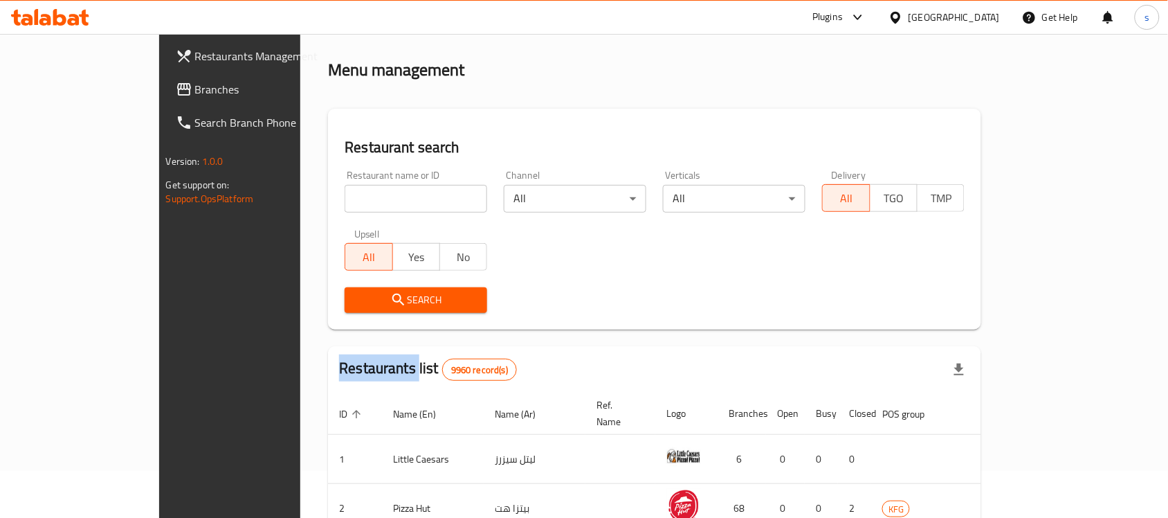
scroll to position [73, 0]
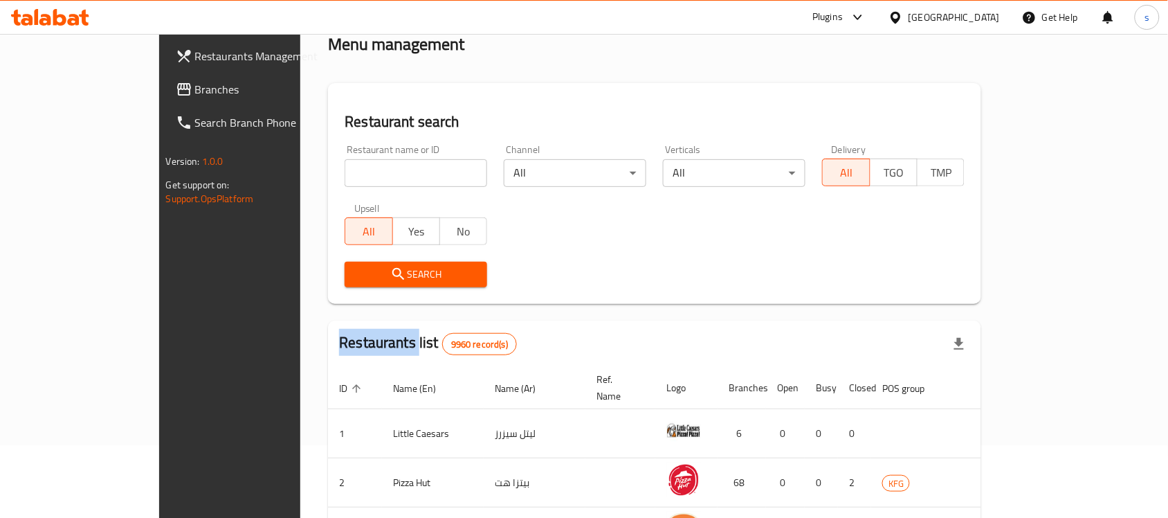
click at [195, 96] on span "Branches" at bounding box center [269, 89] width 148 height 17
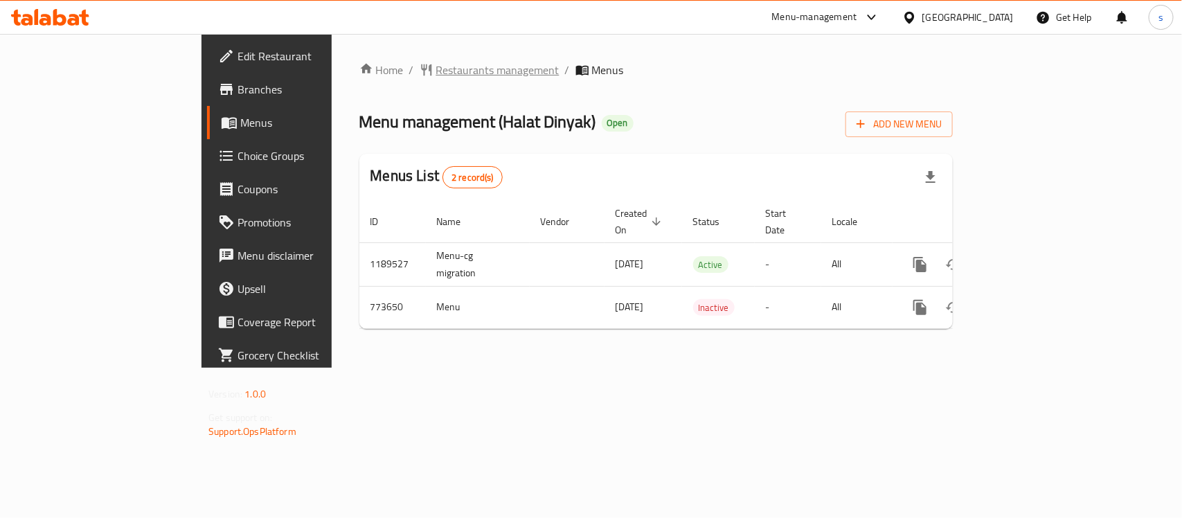
click at [436, 70] on span "Restaurants management" at bounding box center [497, 70] width 123 height 17
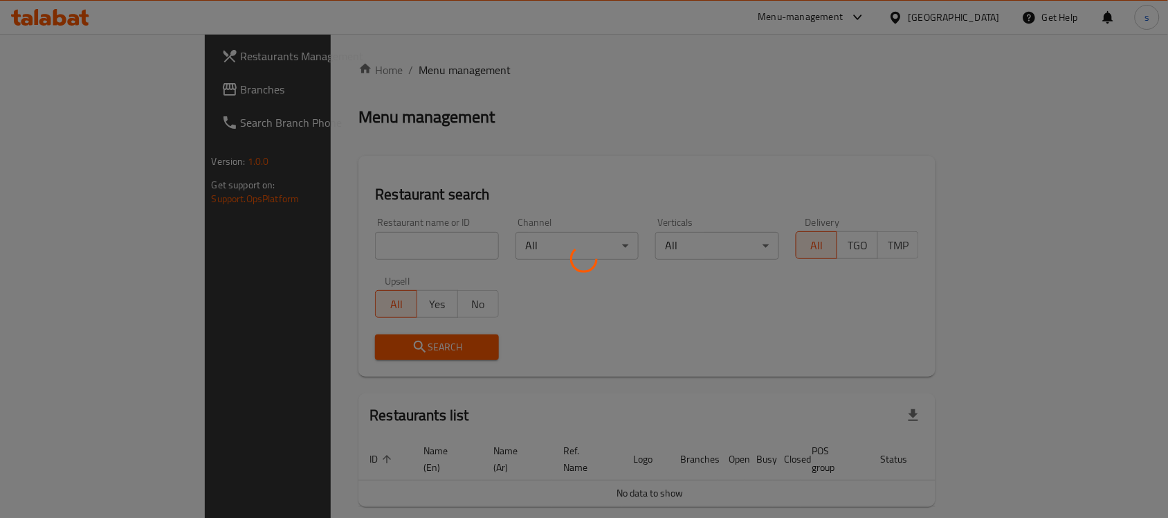
click at [300, 250] on div at bounding box center [584, 259] width 1168 height 518
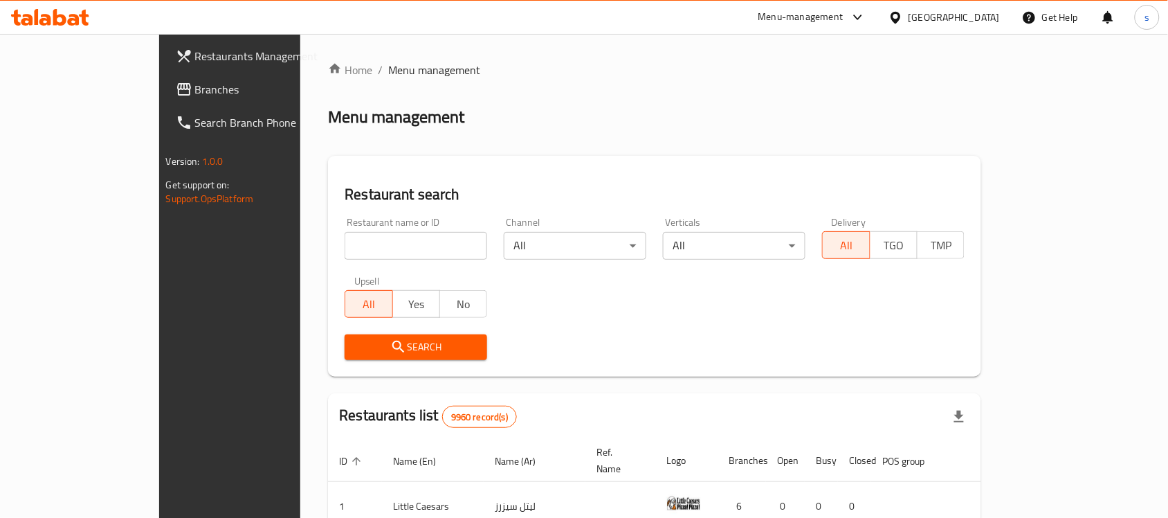
click at [345, 244] on input "search" at bounding box center [416, 246] width 143 height 28
paste input "651909"
type input "651909"
click at [356, 343] on span "Search" at bounding box center [416, 346] width 120 height 17
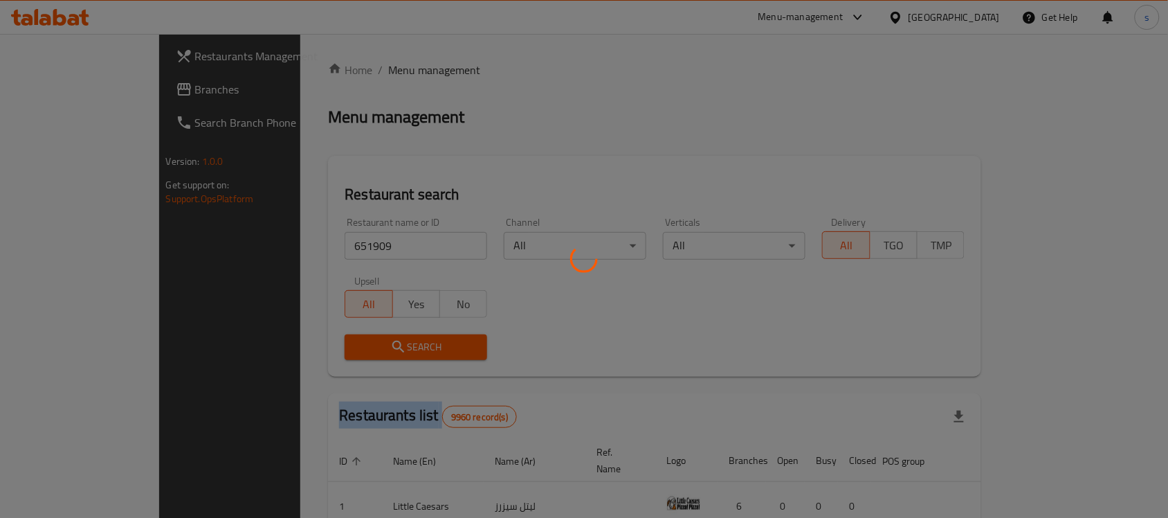
click at [334, 343] on div at bounding box center [584, 259] width 1168 height 518
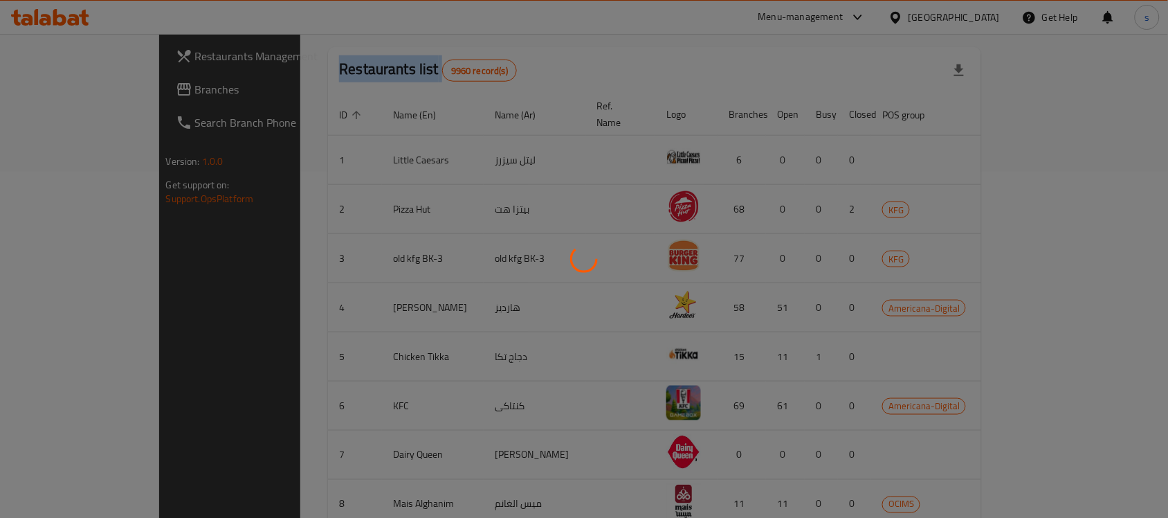
scroll to position [73, 0]
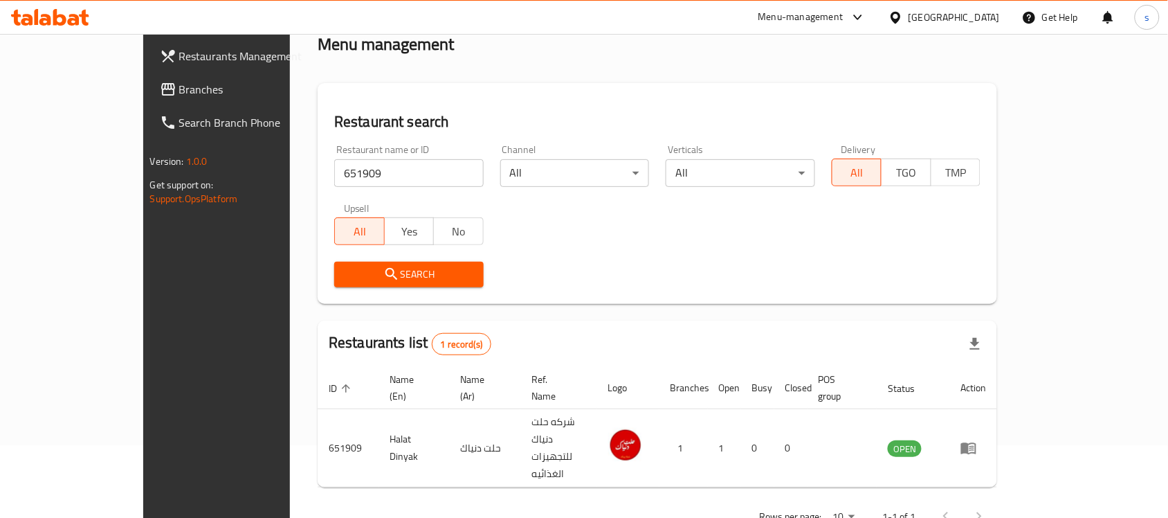
click at [985, 16] on div "[GEOGRAPHIC_DATA]" at bounding box center [954, 17] width 91 height 15
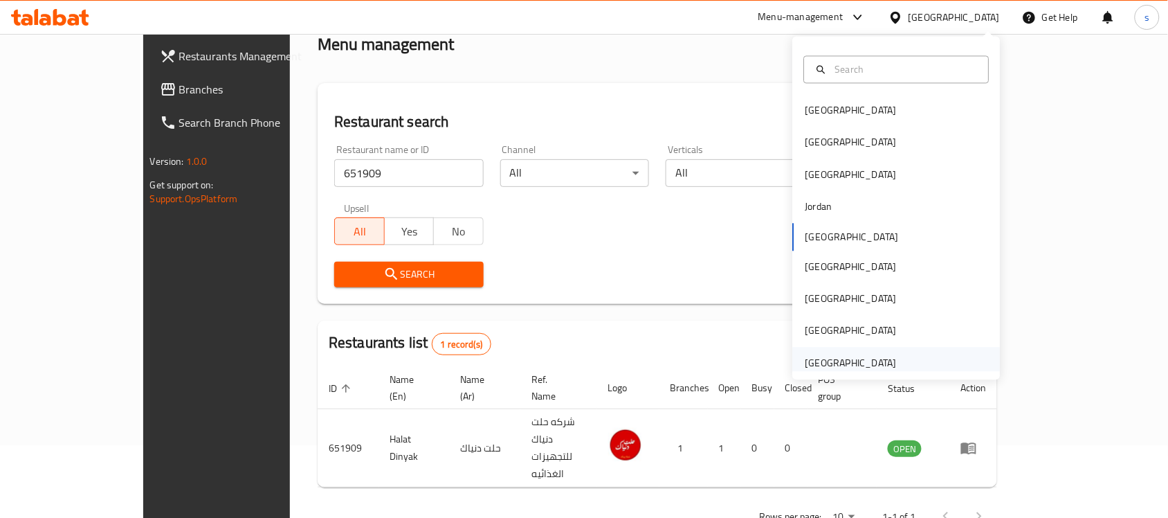
click at [877, 359] on div "[GEOGRAPHIC_DATA]" at bounding box center [851, 362] width 91 height 15
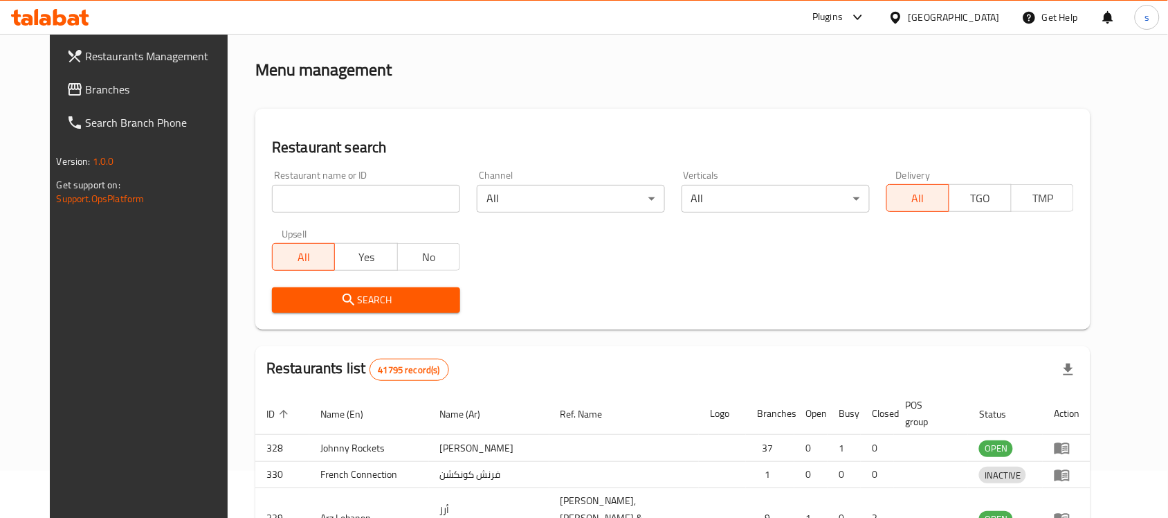
scroll to position [73, 0]
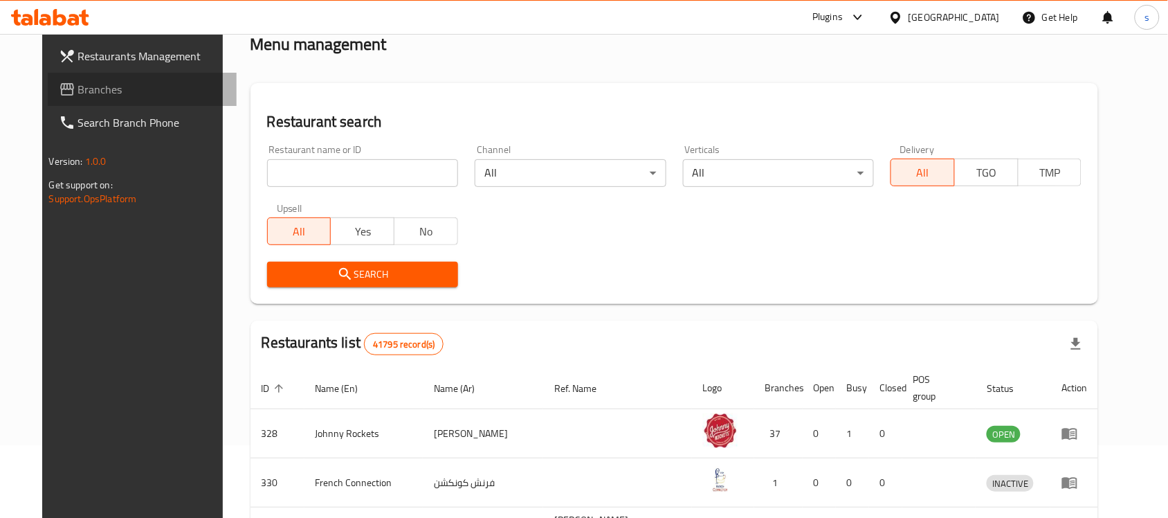
click at [84, 95] on span "Branches" at bounding box center [152, 89] width 148 height 17
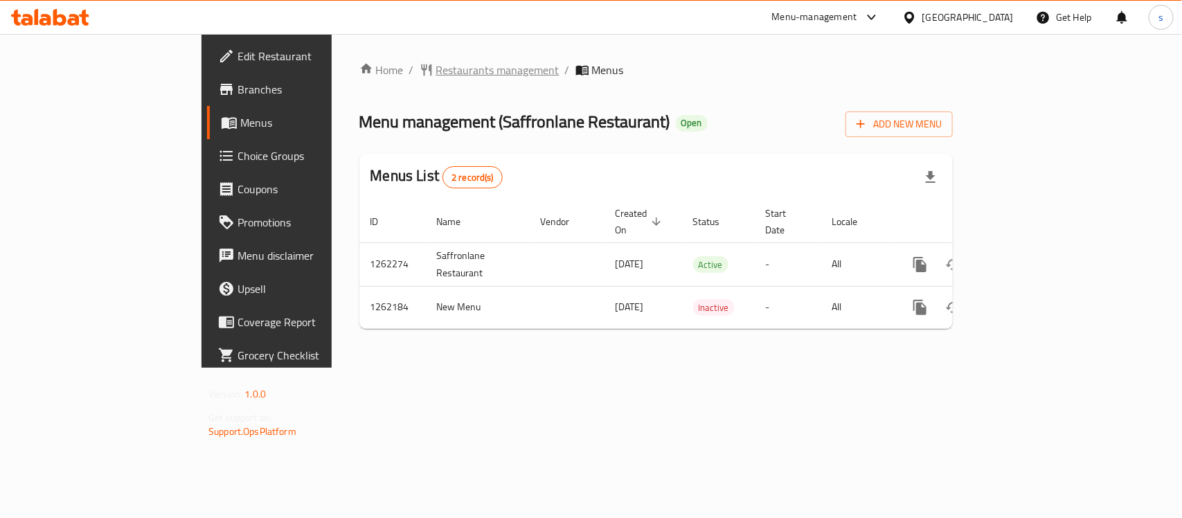
click at [436, 67] on span "Restaurants management" at bounding box center [497, 70] width 123 height 17
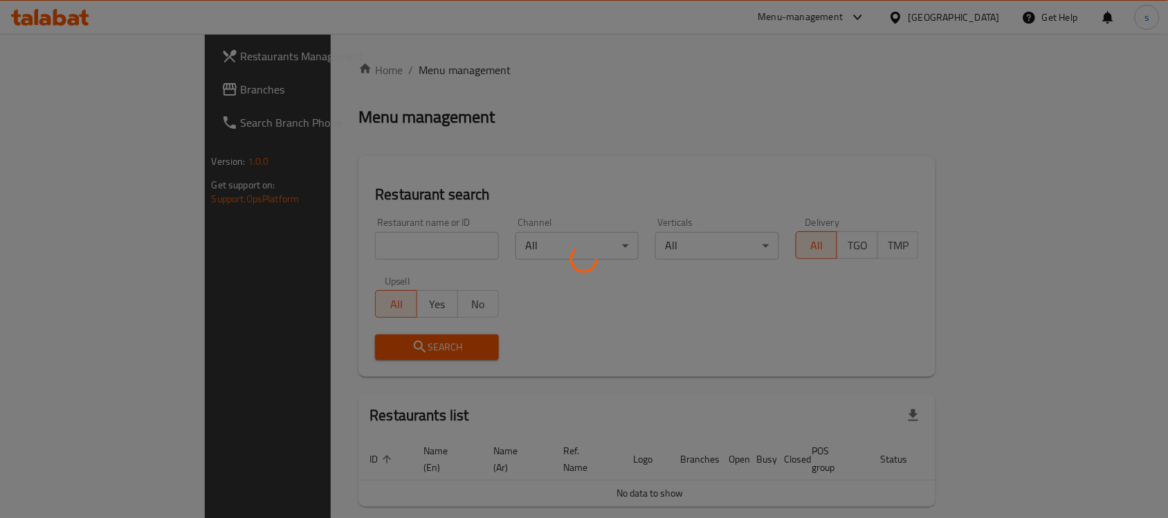
click at [339, 240] on div at bounding box center [584, 259] width 1168 height 518
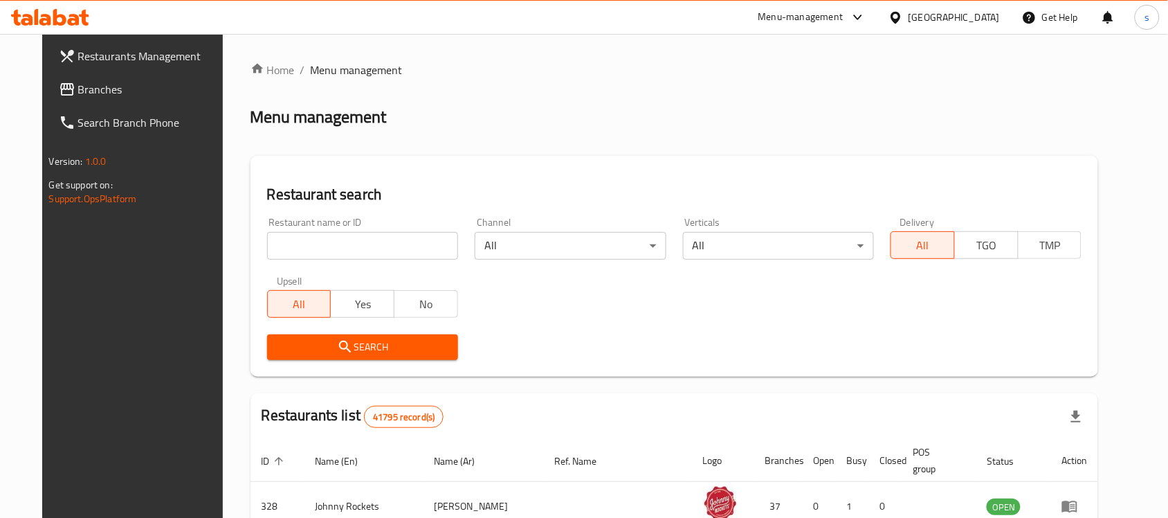
click at [339, 240] on input "search" at bounding box center [362, 246] width 191 height 28
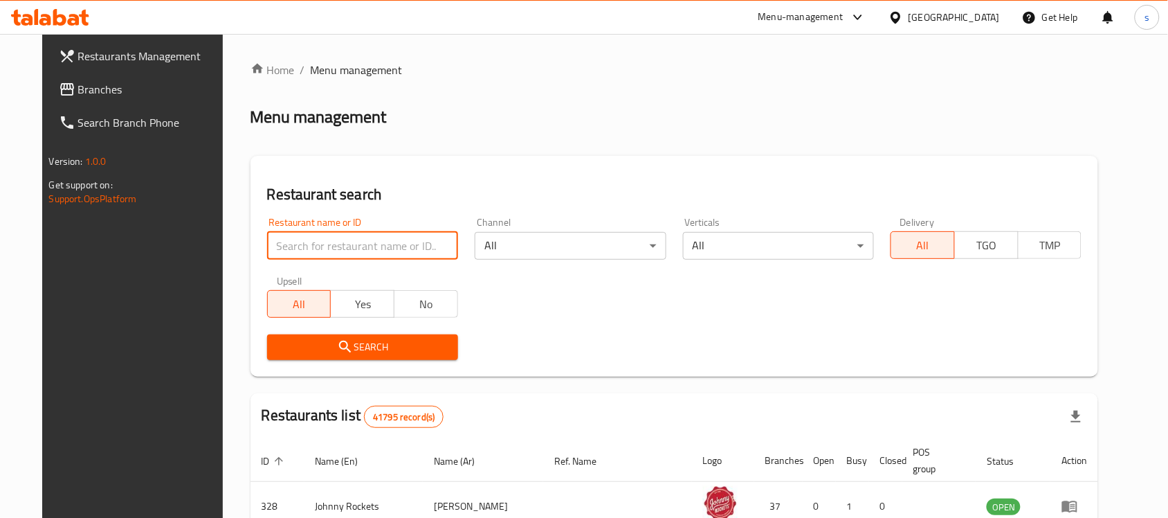
paste input "685457"
type input "685457"
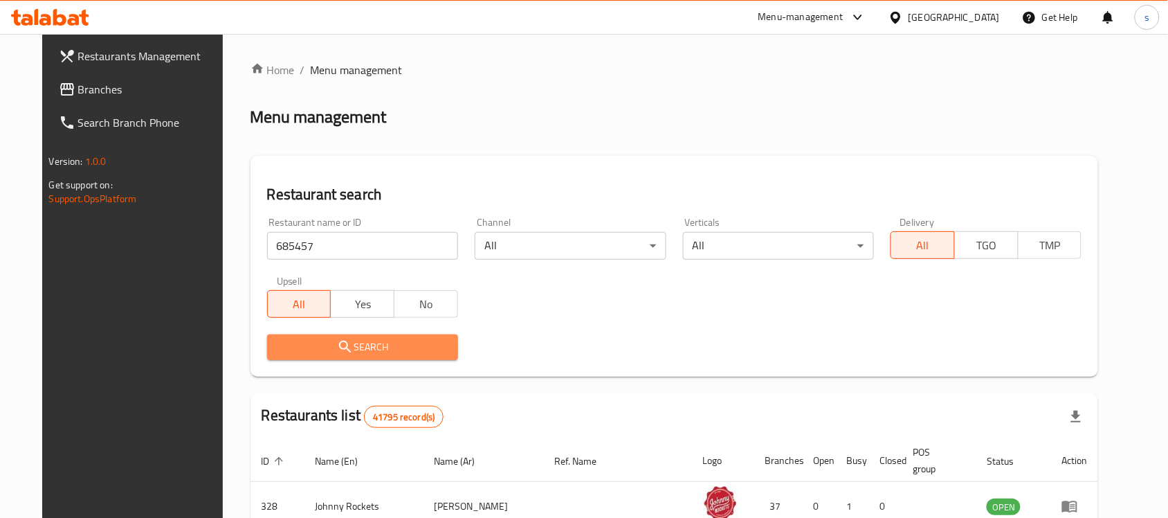
click at [350, 351] on span "Search" at bounding box center [362, 346] width 169 height 17
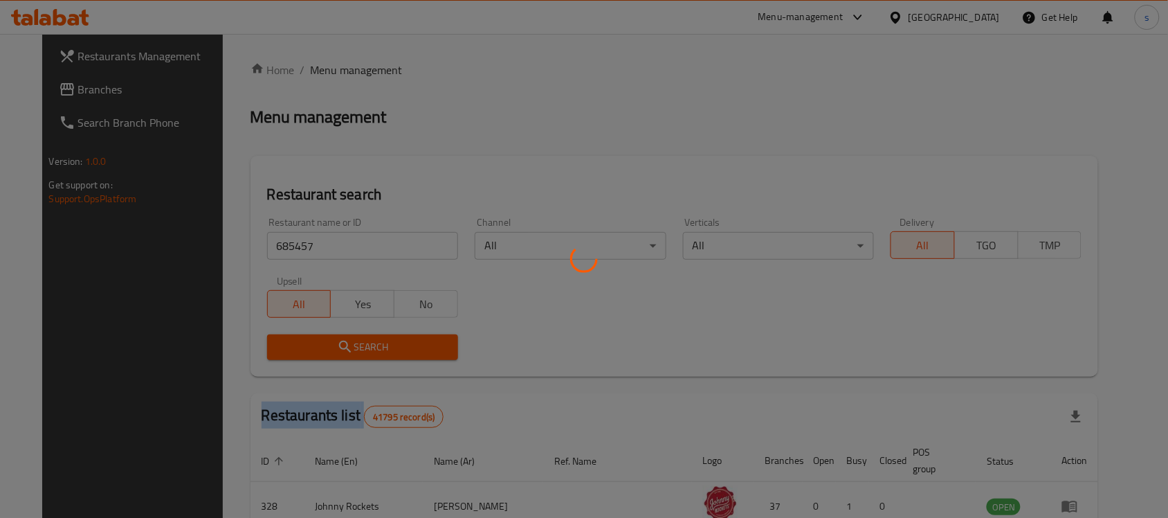
click at [350, 351] on div at bounding box center [584, 259] width 1168 height 518
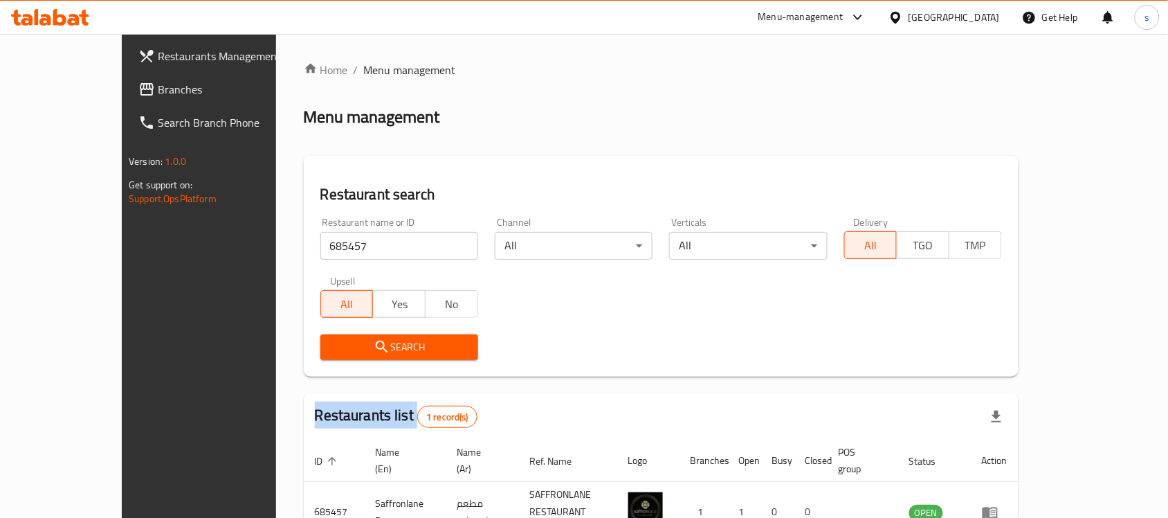
click at [350, 351] on span "Search" at bounding box center [400, 346] width 136 height 17
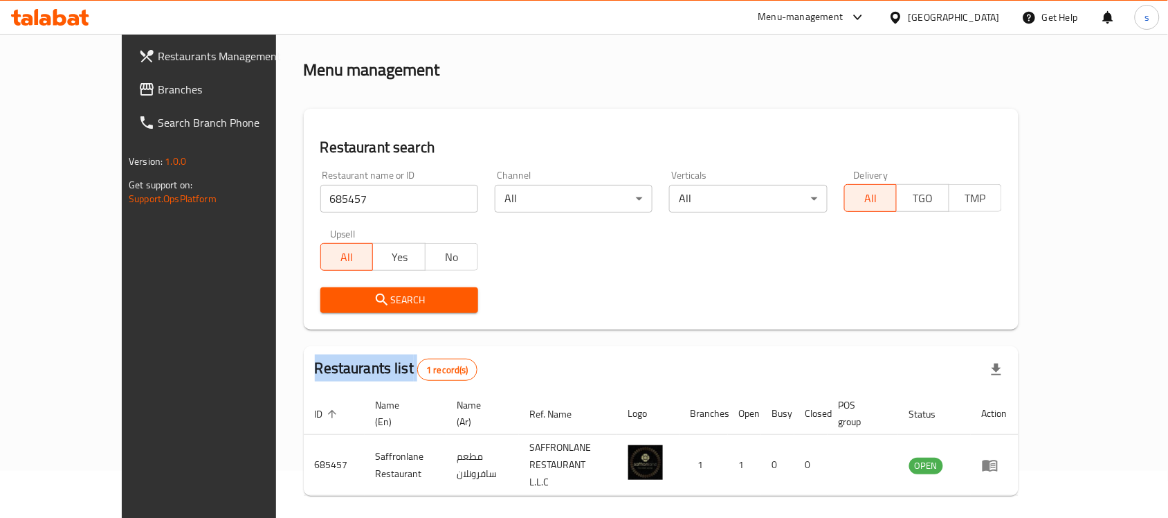
scroll to position [73, 0]
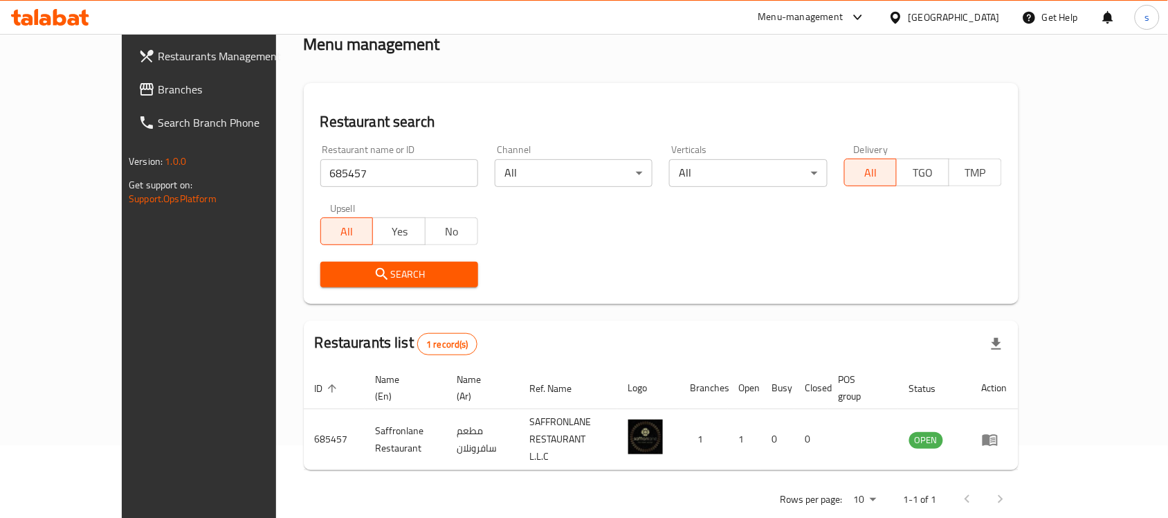
click at [1002, 129] on h2 "Restaurant search" at bounding box center [661, 121] width 682 height 21
click at [918, 19] on div "[GEOGRAPHIC_DATA]" at bounding box center [954, 17] width 91 height 15
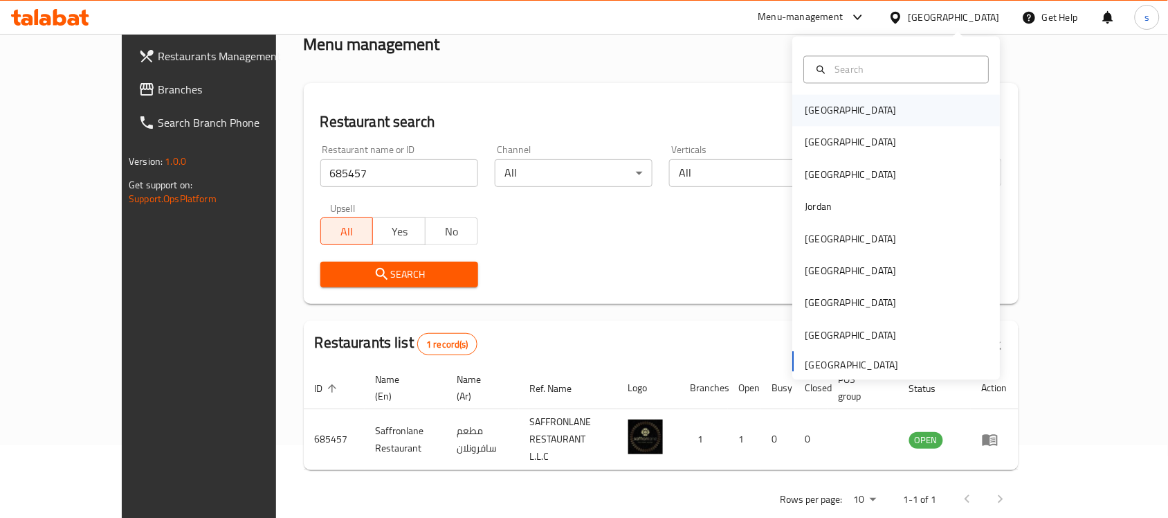
click at [819, 113] on div "[GEOGRAPHIC_DATA]" at bounding box center [851, 110] width 91 height 15
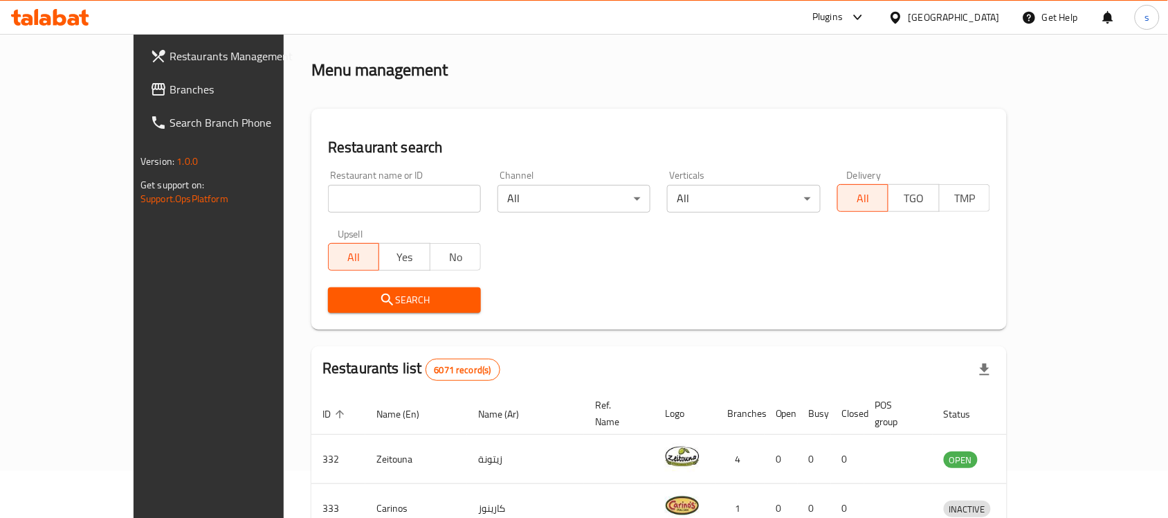
scroll to position [73, 0]
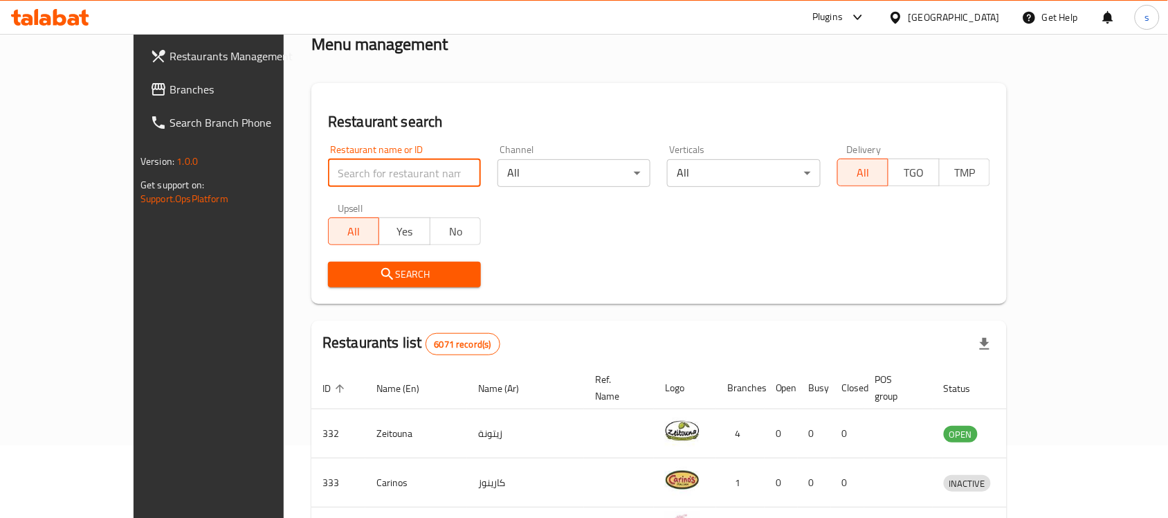
click at [328, 179] on input "search" at bounding box center [404, 173] width 153 height 28
drag, startPoint x: 239, startPoint y: 179, endPoint x: 175, endPoint y: 135, distance: 77.8
click at [194, 161] on p "Version: 1.0.0" at bounding box center [235, 161] width 188 height 14
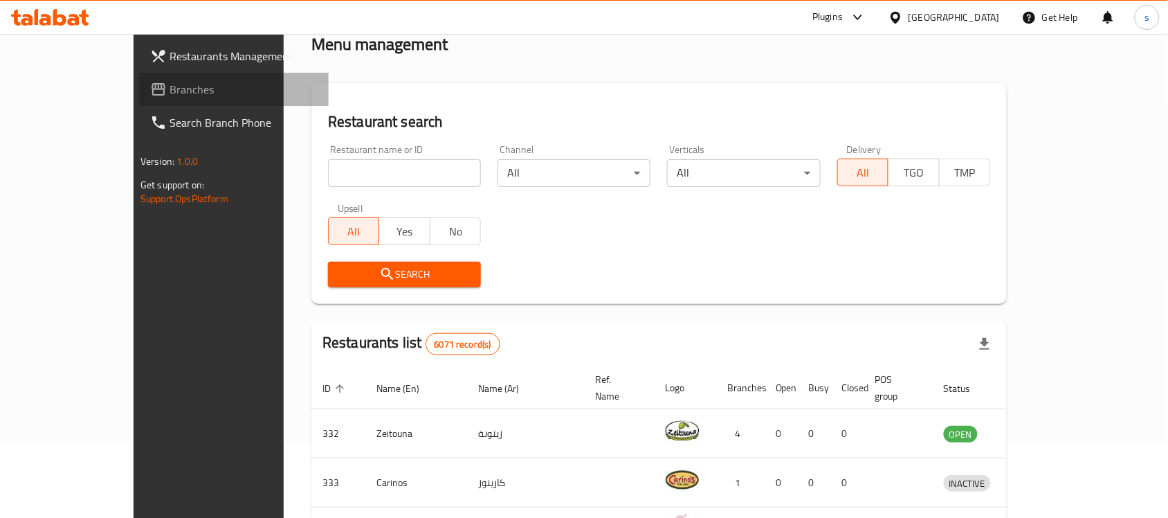
click at [147, 98] on link "Branches" at bounding box center [234, 89] width 190 height 33
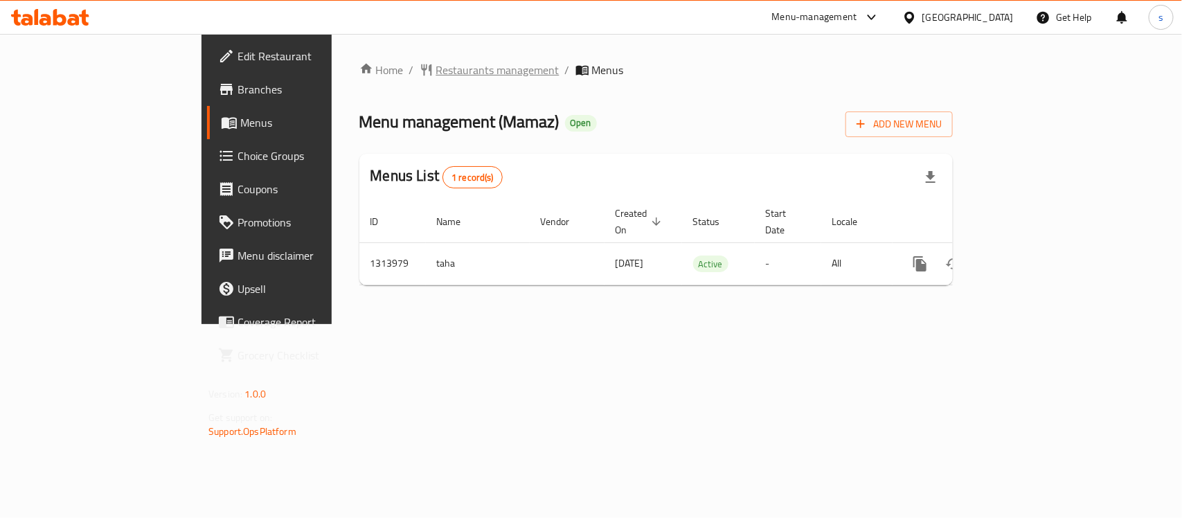
click at [436, 76] on span "Restaurants management" at bounding box center [497, 70] width 123 height 17
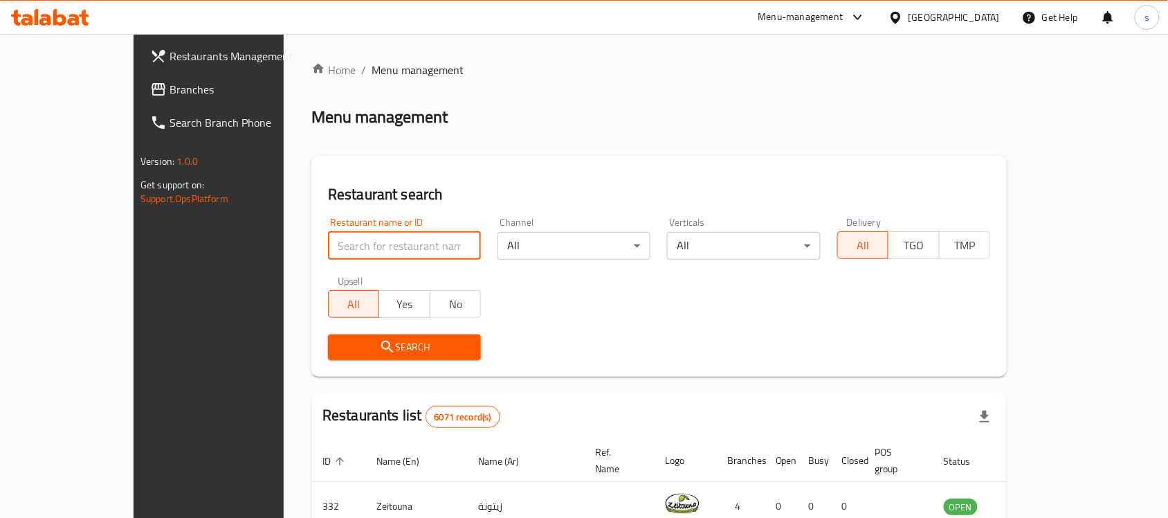
click at [328, 249] on input "search" at bounding box center [404, 246] width 153 height 28
paste input "706636"
type input "706636"
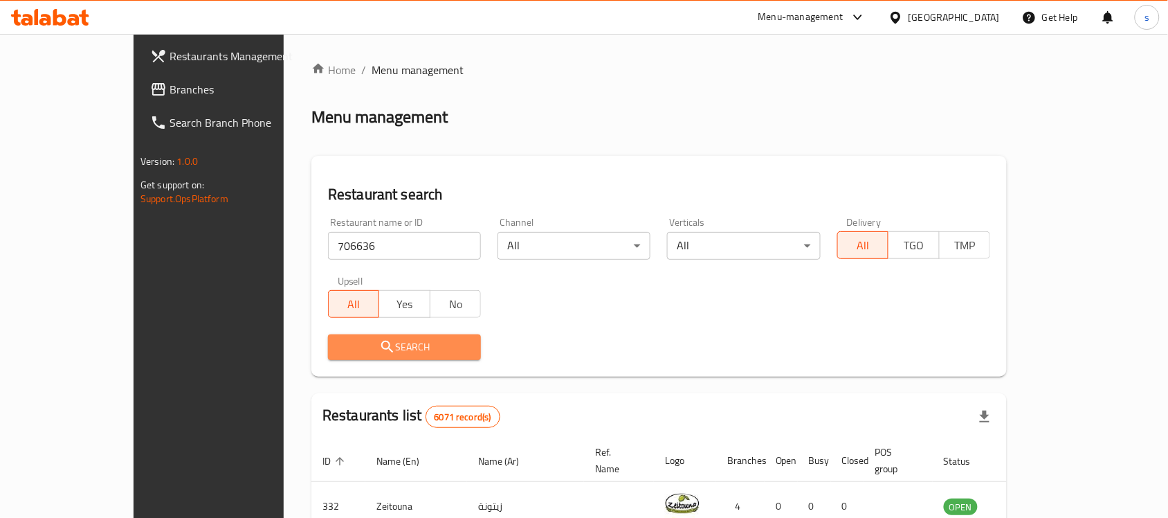
click at [365, 340] on span "Search" at bounding box center [404, 346] width 131 height 17
click at [365, 338] on div at bounding box center [584, 259] width 1168 height 518
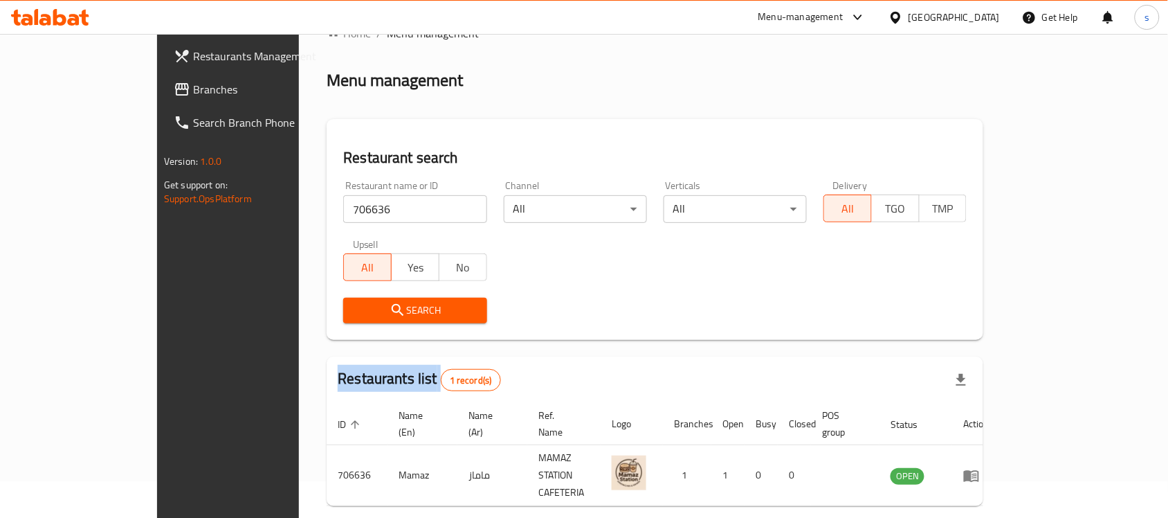
scroll to position [73, 0]
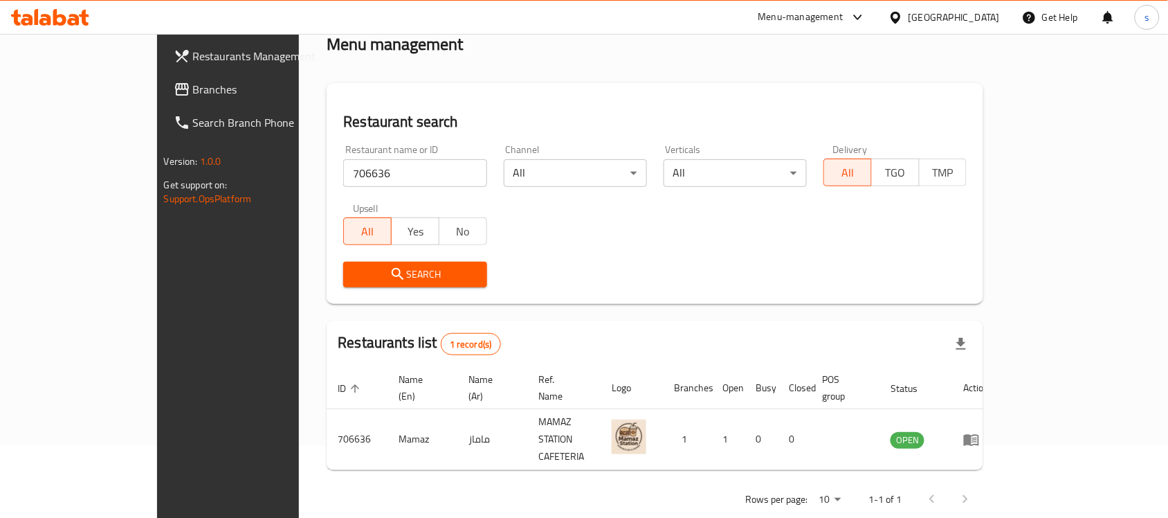
click at [984, 96] on div "Restaurant search Restaurant name or ID 706636 Restaurant name or ID Channel Al…" at bounding box center [655, 193] width 657 height 221
click at [903, 19] on icon at bounding box center [896, 17] width 15 height 15
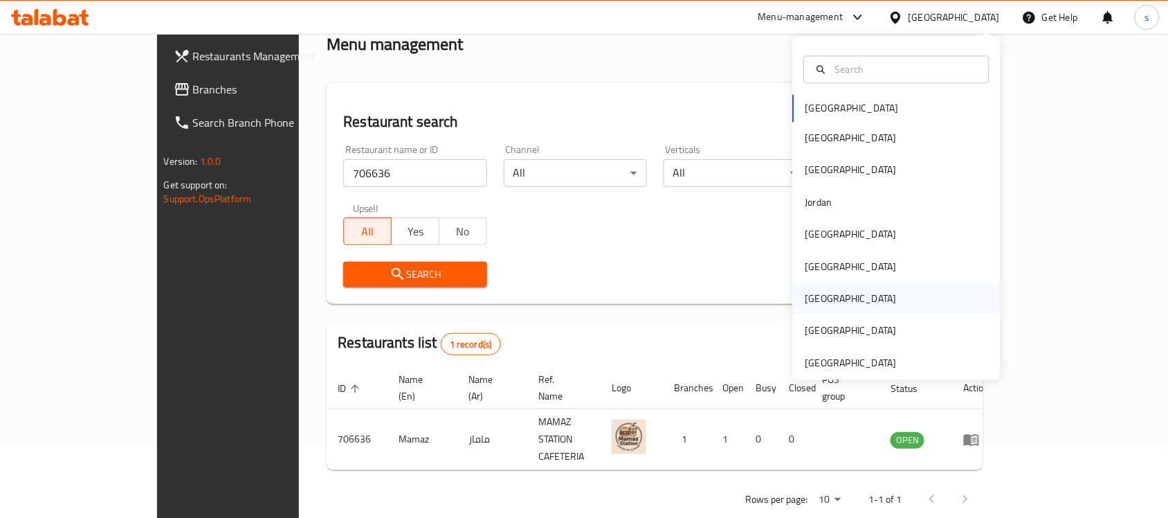
click at [863, 314] on div "[GEOGRAPHIC_DATA]" at bounding box center [897, 299] width 208 height 32
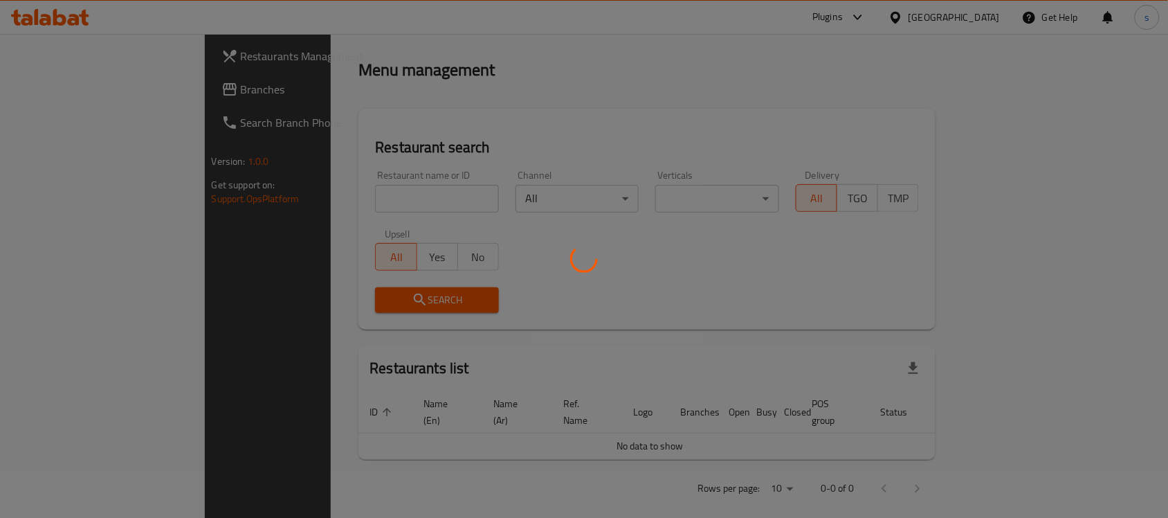
click at [84, 92] on div at bounding box center [584, 259] width 1168 height 518
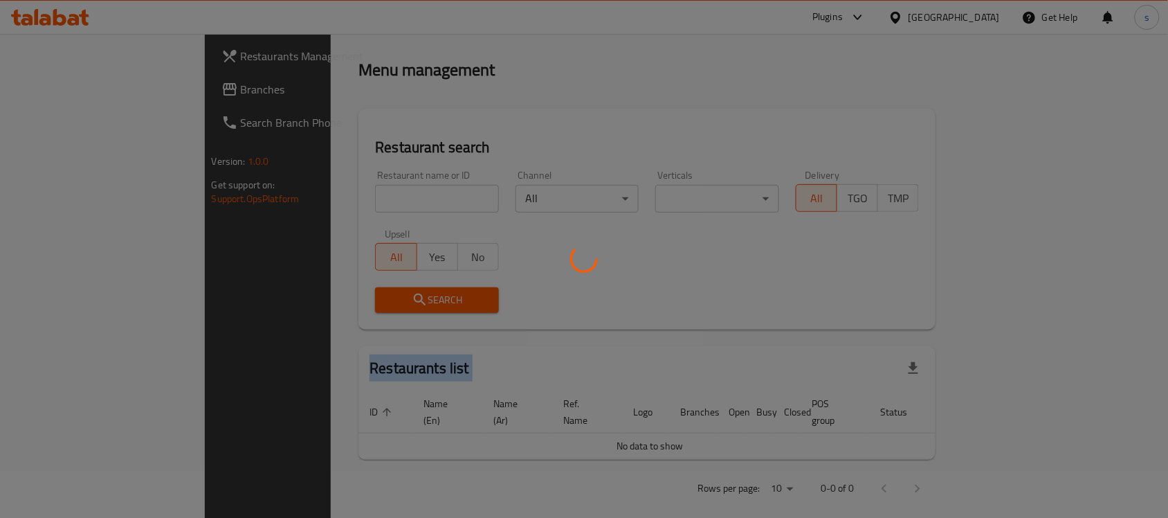
click at [84, 92] on div at bounding box center [584, 259] width 1168 height 518
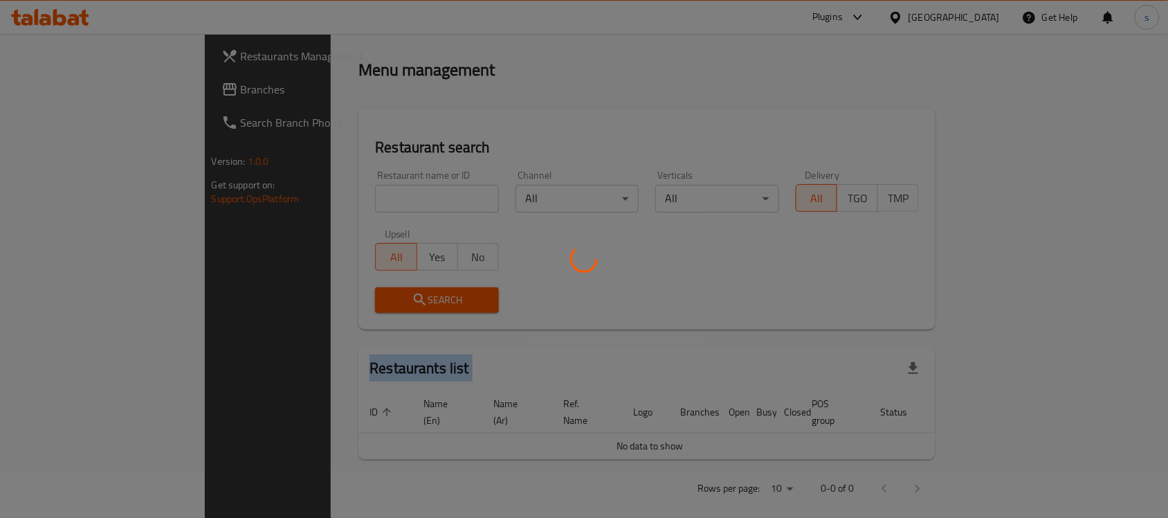
scroll to position [73, 0]
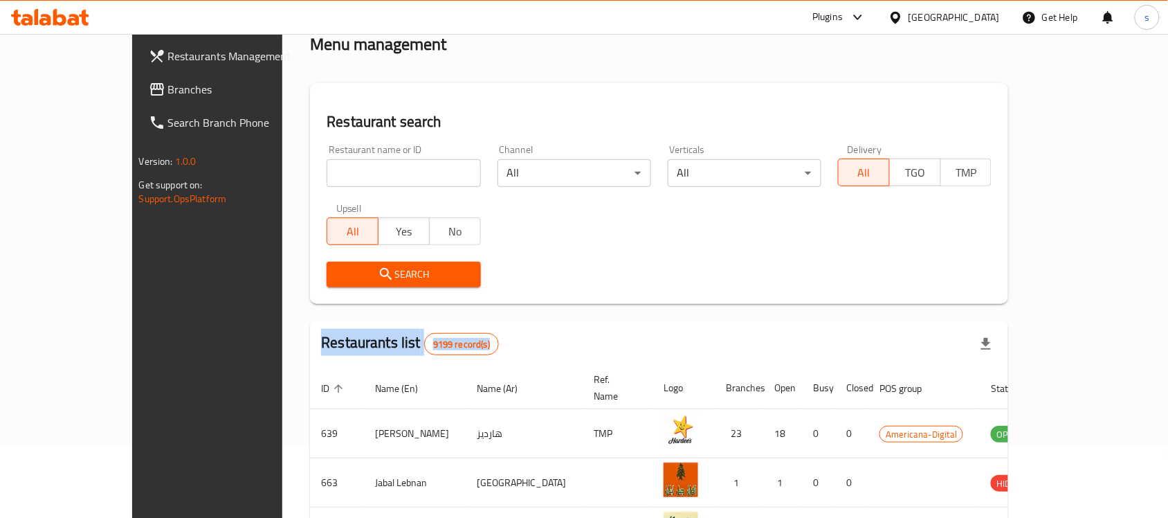
click at [168, 92] on span "Branches" at bounding box center [242, 89] width 148 height 17
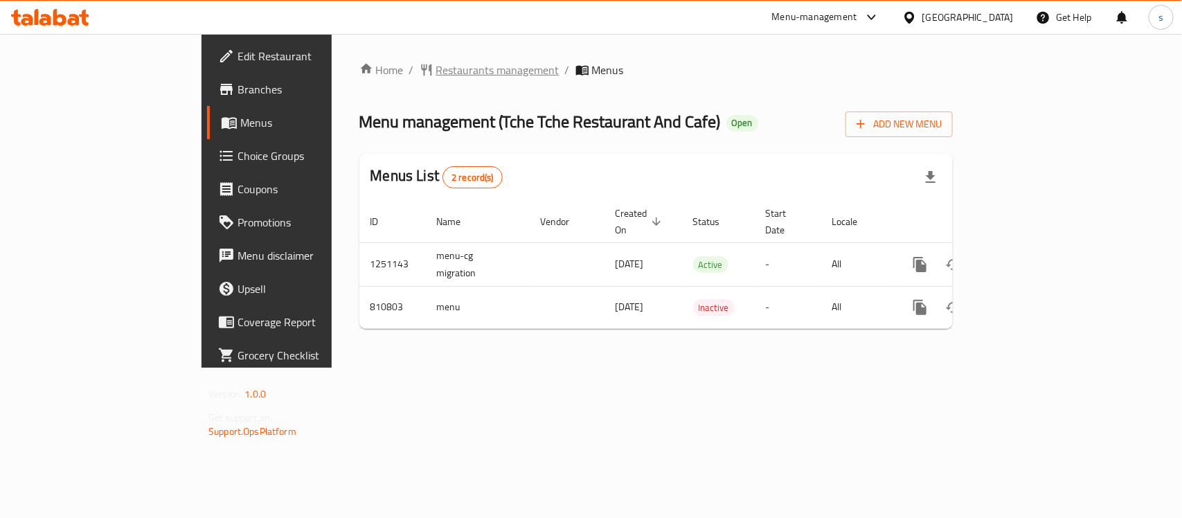
click at [436, 66] on span "Restaurants management" at bounding box center [497, 70] width 123 height 17
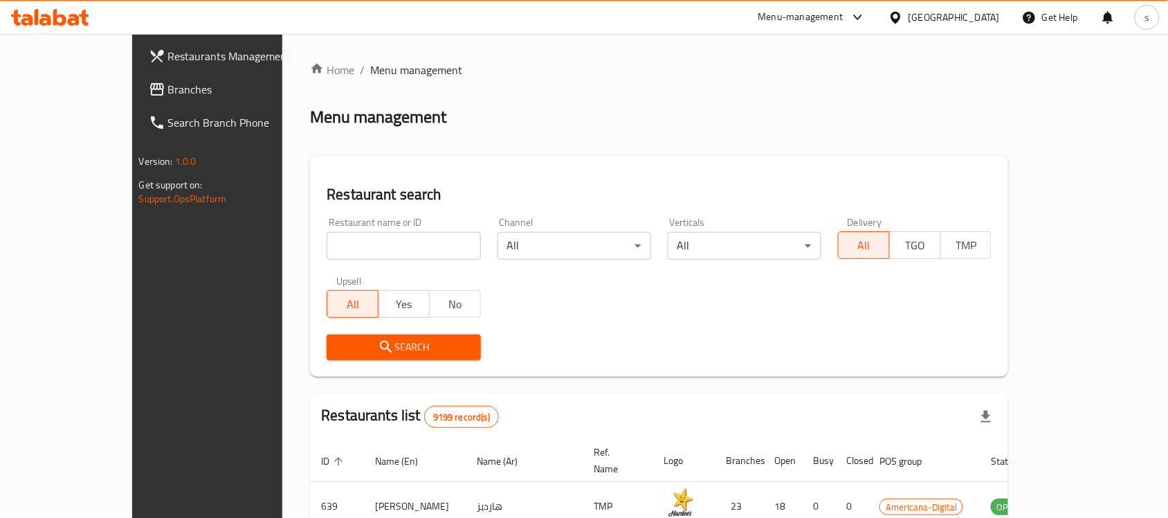
click at [327, 244] on input "search" at bounding box center [404, 246] width 154 height 28
paste input "654581"
type input "654581"
click at [363, 339] on span "Search" at bounding box center [404, 346] width 132 height 17
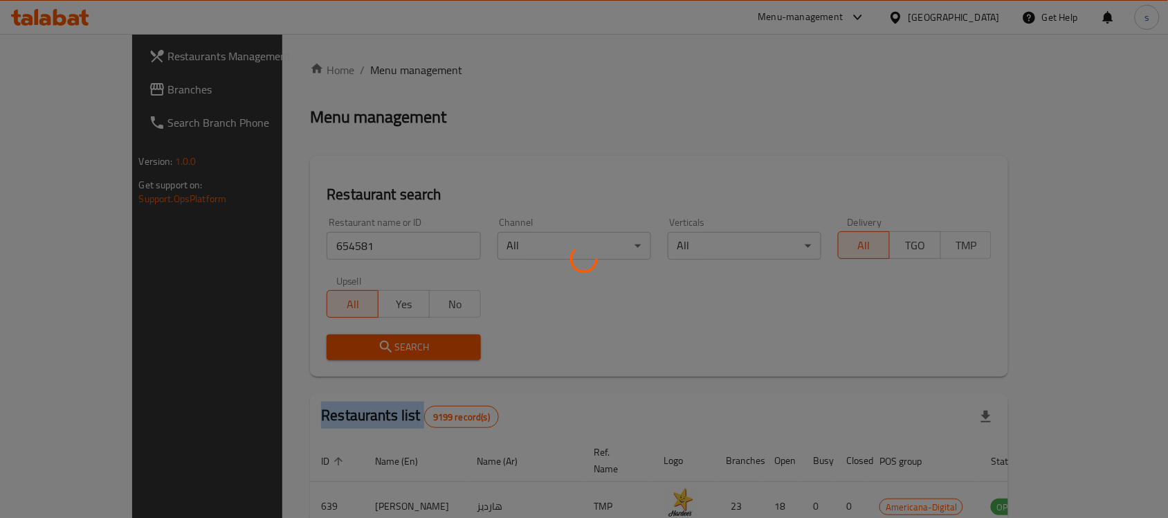
click at [363, 340] on div at bounding box center [584, 259] width 1168 height 518
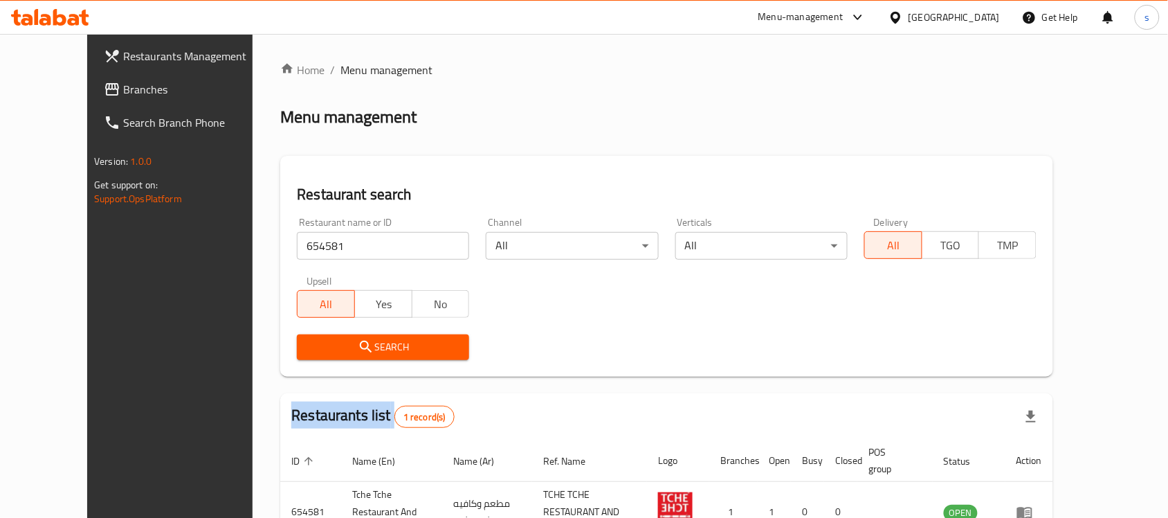
scroll to position [88, 0]
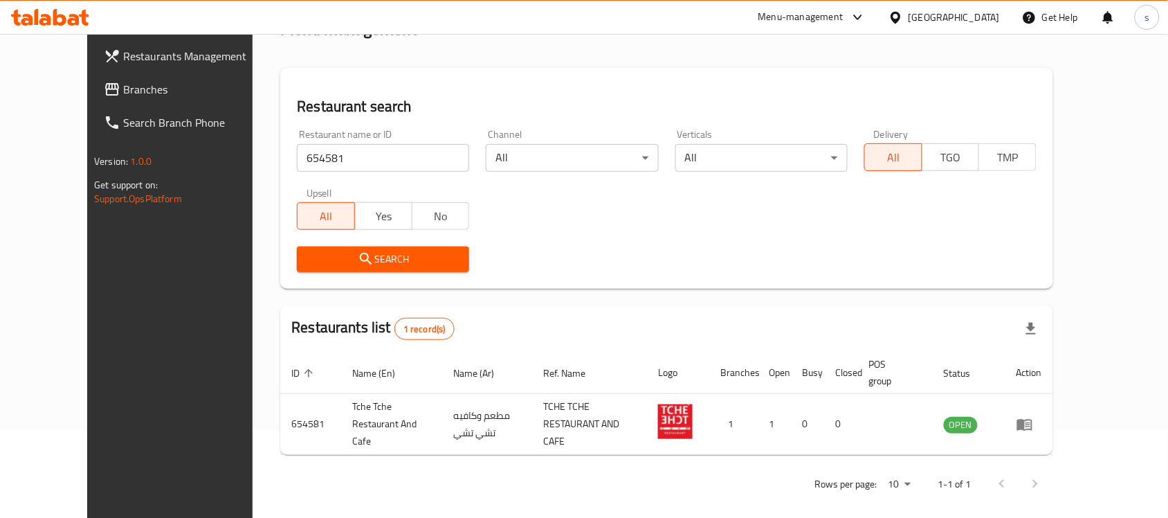
click at [909, 17] on div at bounding box center [899, 17] width 20 height 15
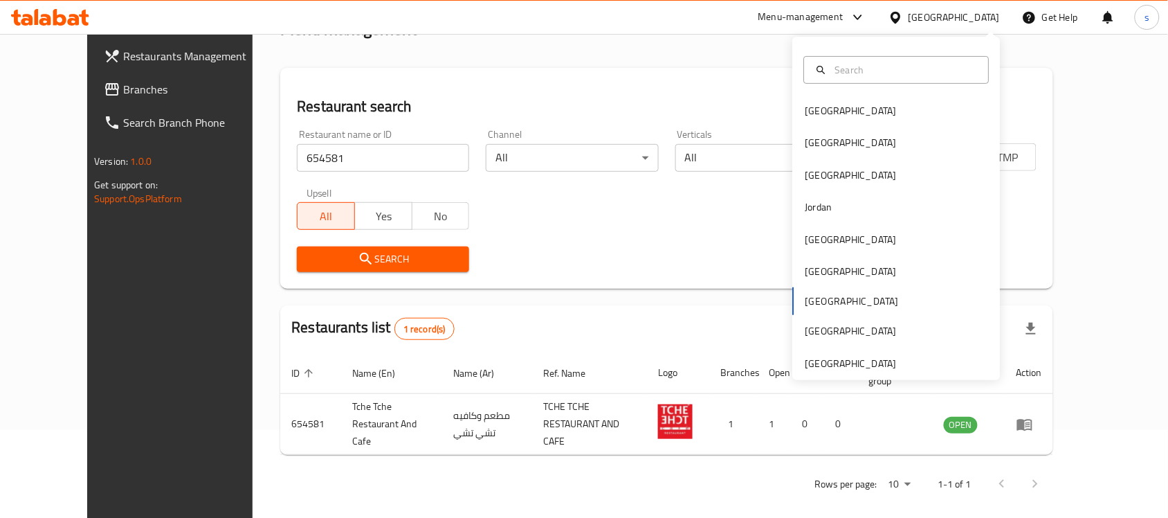
click at [824, 374] on div "Bahrain Egypt Iraq Jordan Kuwait Oman Qatar Saudi Arabia United Arab Emirates" at bounding box center [897, 208] width 208 height 343
click at [825, 358] on div "[GEOGRAPHIC_DATA]" at bounding box center [851, 363] width 91 height 15
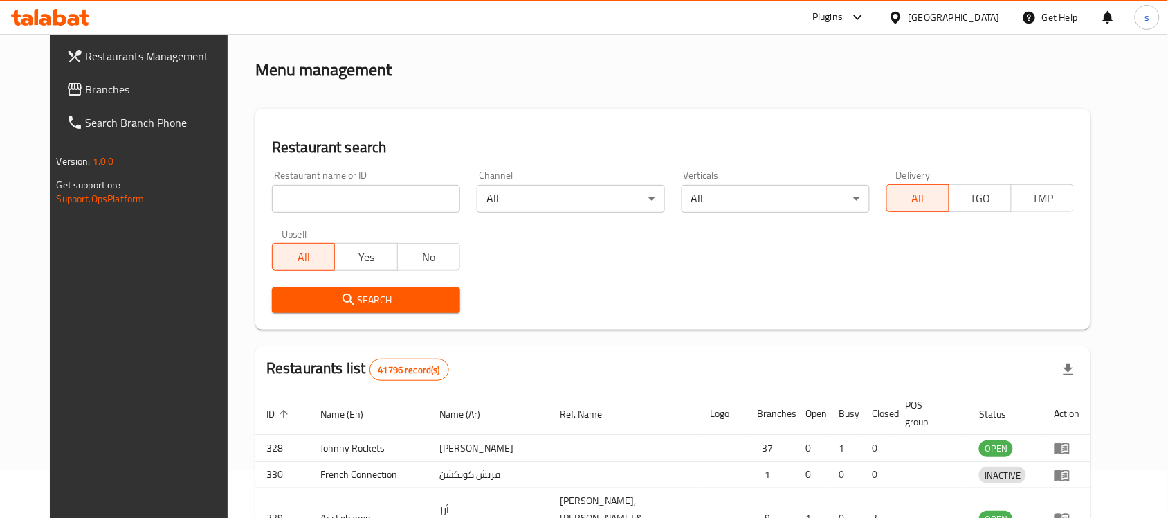
scroll to position [88, 0]
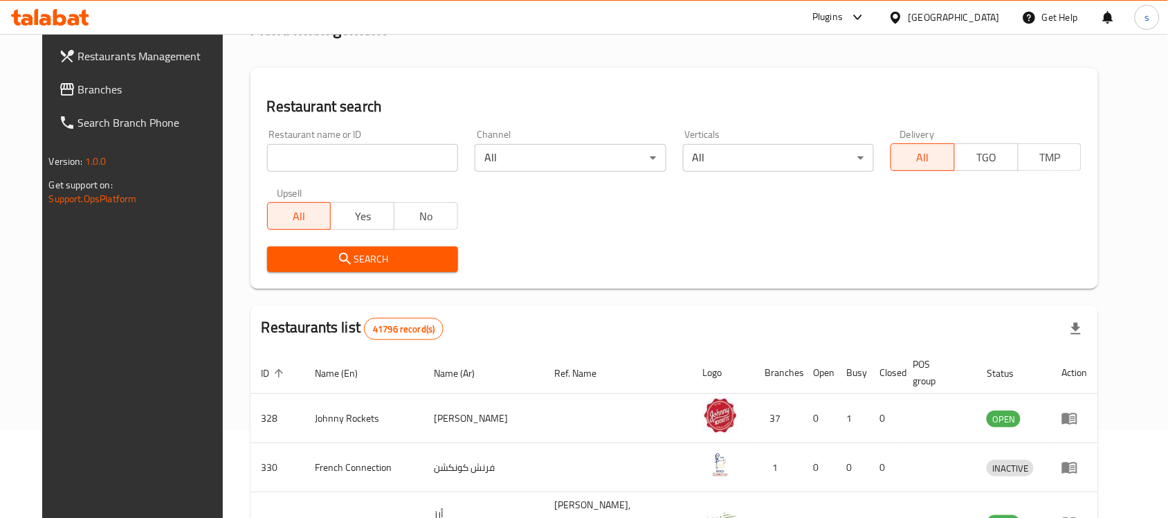
click at [82, 98] on div "Restaurants Management Branches Search Branch Phone Version: 1.0.0 Get support …" at bounding box center [584, 436] width 1085 height 981
click at [82, 98] on link "Branches" at bounding box center [143, 89] width 190 height 33
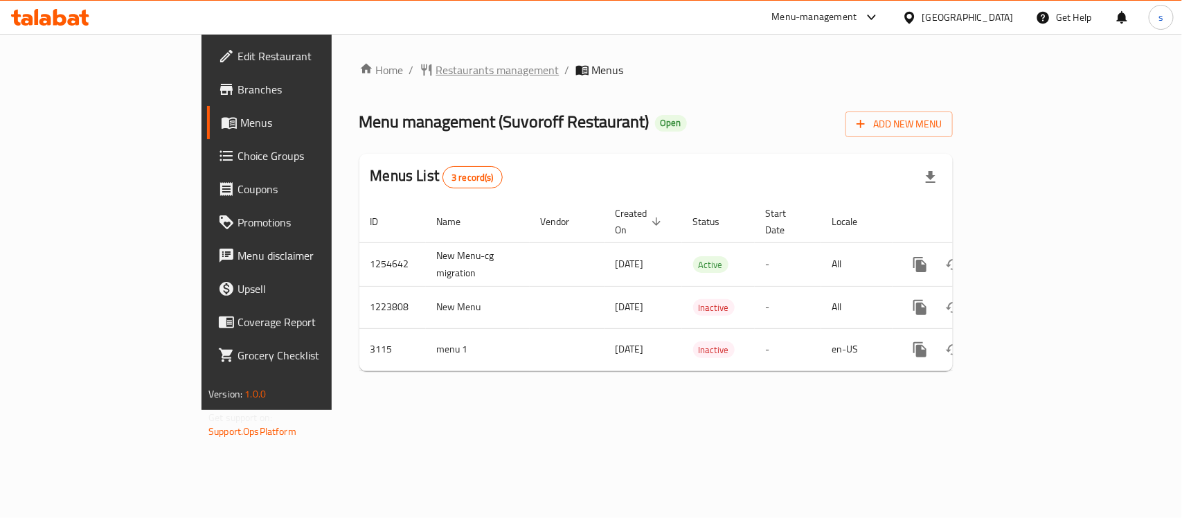
click at [436, 69] on span "Restaurants management" at bounding box center [497, 70] width 123 height 17
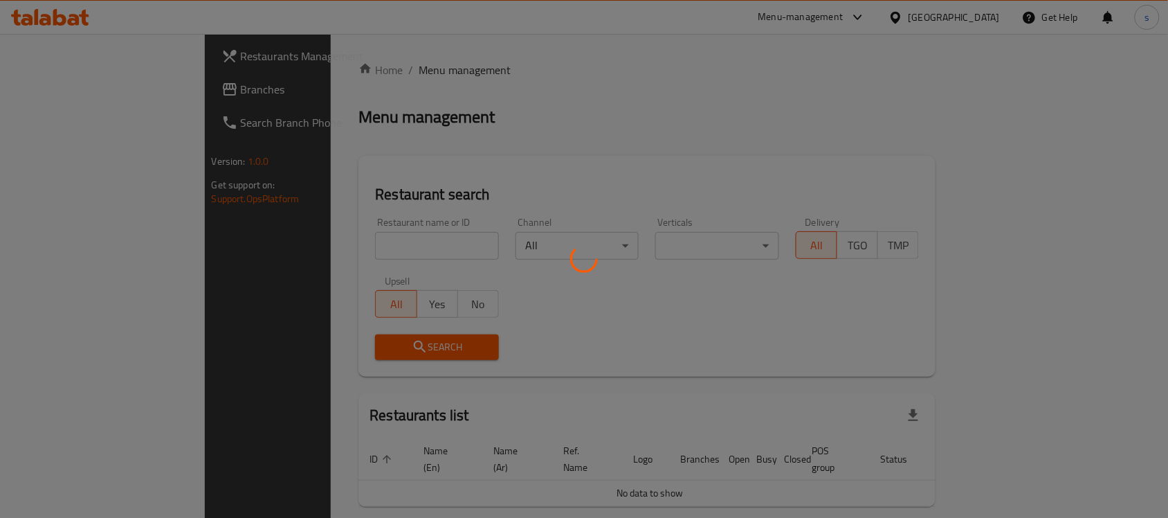
click at [309, 243] on div at bounding box center [584, 259] width 1168 height 518
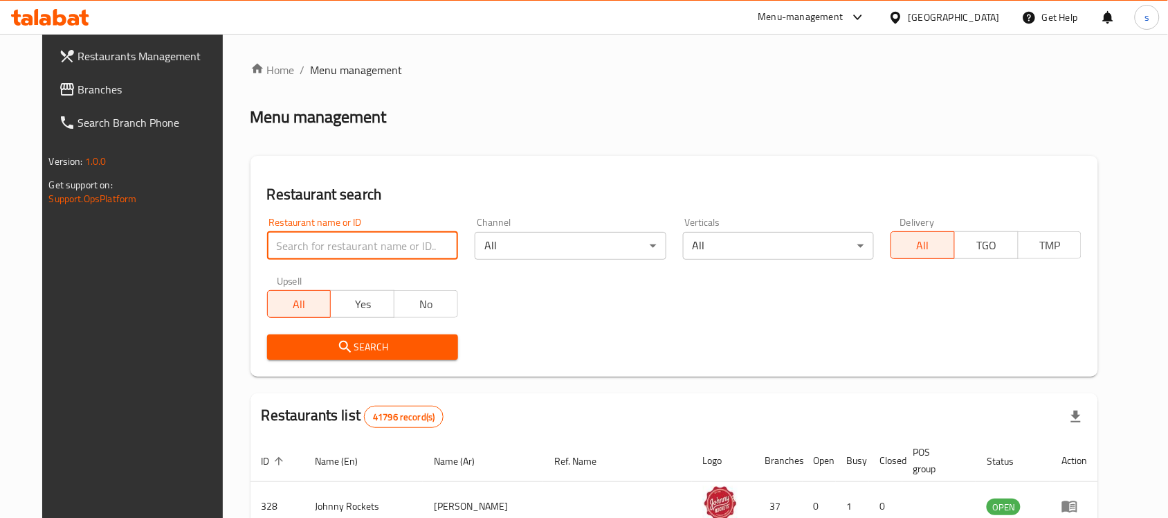
click at [287, 248] on input "search" at bounding box center [362, 246] width 191 height 28
paste input "2064"
type input "2064"
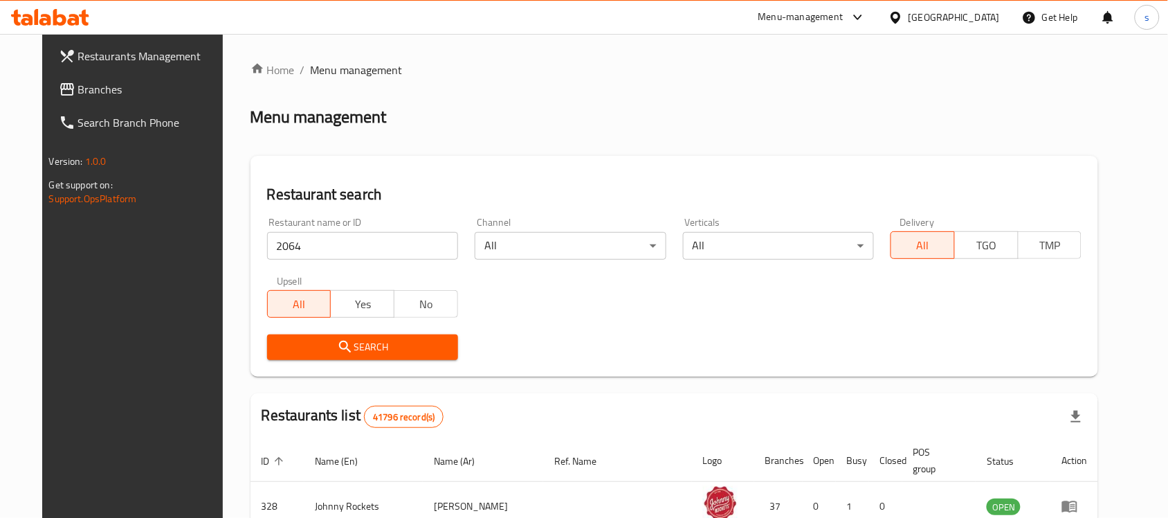
click at [336, 347] on span "Search" at bounding box center [362, 346] width 169 height 17
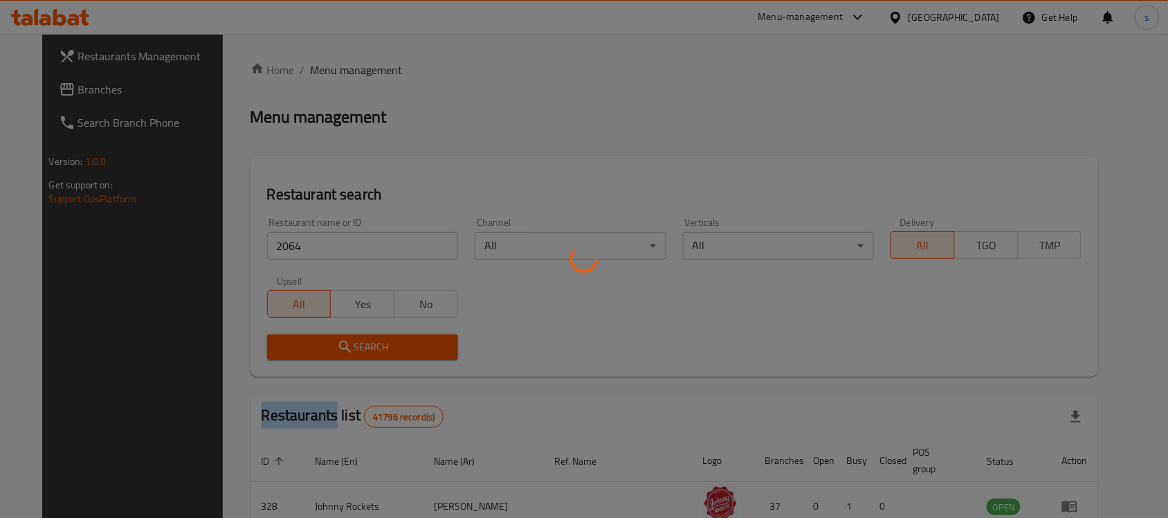
drag, startPoint x: 336, startPoint y: 346, endPoint x: 343, endPoint y: 341, distance: 8.4
click at [343, 341] on div at bounding box center [584, 259] width 1168 height 518
click at [339, 344] on div at bounding box center [584, 259] width 1168 height 518
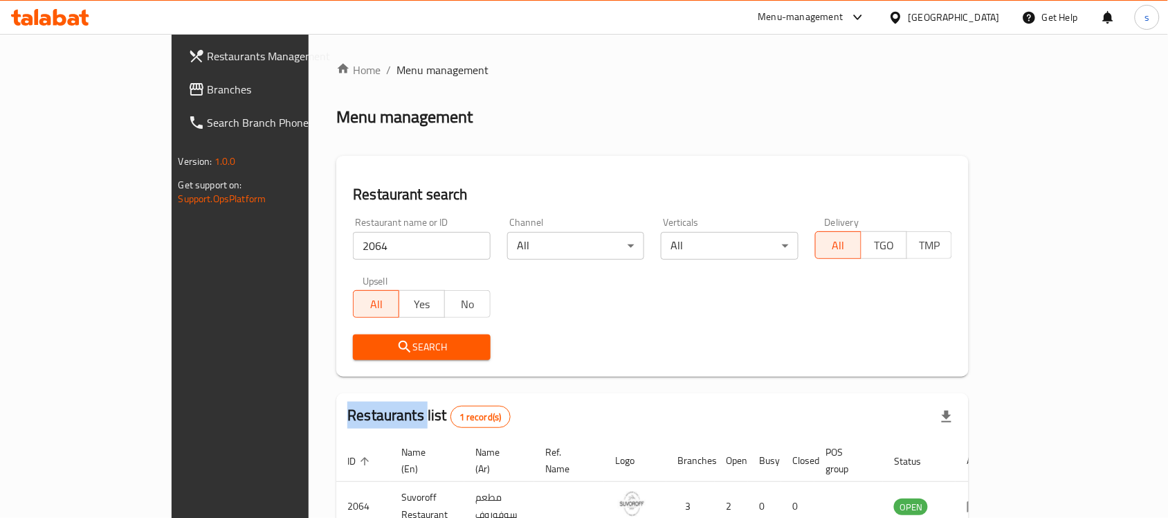
click at [337, 346] on div at bounding box center [584, 259] width 1168 height 518
click at [364, 346] on span "Search" at bounding box center [422, 346] width 116 height 17
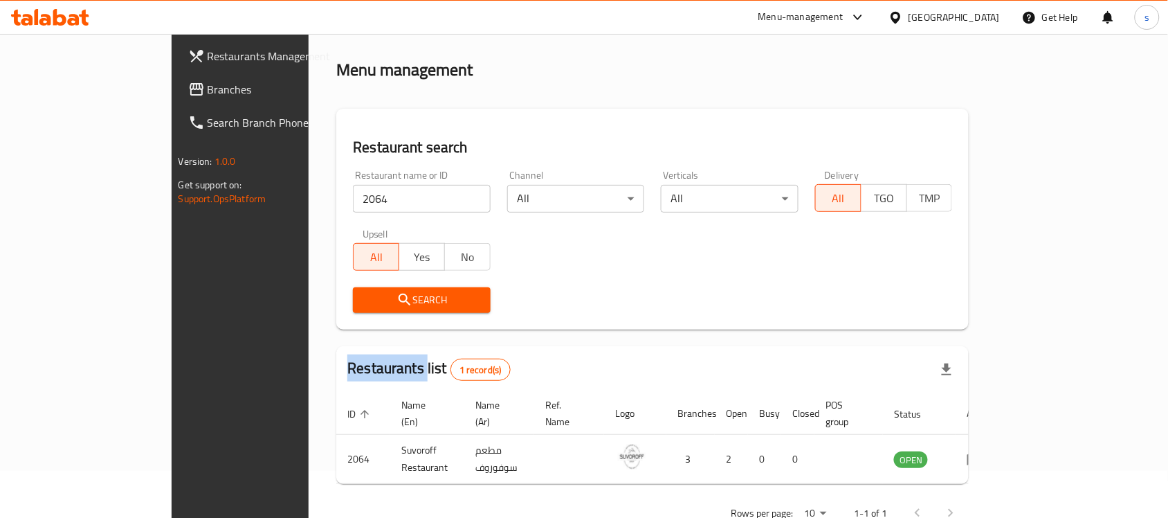
scroll to position [73, 0]
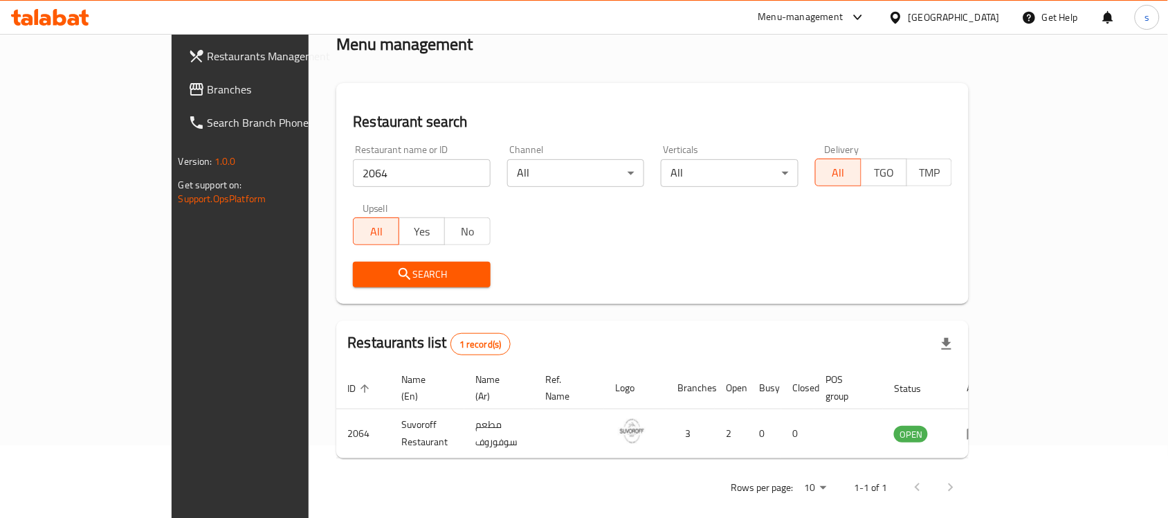
click at [969, 66] on div "Home / Menu management Menu management Restaurant search Restaurant name or ID …" at bounding box center [652, 247] width 633 height 516
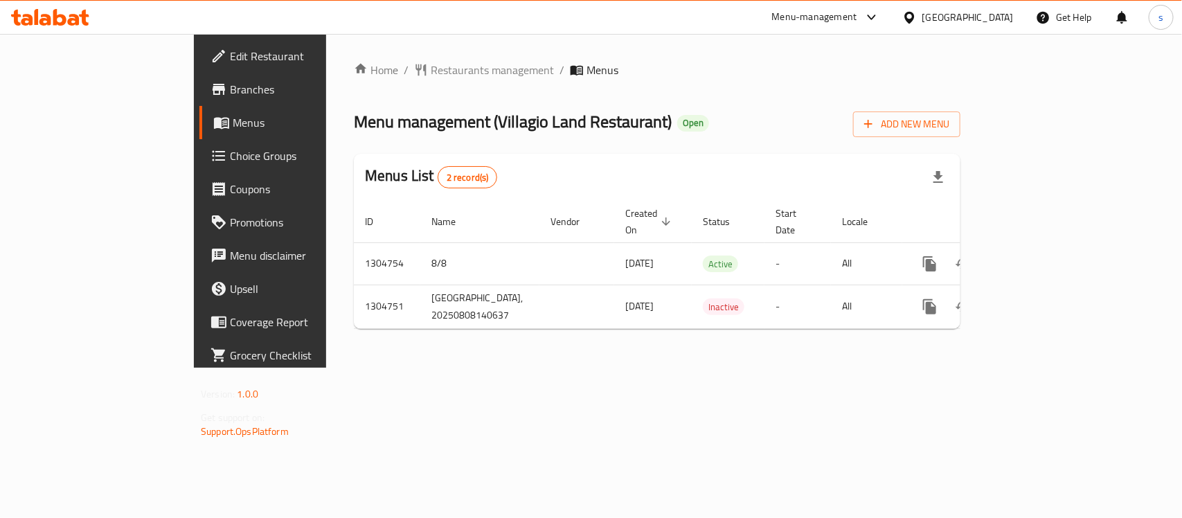
click at [916, 24] on icon at bounding box center [909, 17] width 15 height 15
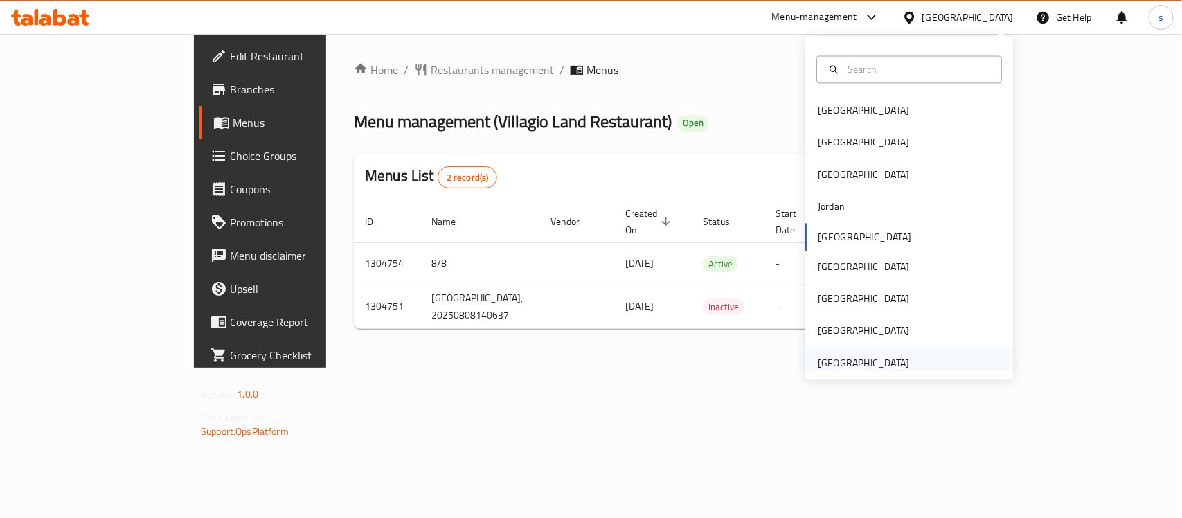
click at [831, 356] on div "[GEOGRAPHIC_DATA]" at bounding box center [862, 362] width 91 height 15
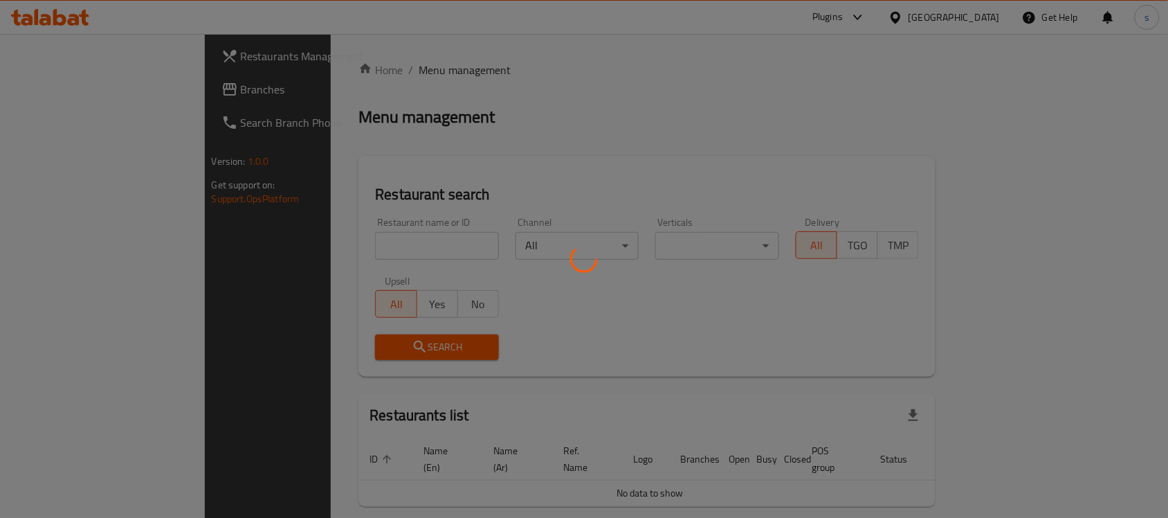
click at [71, 76] on div at bounding box center [584, 259] width 1168 height 518
click at [74, 91] on div at bounding box center [584, 259] width 1168 height 518
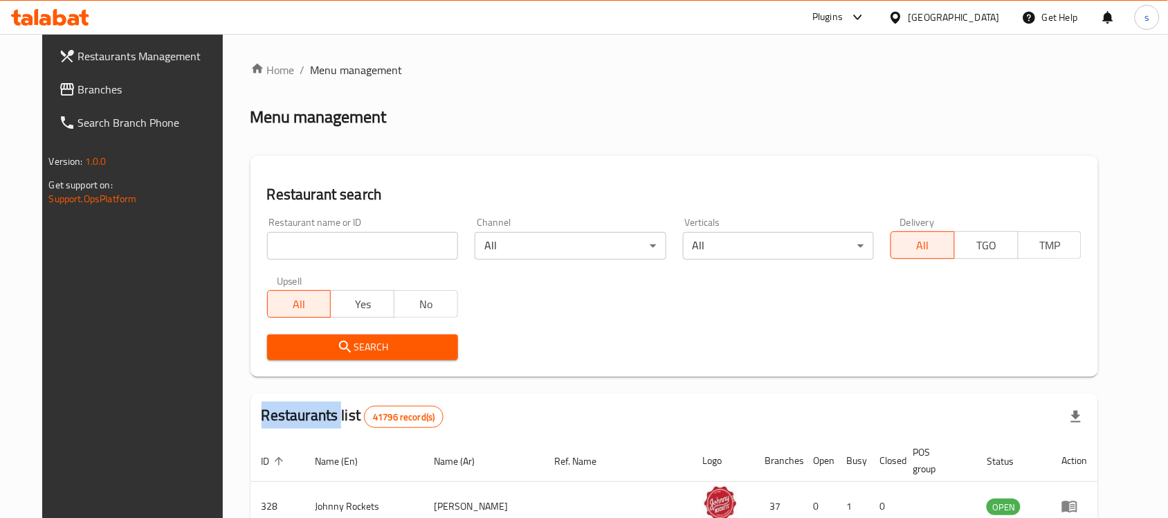
click at [78, 91] on span "Branches" at bounding box center [152, 89] width 148 height 17
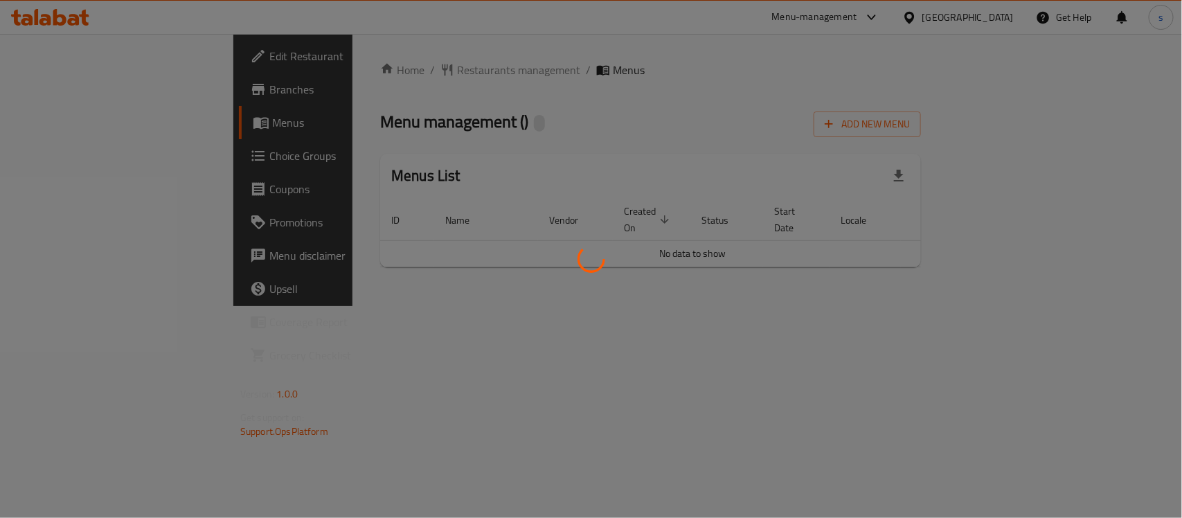
click at [383, 76] on div at bounding box center [591, 259] width 1182 height 518
click at [385, 71] on div at bounding box center [591, 259] width 1182 height 518
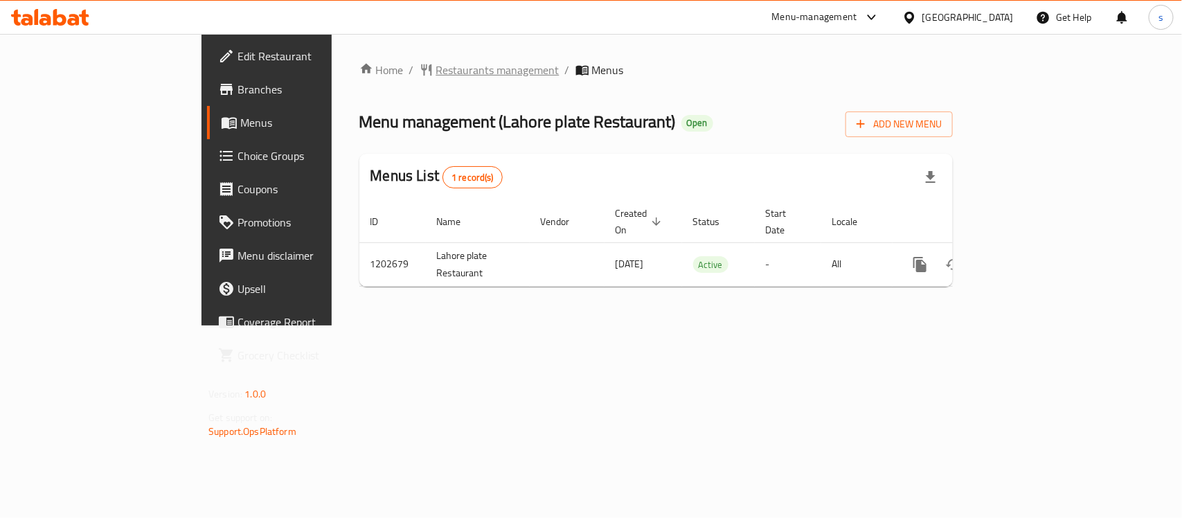
click at [436, 69] on span "Restaurants management" at bounding box center [497, 70] width 123 height 17
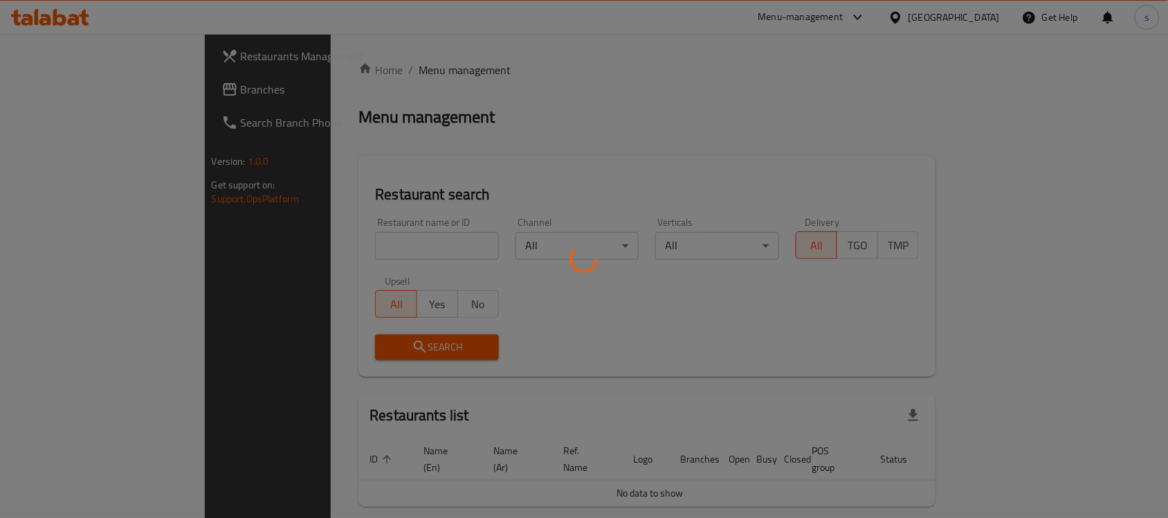
click at [334, 247] on div at bounding box center [584, 259] width 1168 height 518
click at [336, 239] on div at bounding box center [584, 259] width 1168 height 518
click at [323, 249] on div at bounding box center [584, 259] width 1168 height 518
click at [264, 246] on div at bounding box center [584, 259] width 1168 height 518
click at [275, 239] on div at bounding box center [584, 259] width 1168 height 518
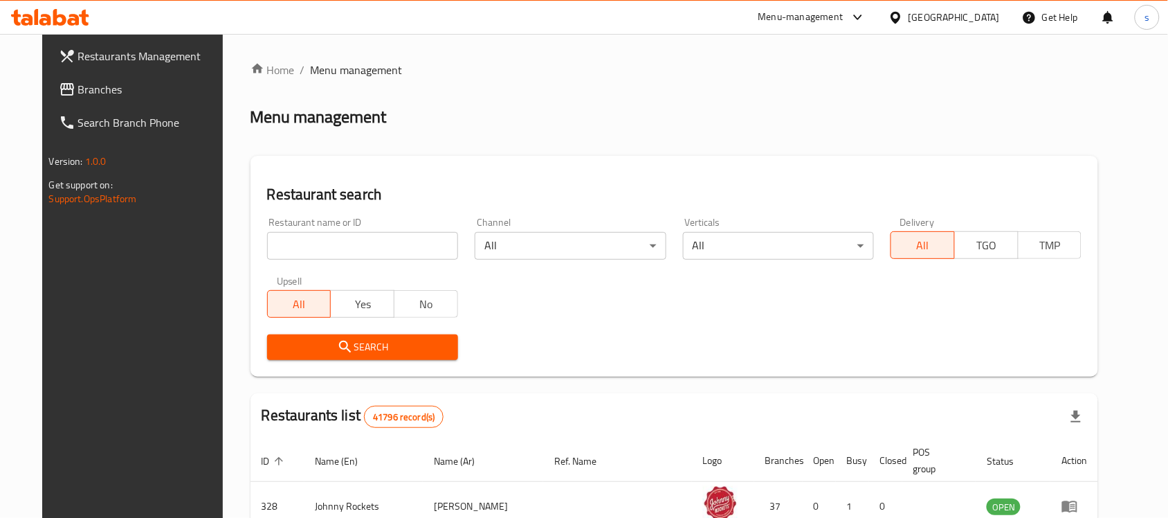
click at [351, 260] on div "Restaurant name or ID Restaurant name or ID" at bounding box center [363, 238] width 208 height 59
click at [351, 233] on input "search" at bounding box center [362, 246] width 191 height 28
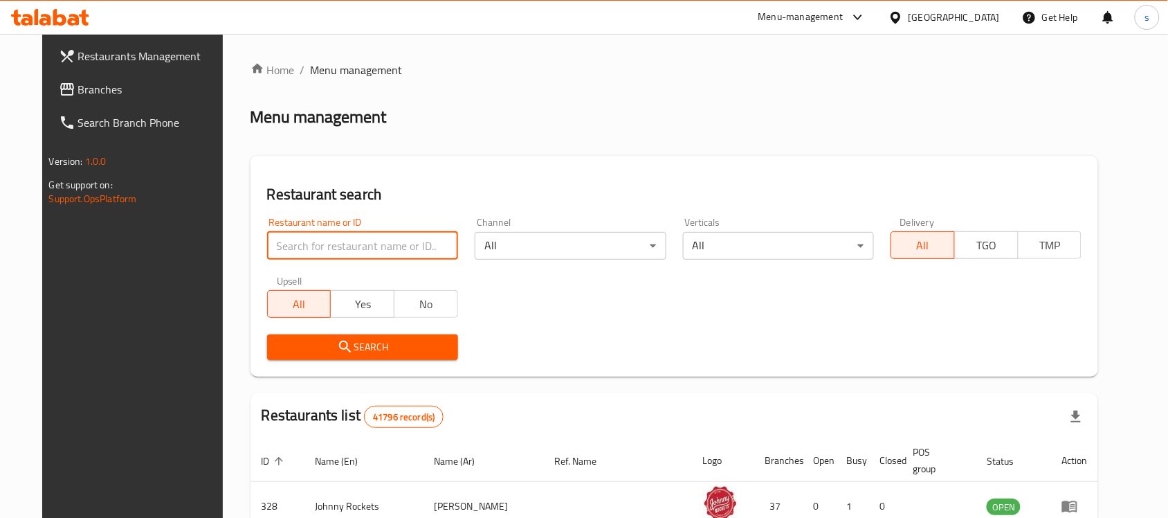
paste input "669322"
type input "669322"
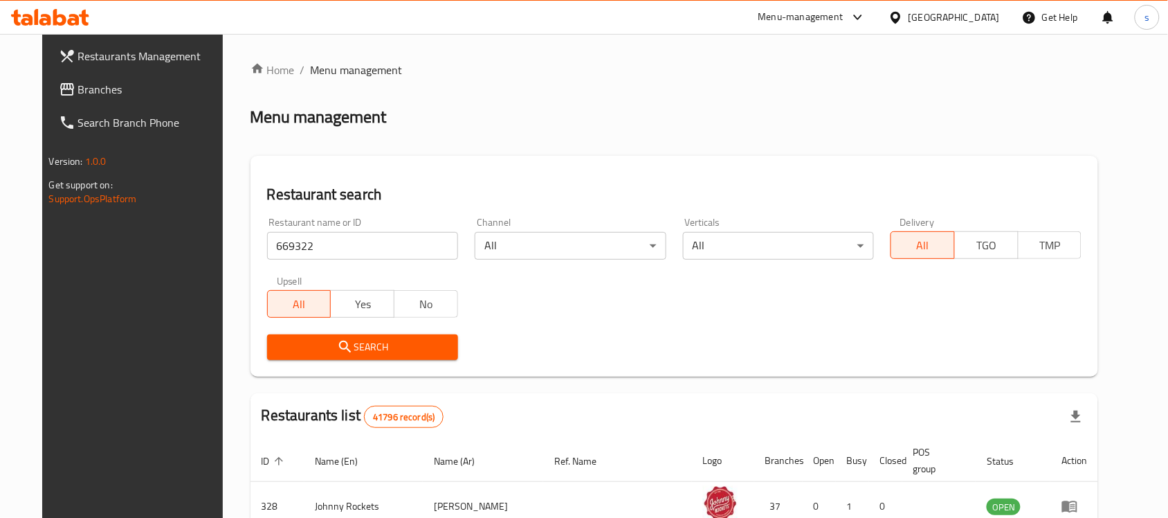
click at [372, 338] on span "Search" at bounding box center [362, 346] width 169 height 17
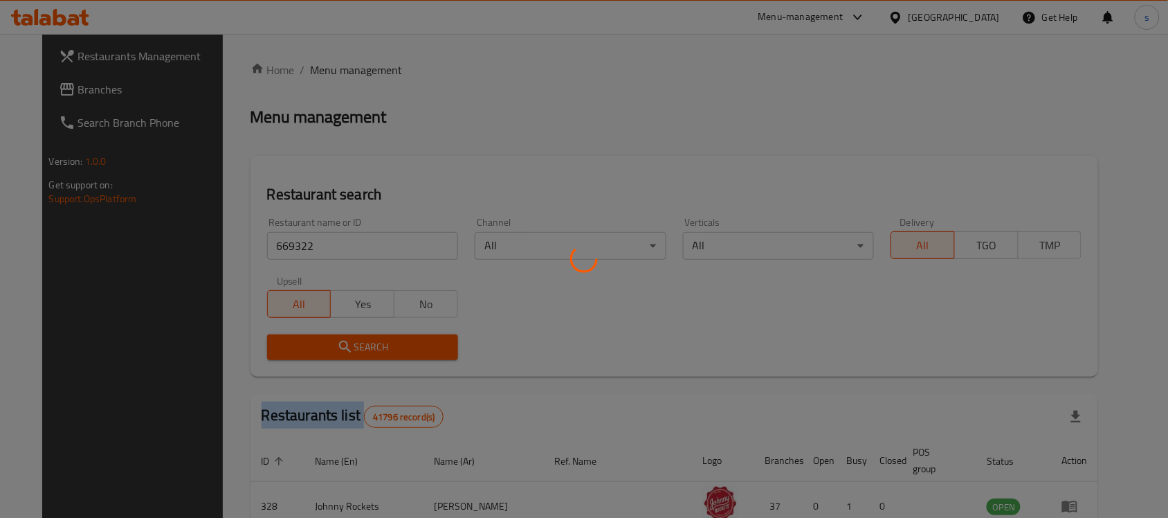
click at [372, 338] on div at bounding box center [584, 259] width 1168 height 518
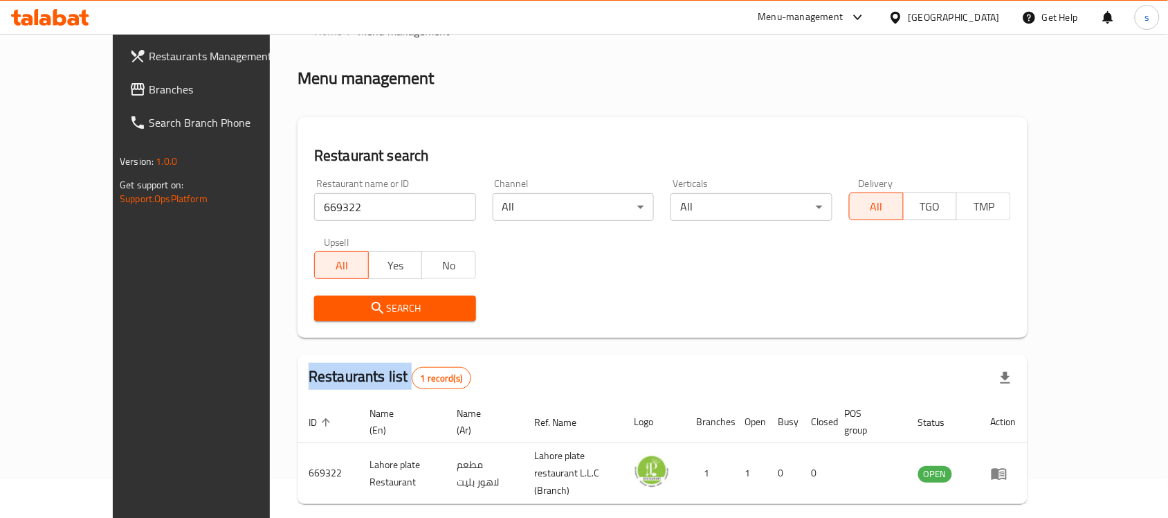
scroll to position [73, 0]
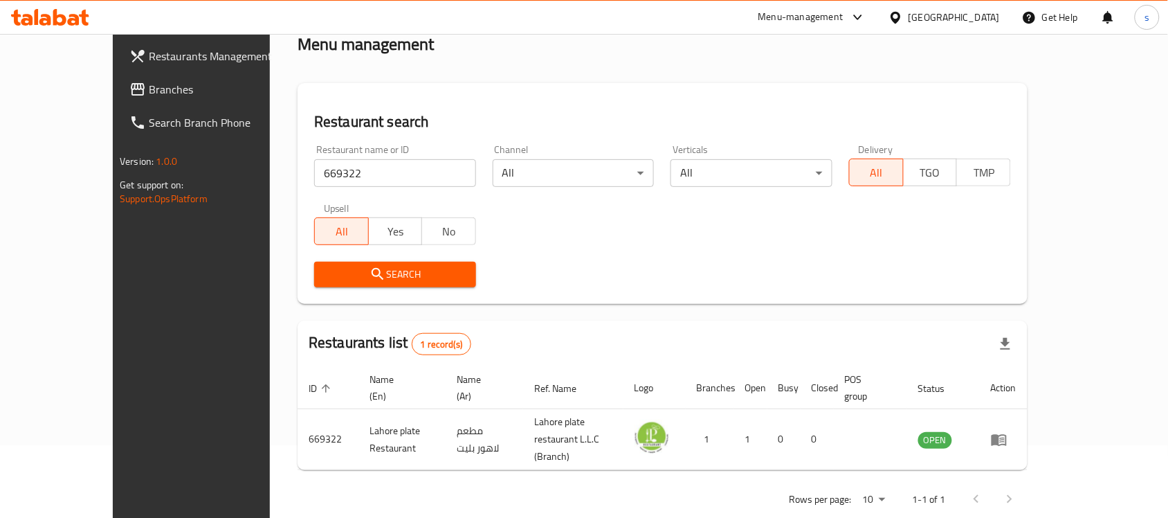
click at [1028, 90] on div "Restaurant search Restaurant name or ID 669322 Restaurant name or ID Channel Al…" at bounding box center [663, 193] width 730 height 221
click at [931, 17] on div "[GEOGRAPHIC_DATA]" at bounding box center [954, 17] width 91 height 15
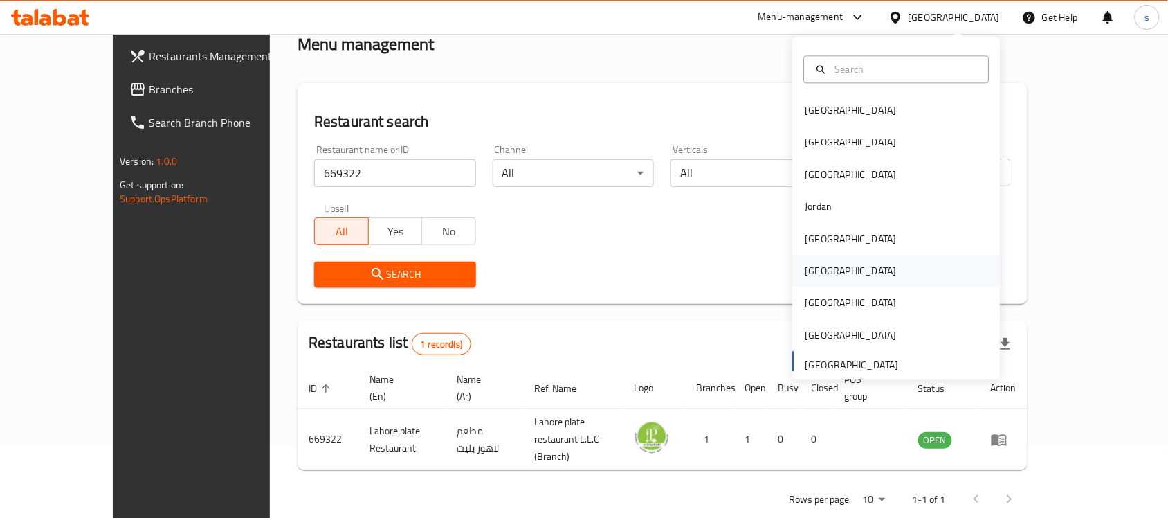
click at [832, 280] on div "[GEOGRAPHIC_DATA]" at bounding box center [897, 271] width 208 height 32
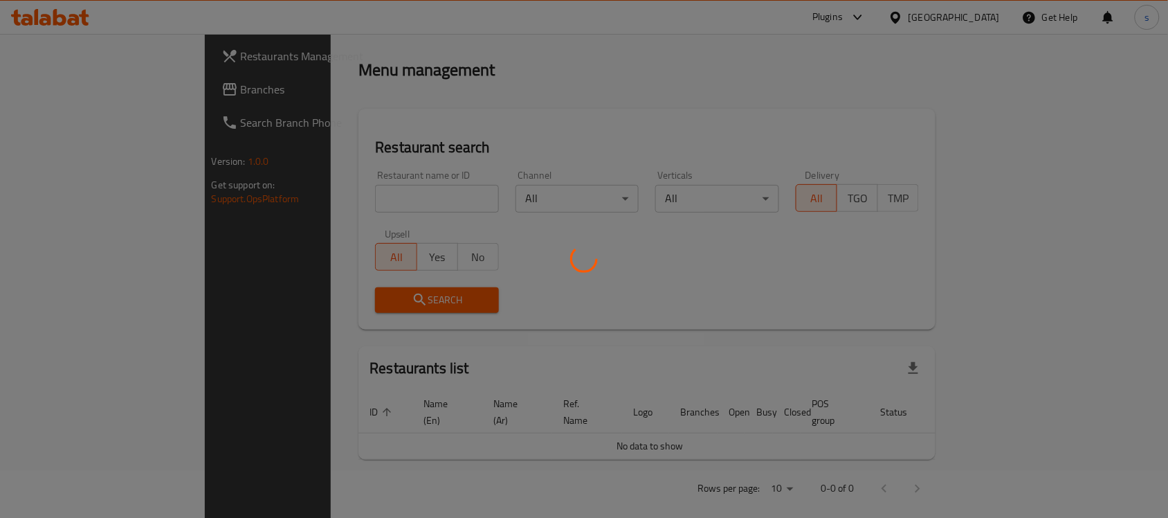
scroll to position [73, 0]
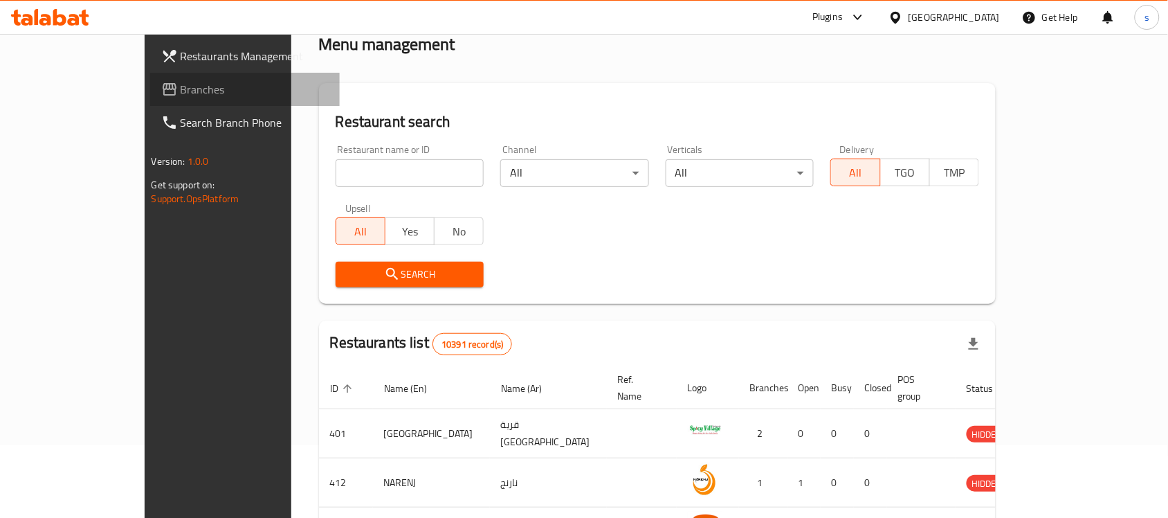
click at [181, 91] on span "Branches" at bounding box center [255, 89] width 148 height 17
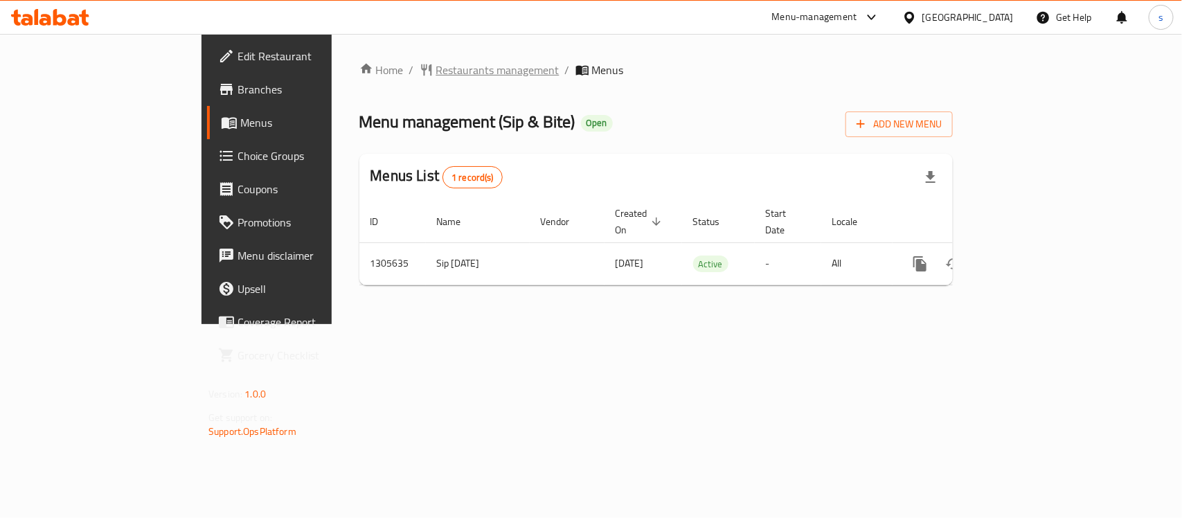
click at [436, 70] on span "Restaurants management" at bounding box center [497, 70] width 123 height 17
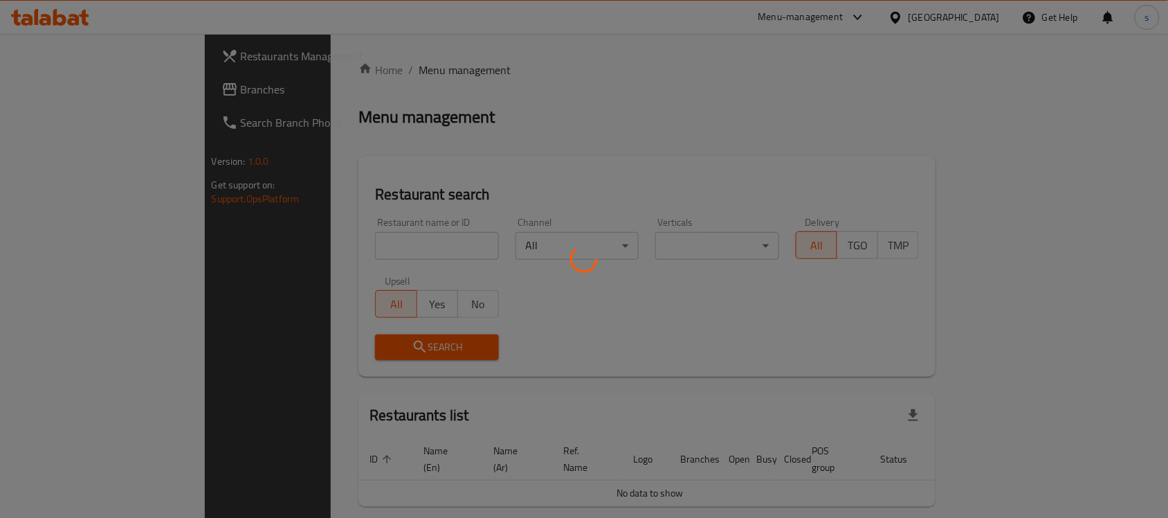
click at [356, 240] on div at bounding box center [584, 259] width 1168 height 518
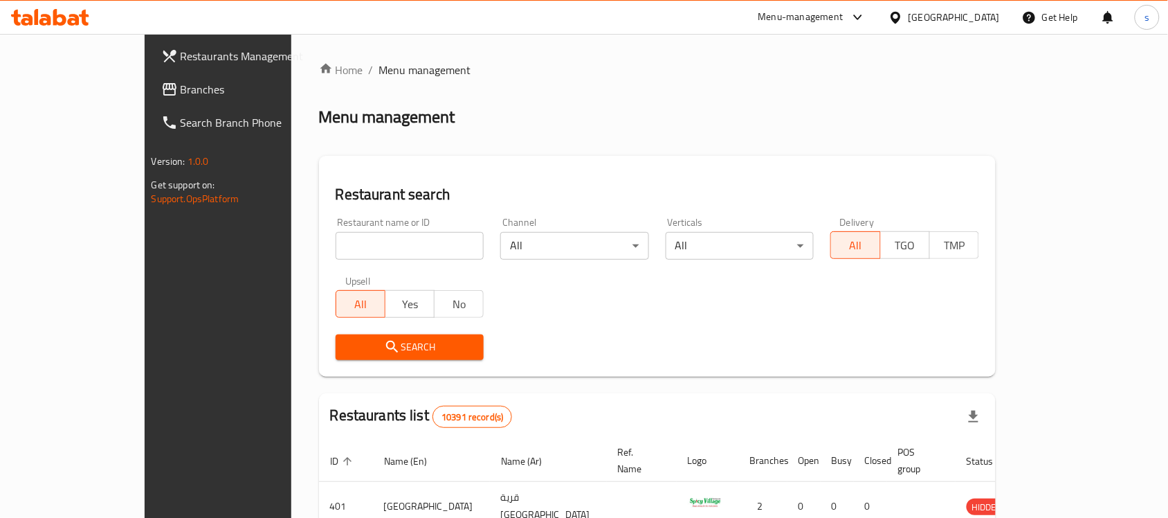
click at [356, 240] on input "search" at bounding box center [410, 246] width 149 height 28
paste input "703756"
type input "703756"
click at [371, 336] on button "Search" at bounding box center [410, 347] width 149 height 26
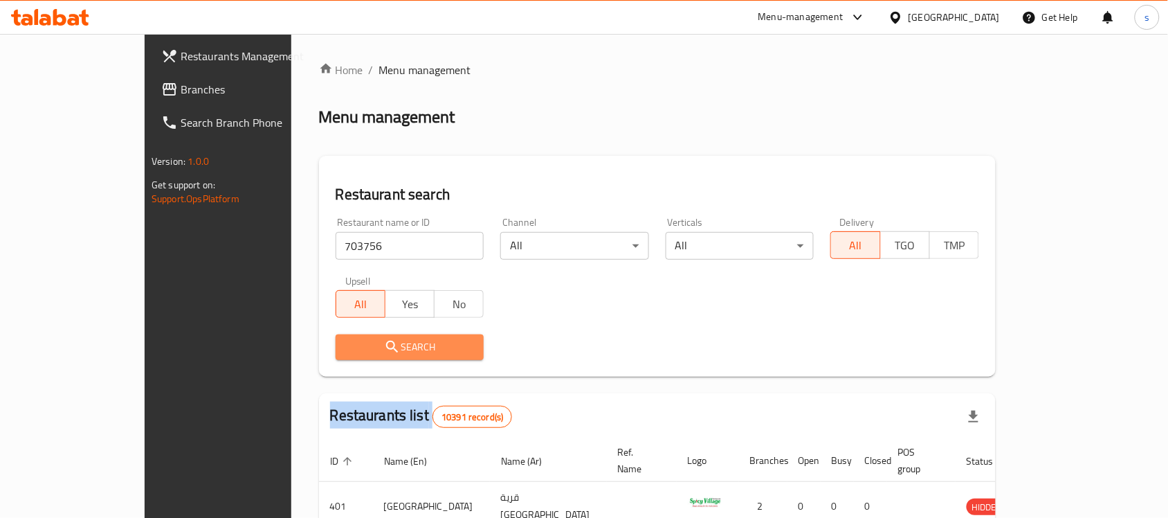
click at [371, 336] on div at bounding box center [584, 259] width 1168 height 518
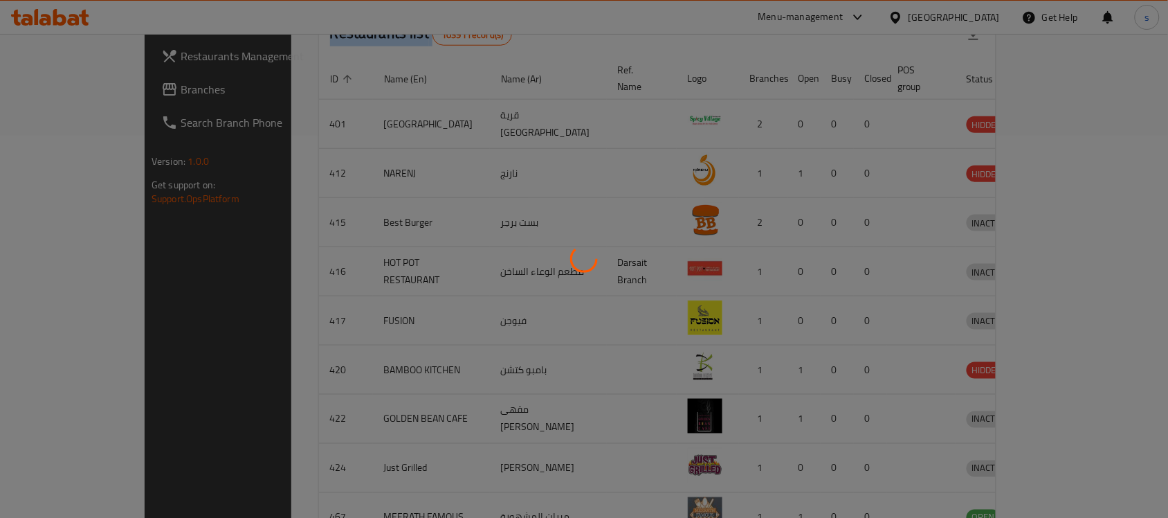
scroll to position [88, 0]
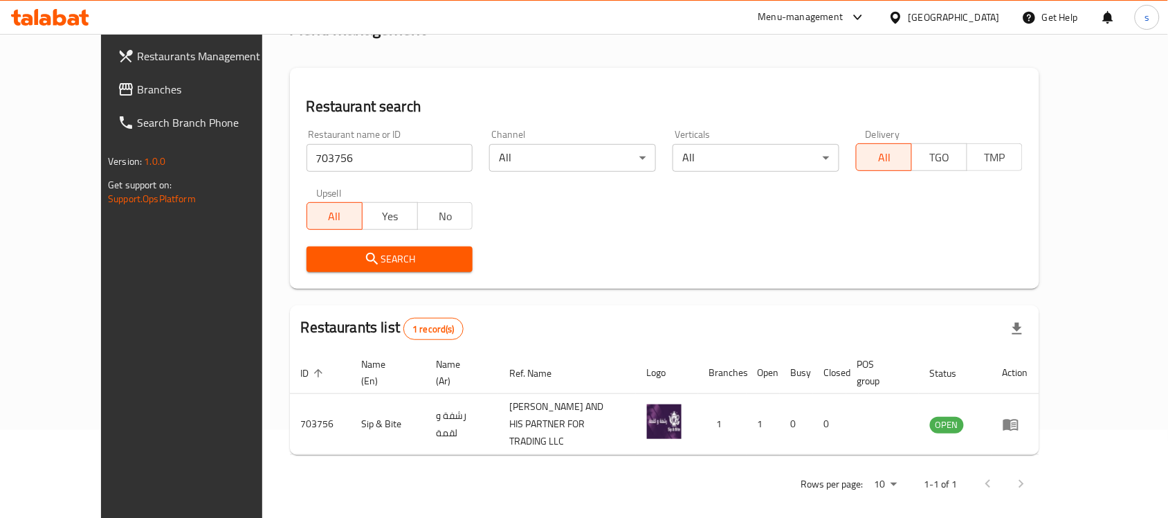
click at [1036, 50] on div "Home / Menu management Menu management Restaurant search Restaurant name or ID …" at bounding box center [665, 238] width 750 height 528
click at [988, 19] on div "[GEOGRAPHIC_DATA]" at bounding box center [954, 17] width 91 height 15
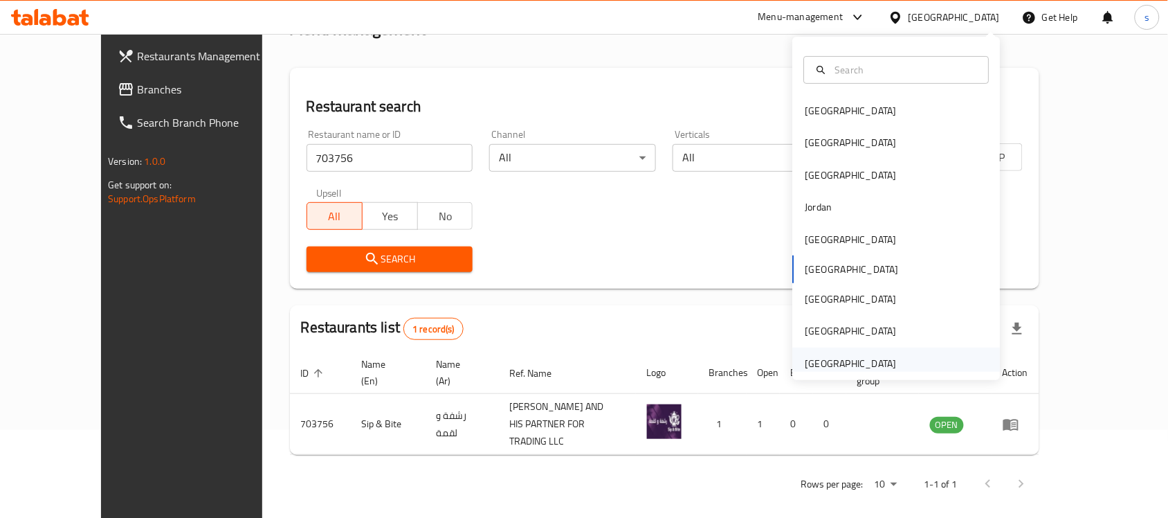
click at [853, 359] on div "[GEOGRAPHIC_DATA]" at bounding box center [851, 363] width 91 height 15
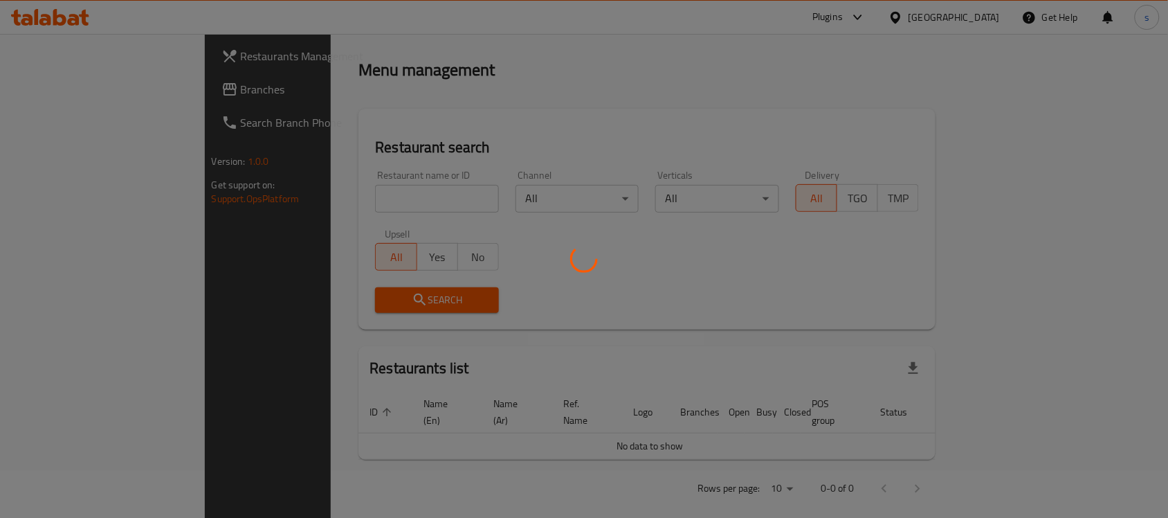
scroll to position [88, 0]
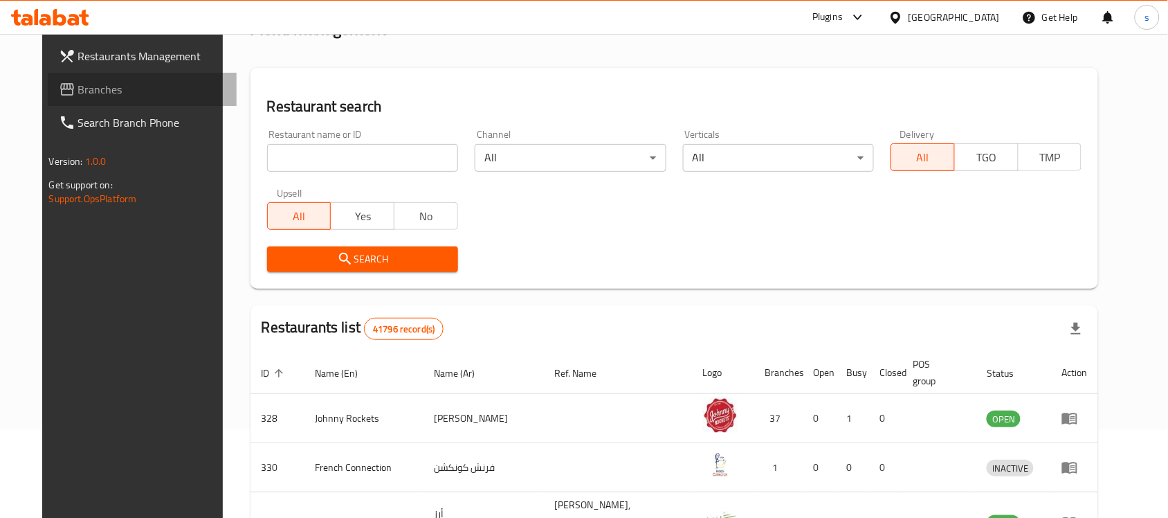
click at [78, 95] on span "Branches" at bounding box center [152, 89] width 148 height 17
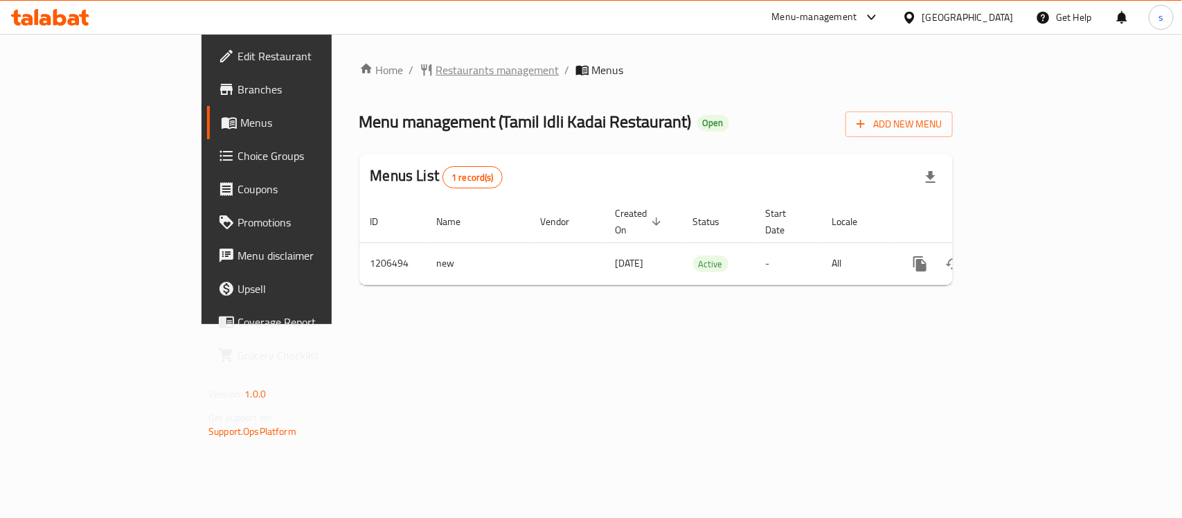
click at [436, 76] on span "Restaurants management" at bounding box center [497, 70] width 123 height 17
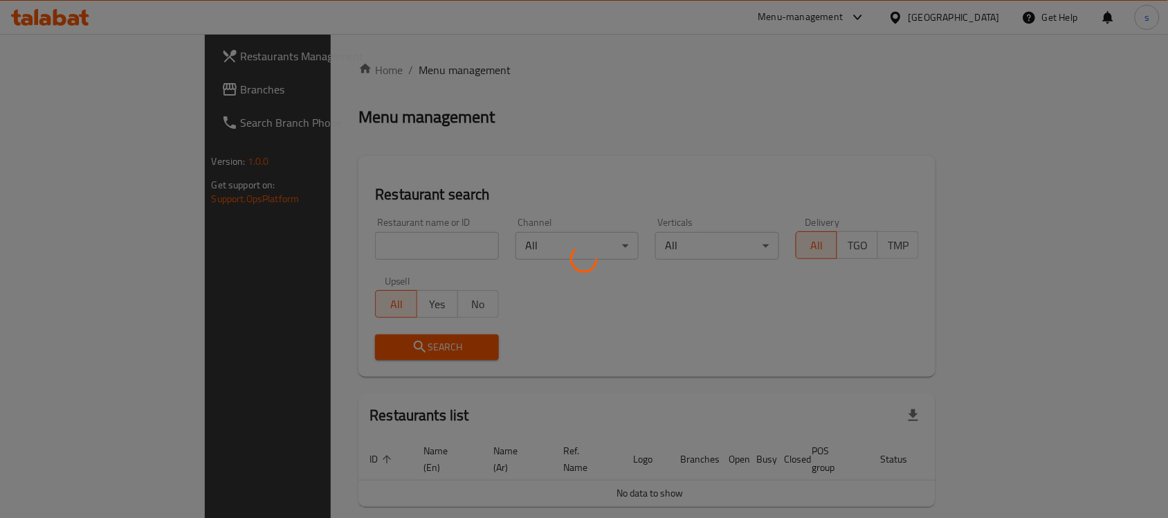
click at [343, 244] on div at bounding box center [584, 259] width 1168 height 518
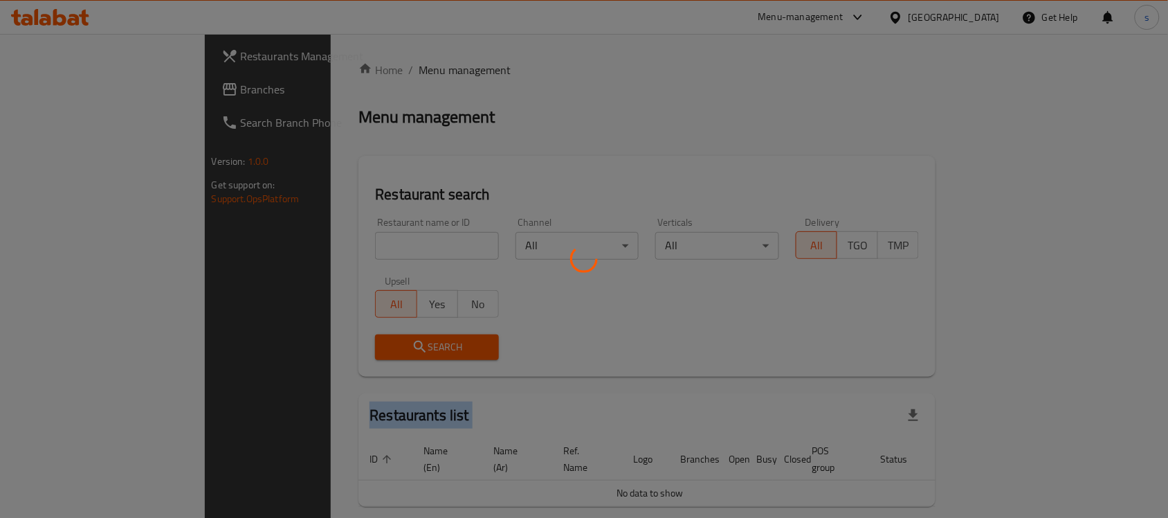
click at [343, 244] on div at bounding box center [584, 259] width 1168 height 518
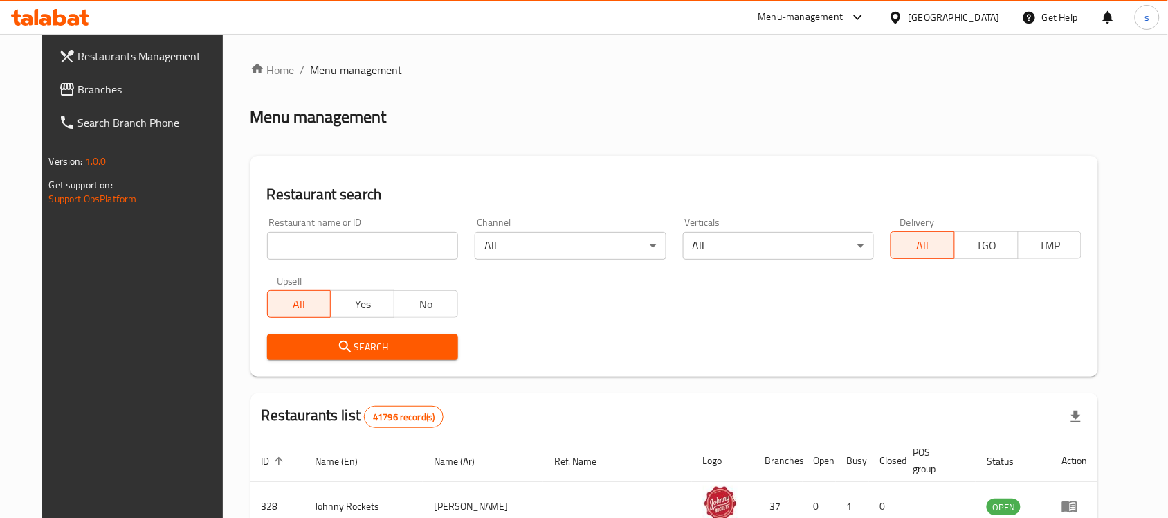
click at [348, 237] on input "search" at bounding box center [362, 246] width 191 height 28
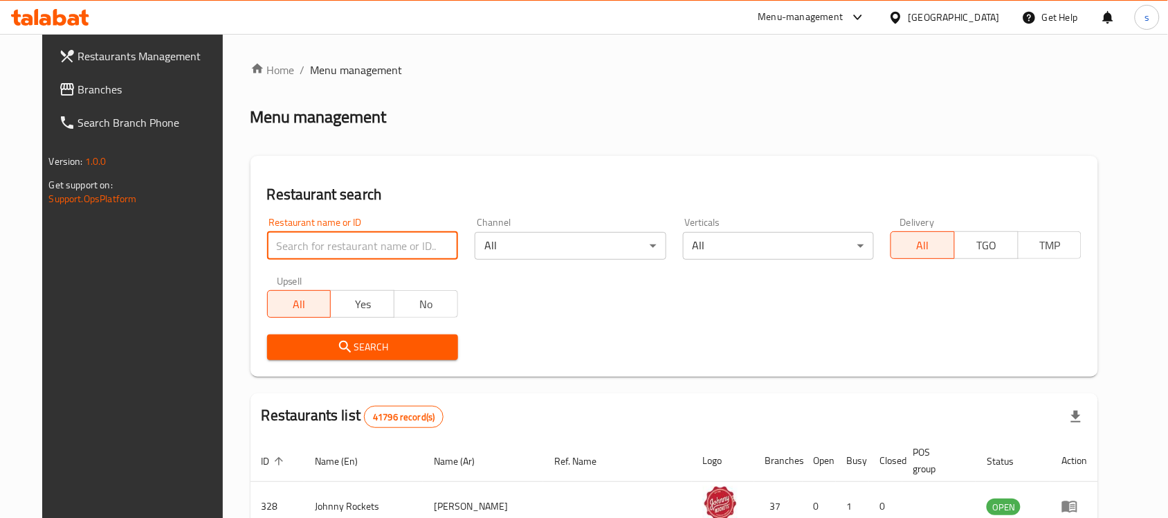
paste input "670407"
type input "670407"
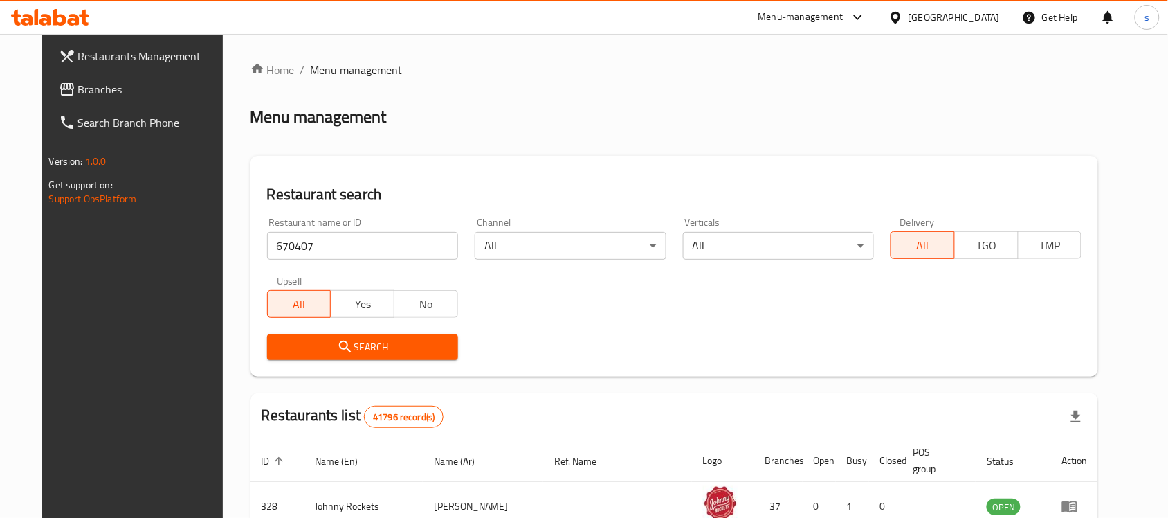
click at [334, 354] on span "Search" at bounding box center [362, 346] width 169 height 17
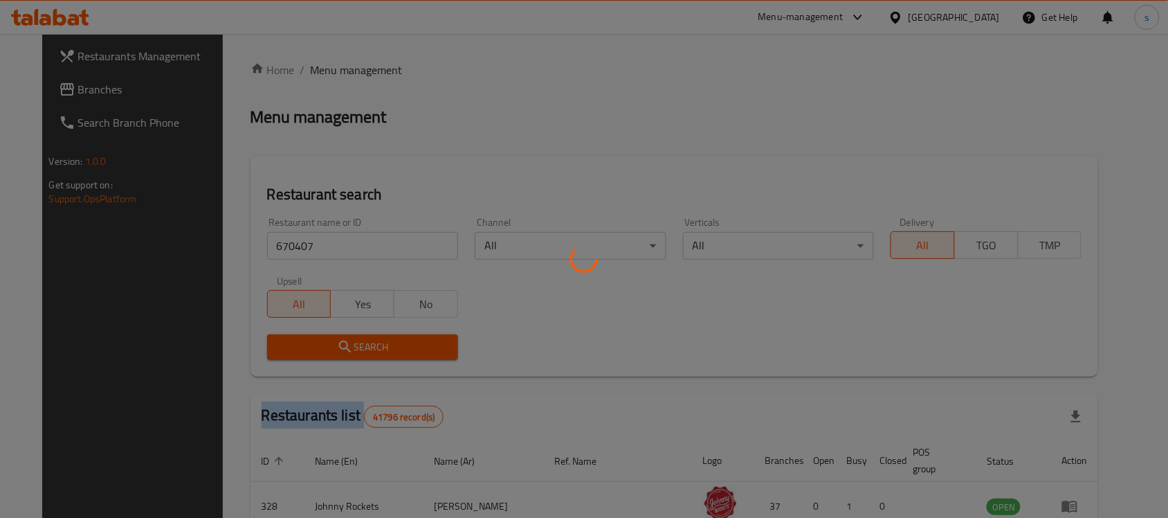
click at [334, 354] on div at bounding box center [584, 259] width 1168 height 518
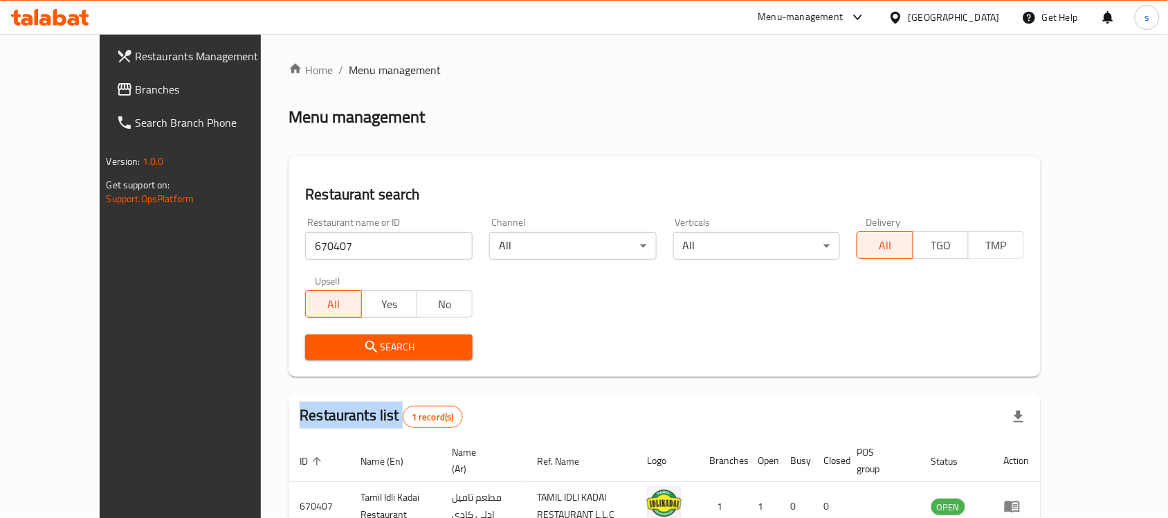
scroll to position [73, 0]
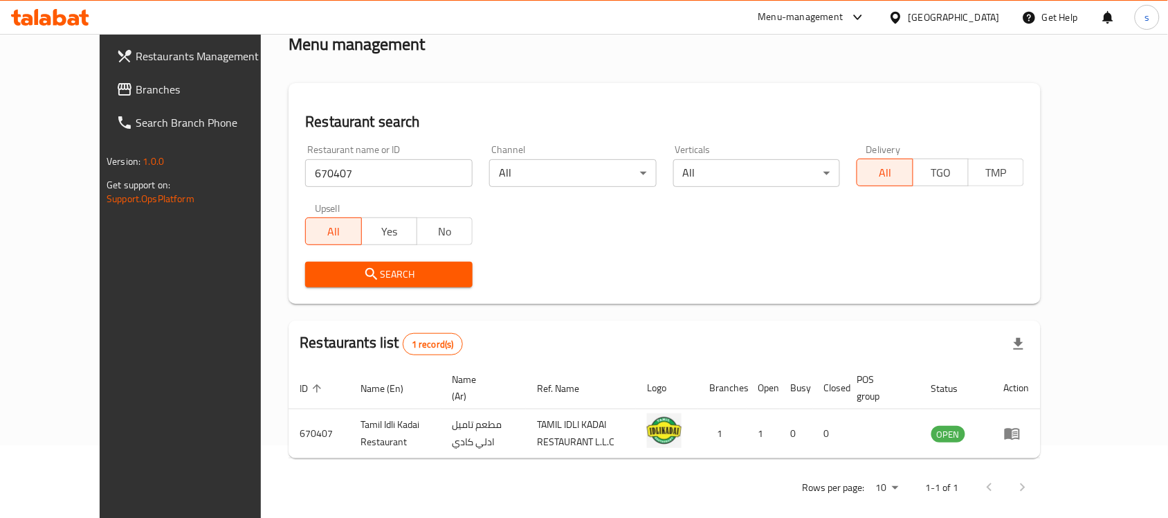
click at [1041, 108] on div "Restaurant search Restaurant name or ID 670407 Restaurant name or ID Channel Al…" at bounding box center [665, 193] width 752 height 221
click at [961, 21] on div "[GEOGRAPHIC_DATA]" at bounding box center [954, 17] width 91 height 15
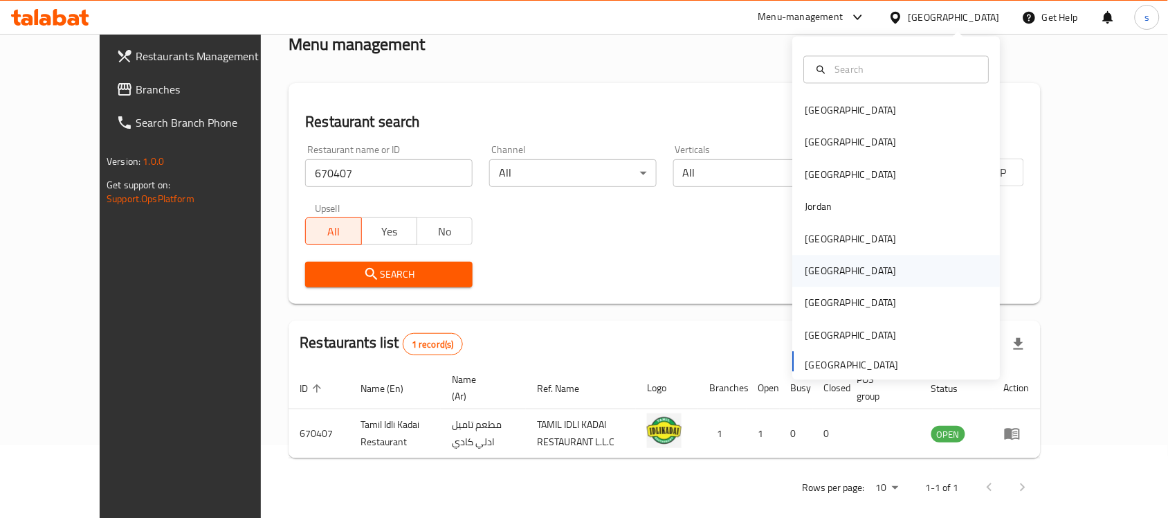
click at [847, 278] on div "[GEOGRAPHIC_DATA]" at bounding box center [897, 271] width 208 height 32
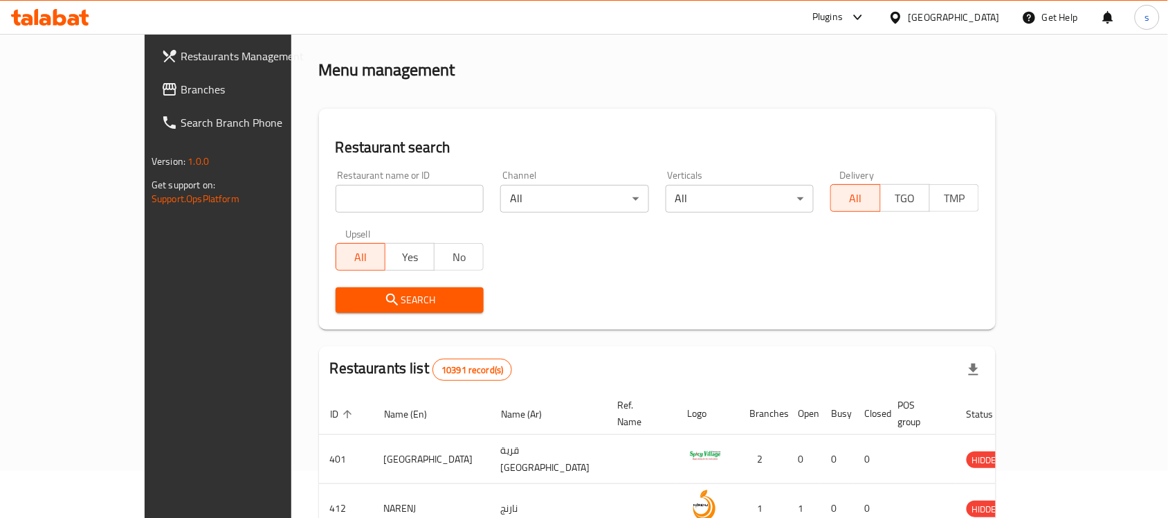
scroll to position [73, 0]
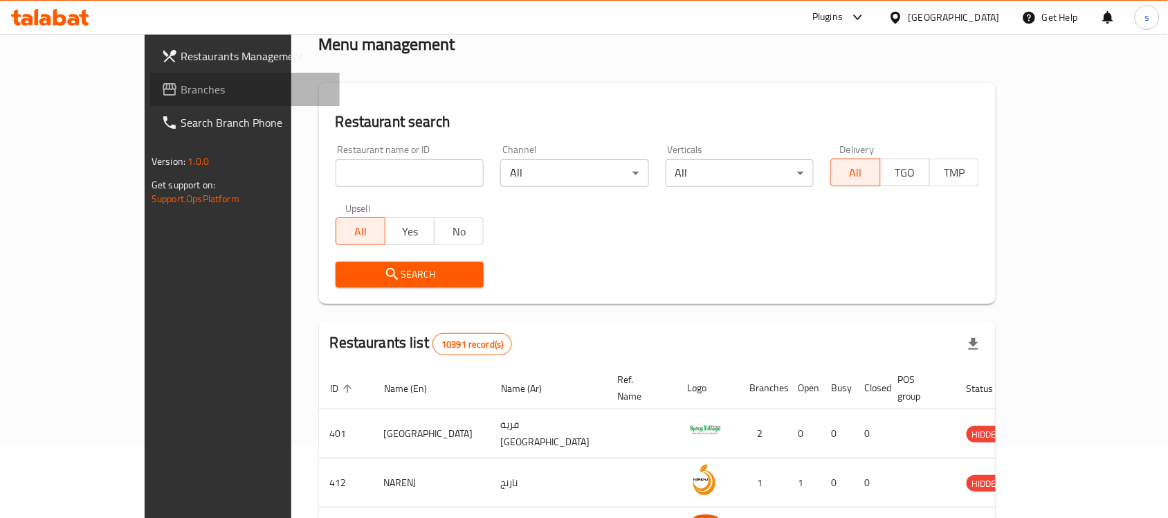
click at [150, 75] on link "Branches" at bounding box center [245, 89] width 190 height 33
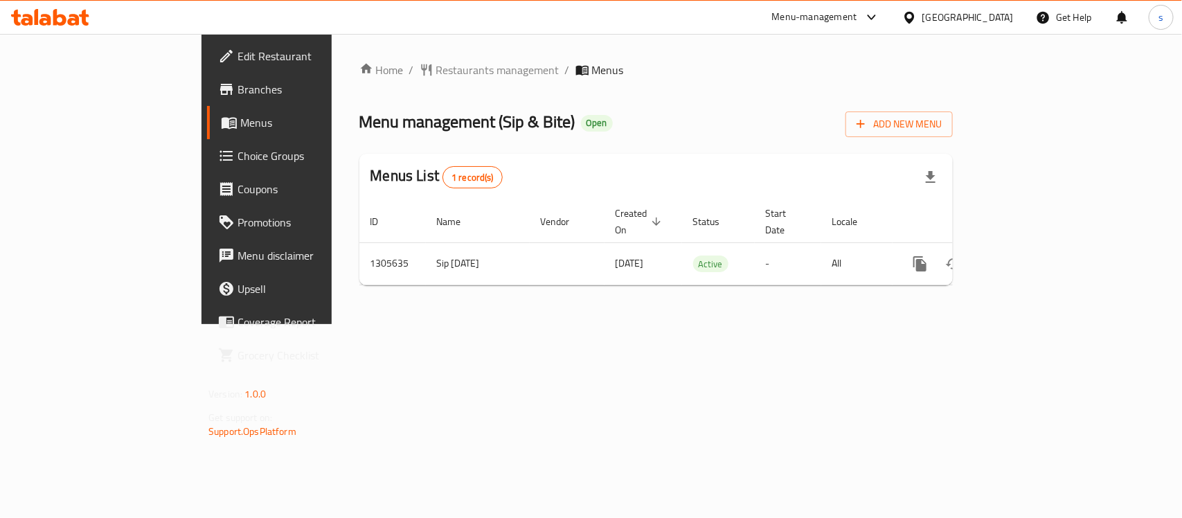
click at [952, 130] on div "Menu management ( Sip & Bite ) Open Add New Menu" at bounding box center [655, 121] width 593 height 31
click at [436, 63] on span "Restaurants management" at bounding box center [497, 70] width 123 height 17
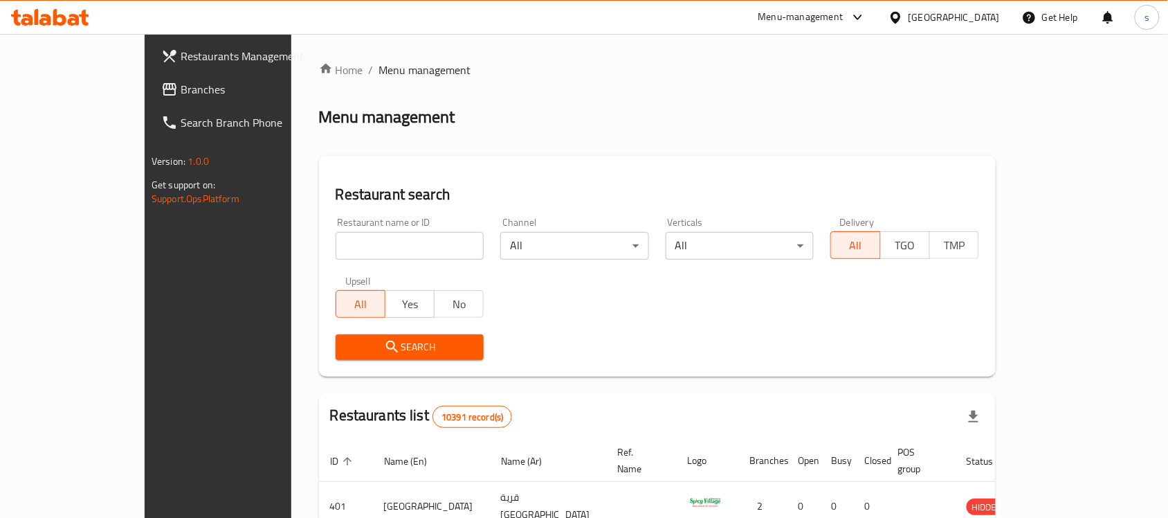
click at [903, 12] on icon at bounding box center [896, 17] width 15 height 15
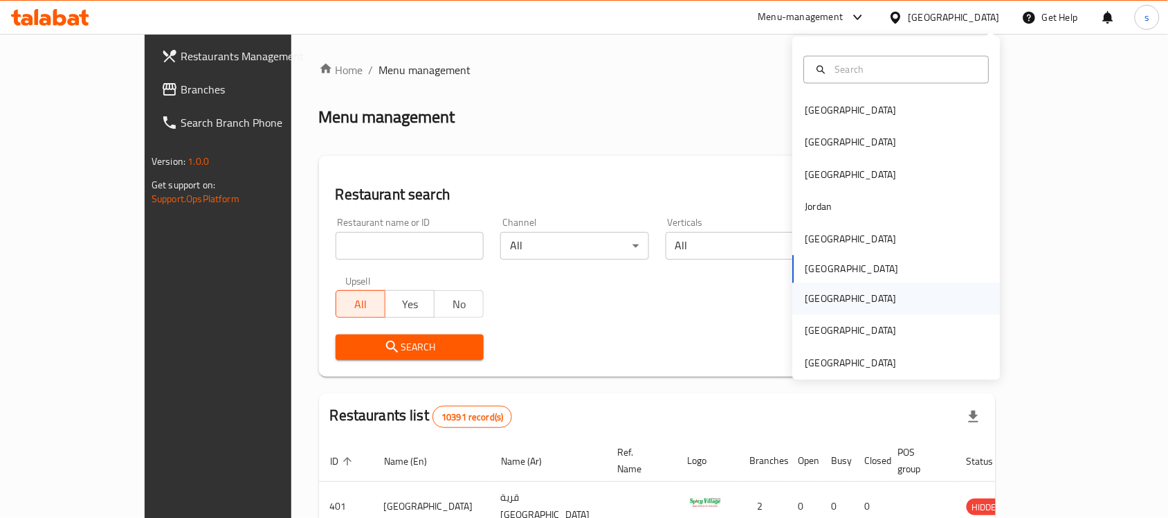
click at [820, 300] on div "[GEOGRAPHIC_DATA]" at bounding box center [852, 299] width 114 height 32
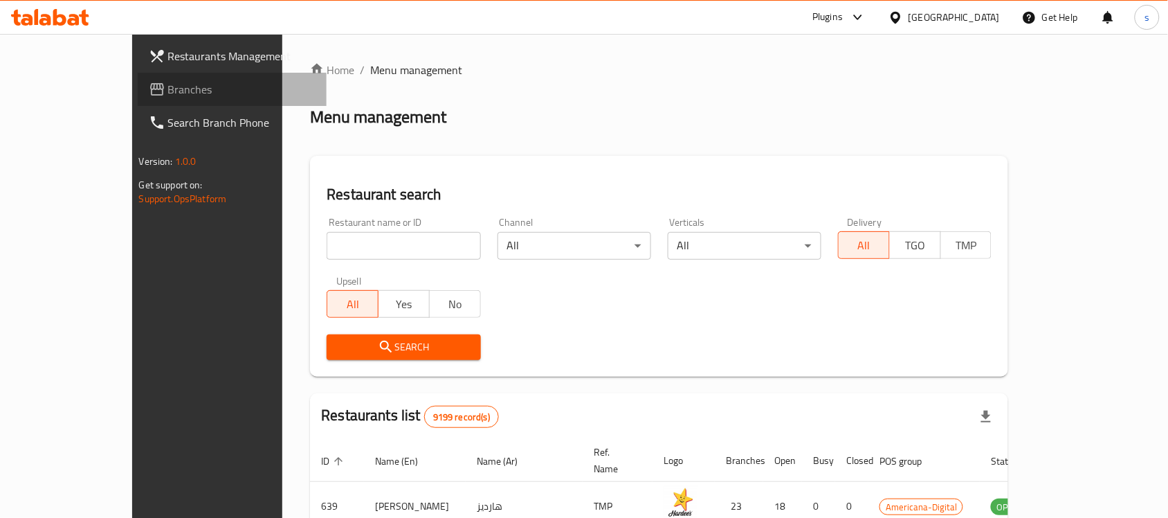
click at [168, 92] on span "Branches" at bounding box center [242, 89] width 148 height 17
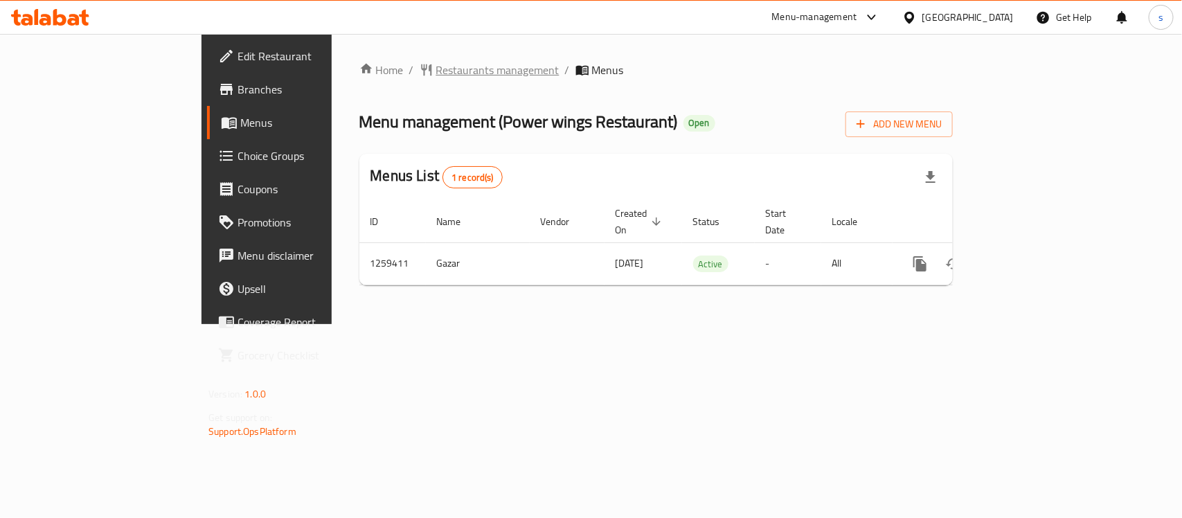
click at [436, 74] on span "Restaurants management" at bounding box center [497, 70] width 123 height 17
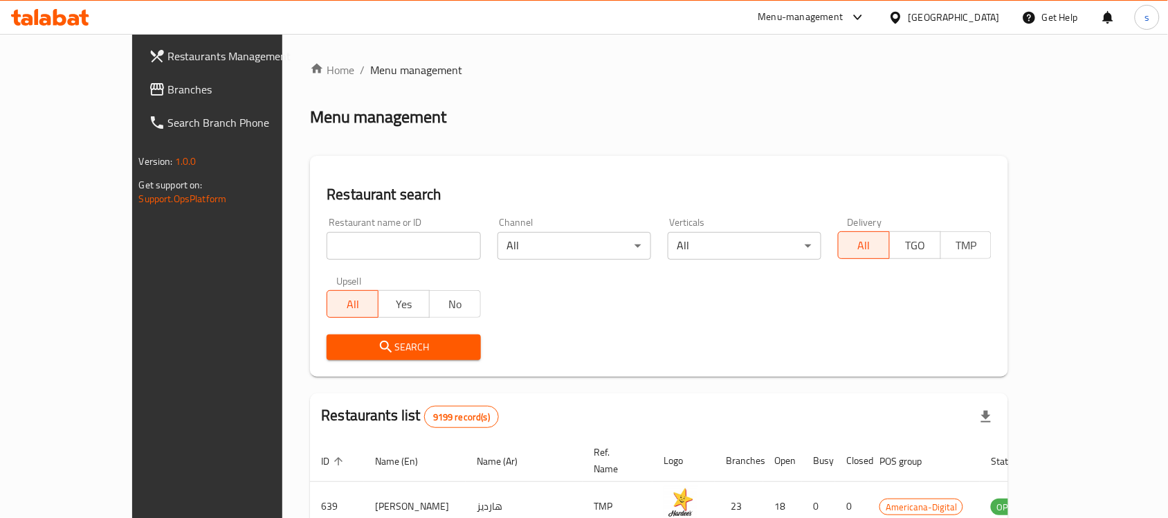
click at [327, 246] on input "search" at bounding box center [404, 246] width 154 height 28
paste input "684540"
type input "684540"
click at [378, 346] on icon "submit" at bounding box center [386, 346] width 17 height 17
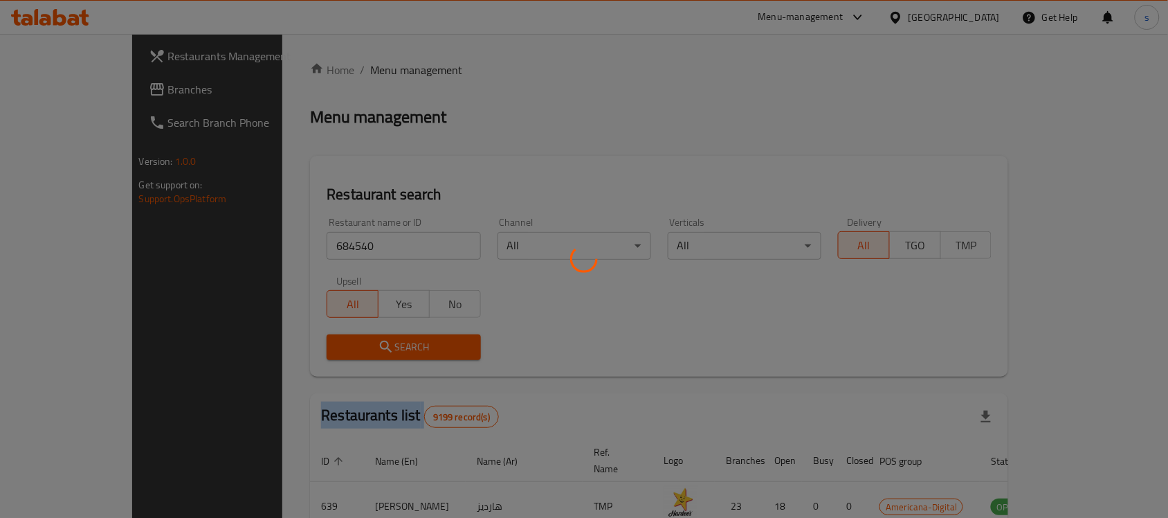
click at [331, 346] on div at bounding box center [584, 259] width 1168 height 518
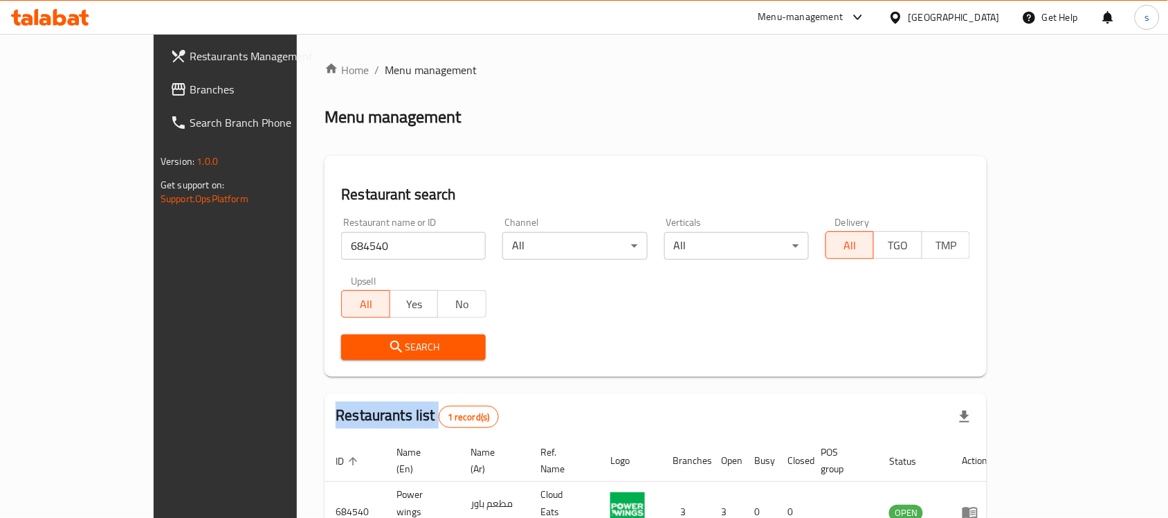
scroll to position [73, 0]
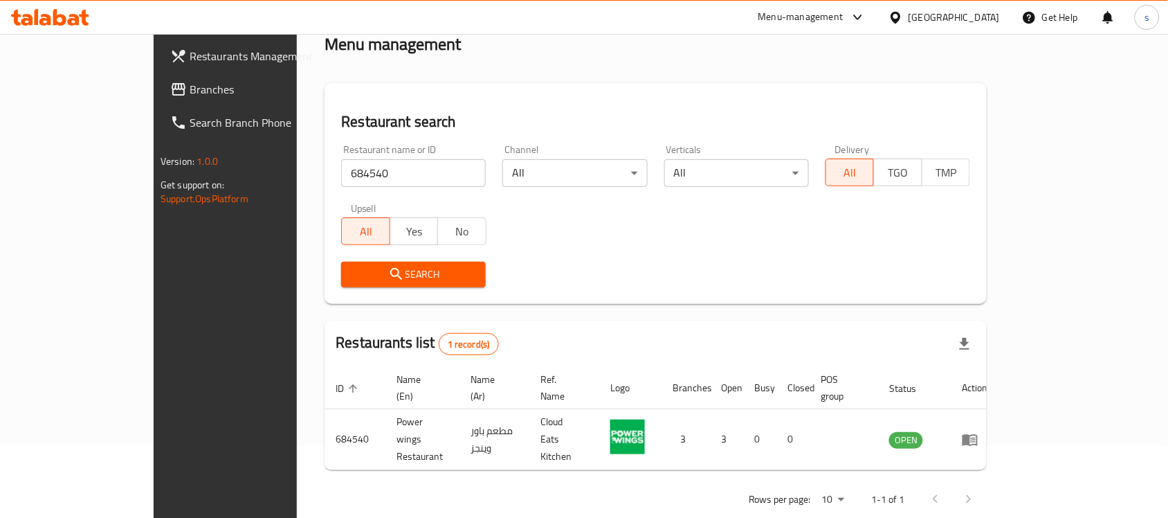
click at [987, 53] on div "Menu management" at bounding box center [656, 44] width 662 height 22
click at [984, 15] on div "Qatar" at bounding box center [954, 17] width 91 height 15
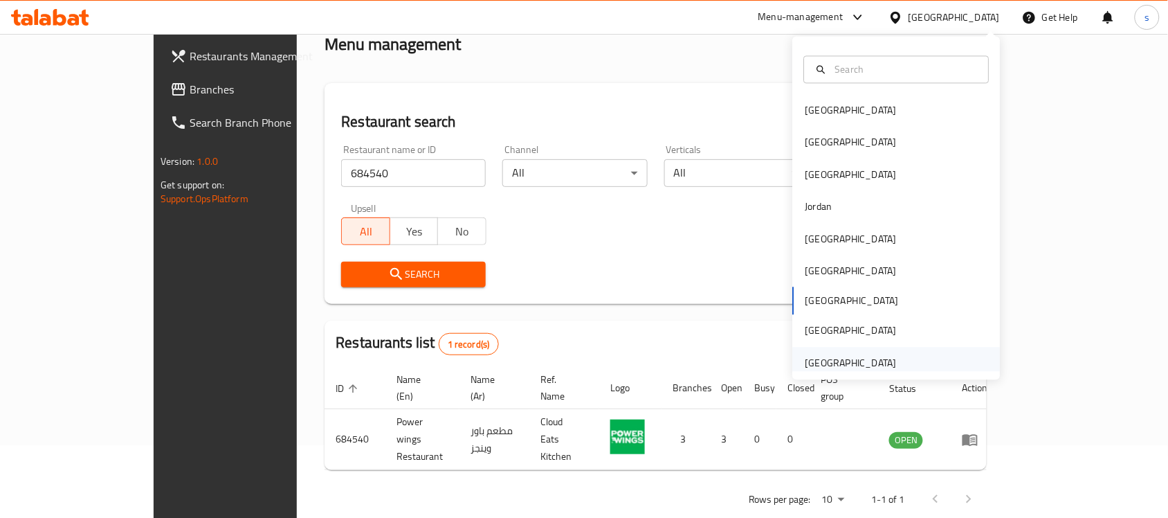
click at [883, 350] on div "[GEOGRAPHIC_DATA]" at bounding box center [852, 363] width 114 height 32
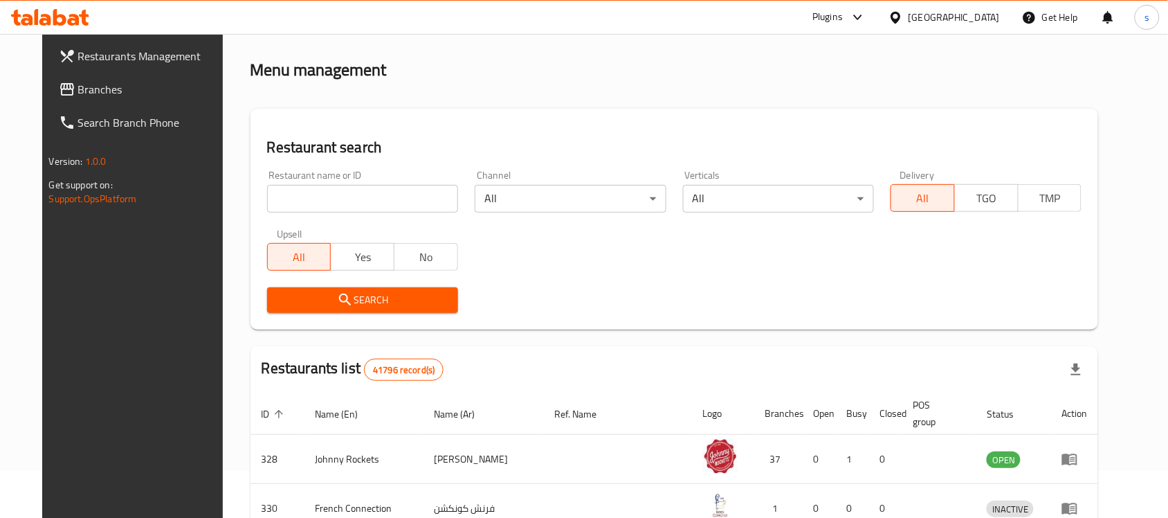
scroll to position [73, 0]
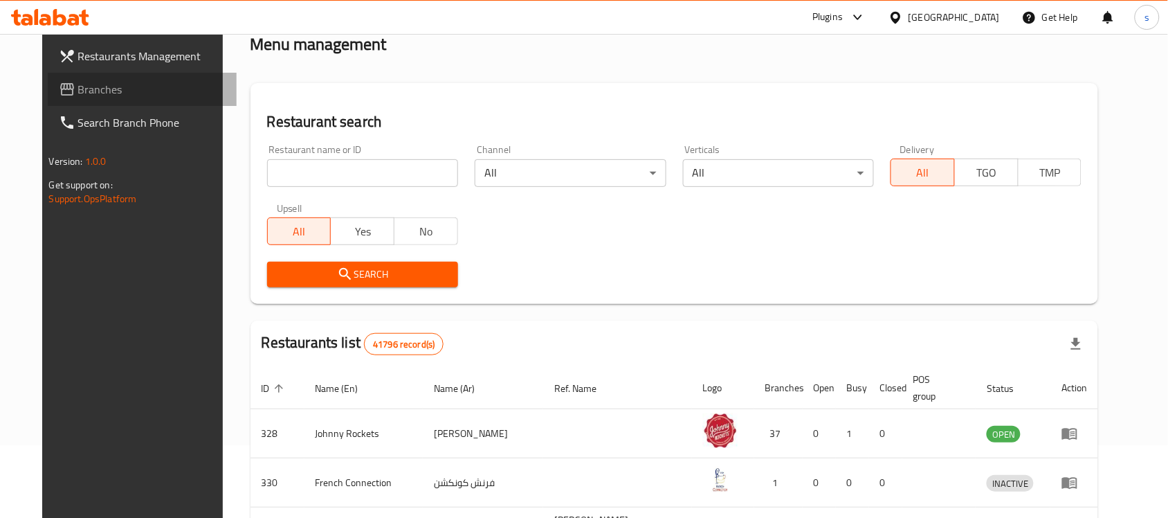
click at [78, 81] on span "Branches" at bounding box center [152, 89] width 148 height 17
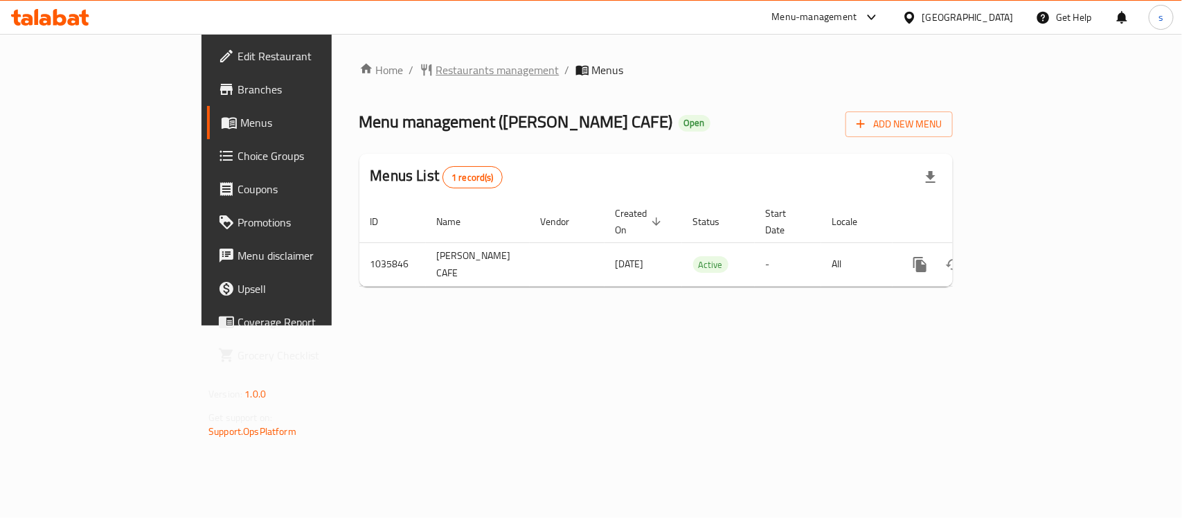
drag, startPoint x: 0, startPoint y: 0, endPoint x: 379, endPoint y: 71, distance: 385.3
click at [436, 71] on span "Restaurants management" at bounding box center [497, 70] width 123 height 17
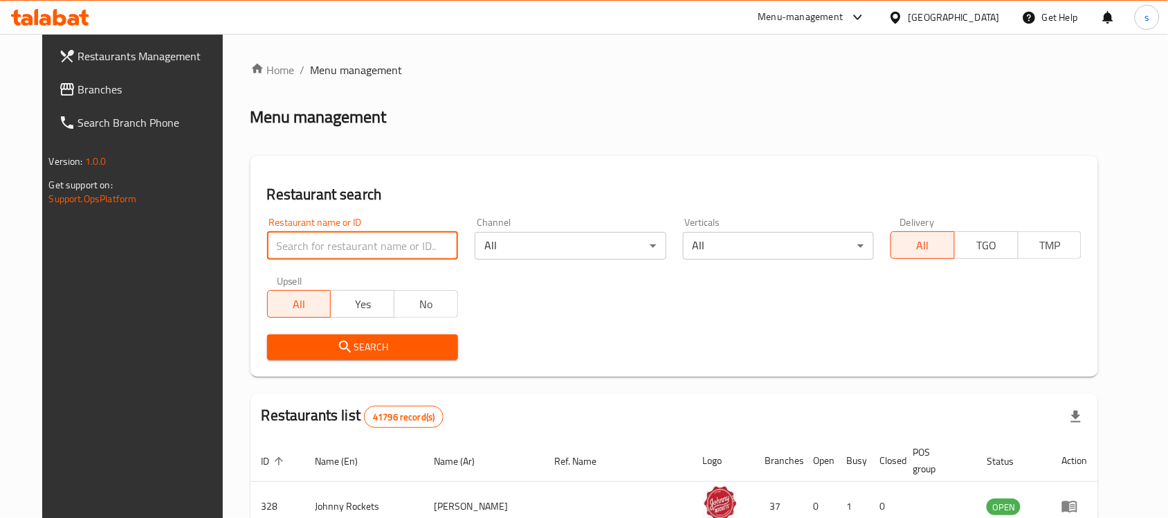
click at [320, 244] on input "search" at bounding box center [362, 246] width 191 height 28
paste input "702234"
type input "702234"
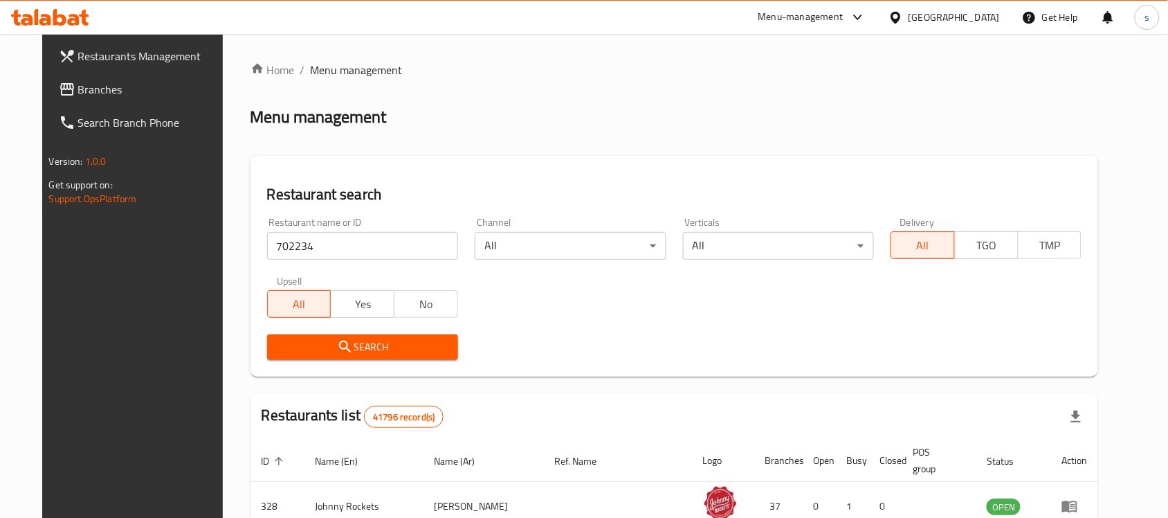
click at [347, 339] on span "Search" at bounding box center [362, 346] width 169 height 17
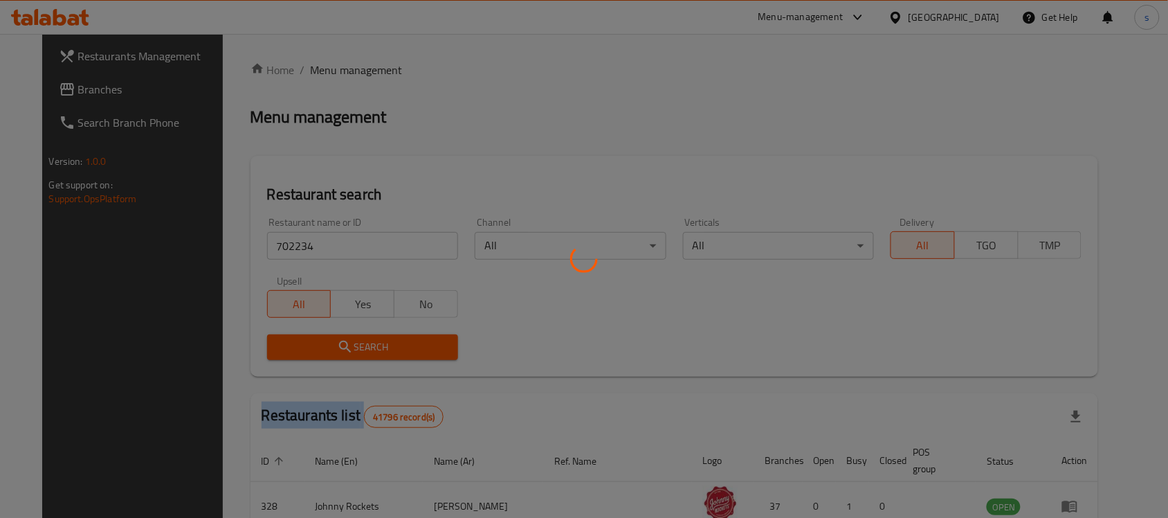
click at [347, 339] on div at bounding box center [584, 259] width 1168 height 518
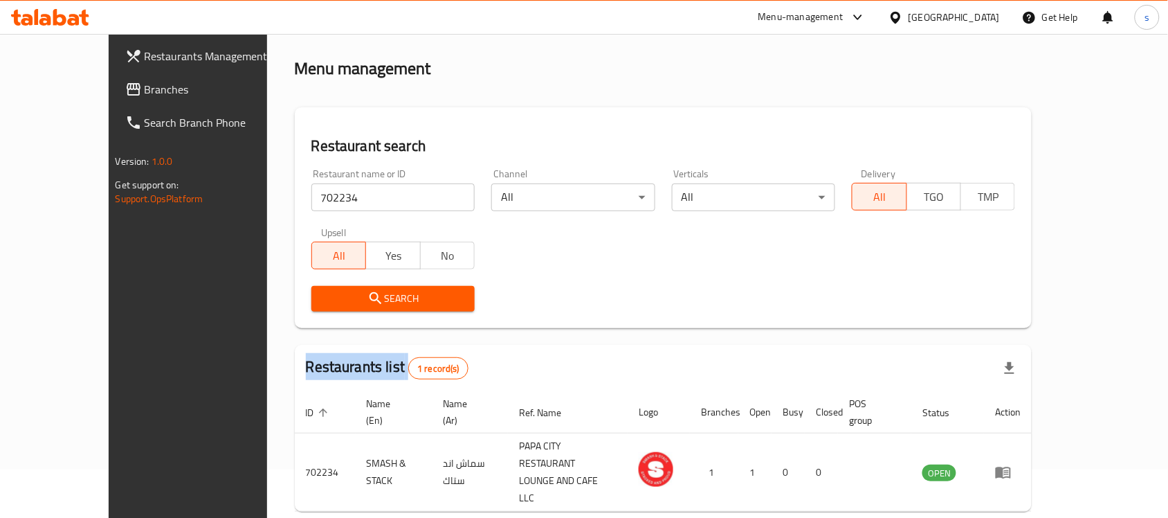
scroll to position [73, 0]
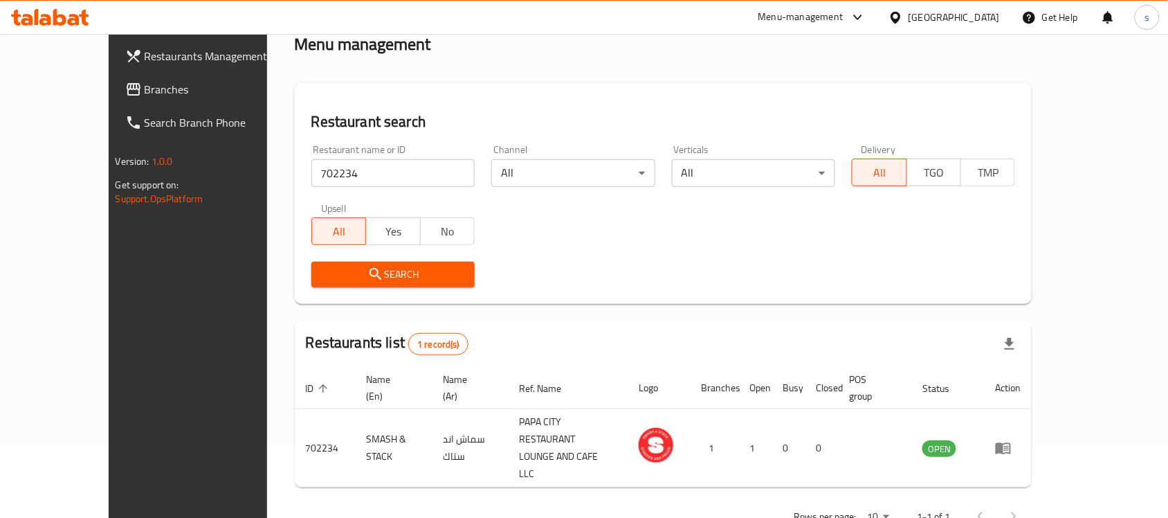
click at [1016, 119] on h2 "Restaurant search" at bounding box center [663, 121] width 705 height 21
click at [145, 96] on span "Branches" at bounding box center [219, 89] width 148 height 17
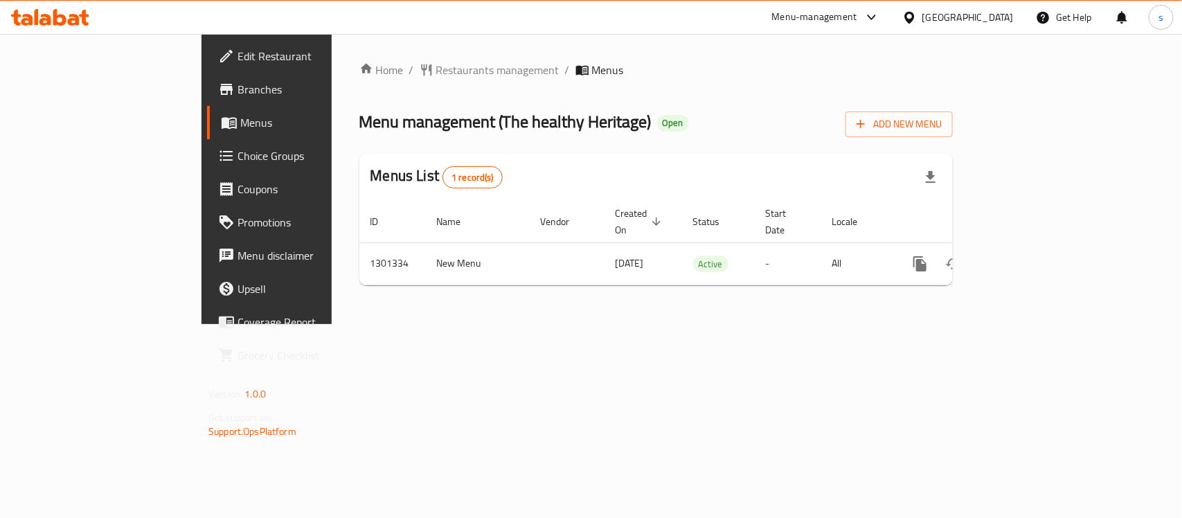
click at [334, 73] on div at bounding box center [591, 259] width 1182 height 518
click at [436, 73] on span "Restaurants management" at bounding box center [497, 70] width 123 height 17
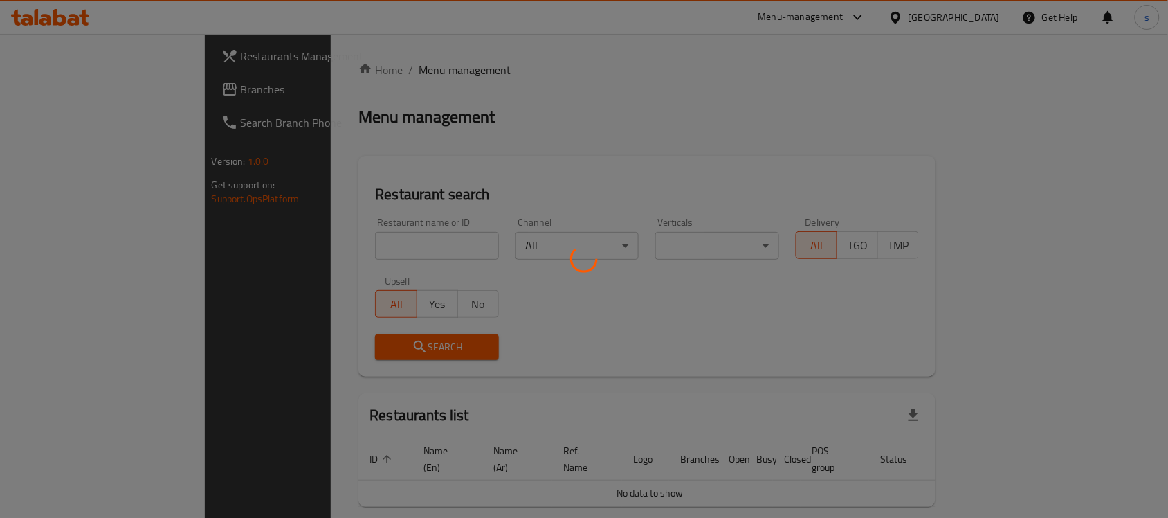
click at [292, 250] on div at bounding box center [584, 259] width 1168 height 518
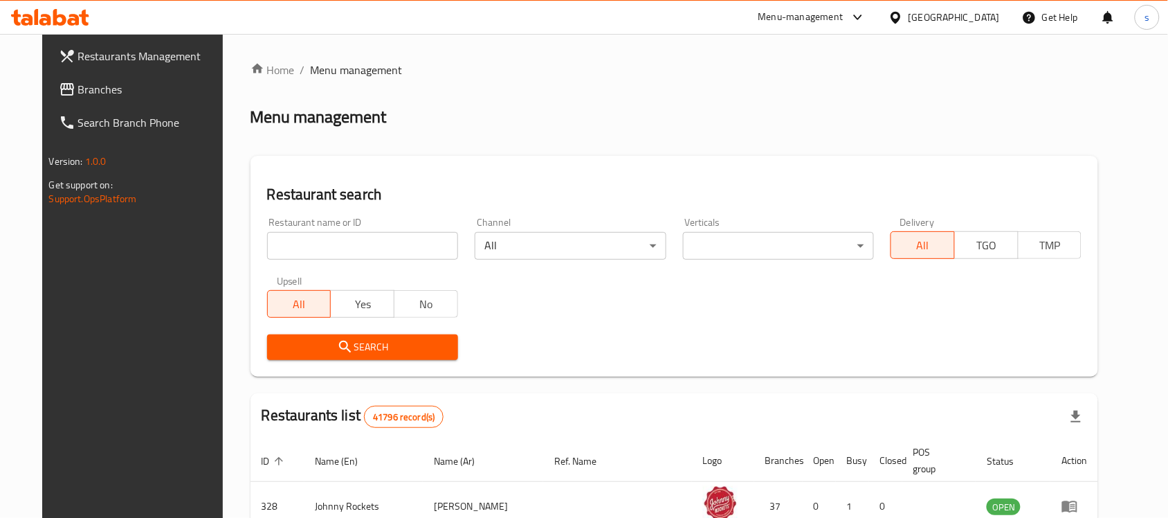
click at [296, 244] on input "search" at bounding box center [362, 246] width 191 height 28
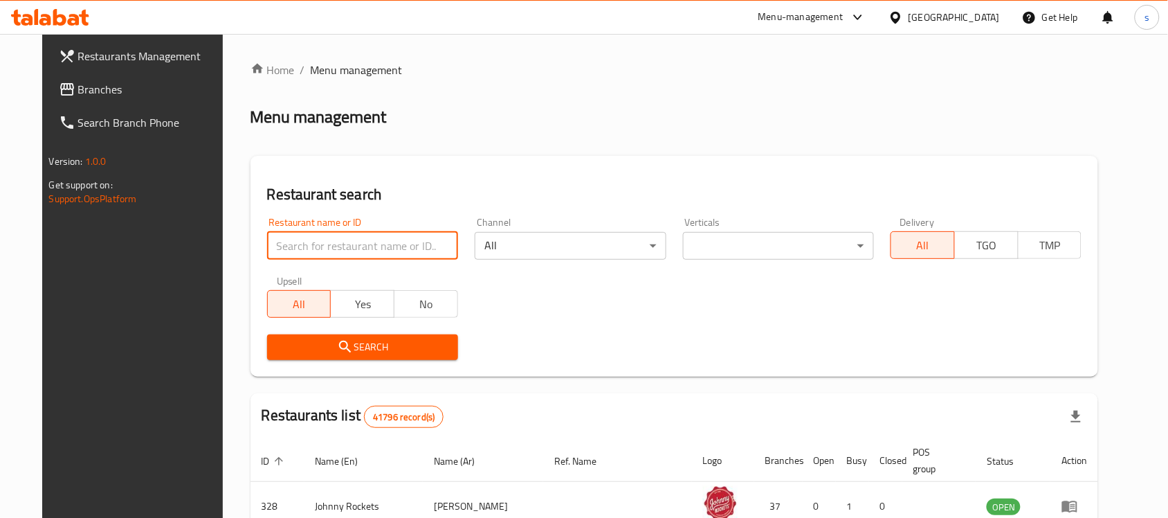
paste input "701977"
type input "701977"
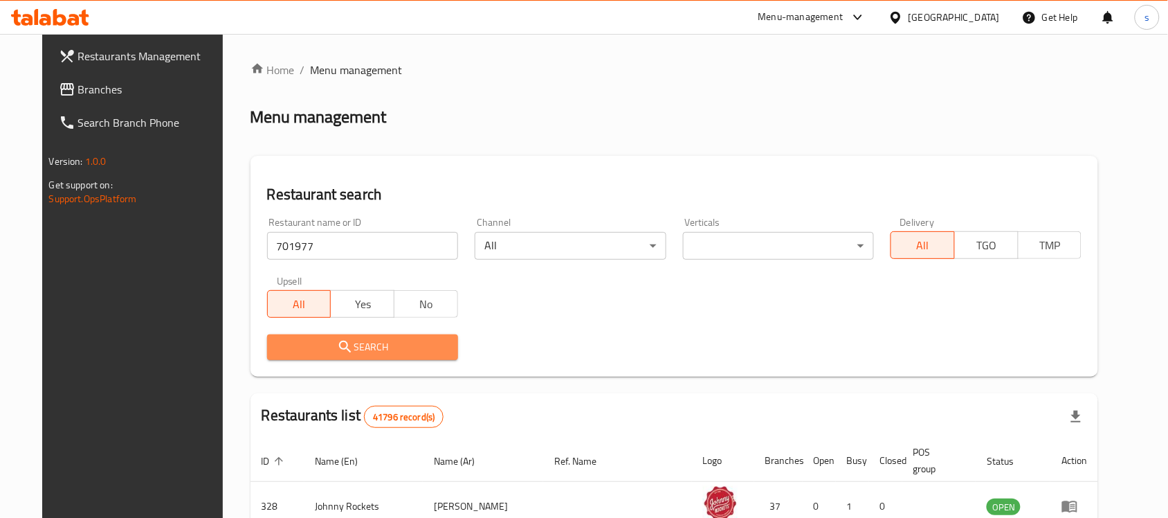
click at [337, 351] on icon "submit" at bounding box center [345, 346] width 17 height 17
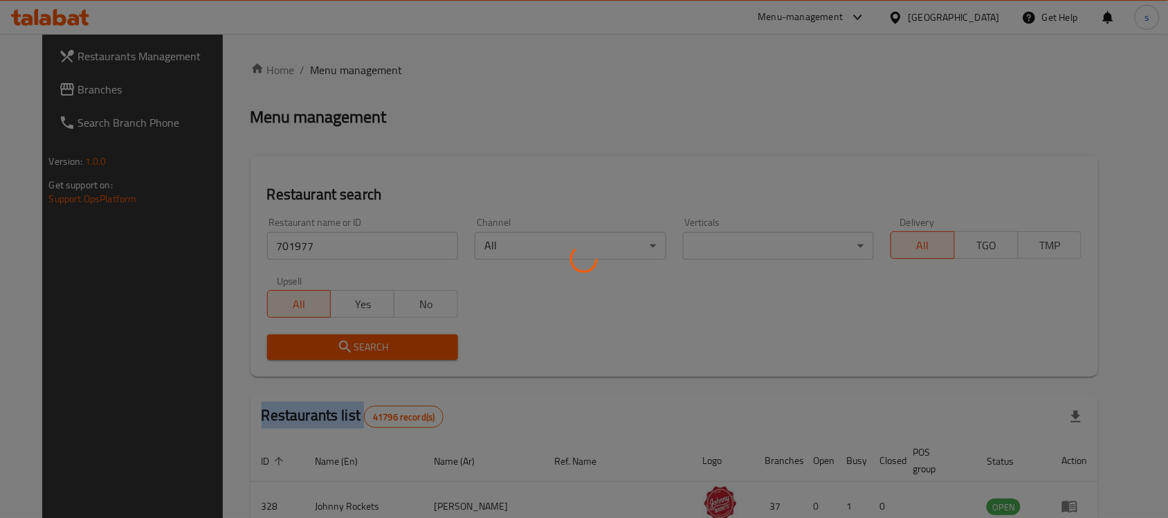
click at [333, 351] on div at bounding box center [584, 259] width 1168 height 518
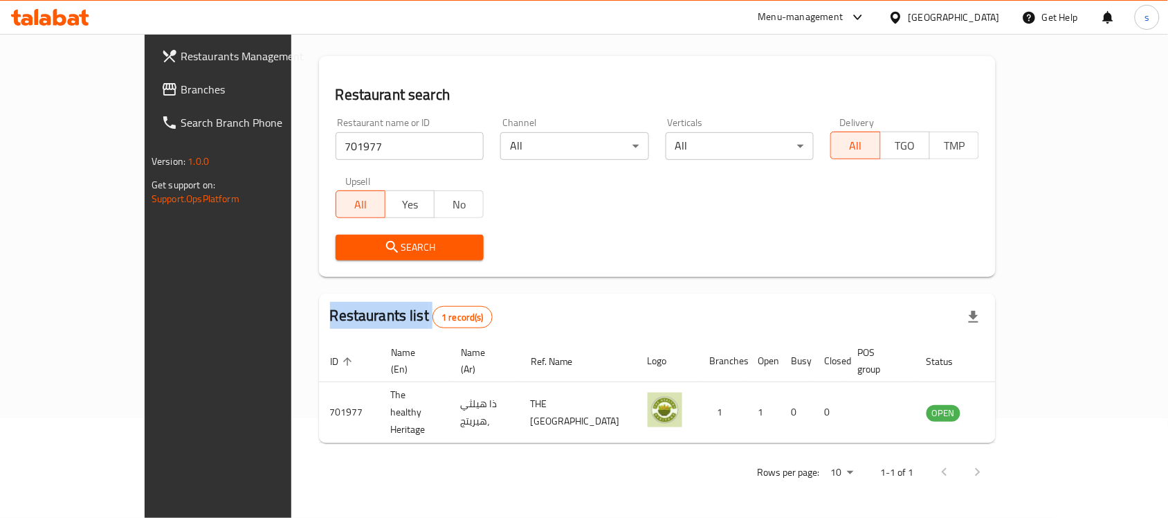
scroll to position [73, 0]
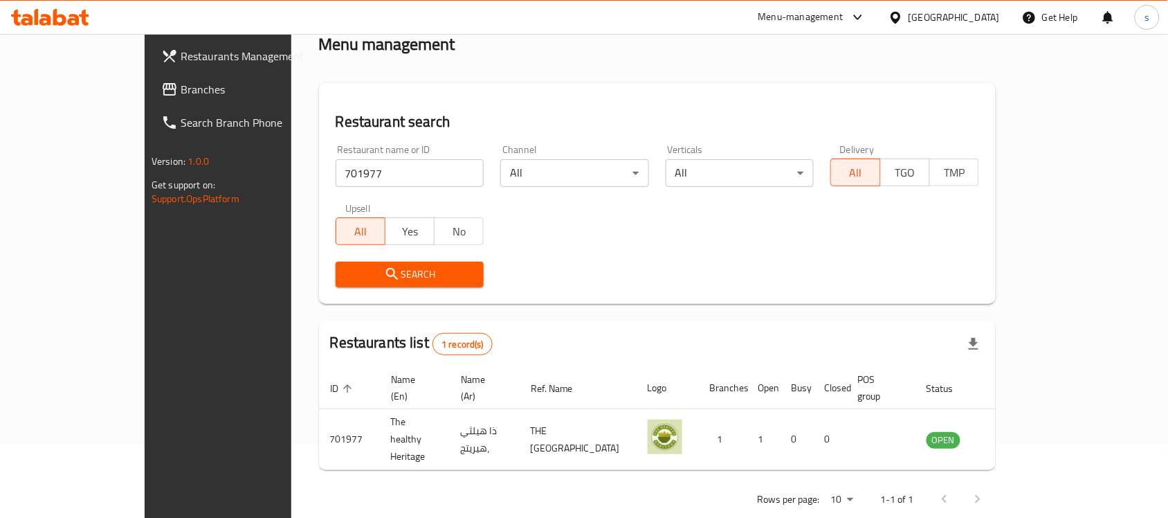
click at [988, 225] on div "Restaurant name or ID 701977 Restaurant name or ID Channel All ​ Verticals All …" at bounding box center [657, 215] width 660 height 159
click at [181, 84] on span "Branches" at bounding box center [255, 89] width 148 height 17
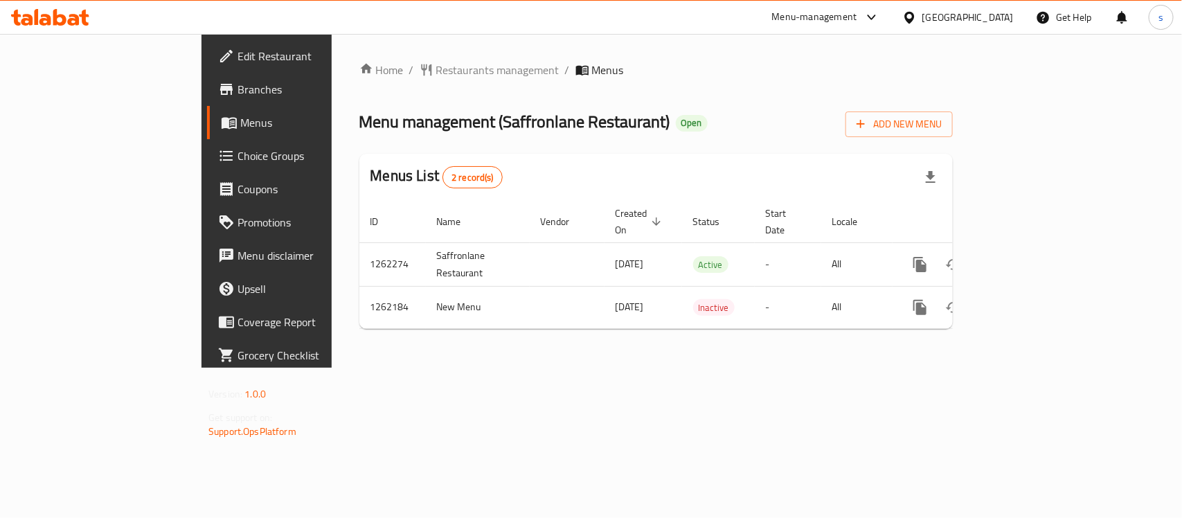
click at [336, 51] on div "Home / Restaurants management / Menus Menu management ( Saffronlane Restaurant …" at bounding box center [656, 201] width 649 height 334
click at [436, 67] on span "Restaurants management" at bounding box center [497, 70] width 123 height 17
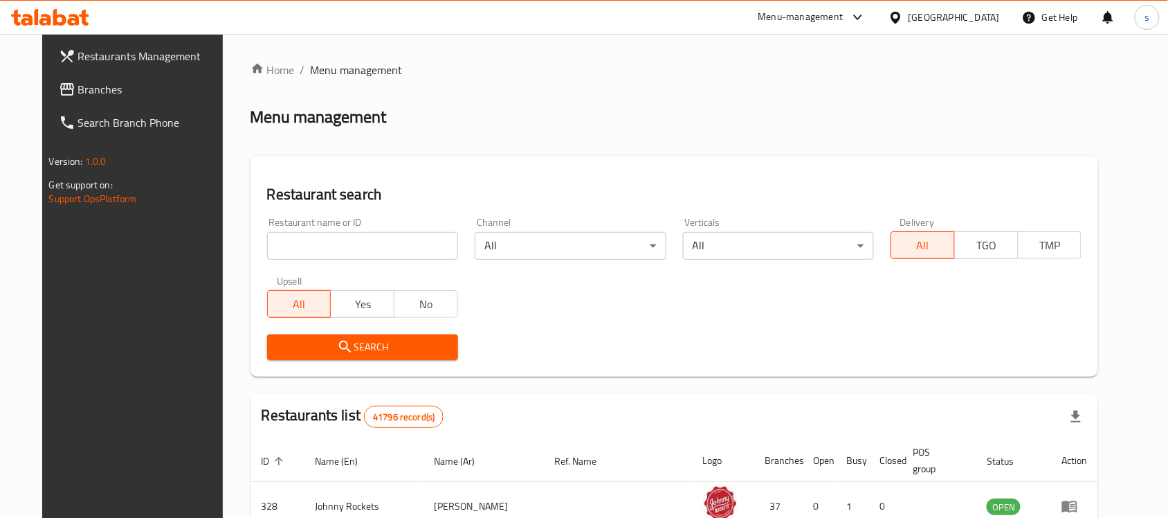
click at [338, 244] on input "search" at bounding box center [362, 246] width 191 height 28
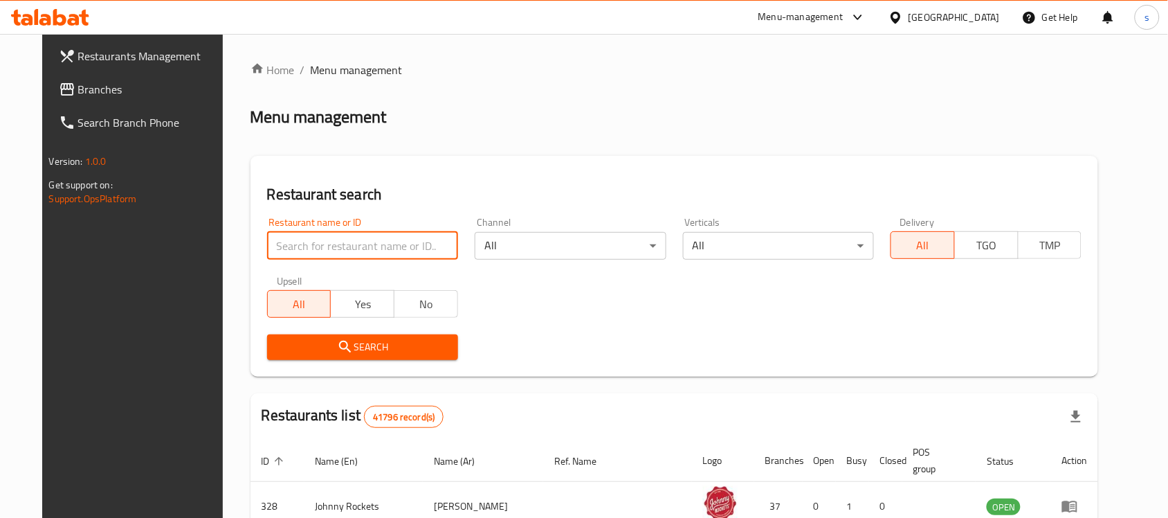
paste input "685457"
type input "685457"
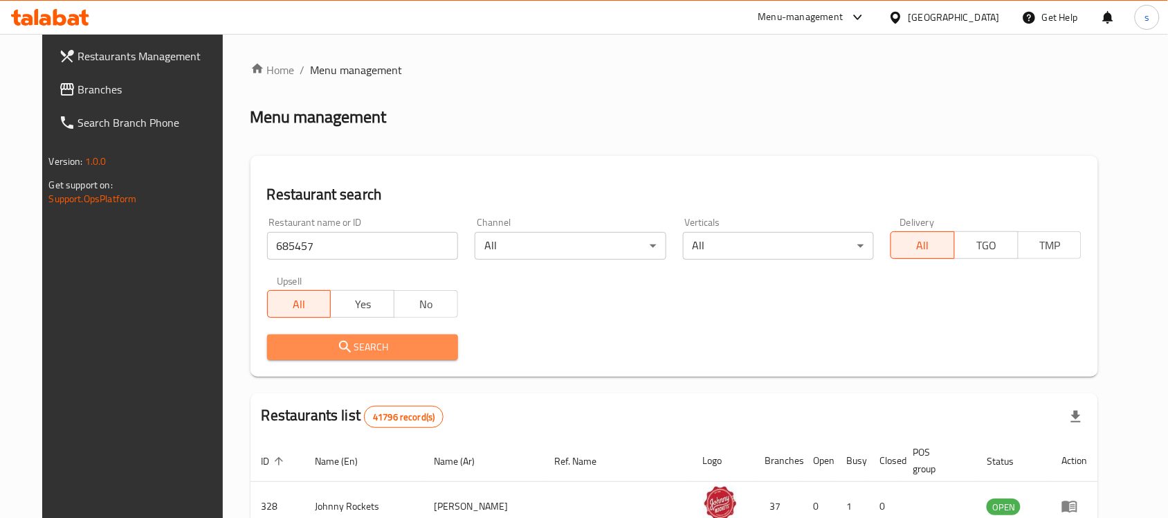
click at [371, 354] on span "Search" at bounding box center [362, 346] width 169 height 17
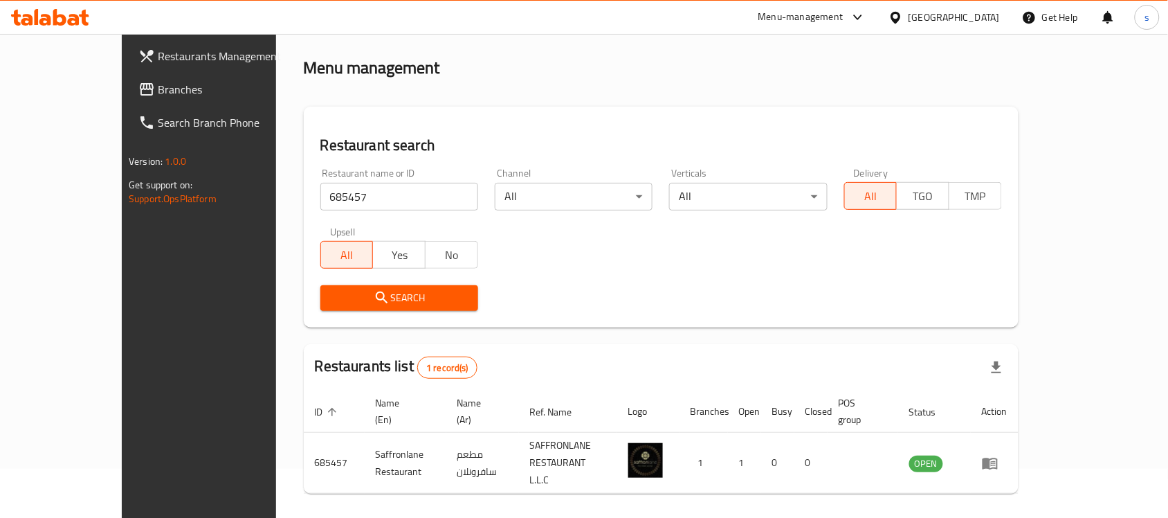
scroll to position [73, 0]
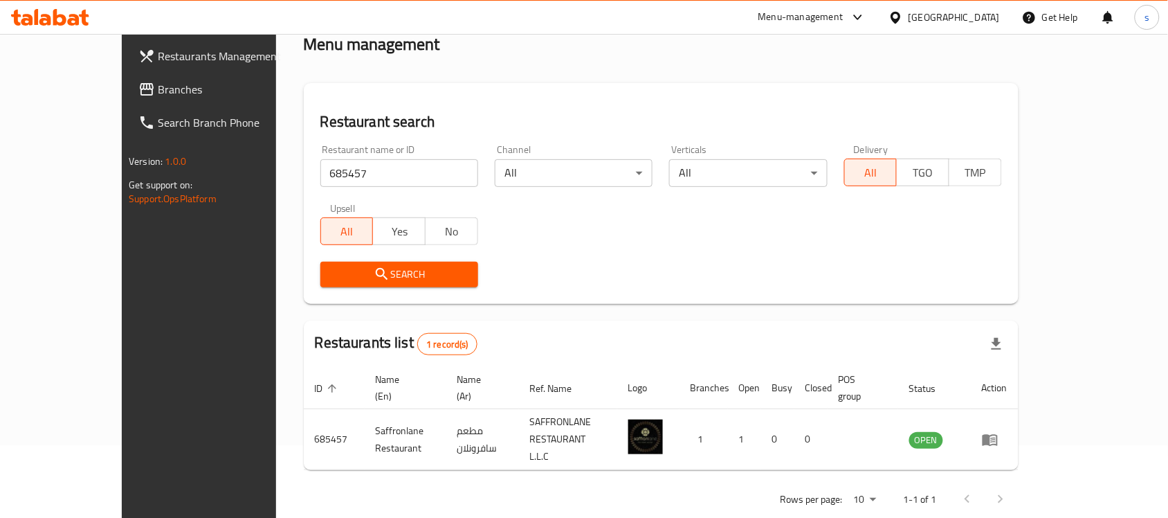
click at [1011, 244] on div "Restaurant name or ID 685457 Restaurant name or ID Channel All ​ Verticals All …" at bounding box center [661, 215] width 698 height 159
click at [127, 76] on link "Branches" at bounding box center [222, 89] width 190 height 33
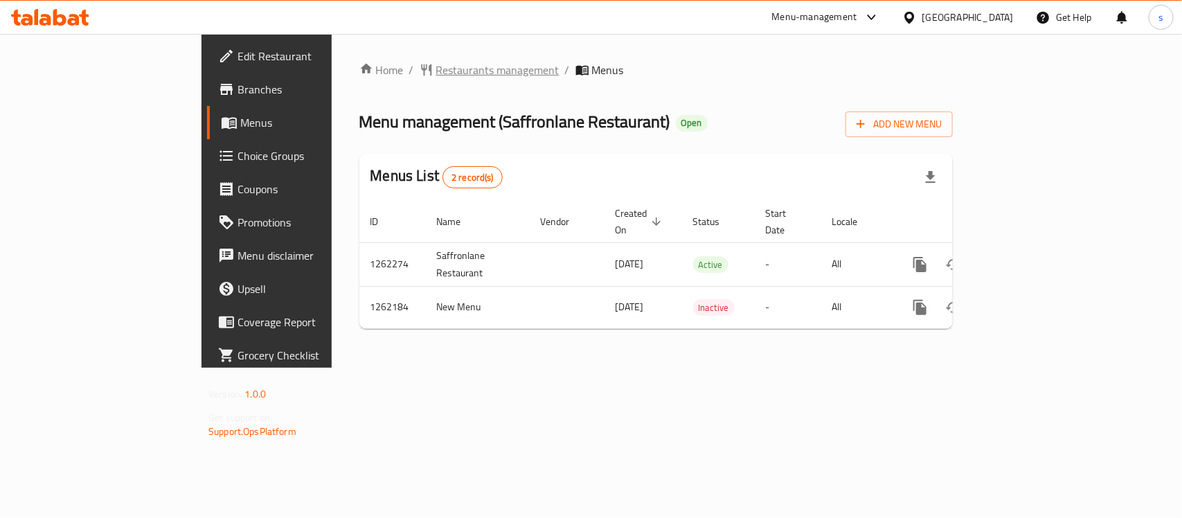
click at [436, 75] on span "Restaurants management" at bounding box center [497, 70] width 123 height 17
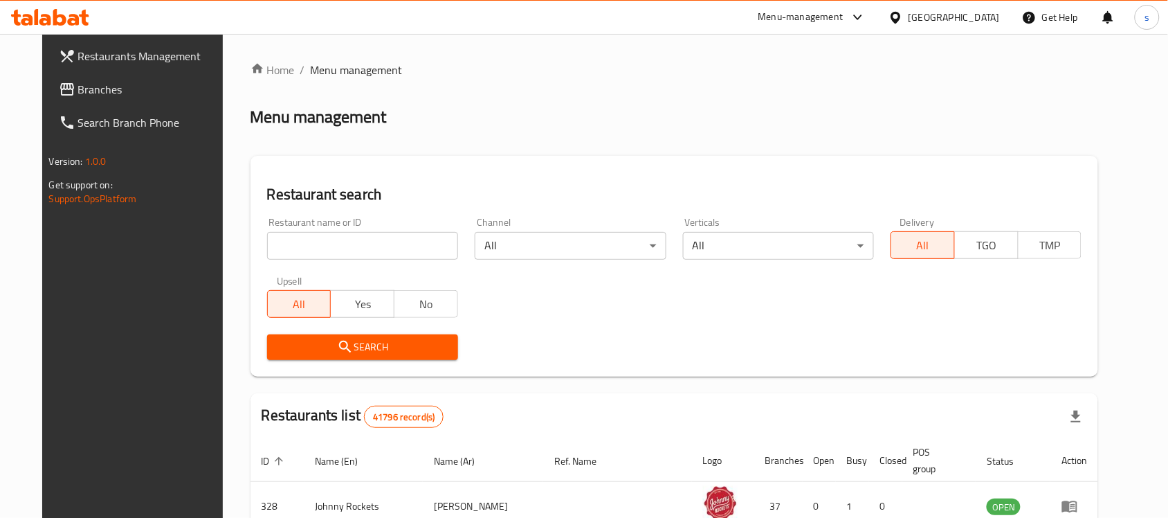
click at [331, 251] on div "Home / Menu management Menu management Restaurant search Restaurant name or ID …" at bounding box center [675, 488] width 849 height 853
click at [331, 251] on input "search" at bounding box center [362, 246] width 191 height 28
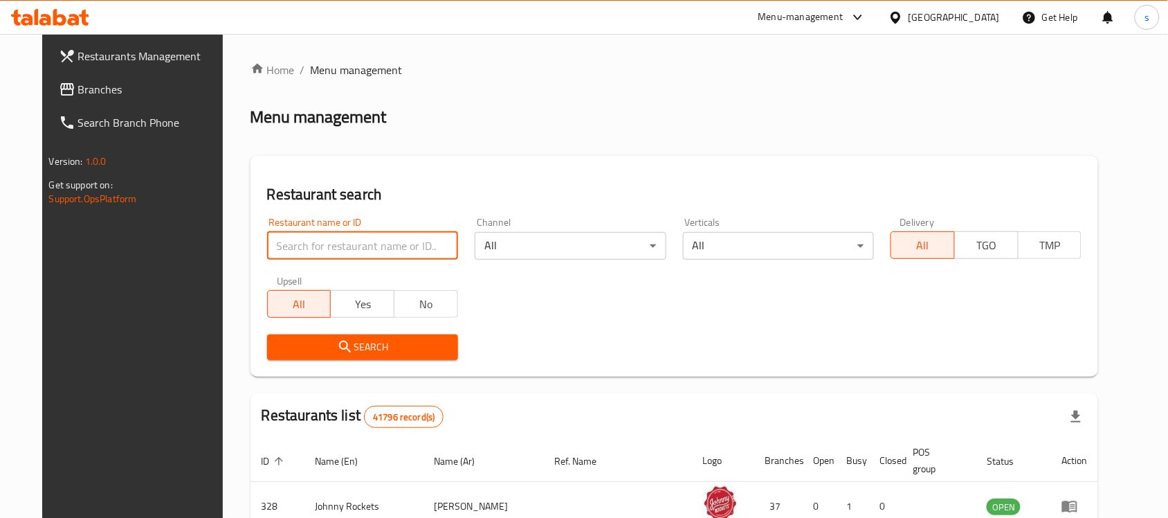
paste input "685457"
type input "685457"
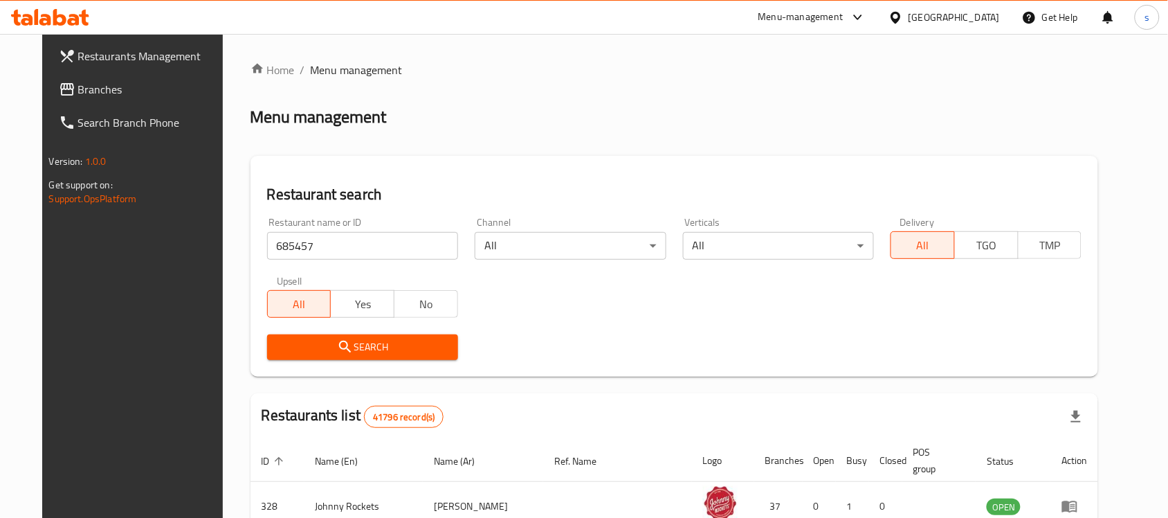
click at [347, 354] on span "Search" at bounding box center [362, 346] width 169 height 17
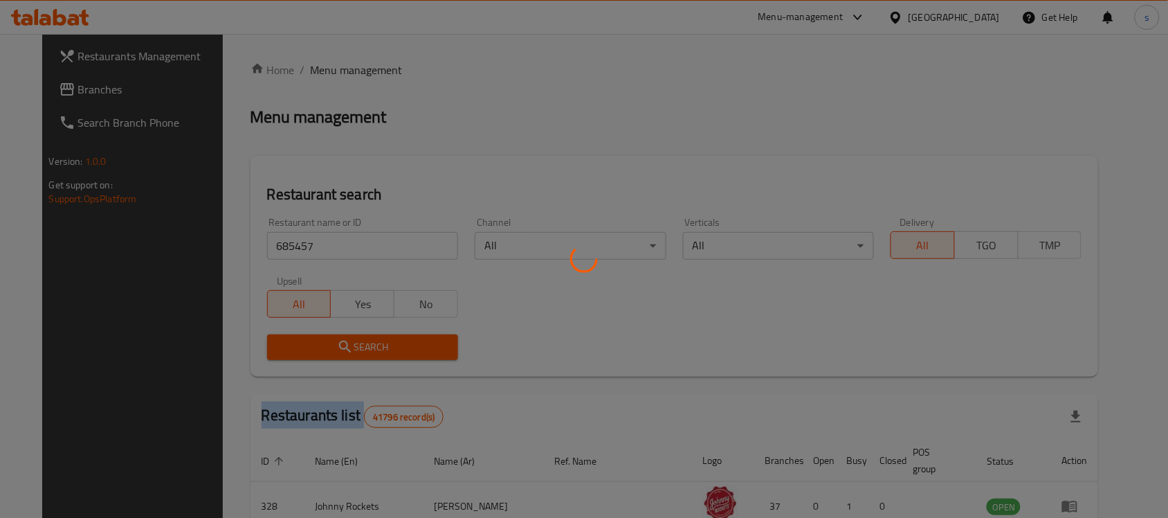
click at [347, 354] on div at bounding box center [584, 259] width 1168 height 518
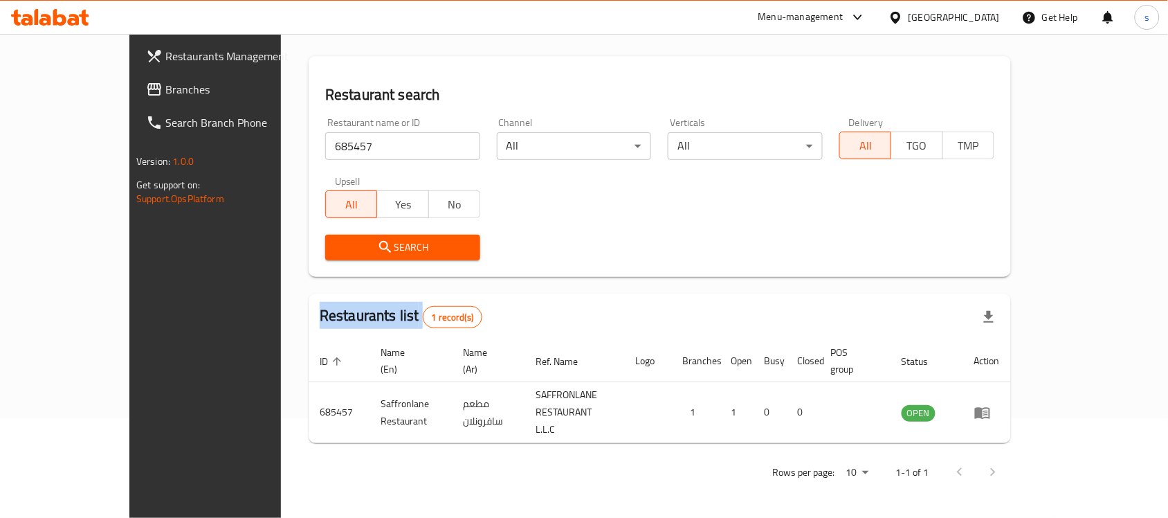
scroll to position [73, 0]
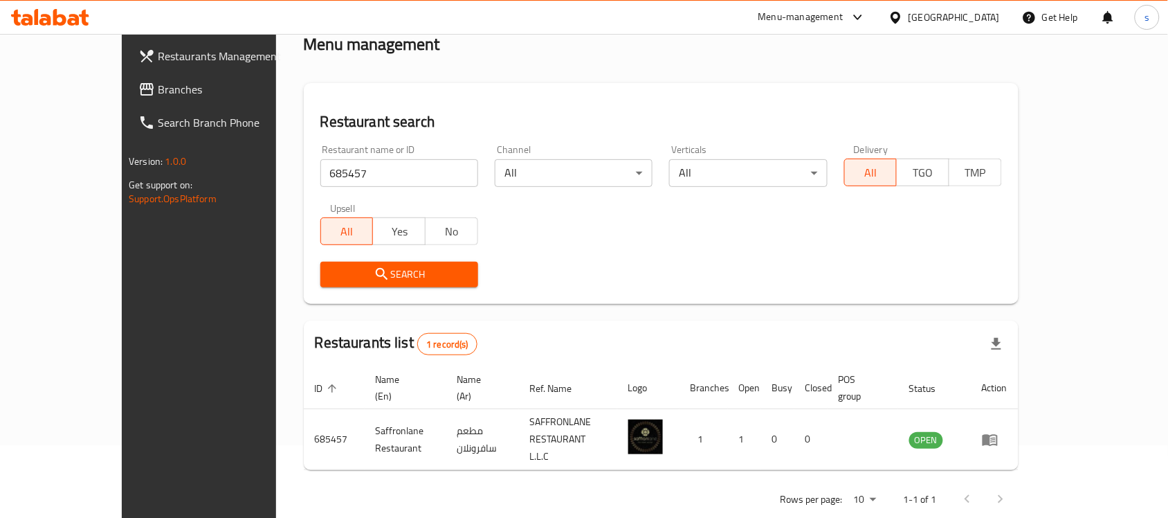
click at [969, 210] on div "Restaurant name or ID 685457 Restaurant name or ID Channel All ​ Verticals All …" at bounding box center [661, 215] width 698 height 159
click at [946, 21] on div "[GEOGRAPHIC_DATA]" at bounding box center [954, 17] width 91 height 15
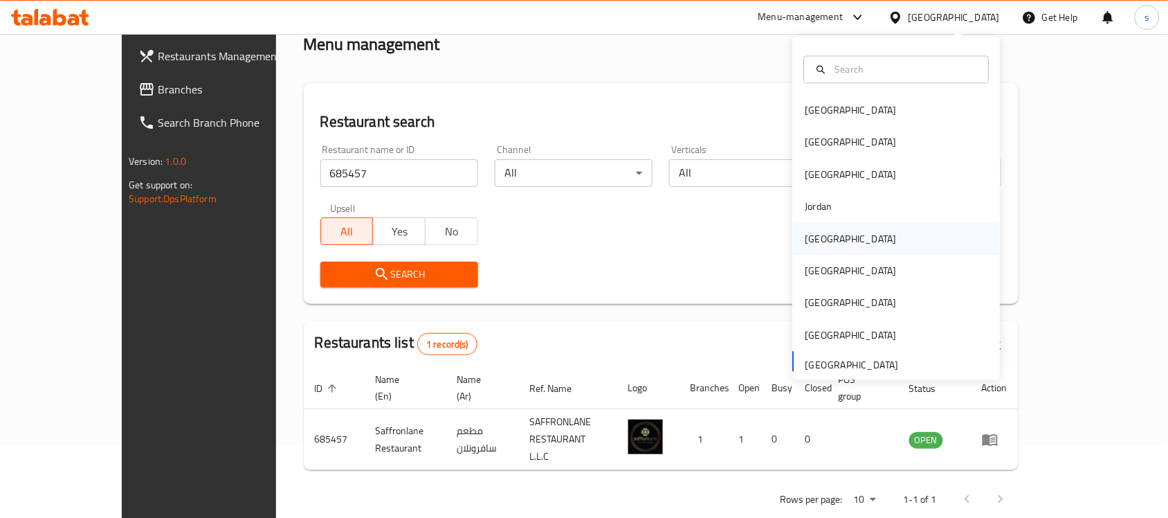
click at [795, 227] on div "[GEOGRAPHIC_DATA]" at bounding box center [852, 239] width 114 height 32
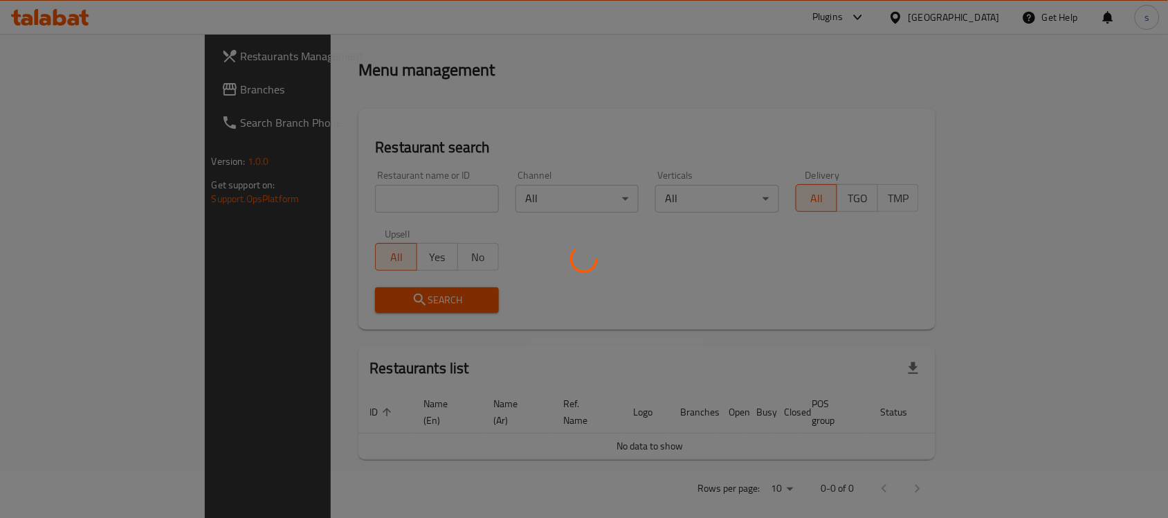
scroll to position [73, 0]
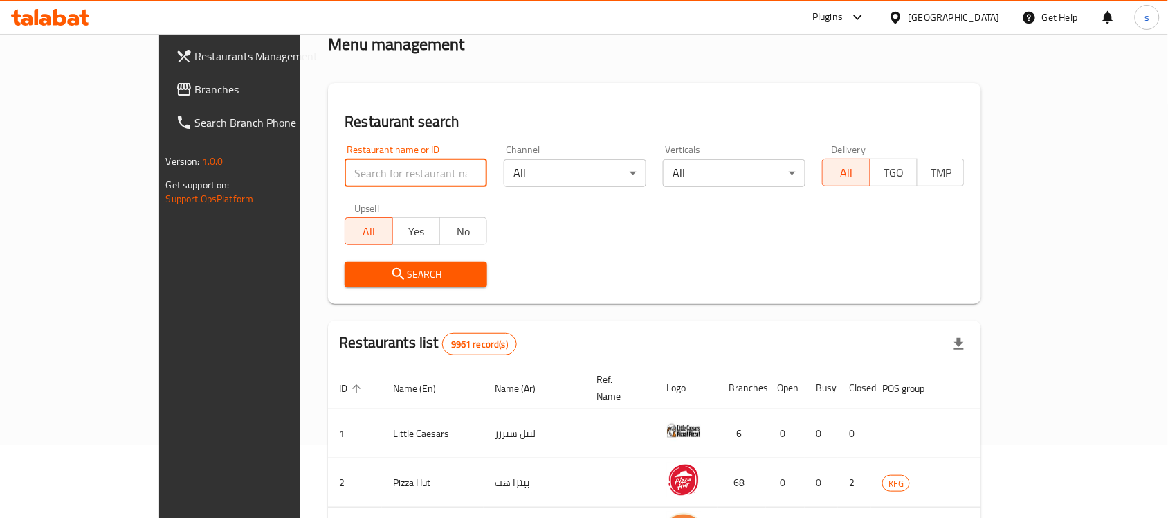
click at [345, 182] on input "search" at bounding box center [416, 173] width 143 height 28
paste input "684220"
type input "684220"
click at [392, 274] on icon "submit" at bounding box center [398, 274] width 12 height 12
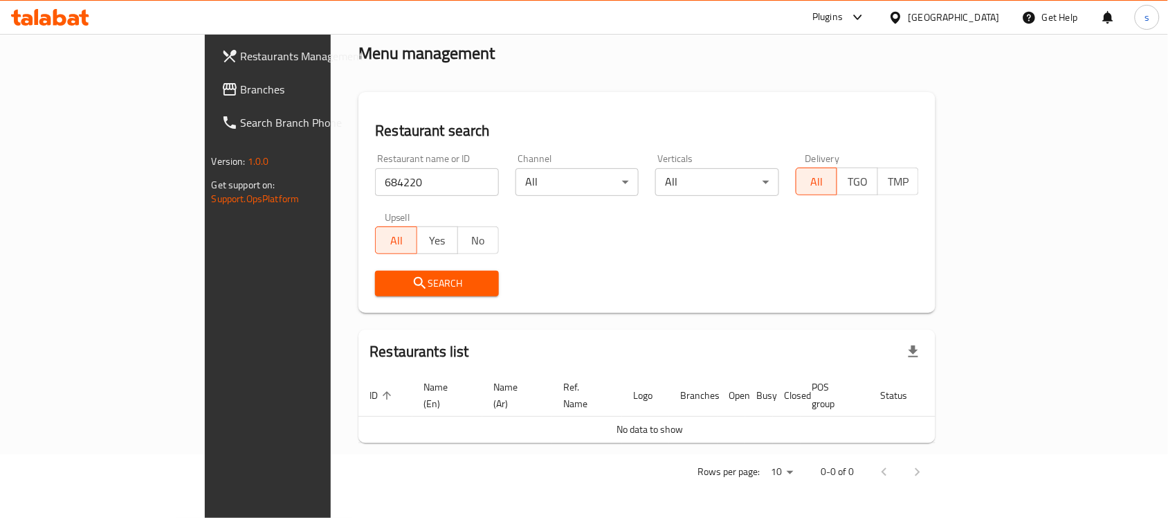
scroll to position [47, 0]
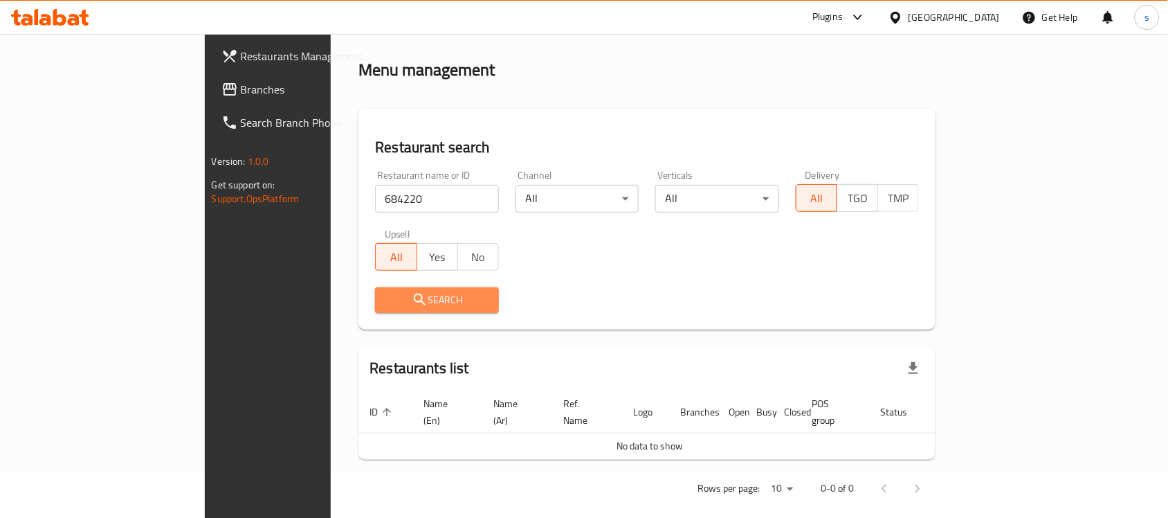
click at [386, 298] on span "Search" at bounding box center [437, 299] width 102 height 17
drag, startPoint x: 1078, startPoint y: 33, endPoint x: 1074, endPoint y: 42, distance: 9.9
click at [1078, 33] on div "Get Help" at bounding box center [1050, 17] width 56 height 33
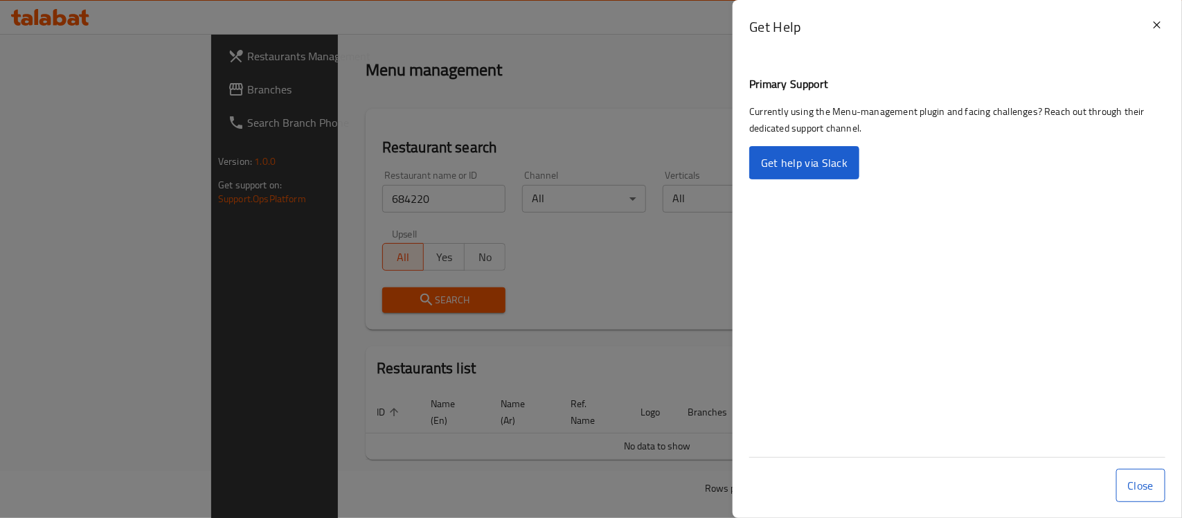
click at [687, 105] on div at bounding box center [591, 259] width 1182 height 518
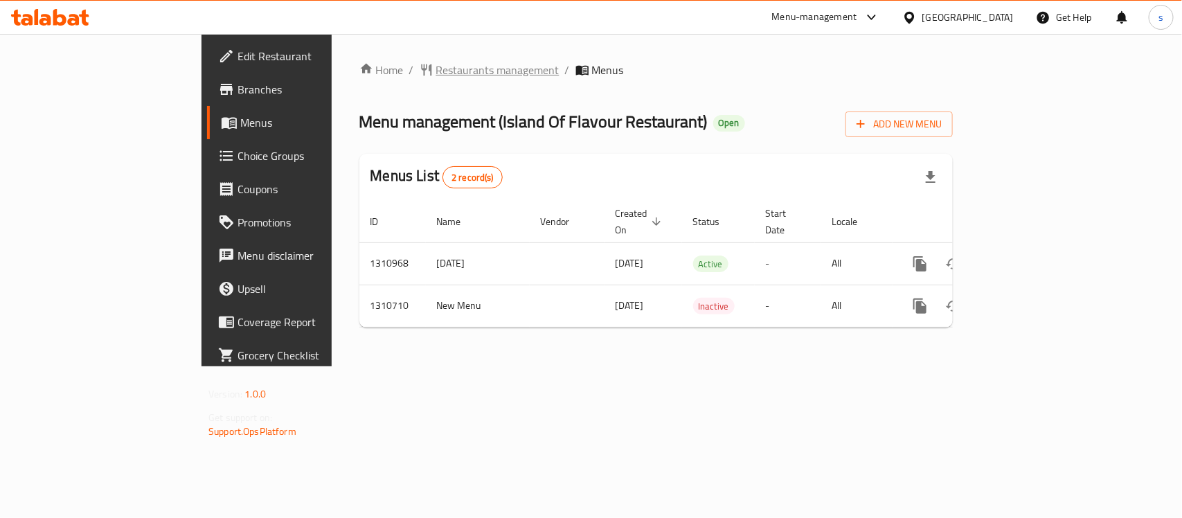
click at [436, 71] on span "Restaurants management" at bounding box center [497, 70] width 123 height 17
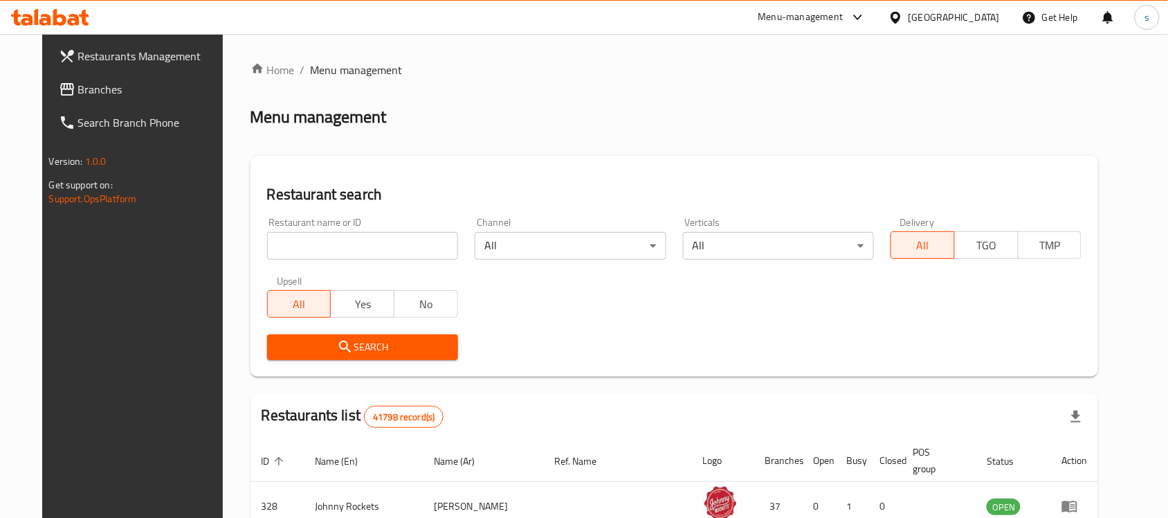
click at [374, 239] on input "search" at bounding box center [362, 246] width 191 height 28
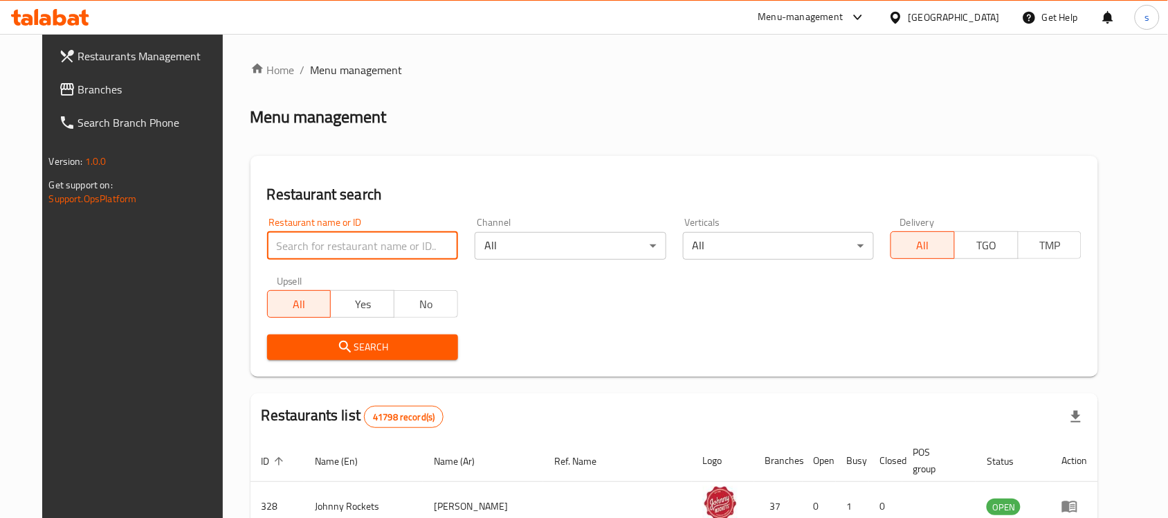
paste input "705584"
type input "705584"
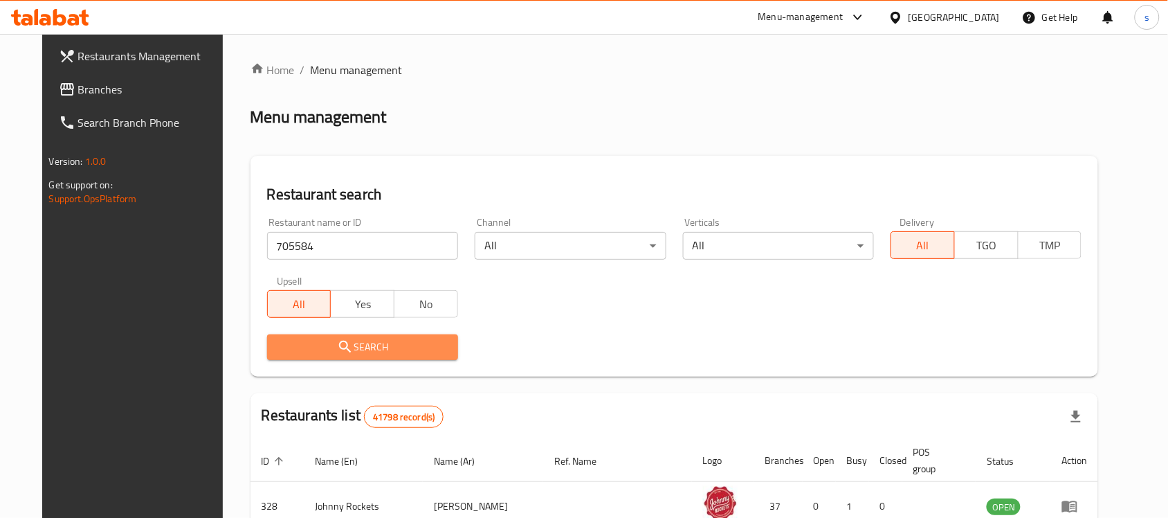
click at [339, 348] on span "Search" at bounding box center [362, 346] width 169 height 17
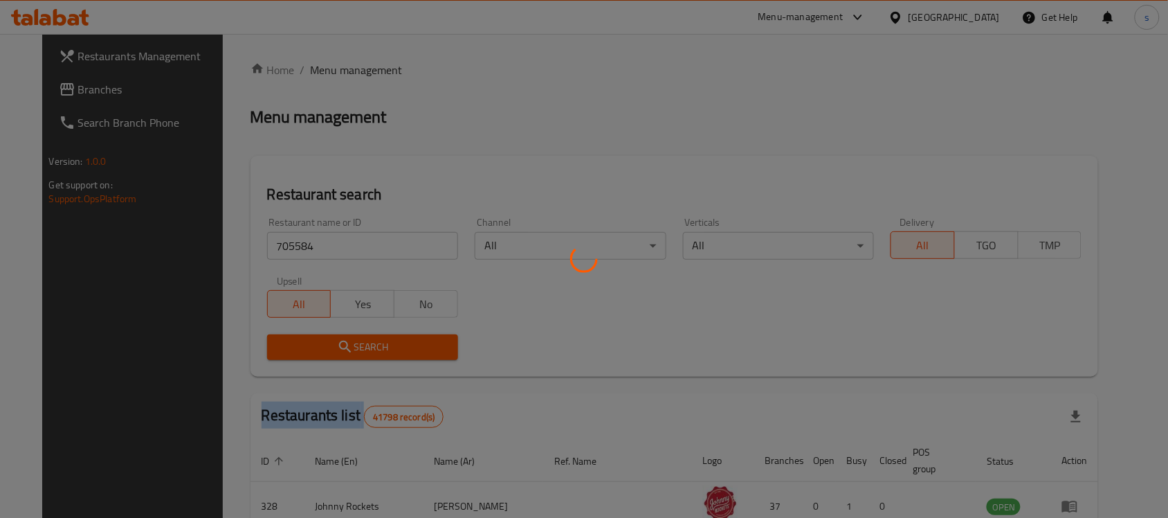
click at [339, 348] on div at bounding box center [584, 259] width 1168 height 518
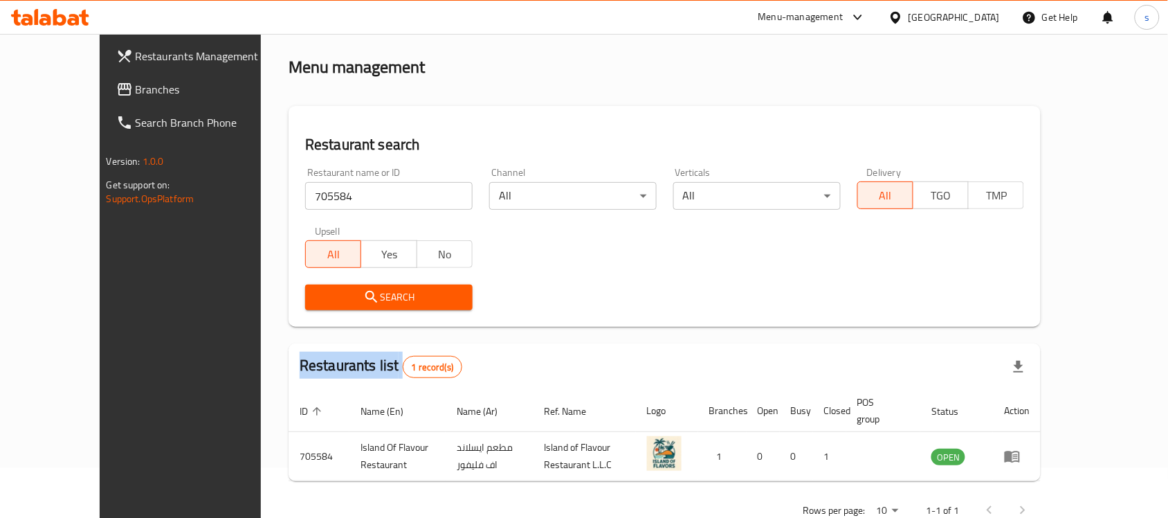
scroll to position [73, 0]
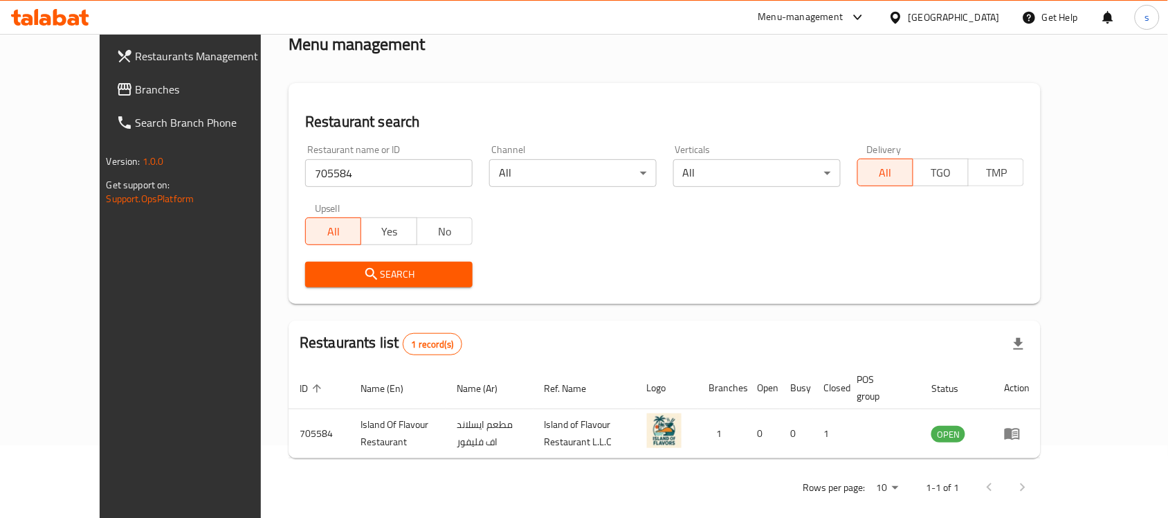
click at [914, 22] on div "United Arab Emirates" at bounding box center [954, 17] width 91 height 15
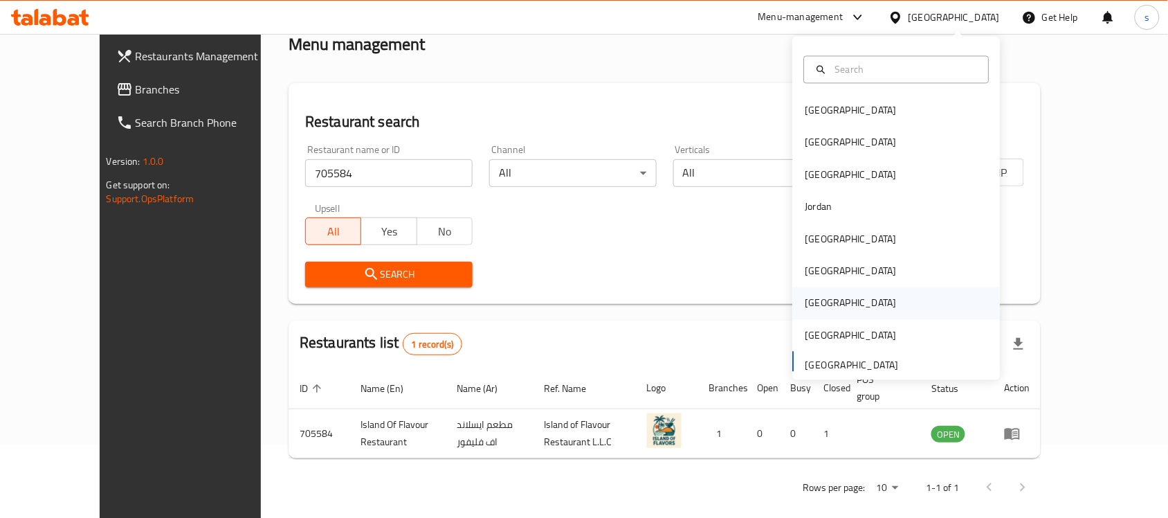
click at [818, 296] on div "[GEOGRAPHIC_DATA]" at bounding box center [852, 303] width 114 height 32
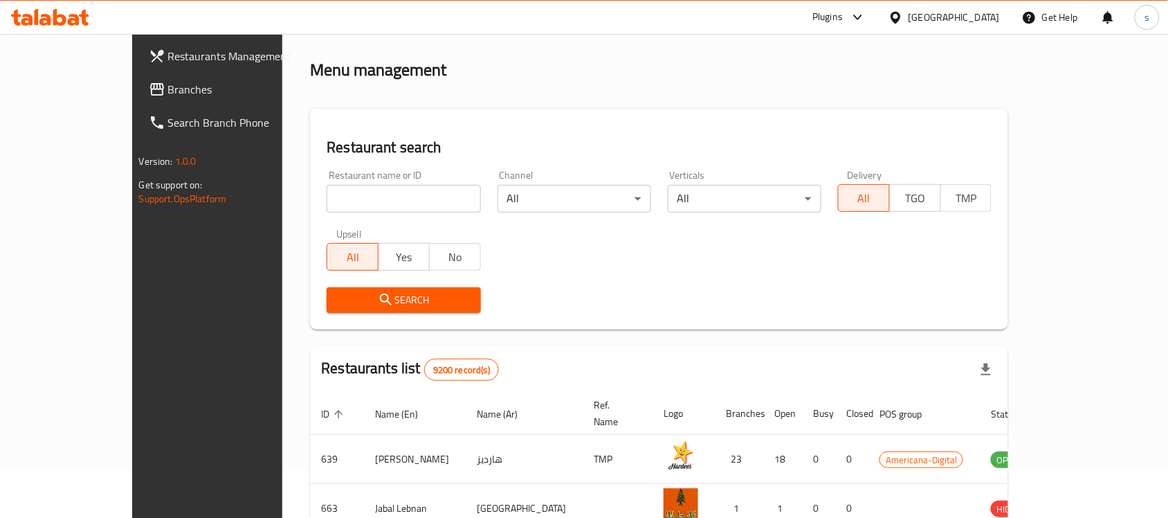
scroll to position [73, 0]
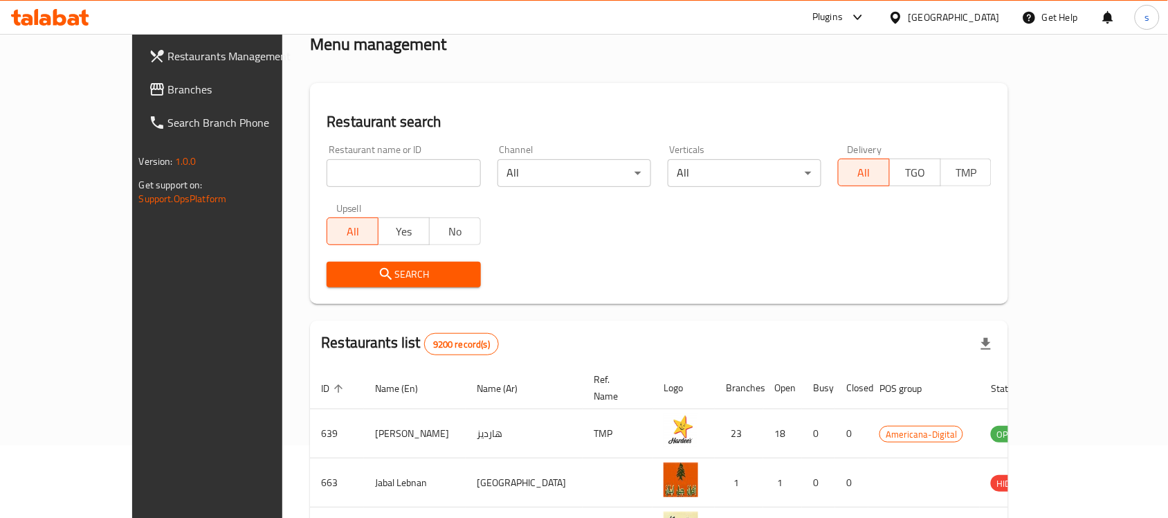
click at [168, 91] on span "Branches" at bounding box center [242, 89] width 148 height 17
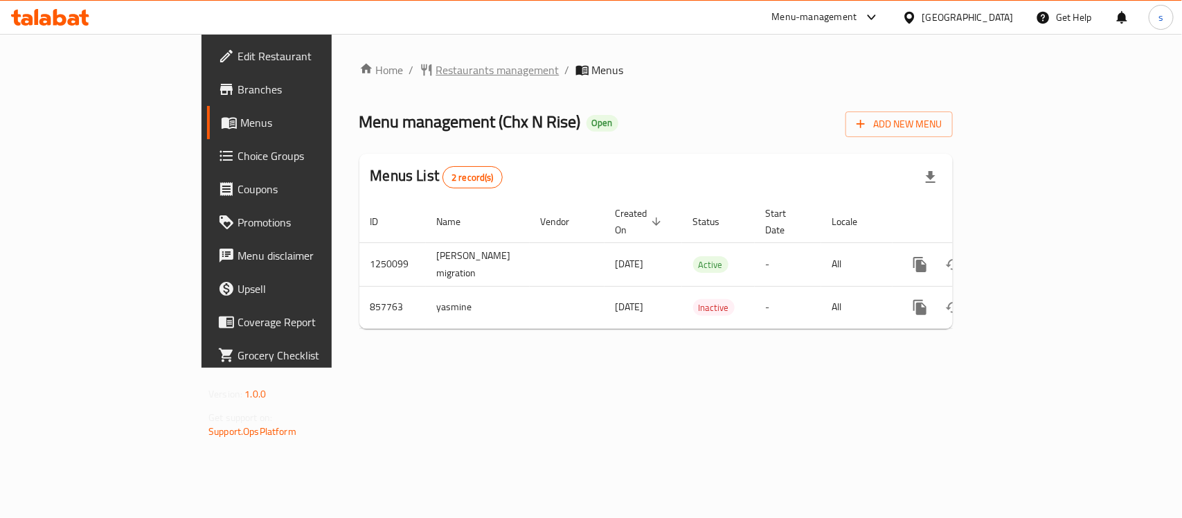
click at [436, 66] on span "Restaurants management" at bounding box center [497, 70] width 123 height 17
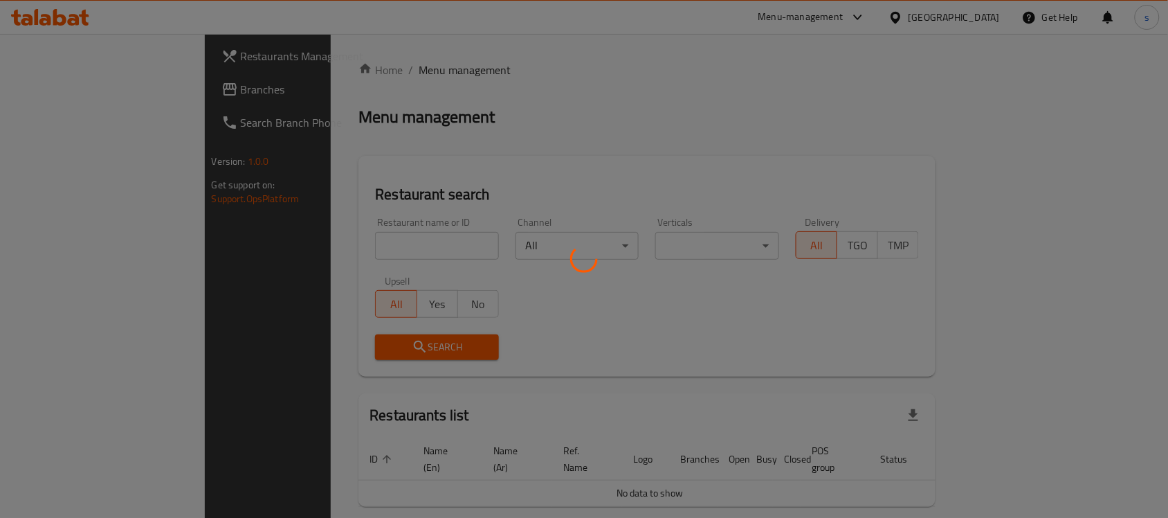
click at [351, 243] on div at bounding box center [584, 259] width 1168 height 518
click at [347, 251] on div at bounding box center [584, 259] width 1168 height 518
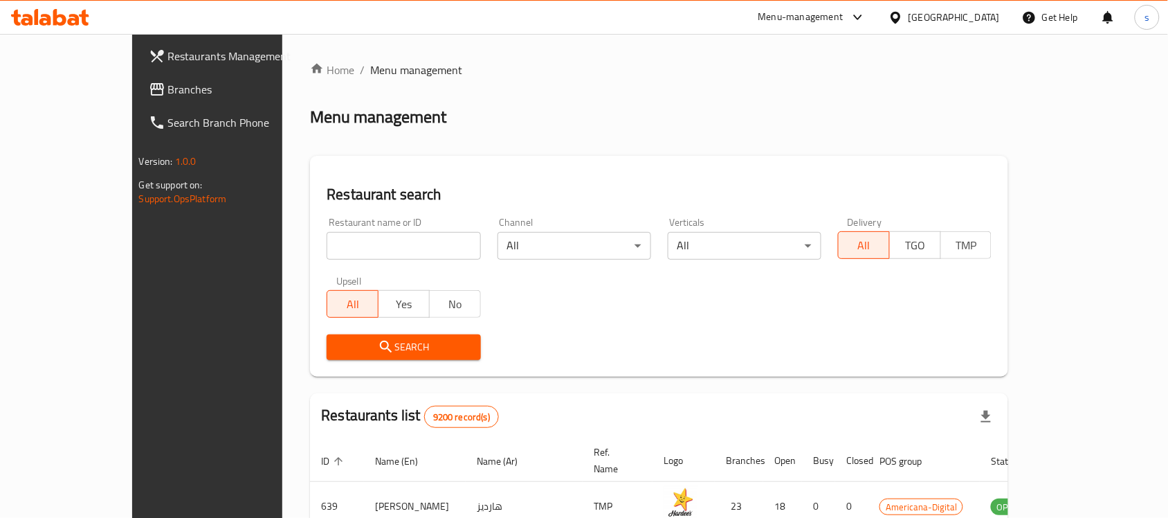
click at [347, 251] on input "search" at bounding box center [404, 246] width 154 height 28
paste input "656689"
type input "656689"
click at [362, 345] on span "Search" at bounding box center [404, 346] width 132 height 17
click at [362, 345] on div at bounding box center [584, 259] width 1168 height 518
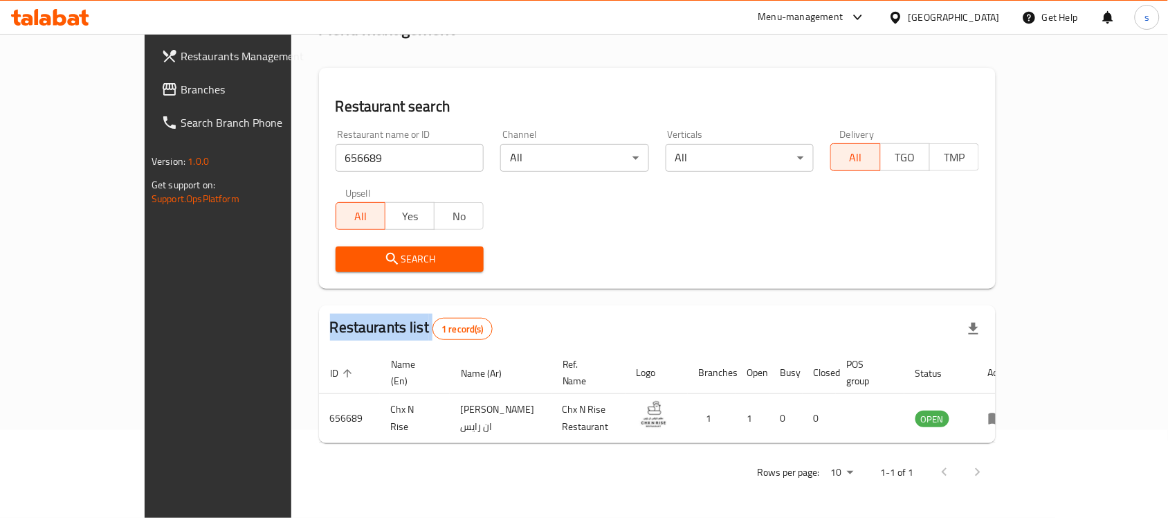
scroll to position [73, 0]
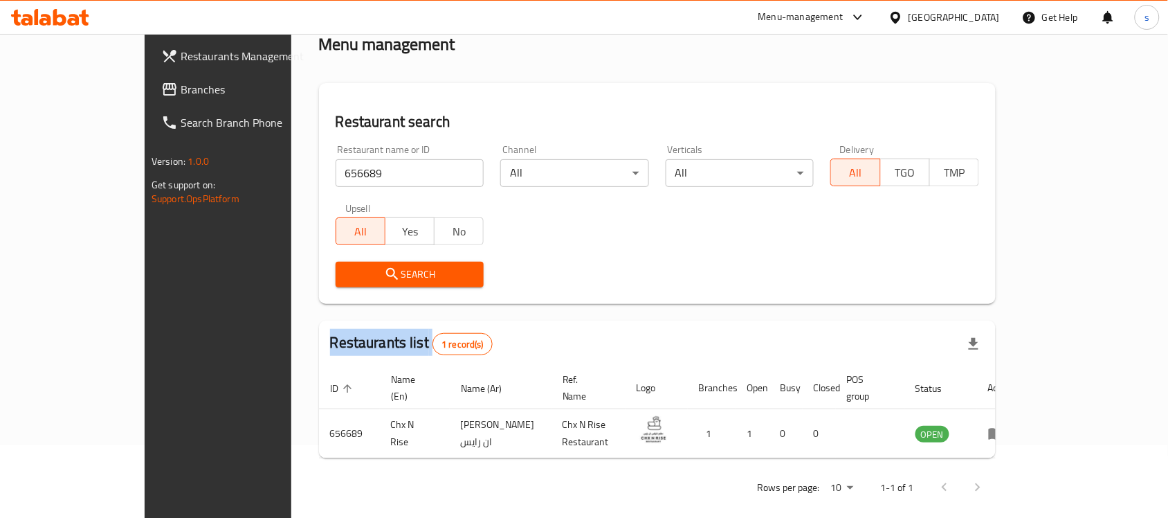
click at [181, 87] on span "Branches" at bounding box center [255, 89] width 148 height 17
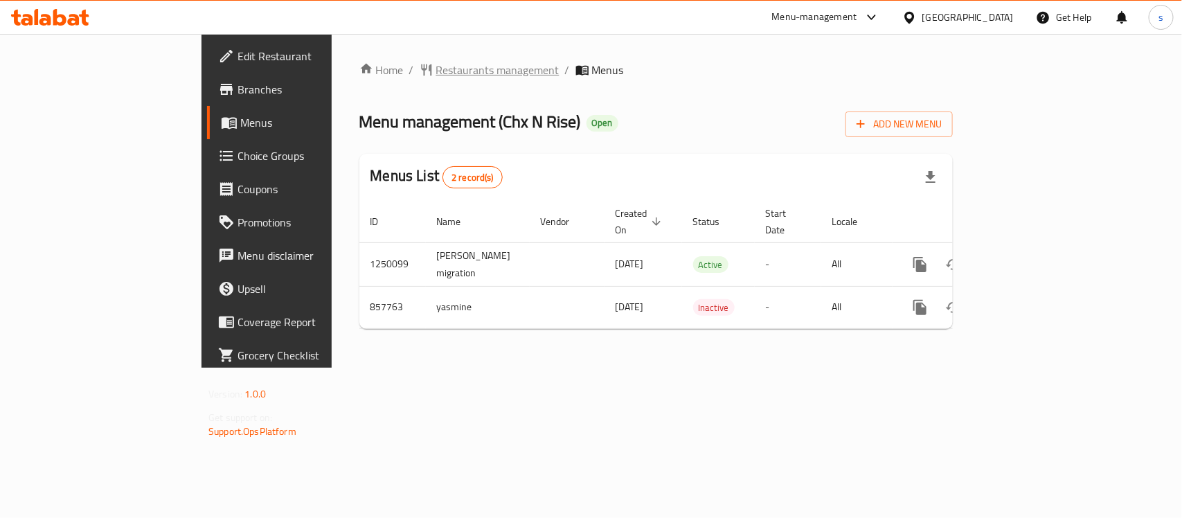
click at [436, 64] on span "Restaurants management" at bounding box center [497, 70] width 123 height 17
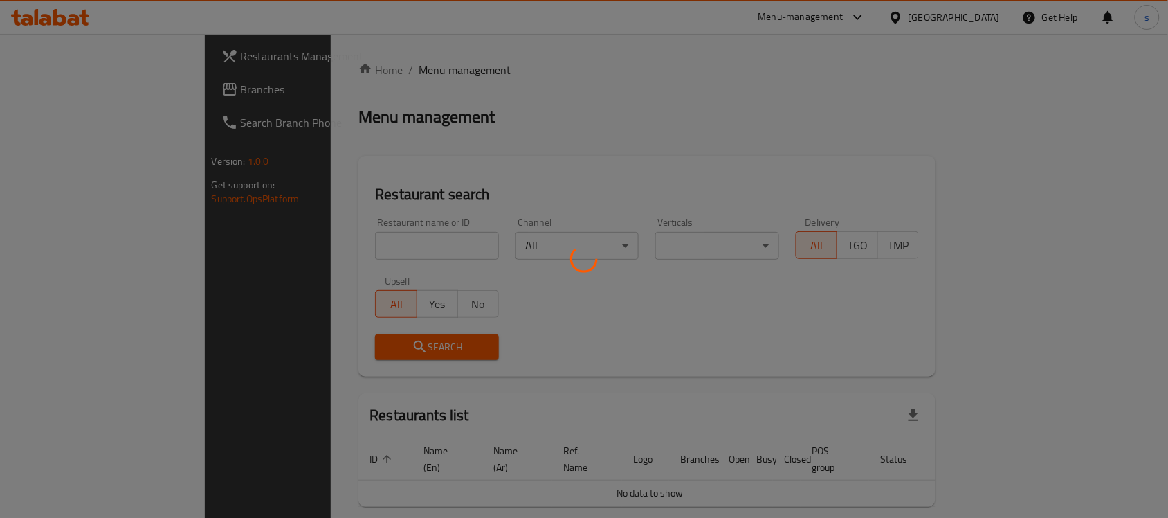
click at [361, 243] on div at bounding box center [584, 259] width 1168 height 518
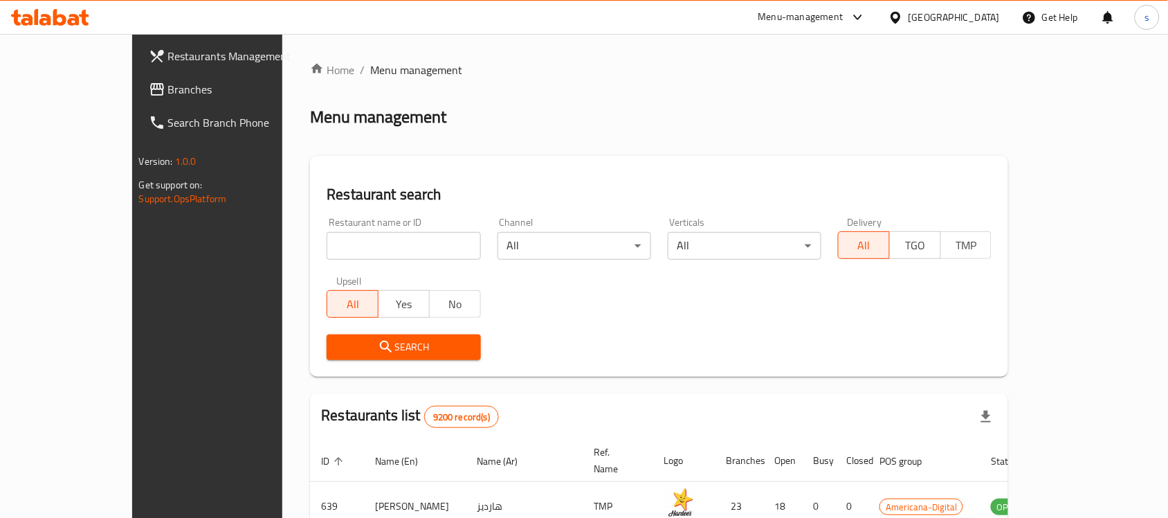
click at [361, 243] on input "search" at bounding box center [404, 246] width 154 height 28
paste input "656689"
type input "656689"
click at [379, 344] on span "Search" at bounding box center [404, 346] width 132 height 17
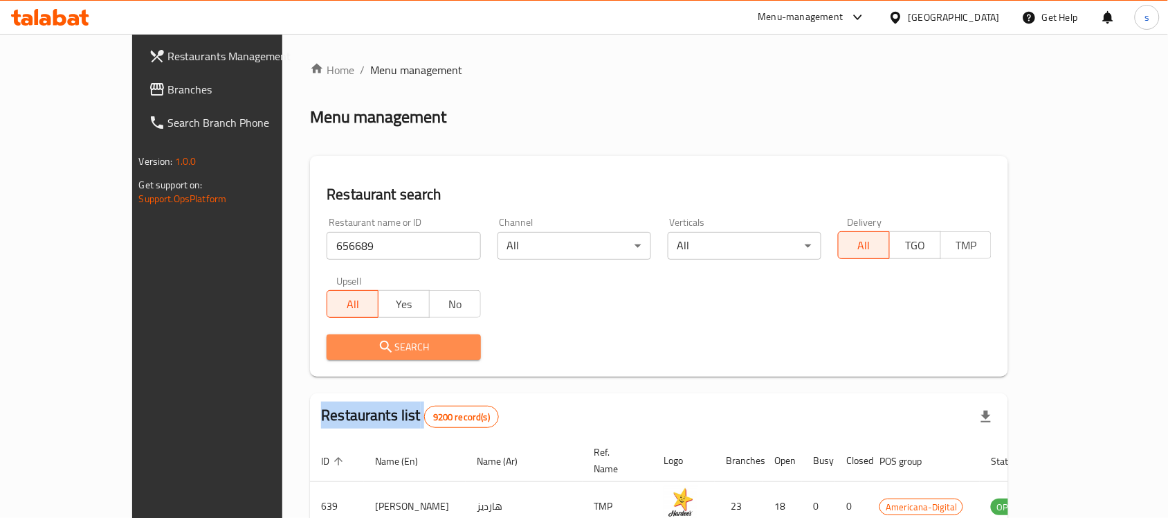
click at [379, 344] on div at bounding box center [584, 259] width 1168 height 518
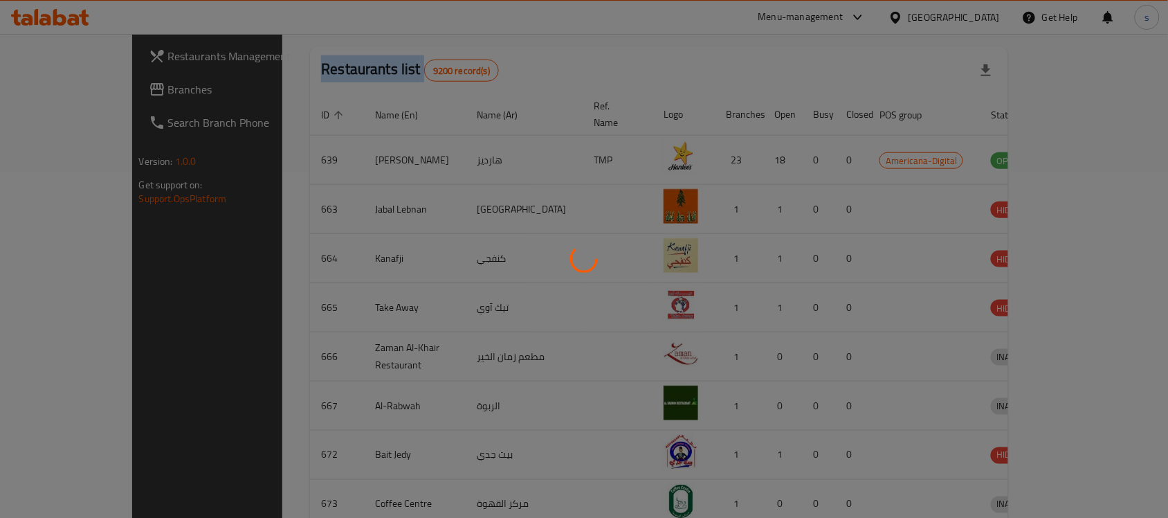
scroll to position [73, 0]
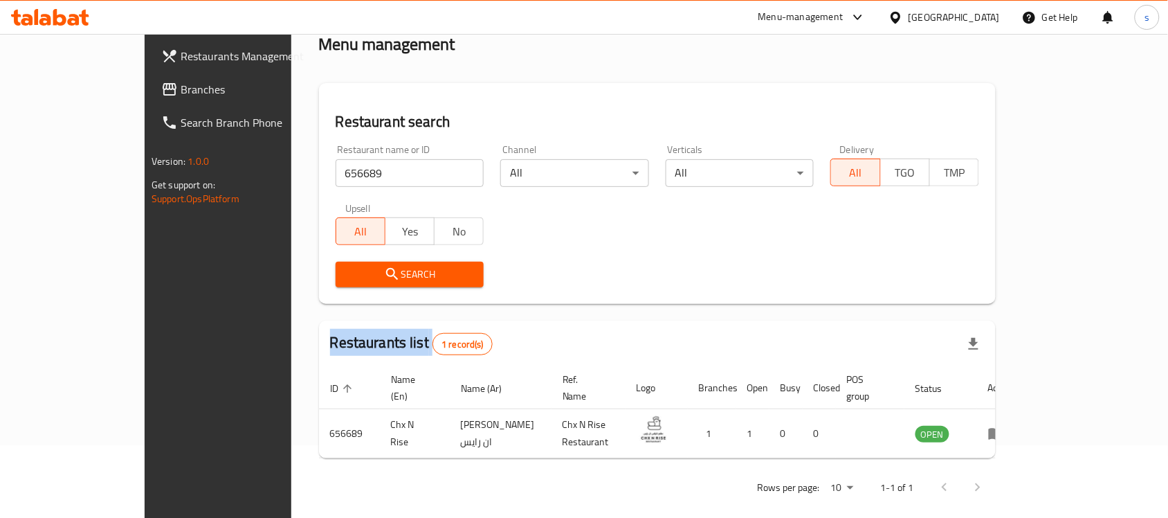
click at [901, 19] on icon at bounding box center [896, 17] width 10 height 12
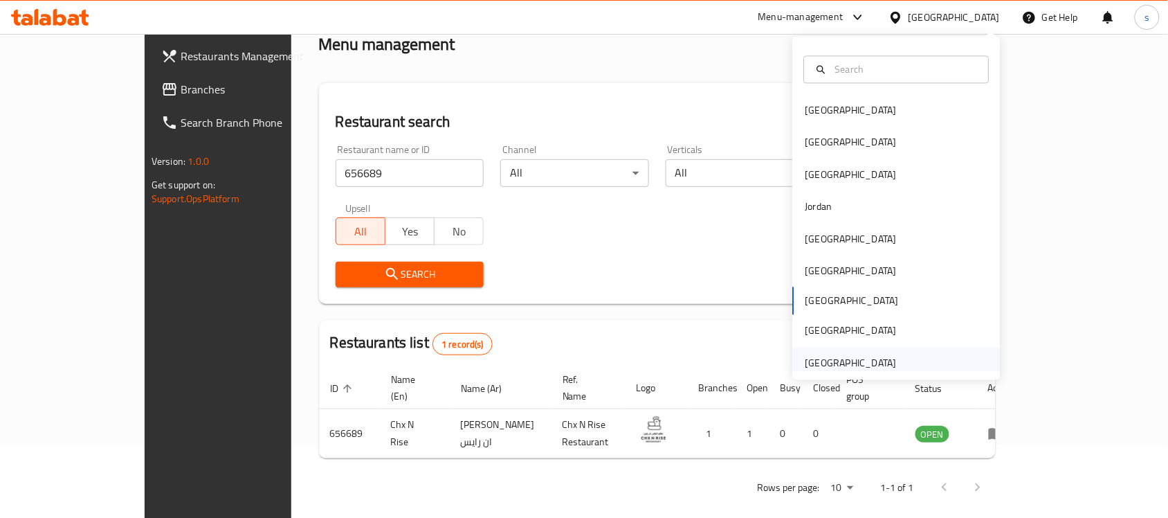
click at [894, 347] on div "[GEOGRAPHIC_DATA]" at bounding box center [897, 363] width 208 height 32
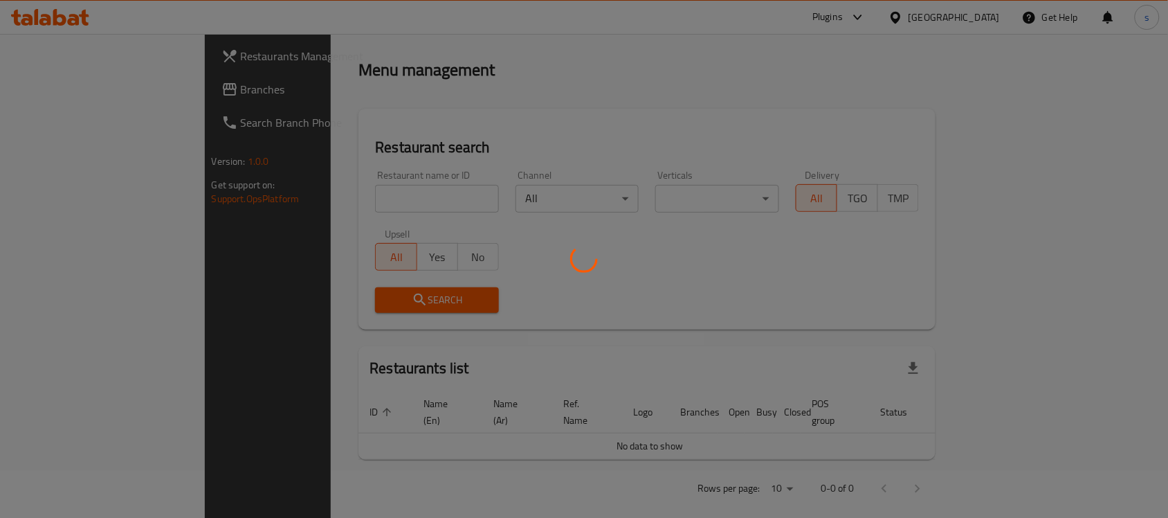
click at [98, 89] on div at bounding box center [584, 259] width 1168 height 518
click at [98, 88] on div at bounding box center [584, 259] width 1168 height 518
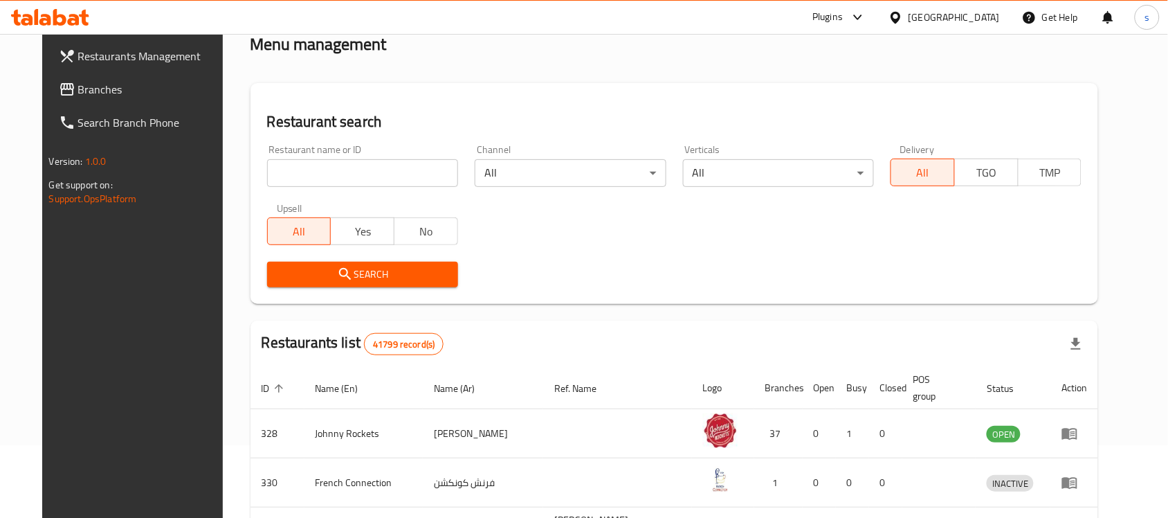
click at [98, 87] on span "Branches" at bounding box center [152, 89] width 148 height 17
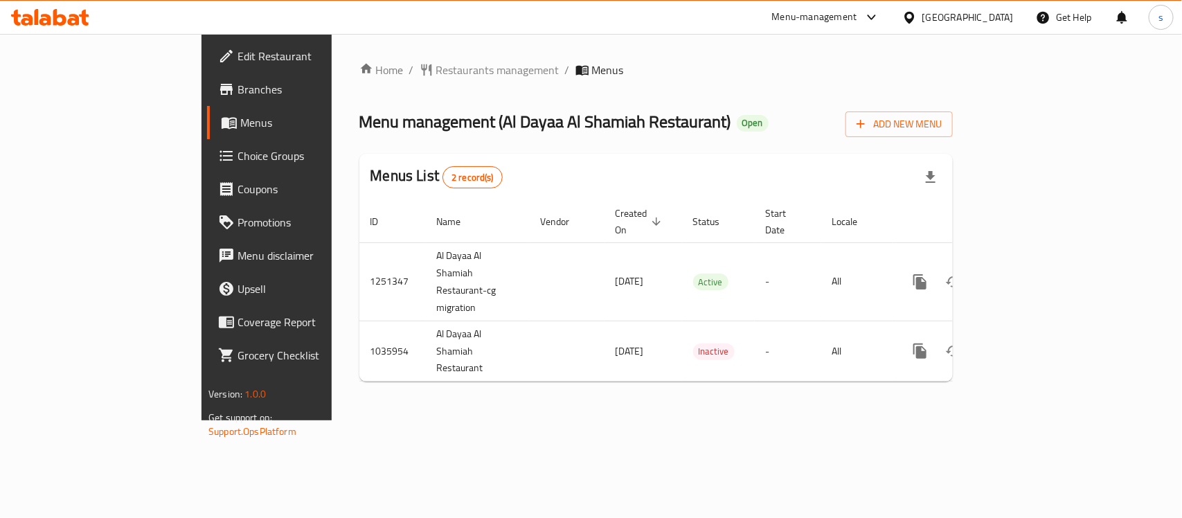
click at [378, 80] on div "Home / Restaurants management / Menus Menu management ( Al Dayaa Al Shamiah Res…" at bounding box center [655, 227] width 593 height 331
click at [436, 64] on span "Restaurants management" at bounding box center [497, 70] width 123 height 17
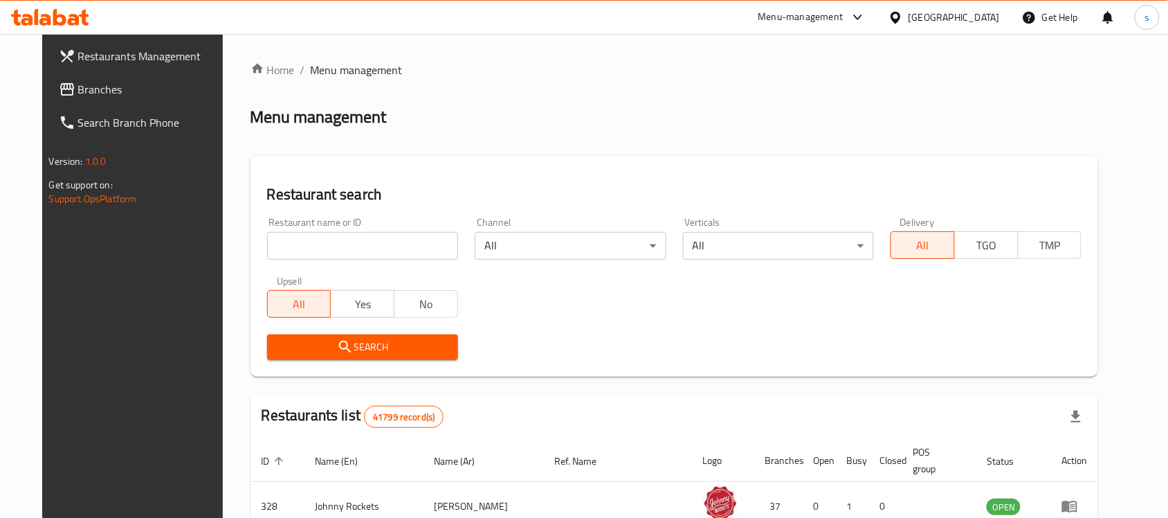
click at [301, 241] on input "search" at bounding box center [362, 246] width 191 height 28
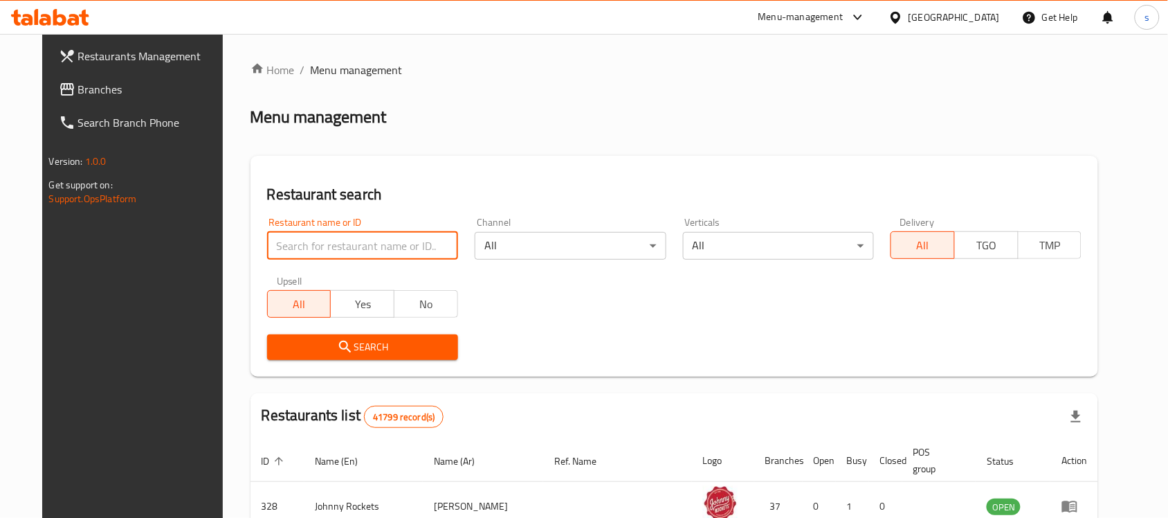
paste input "661721"
type input "661721"
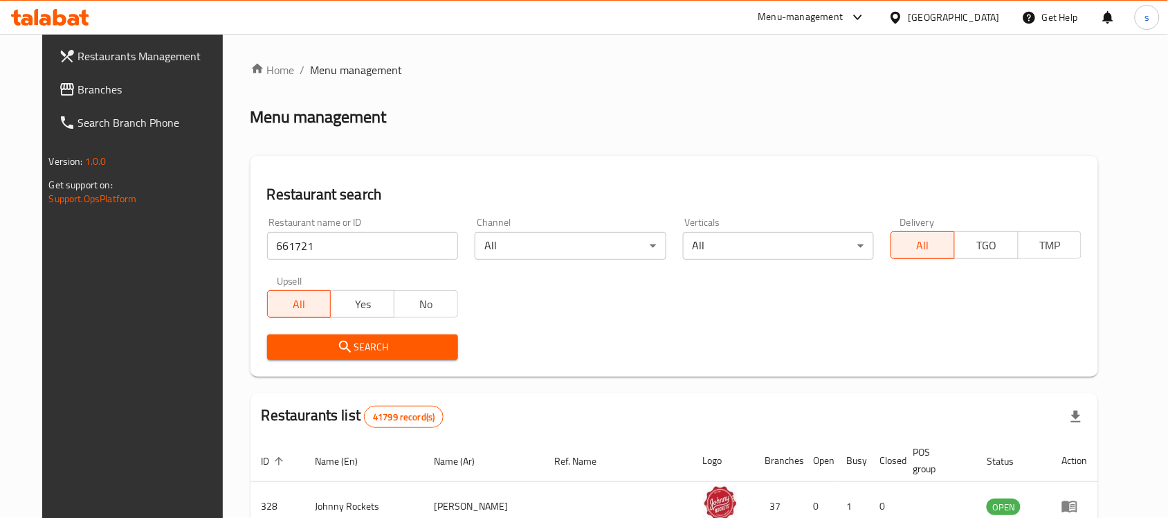
click at [339, 339] on span "Search" at bounding box center [362, 346] width 169 height 17
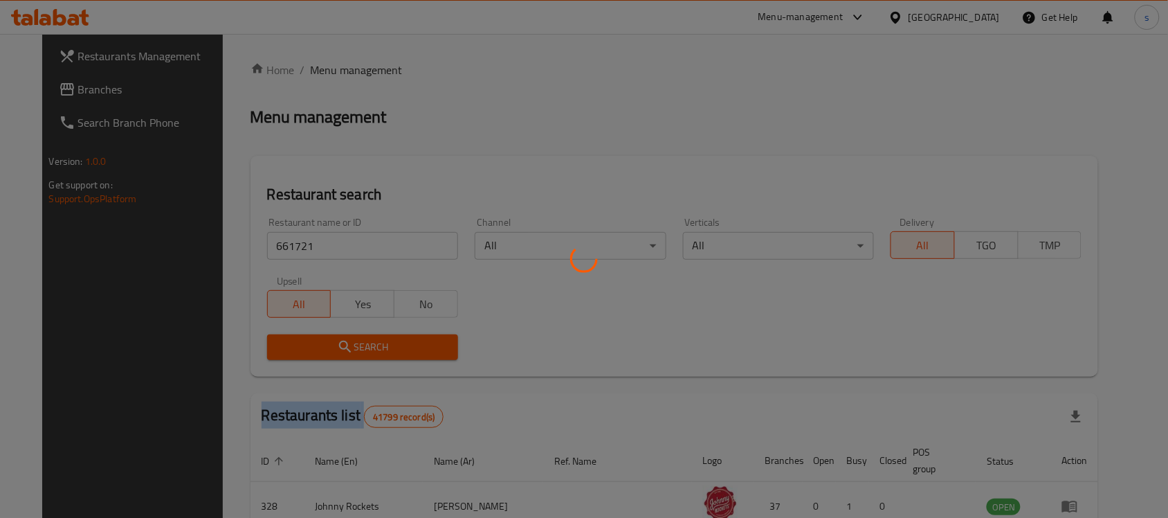
click at [339, 339] on div at bounding box center [584, 259] width 1168 height 518
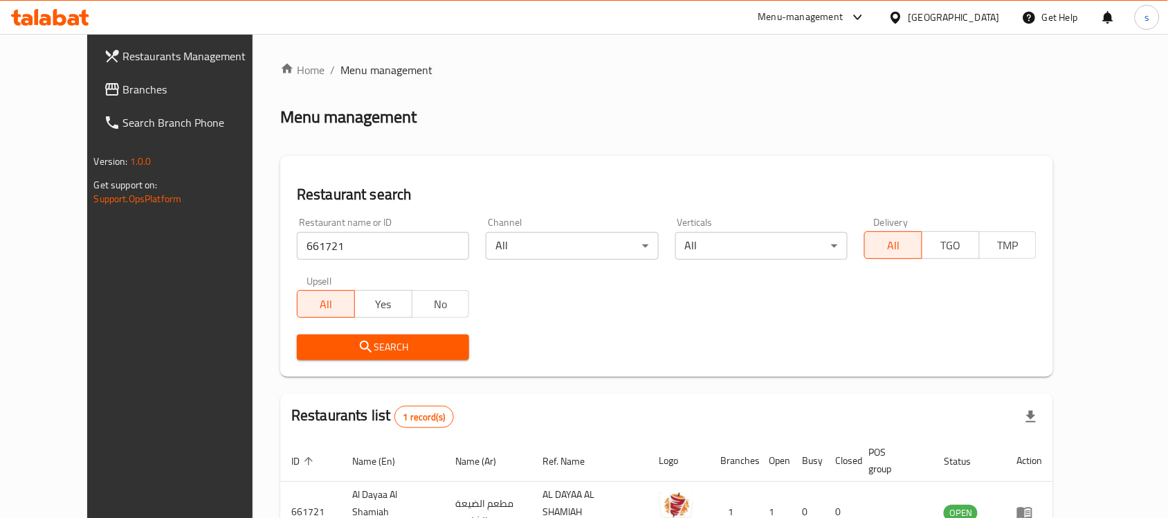
click at [345, 360] on div "Search" at bounding box center [383, 347] width 189 height 42
click at [346, 352] on span "Search" at bounding box center [383, 346] width 150 height 17
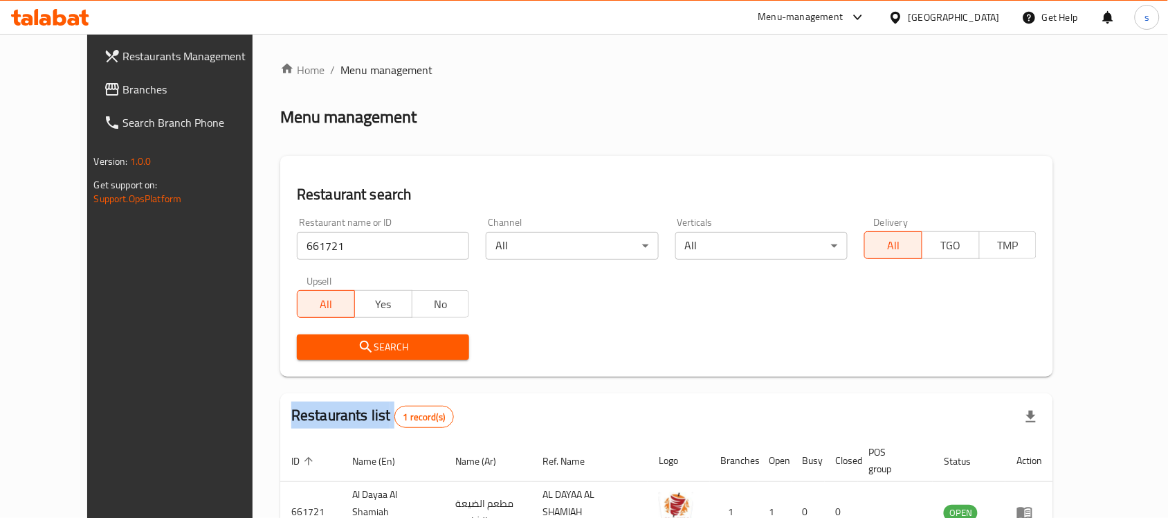
click at [346, 352] on span "Search" at bounding box center [383, 346] width 150 height 17
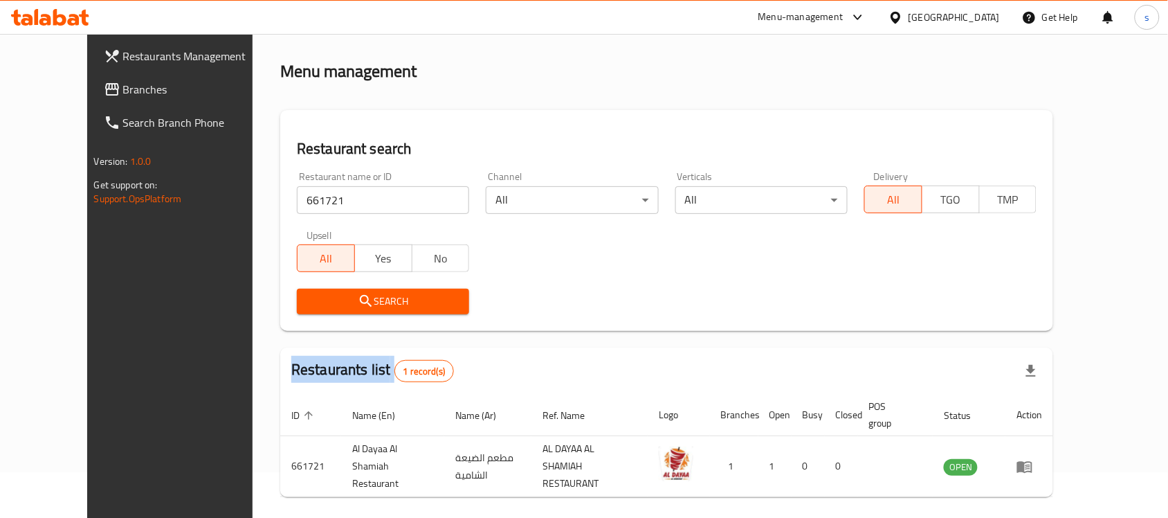
scroll to position [88, 0]
